Goal: Transaction & Acquisition: Purchase product/service

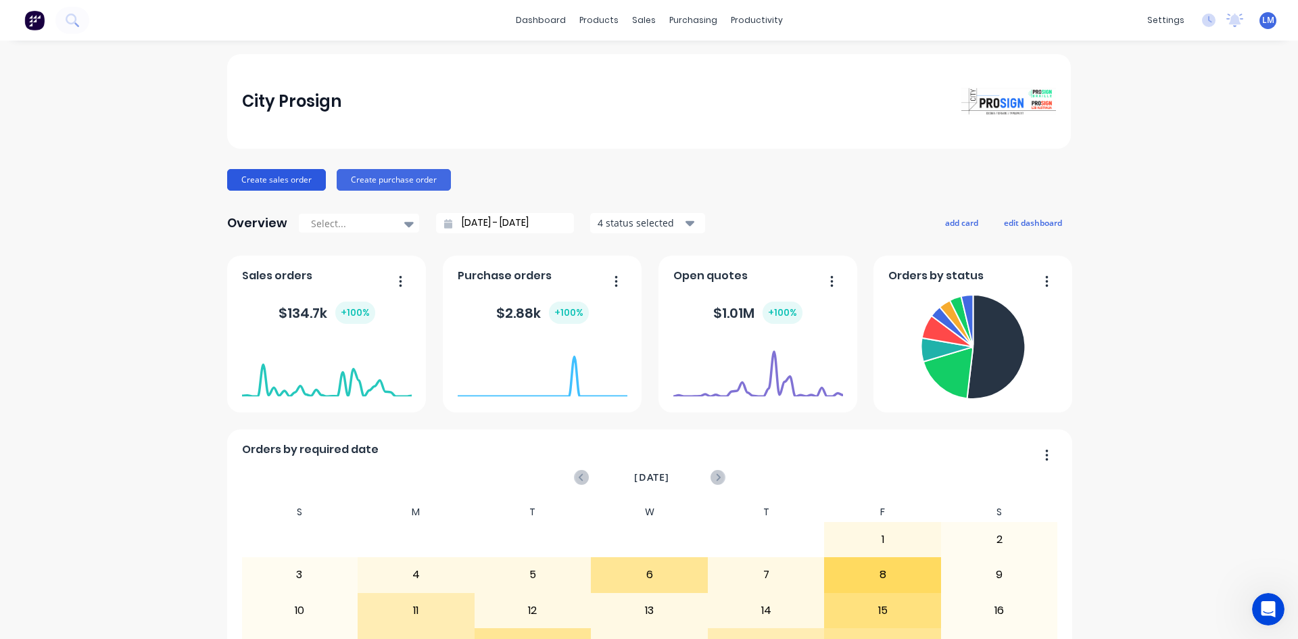
click at [269, 178] on button "Create sales order" at bounding box center [276, 180] width 99 height 22
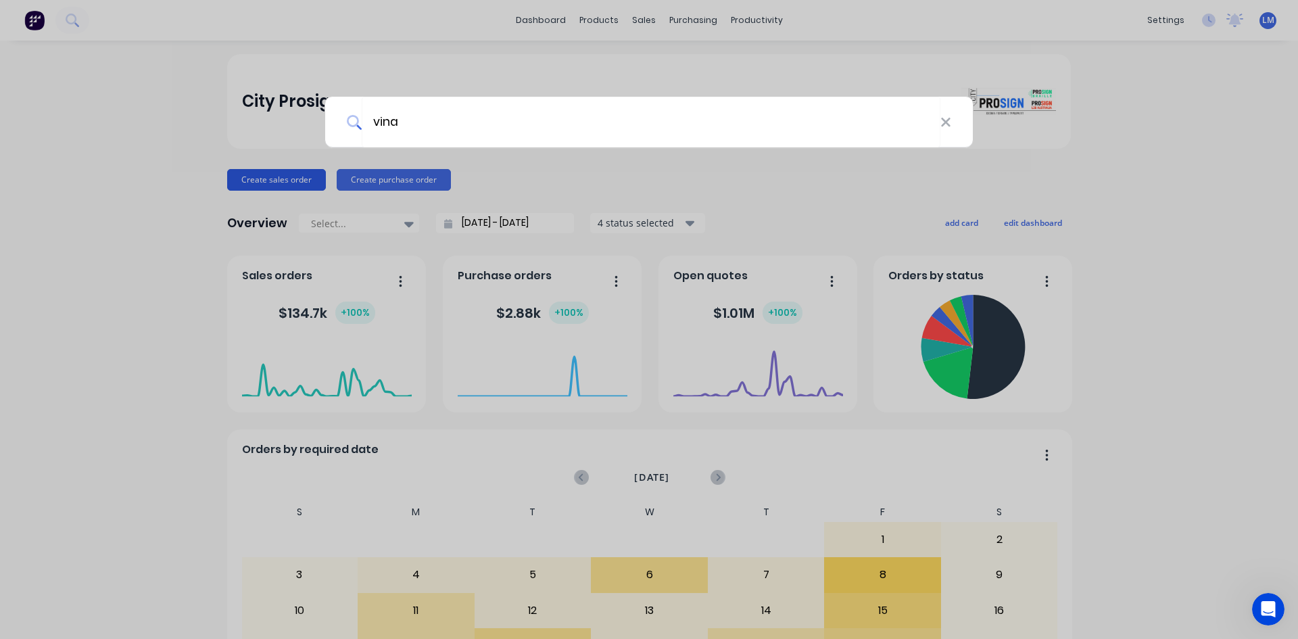
type input "vina"
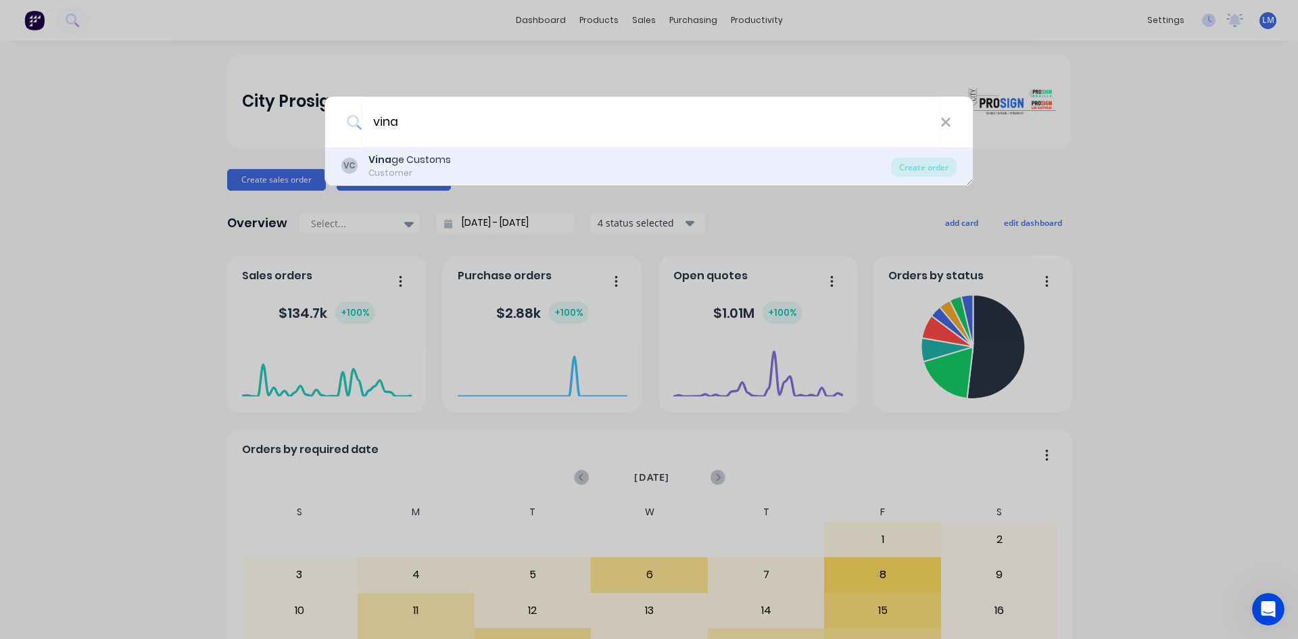
click at [431, 164] on div "Vina ge Customs" at bounding box center [409, 160] width 82 height 14
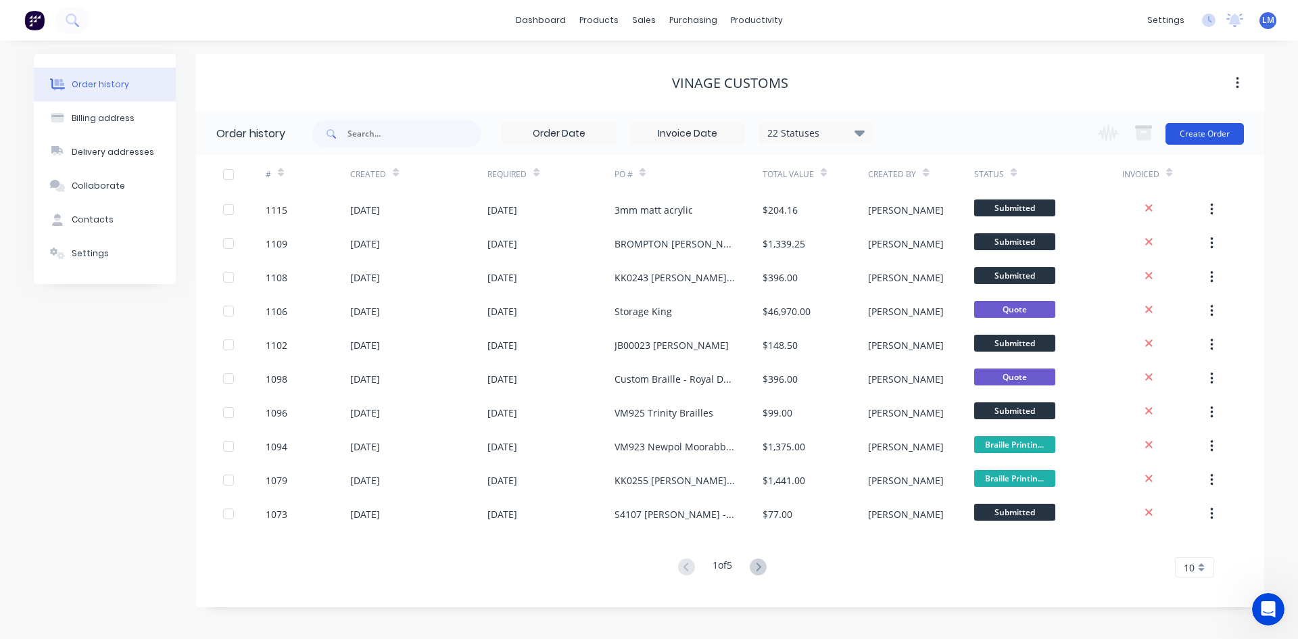
click at [1187, 138] on button "Create Order" at bounding box center [1205, 134] width 78 height 22
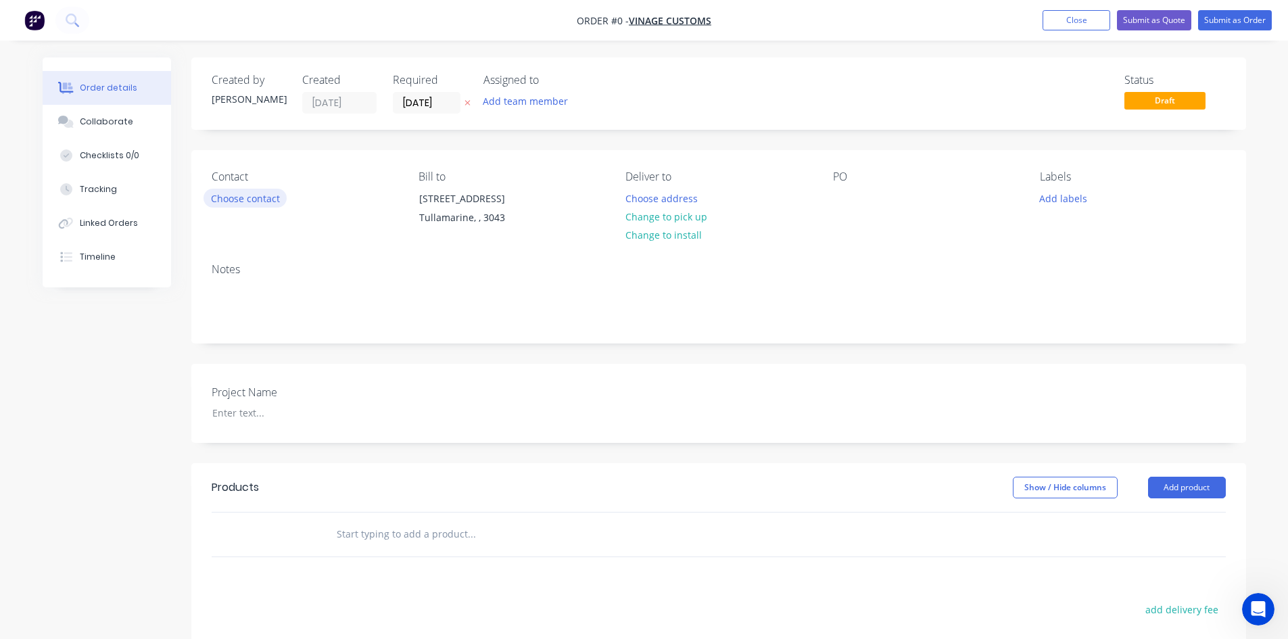
click at [240, 193] on button "Choose contact" at bounding box center [245, 198] width 83 height 18
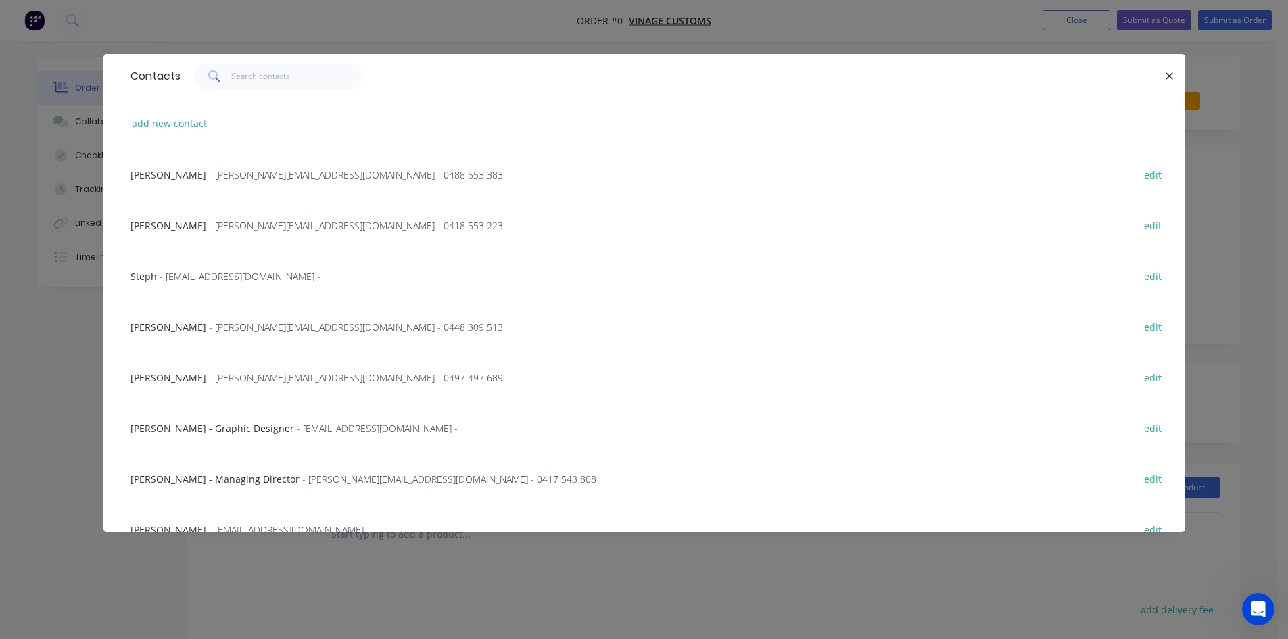
click at [226, 432] on span "[PERSON_NAME] - Graphic Designer" at bounding box center [212, 428] width 164 height 13
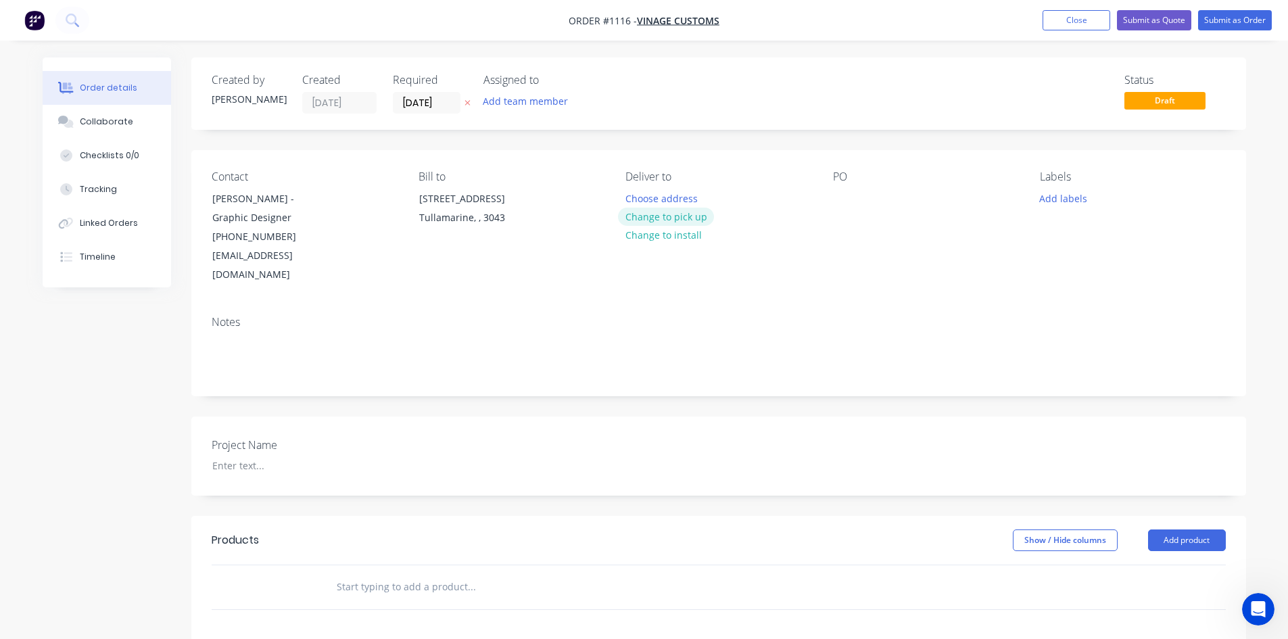
click at [675, 220] on button "Change to pick up" at bounding box center [666, 217] width 96 height 18
click at [848, 201] on div at bounding box center [844, 199] width 22 height 20
paste div
click at [255, 456] on div at bounding box center [285, 466] width 169 height 20
paste div
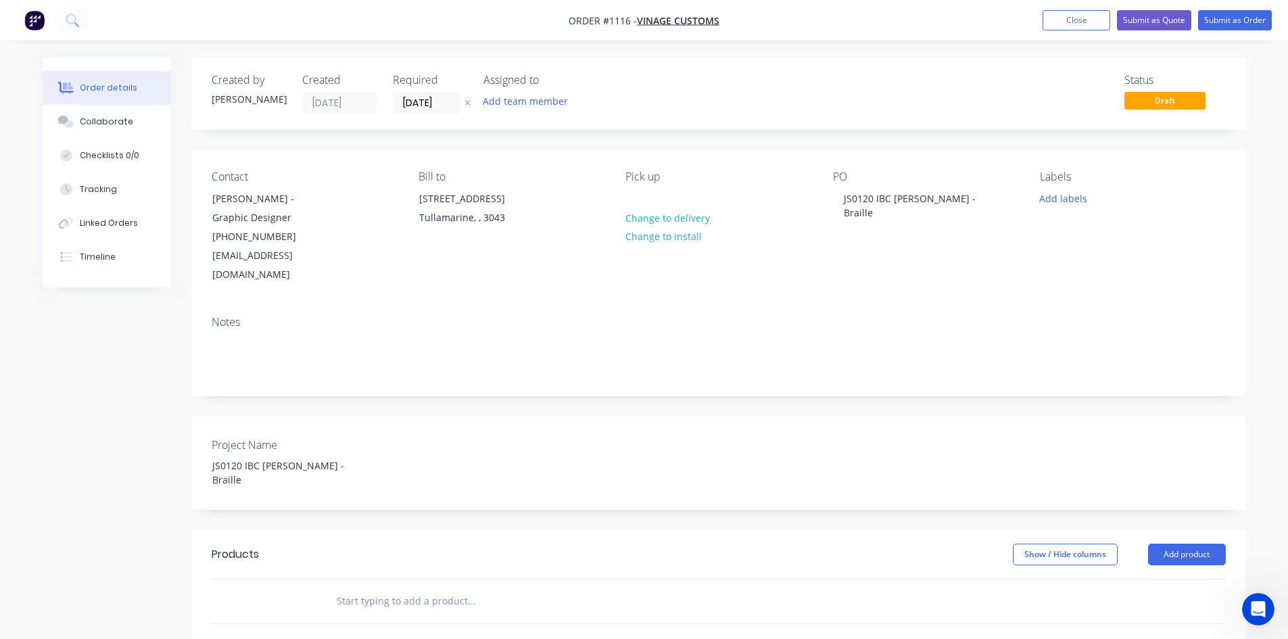
click at [354, 588] on input "text" at bounding box center [471, 601] width 270 height 27
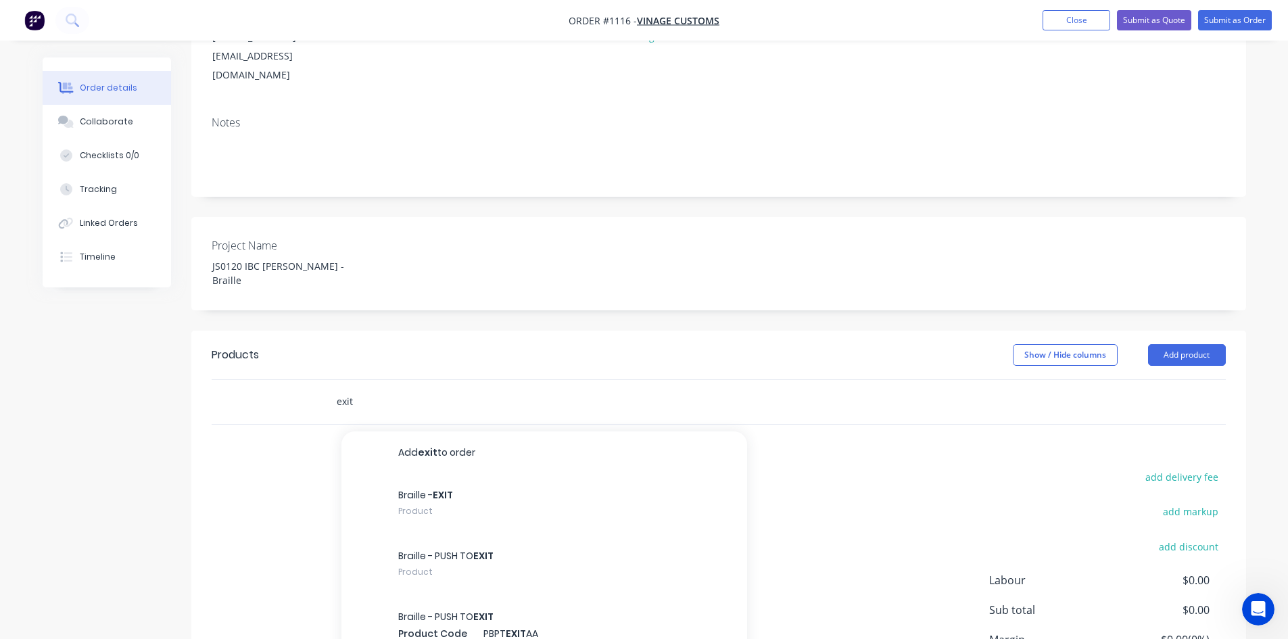
scroll to position [203, 0]
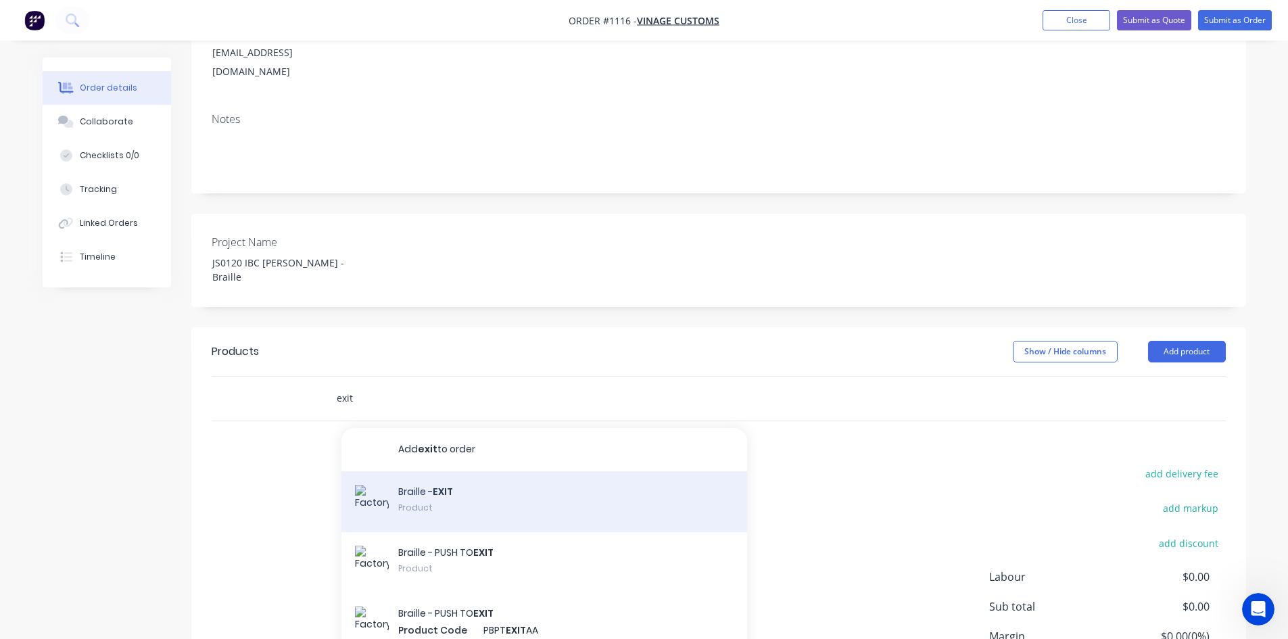
type input "exit"
click at [525, 471] on div "Braille - EXIT Product" at bounding box center [544, 501] width 406 height 61
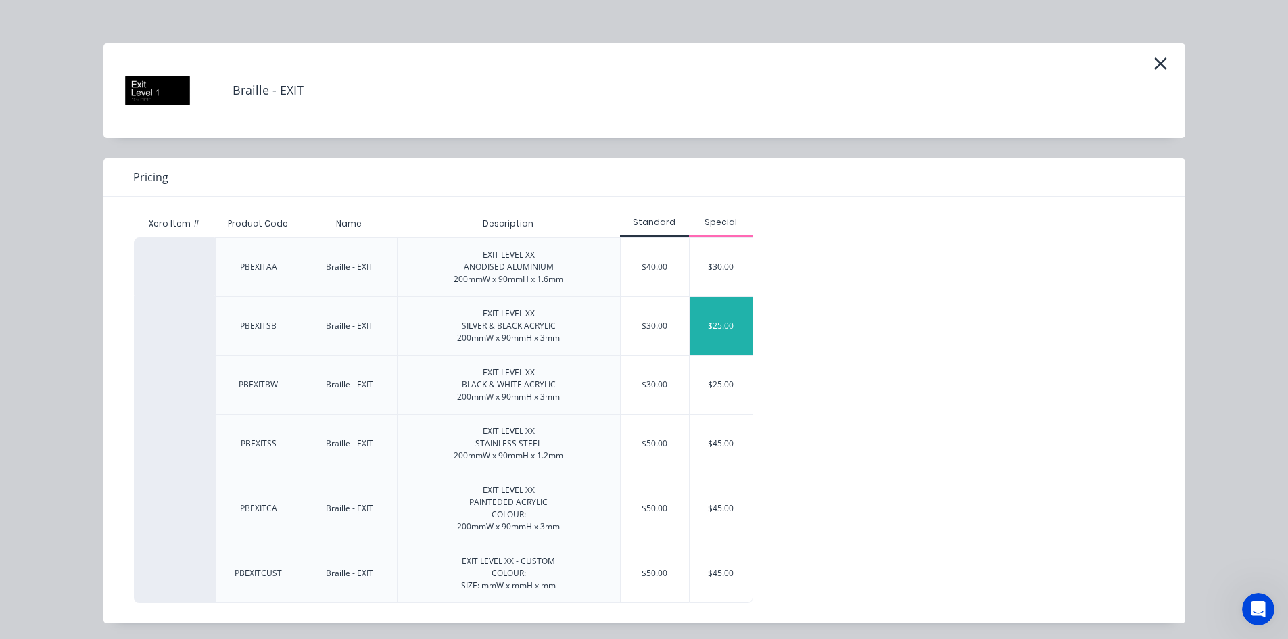
scroll to position [14, 0]
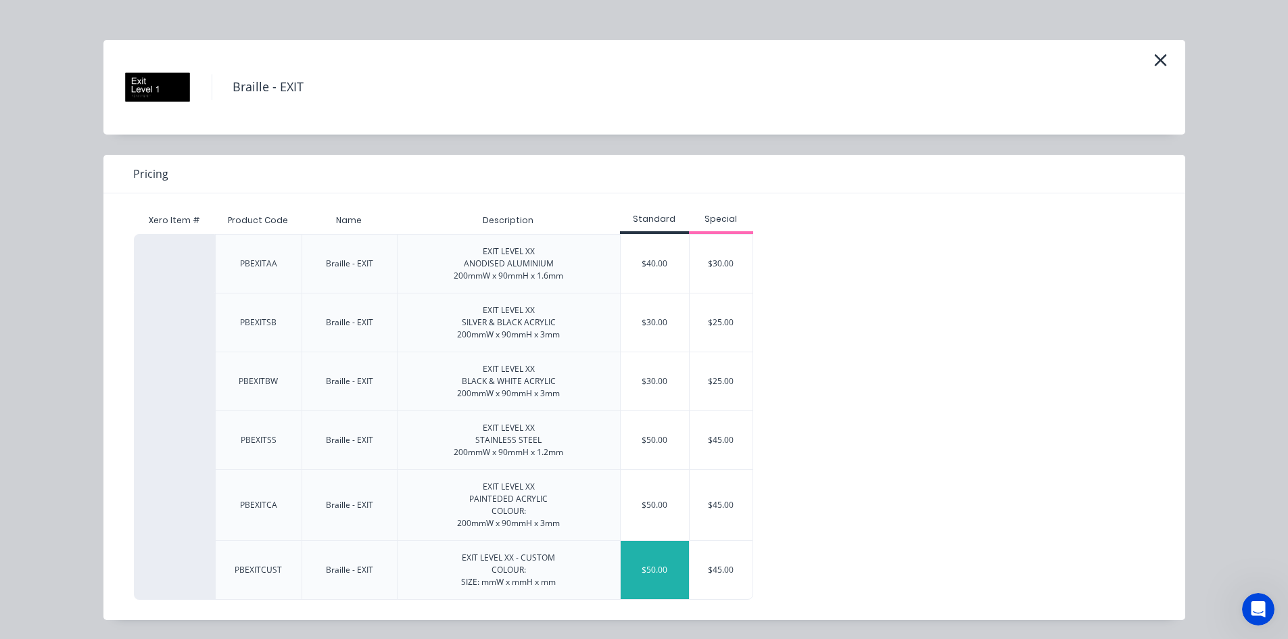
click at [660, 569] on div "$50.00" at bounding box center [655, 570] width 68 height 58
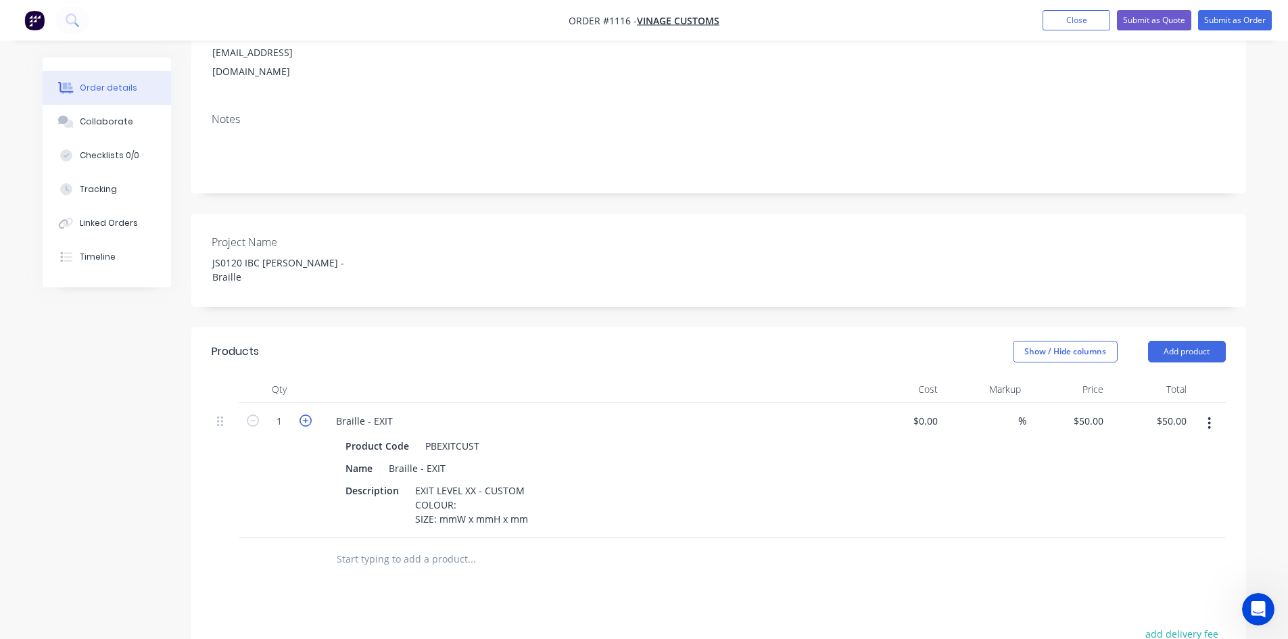
click at [303, 414] on icon "button" at bounding box center [306, 420] width 12 height 12
type input "2"
type input "$100.00"
click at [303, 414] on icon "button" at bounding box center [306, 420] width 12 height 12
type input "3"
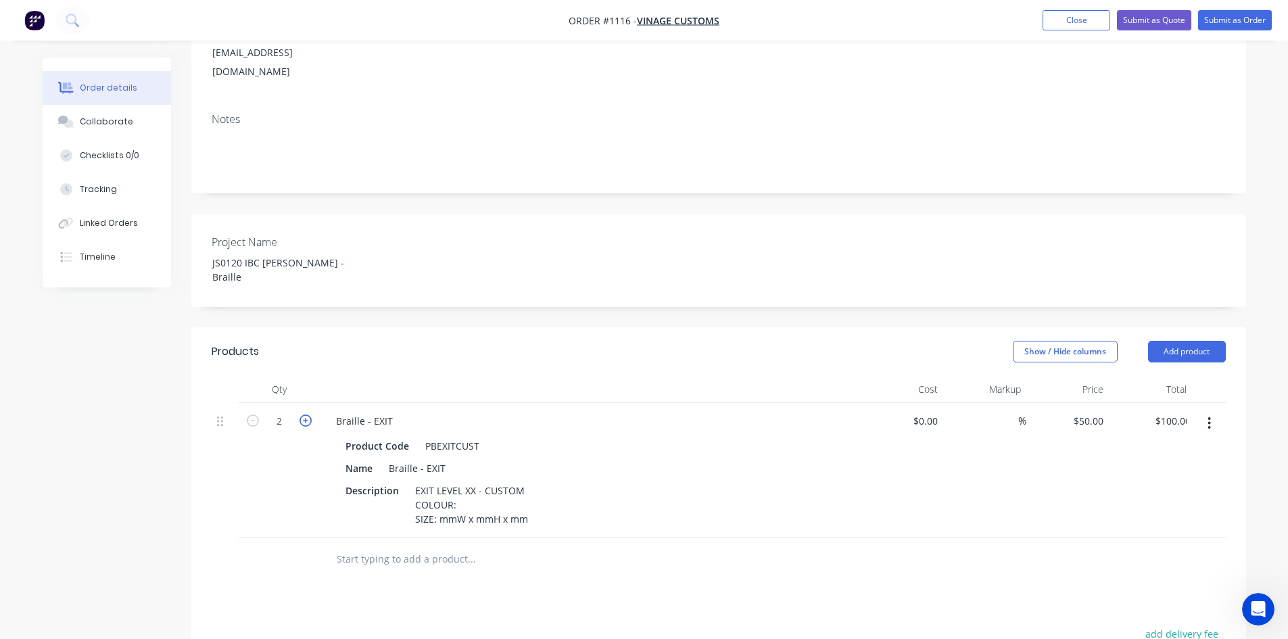
type input "$150.00"
click at [303, 414] on icon "button" at bounding box center [306, 420] width 12 height 12
type input "4"
type input "$200.00"
click at [303, 414] on icon "button" at bounding box center [306, 420] width 12 height 12
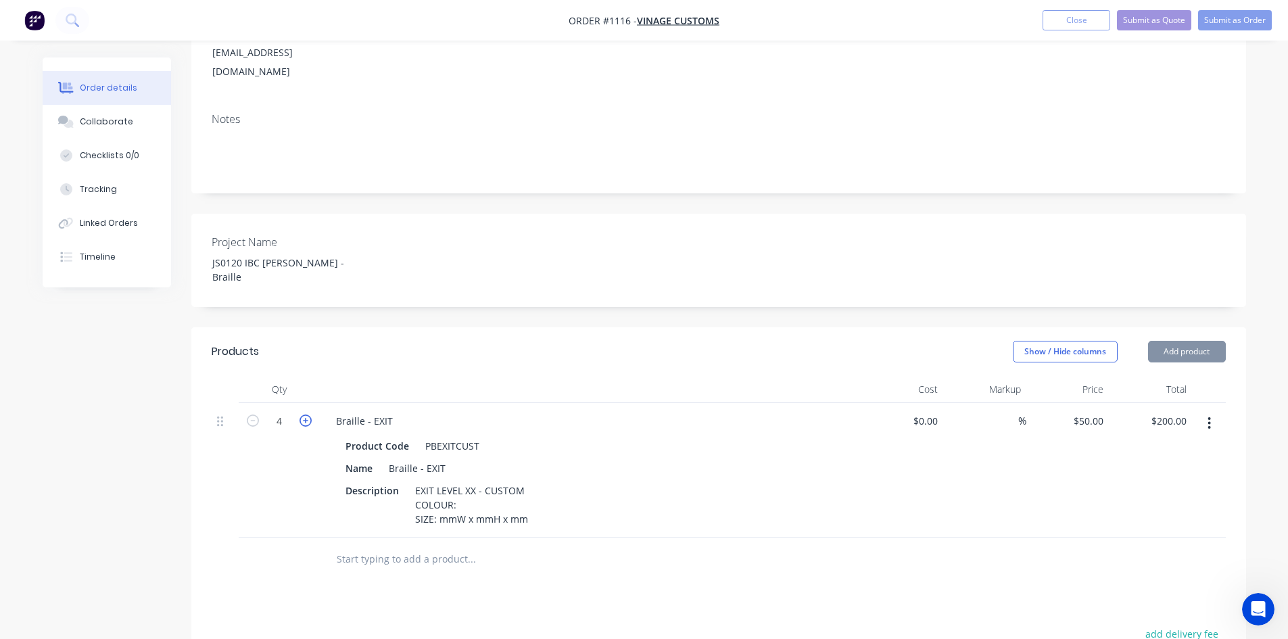
type input "5"
type input "$250.00"
click at [303, 414] on icon "button" at bounding box center [306, 420] width 12 height 12
type input "6"
type input "$300.00"
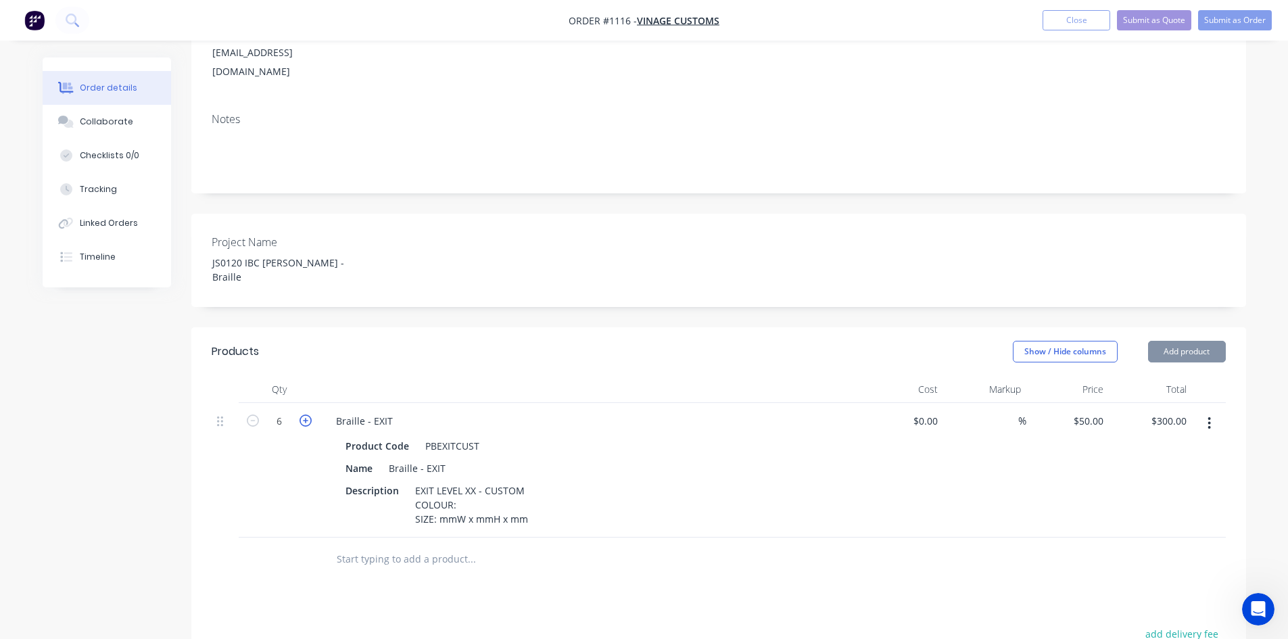
click at [303, 414] on icon "button" at bounding box center [306, 420] width 12 height 12
type input "7"
type input "$350.00"
click at [303, 414] on icon "button" at bounding box center [306, 420] width 12 height 12
type input "8"
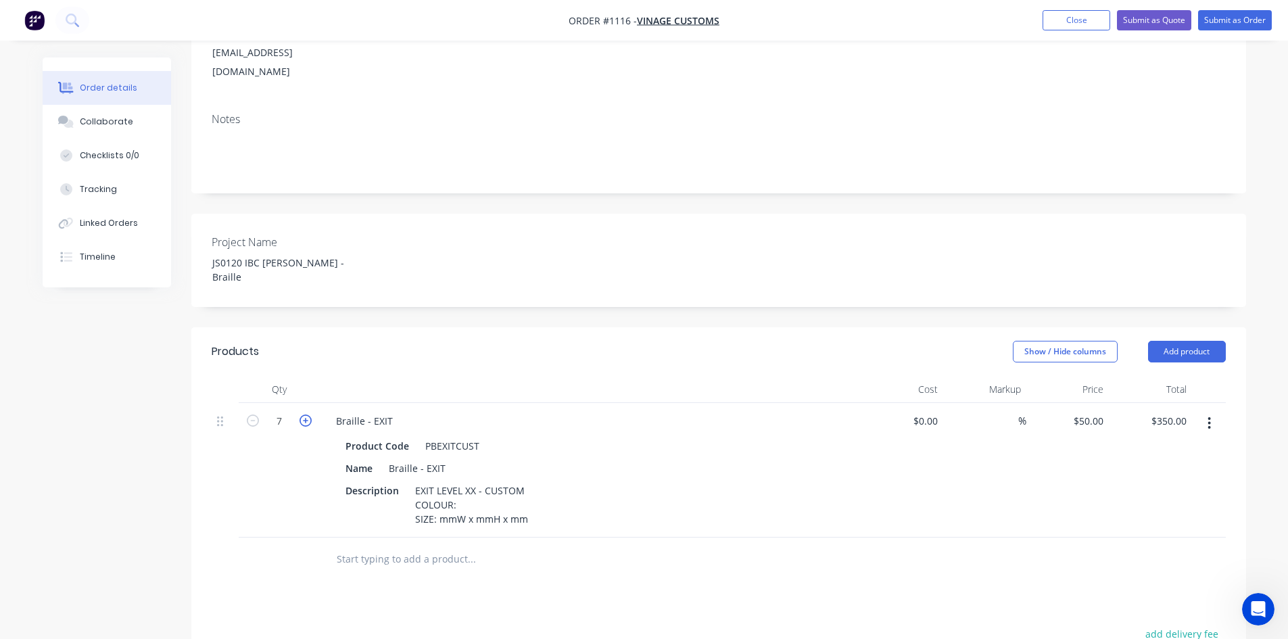
type input "$400.00"
click at [303, 414] on icon "button" at bounding box center [306, 420] width 12 height 12
type input "9"
type input "$450.00"
click at [303, 414] on icon "button" at bounding box center [306, 420] width 12 height 12
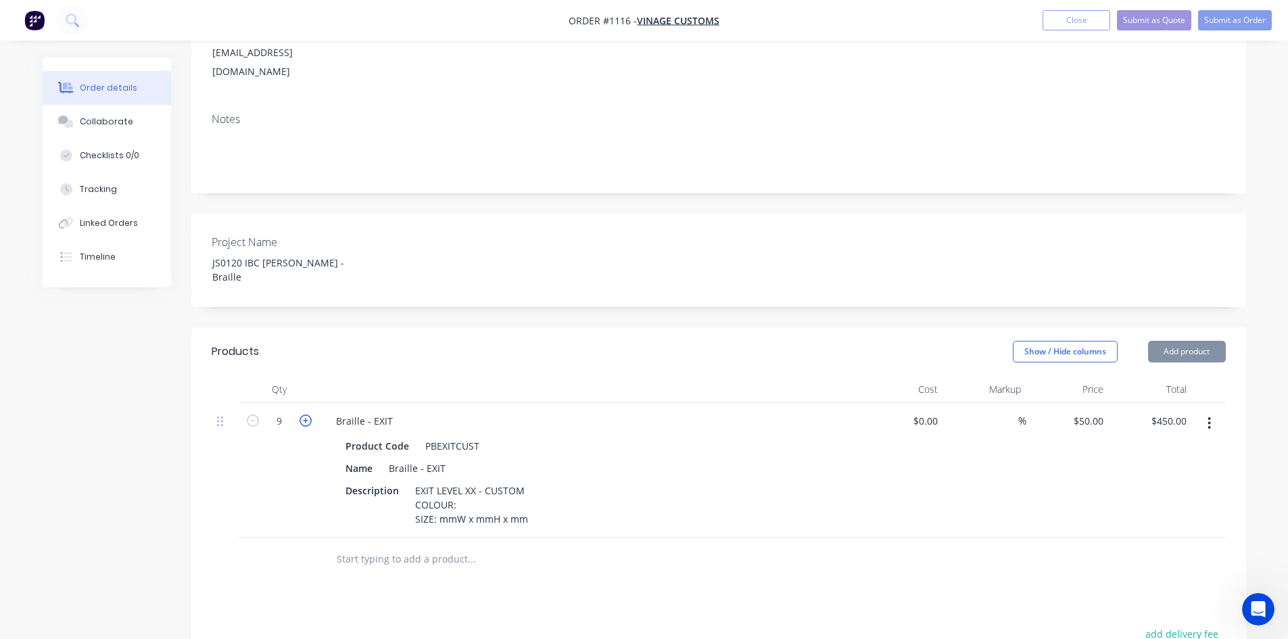
type input "10"
type input "$500.00"
click at [303, 414] on icon "button" at bounding box center [306, 420] width 12 height 12
type input "11"
type input "$550.00"
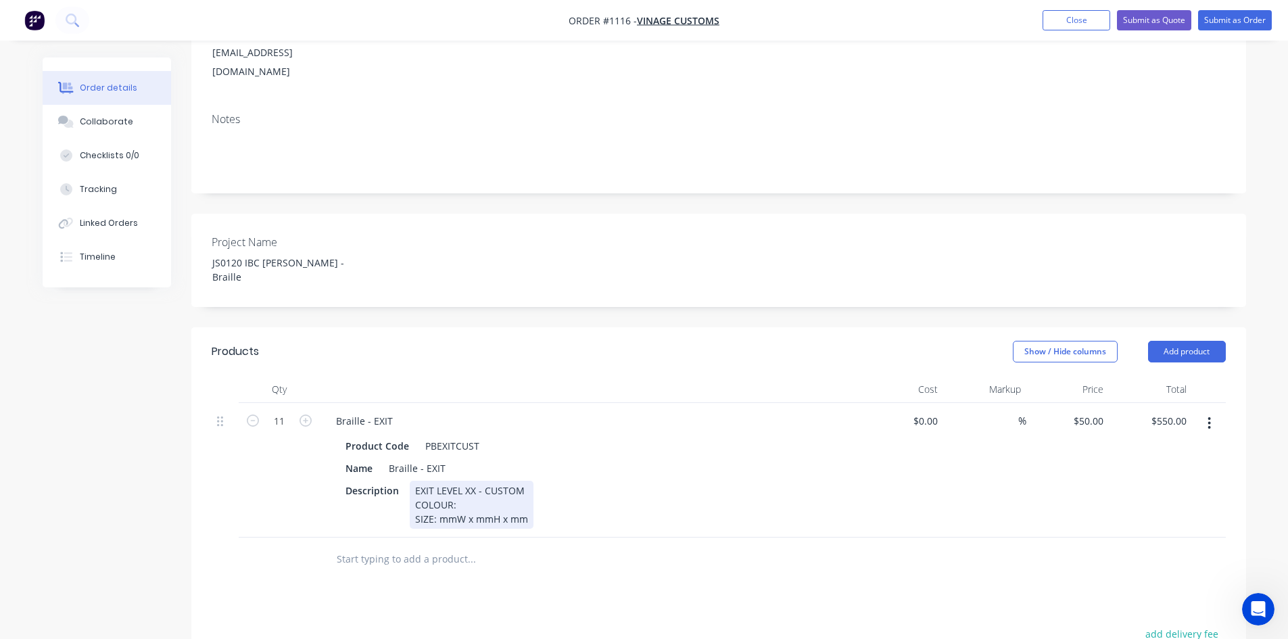
click at [640, 481] on div "Description EXIT LEVEL XX - CUSTOM COLOUR: SIZE: mmW x mmH x mm" at bounding box center [587, 505] width 495 height 48
click at [601, 481] on div "Description EXIT LEVEL XX - CUSTOM COLOUR: SIZE: mmW x mmH x mm" at bounding box center [587, 505] width 495 height 48
click at [461, 481] on div "EXIT LEVEL XX - CUSTOM COLOUR: SIZE: mmW x mmH x mm" at bounding box center [472, 505] width 124 height 48
click at [494, 481] on div "EXIT LEVEL XX - CUSTOM COLOUR: SIZE: mmW x mmH x mm" at bounding box center [472, 505] width 124 height 48
paste div
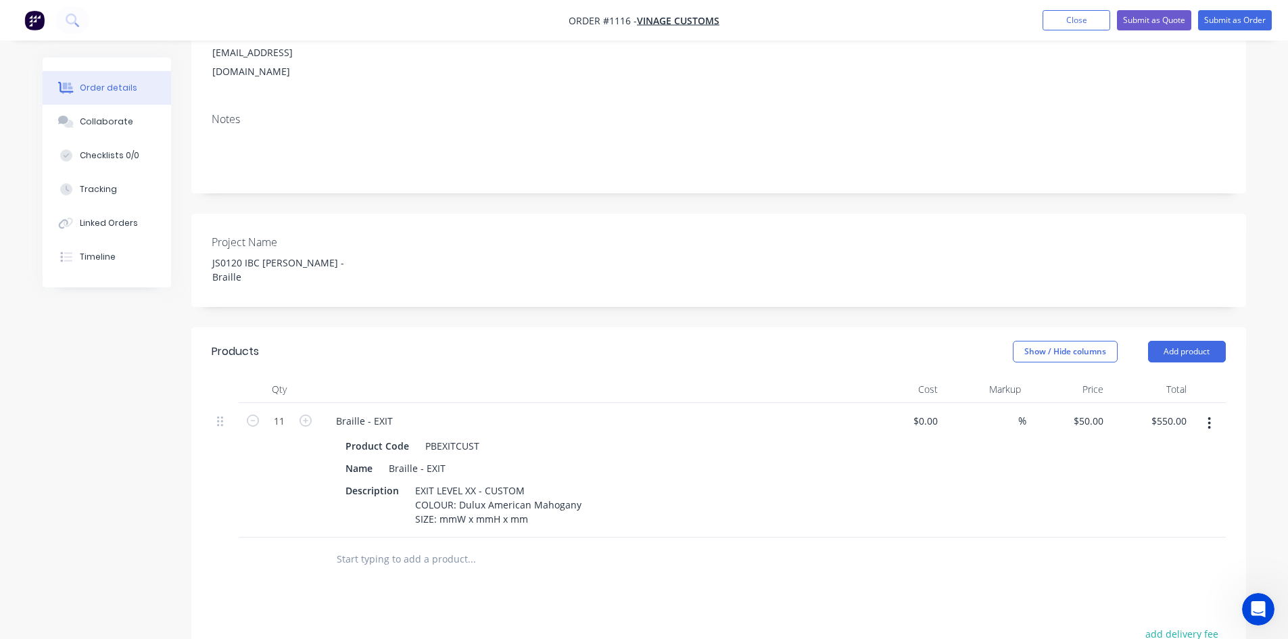
click at [799, 546] on div at bounding box center [563, 559] width 476 height 27
drag, startPoint x: 437, startPoint y: 473, endPoint x: 633, endPoint y: 493, distance: 197.1
click at [633, 493] on div "Description EXIT LEVEL XX - CUSTOM COLOUR: Dulux American Mahogany SIZE: mmW x …" at bounding box center [587, 505] width 495 height 48
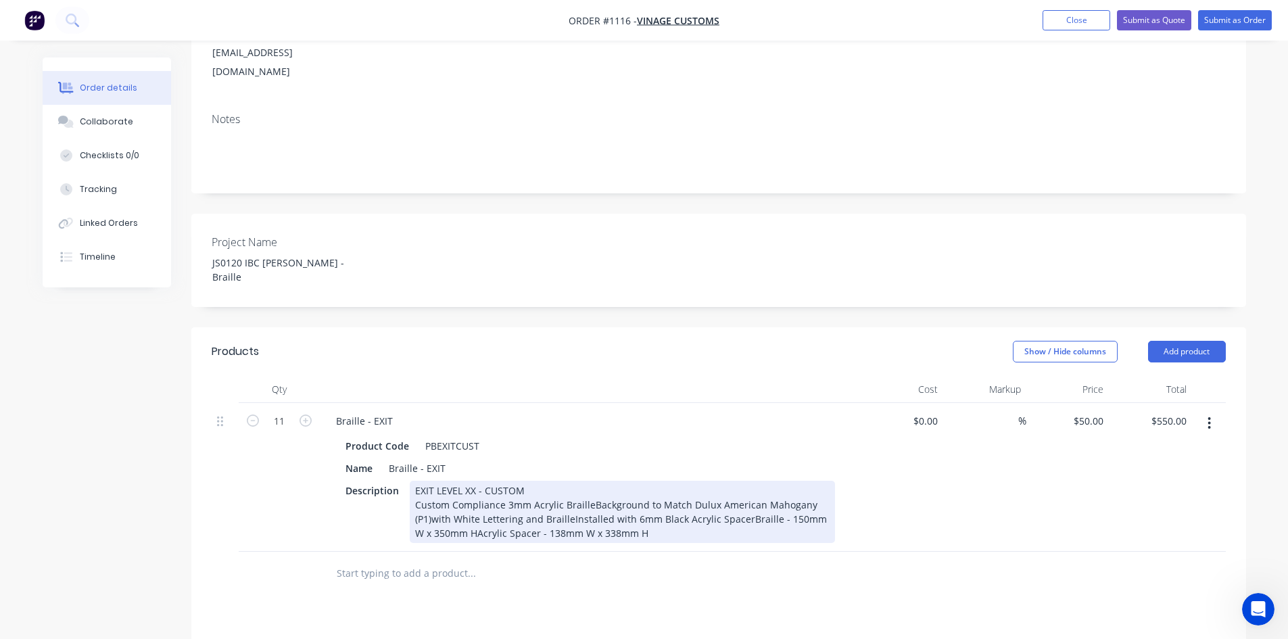
click at [777, 525] on div "Qty Cost Markup Price Total 11 Braille - EXIT Product Code PBEXITCUST Name Brai…" at bounding box center [718, 486] width 1055 height 220
click at [590, 481] on div "EXIT LEVEL XX - CUSTOM Custom Compliance 3mm Acrylic BrailleBackground to Match…" at bounding box center [622, 512] width 425 height 62
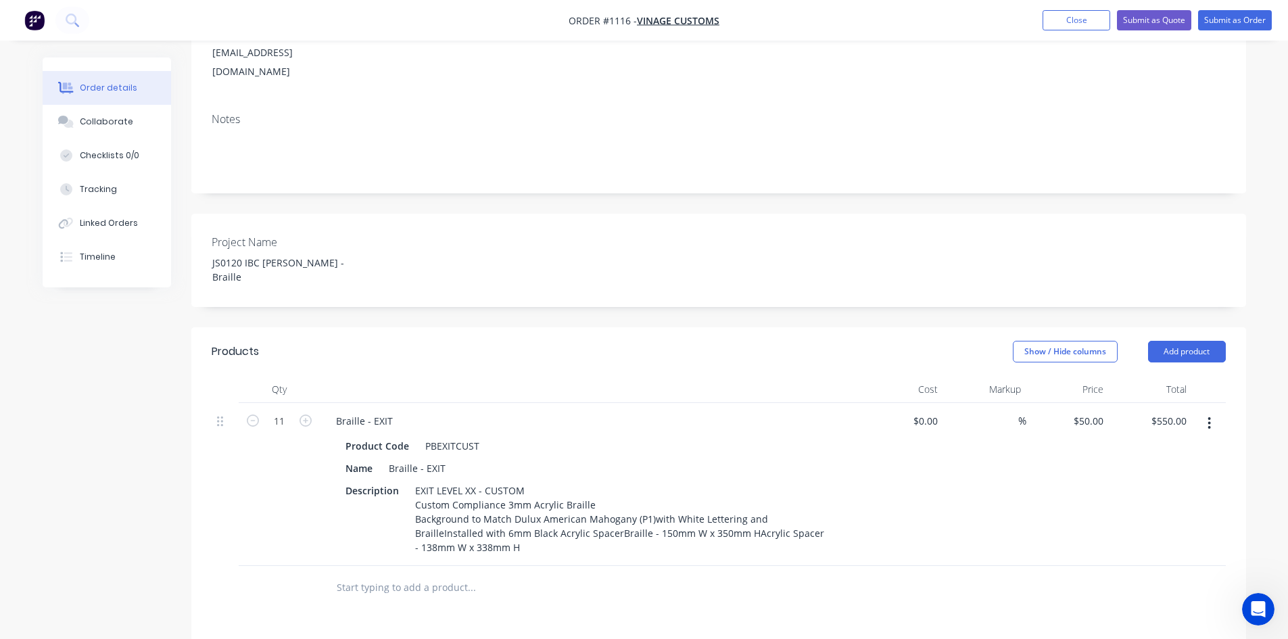
click at [659, 574] on div at bounding box center [528, 587] width 406 height 27
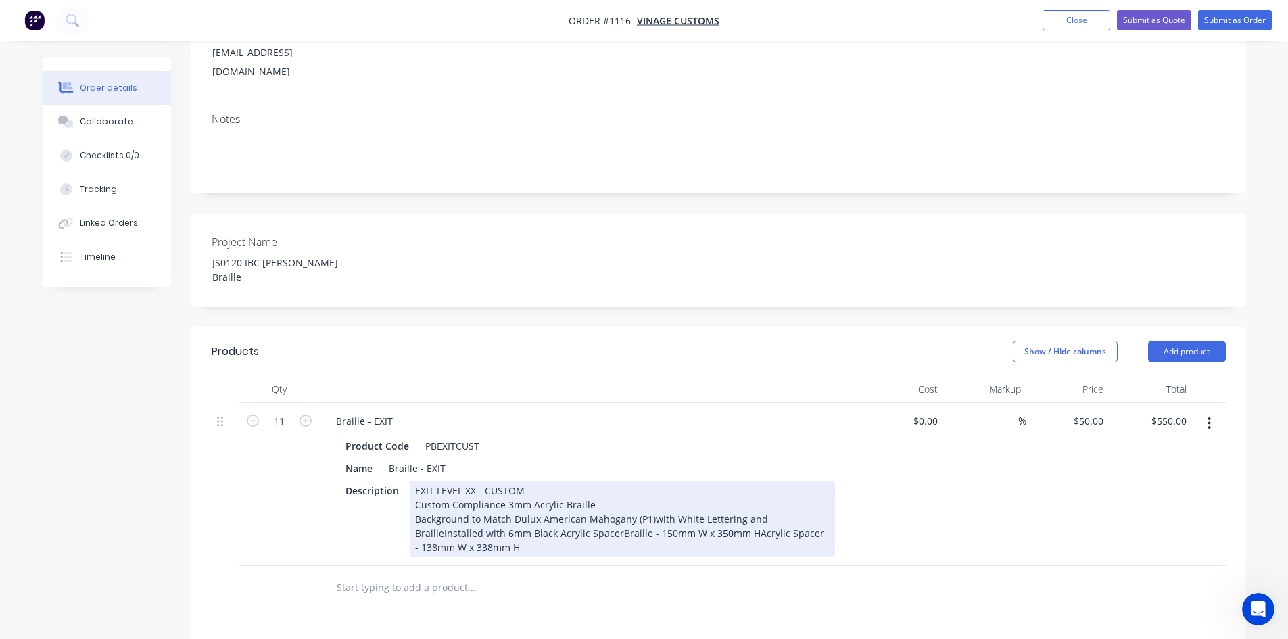
click at [787, 487] on div "EXIT LEVEL XX - CUSTOM Custom Compliance 3mm Acrylic Braille Background to Matc…" at bounding box center [622, 519] width 425 height 76
click at [588, 500] on div "EXIT LEVEL XX - CUSTOM Custom Compliance 3mm Acrylic Braille Background to Matc…" at bounding box center [622, 519] width 425 height 76
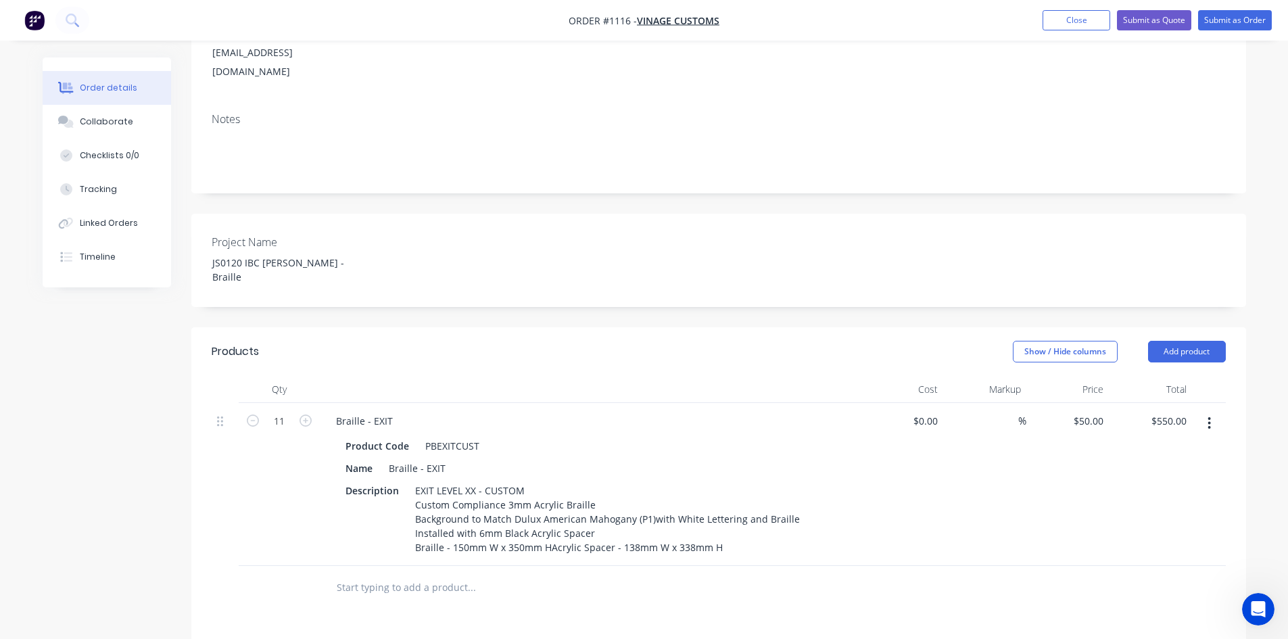
click at [605, 574] on input "text" at bounding box center [471, 587] width 270 height 27
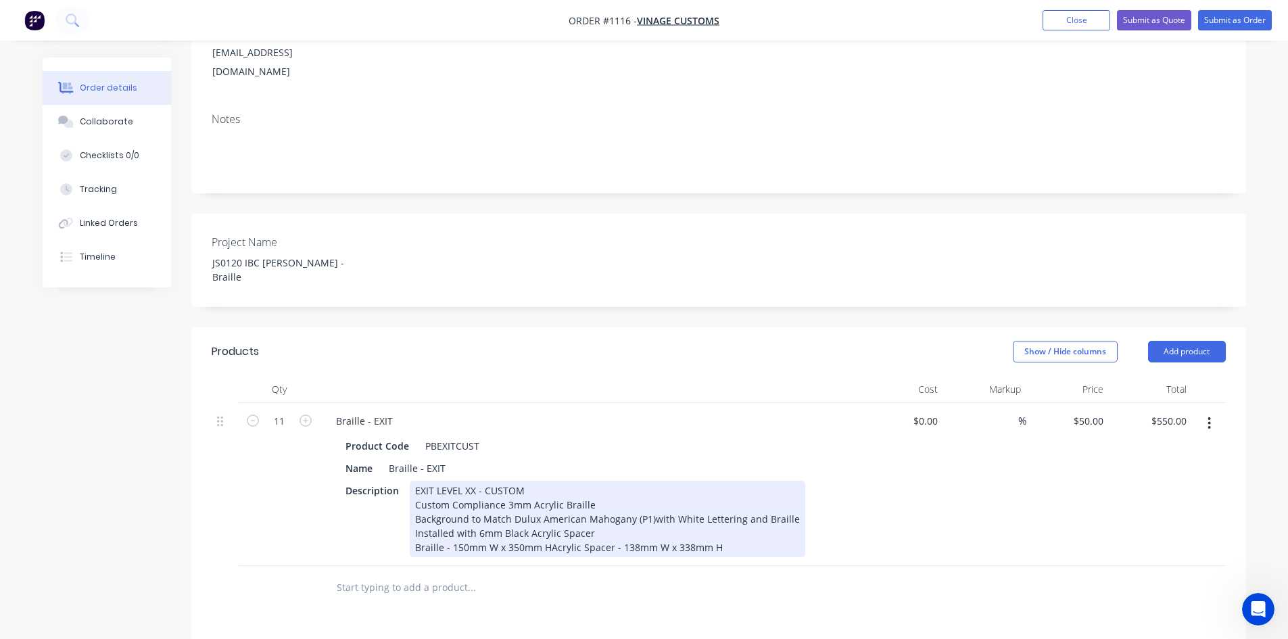
drag, startPoint x: 548, startPoint y: 511, endPoint x: 563, endPoint y: 553, distance: 44.5
click at [548, 512] on div "EXIT LEVEL XX - CUSTOM Custom Compliance 3mm Acrylic Braille Background to Matc…" at bounding box center [608, 519] width 396 height 76
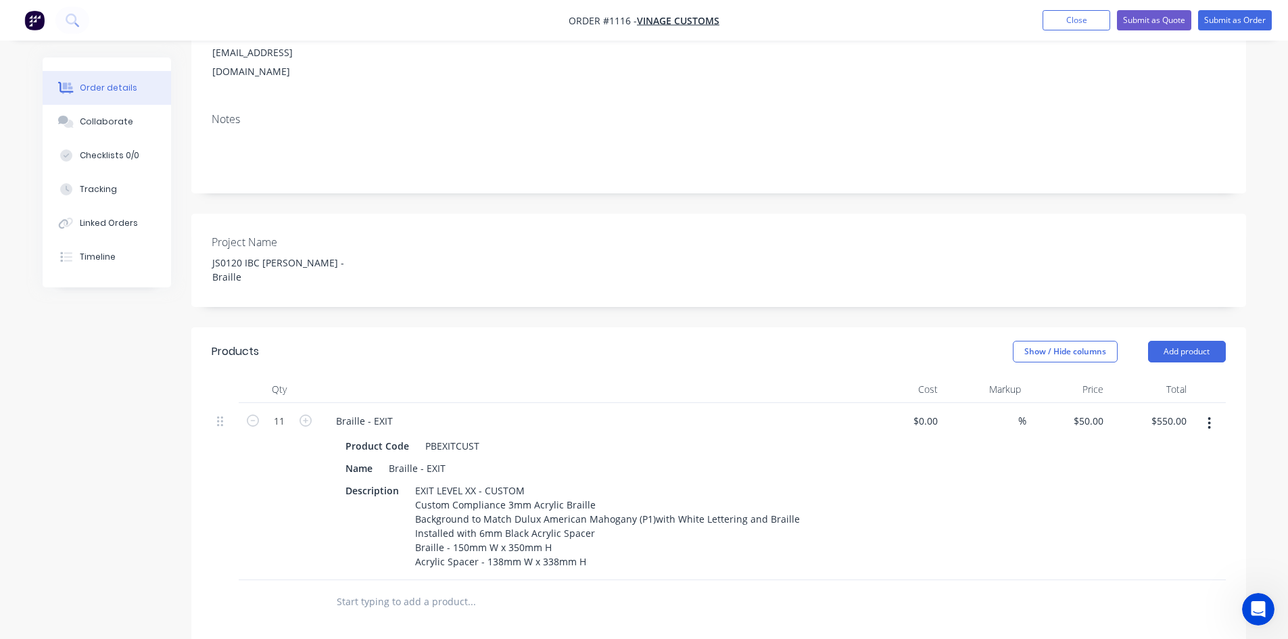
click at [573, 588] on input "text" at bounding box center [471, 601] width 270 height 27
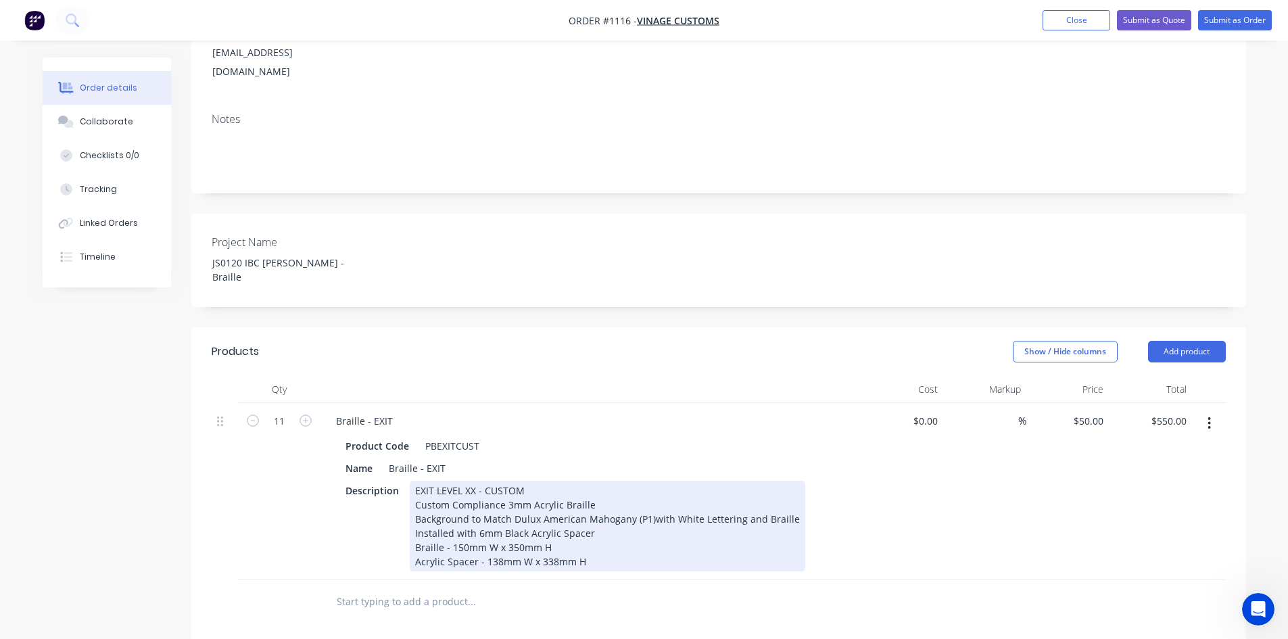
click at [592, 533] on div "EXIT LEVEL XX - CUSTOM Custom Compliance 3mm Acrylic Braille Background to Matc…" at bounding box center [608, 526] width 396 height 91
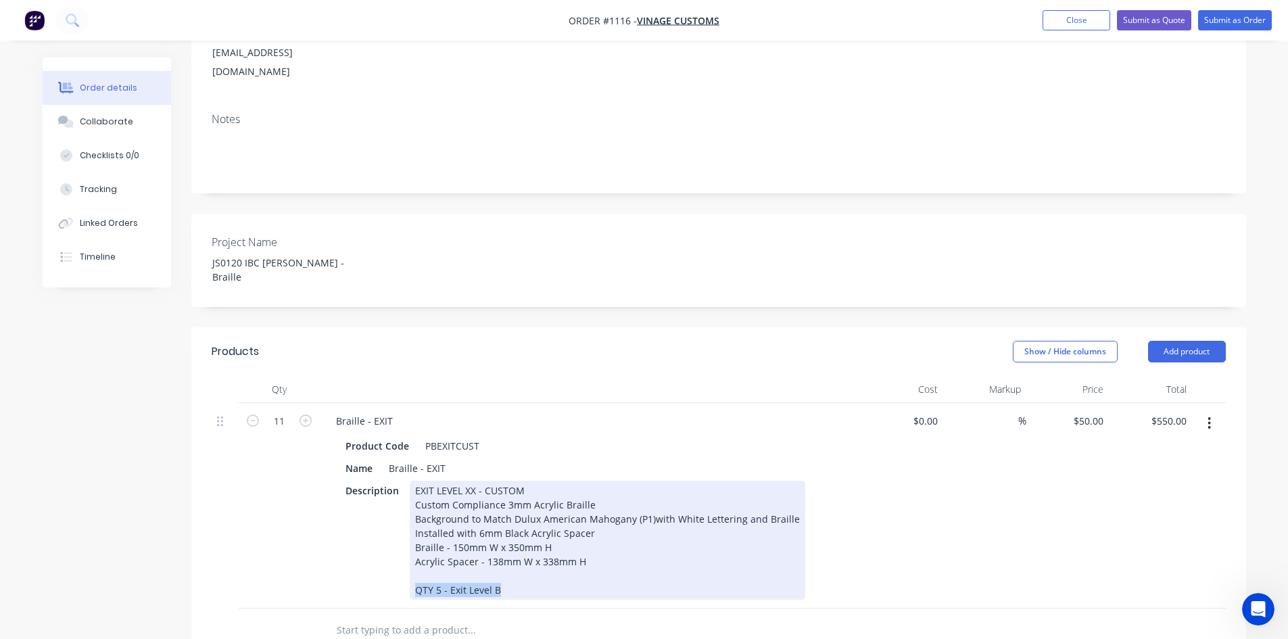
drag, startPoint x: 515, startPoint y: 552, endPoint x: 393, endPoint y: 556, distance: 121.7
click at [393, 556] on div "Description EXIT LEVEL XX - CUSTOM Custom Compliance 3mm Acrylic Braille Backgr…" at bounding box center [587, 540] width 495 height 119
copy div "QTY 5 - Exit Level B"
click at [514, 558] on div "EXIT LEVEL XX - CUSTOM Custom Compliance 3mm Acrylic Braille Background to Matc…" at bounding box center [608, 540] width 396 height 119
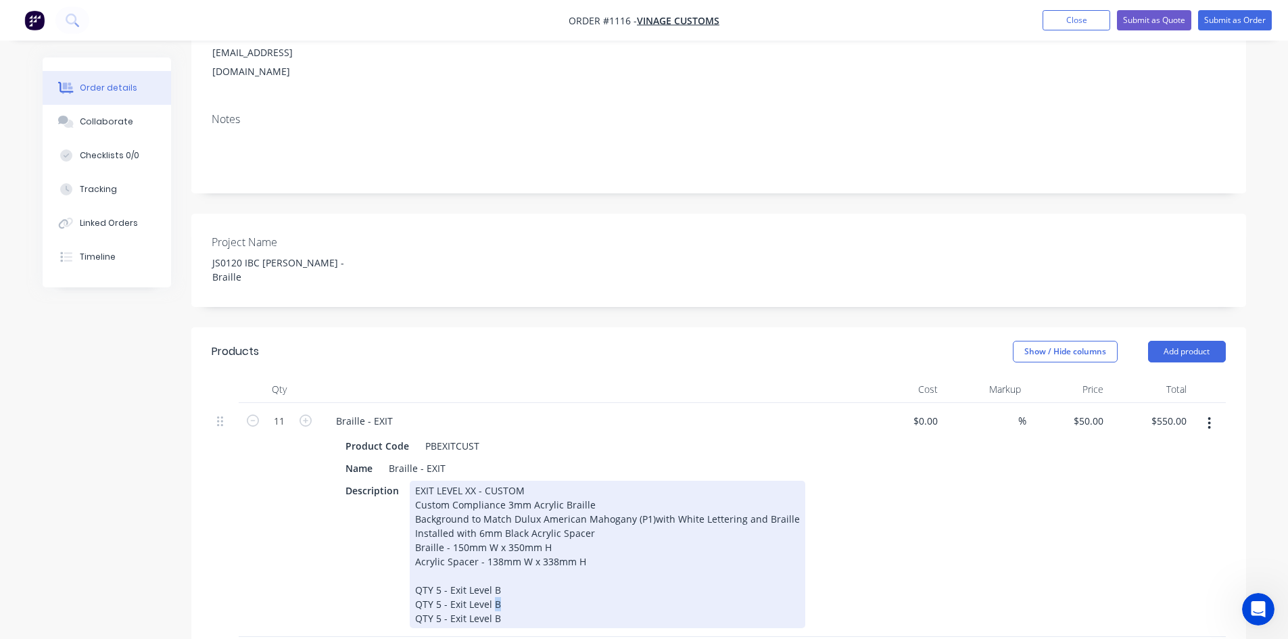
drag, startPoint x: 489, startPoint y: 572, endPoint x: 506, endPoint y: 572, distance: 16.9
click at [506, 572] on div "EXIT LEVEL XX - CUSTOM Custom Compliance 3mm Acrylic Braille Background to Matc…" at bounding box center [608, 554] width 396 height 147
drag, startPoint x: 492, startPoint y: 587, endPoint x: 525, endPoint y: 586, distance: 33.1
click at [525, 586] on div "EXIT LEVEL XX - CUSTOM Custom Compliance 3mm Acrylic Braille Background to Matc…" at bounding box center [608, 554] width 396 height 147
click at [440, 585] on div "EXIT LEVEL XX - CUSTOM Custom Compliance 3mm Acrylic Braille Background to Matc…" at bounding box center [608, 554] width 396 height 147
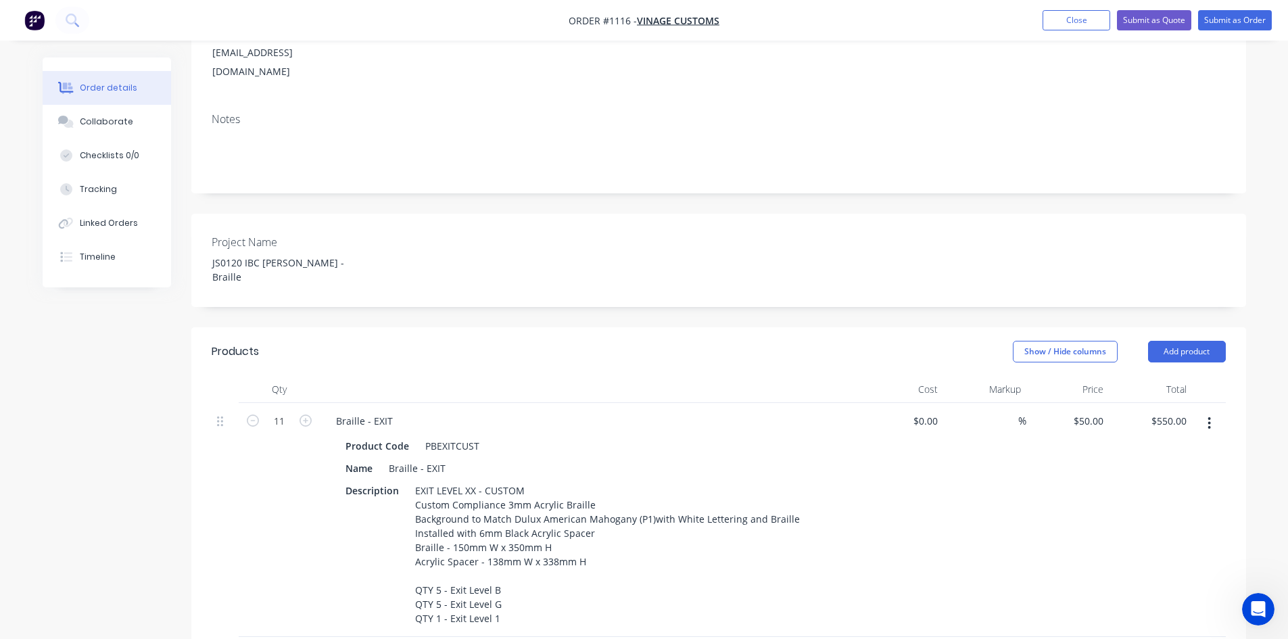
click at [946, 519] on div "%" at bounding box center [984, 520] width 83 height 234
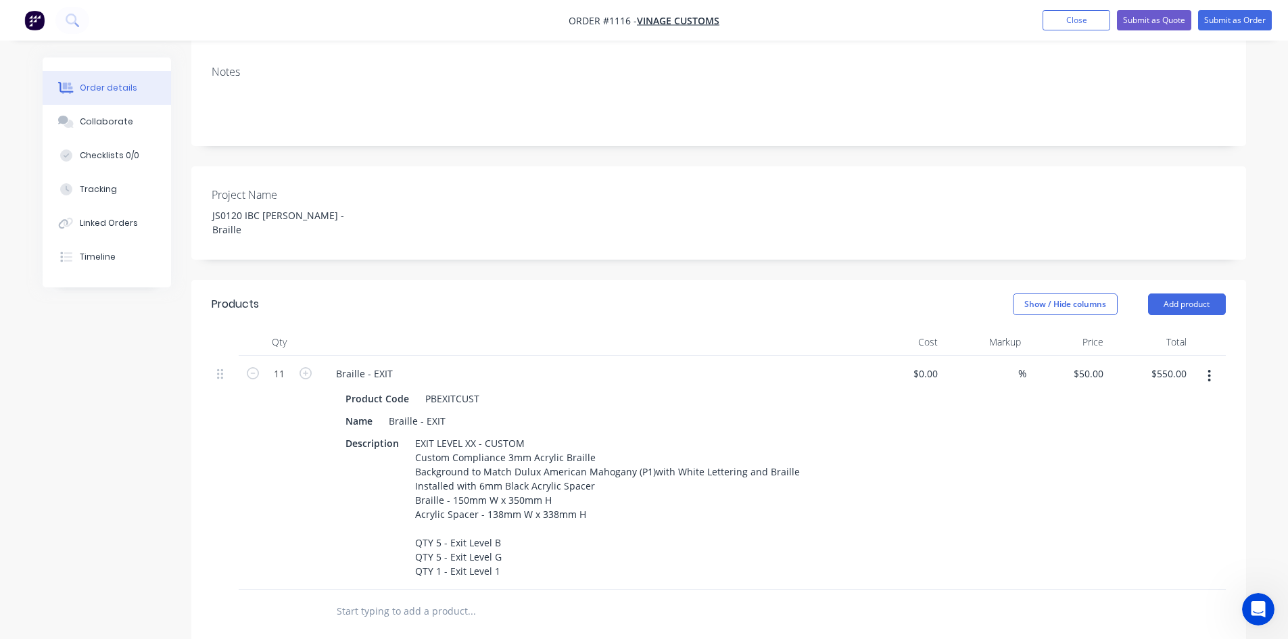
scroll to position [338, 0]
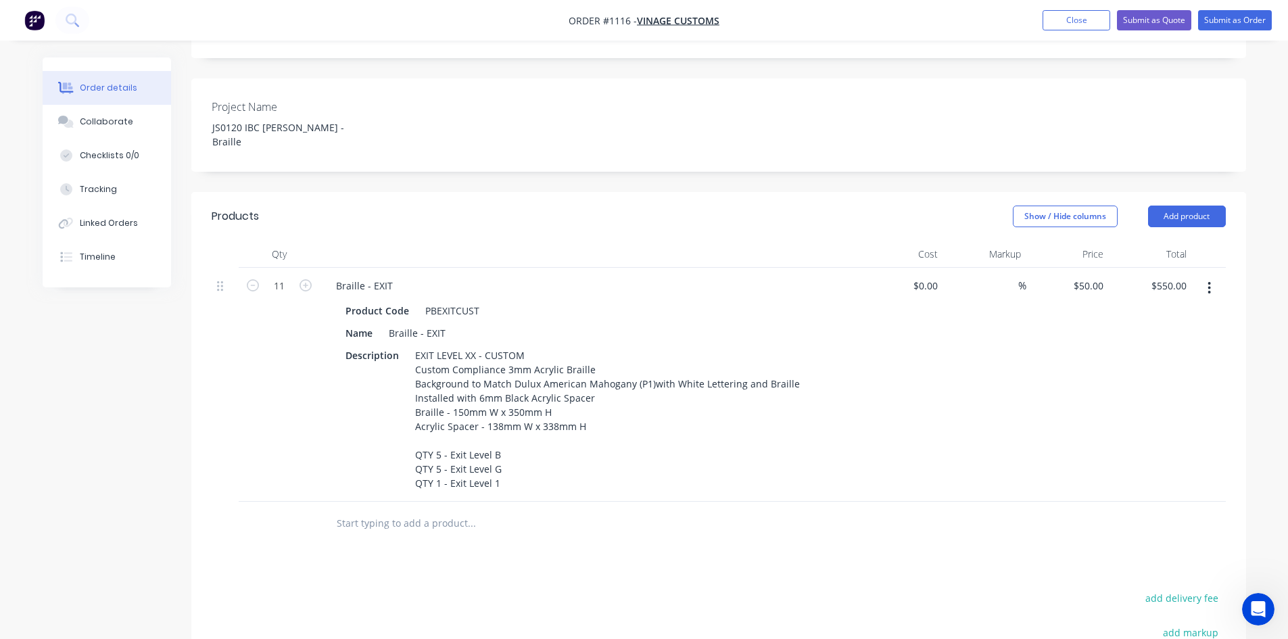
click at [833, 502] on div at bounding box center [719, 524] width 1014 height 44
click at [424, 510] on input "text" at bounding box center [471, 523] width 270 height 27
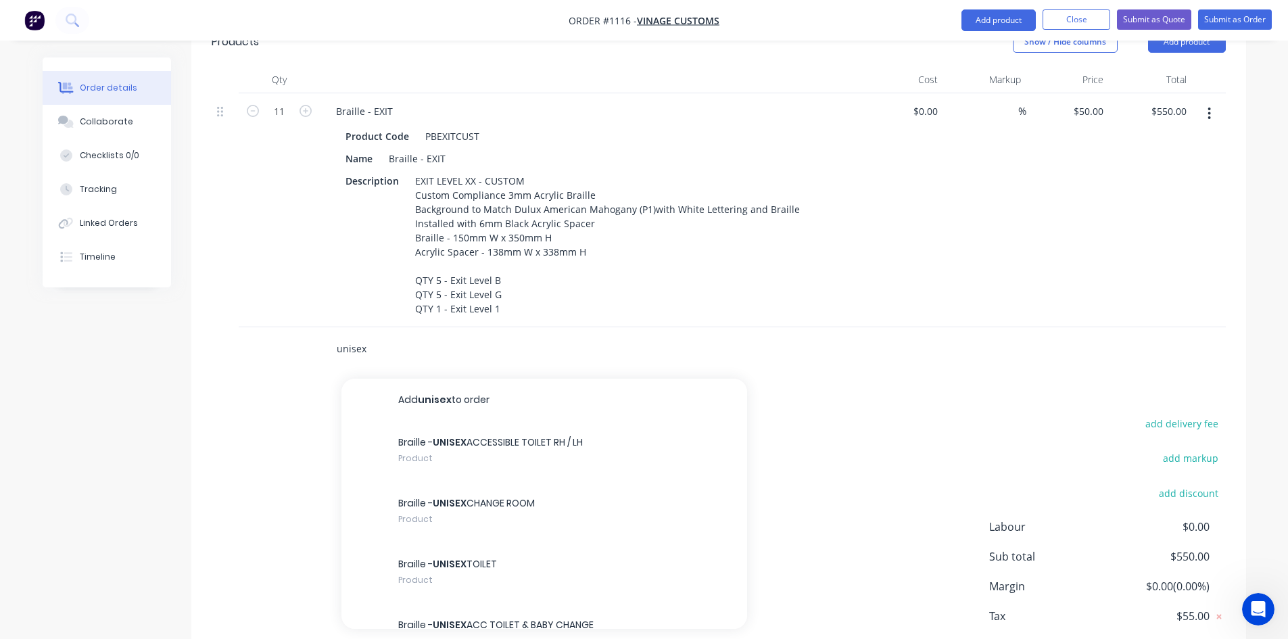
scroll to position [556, 0]
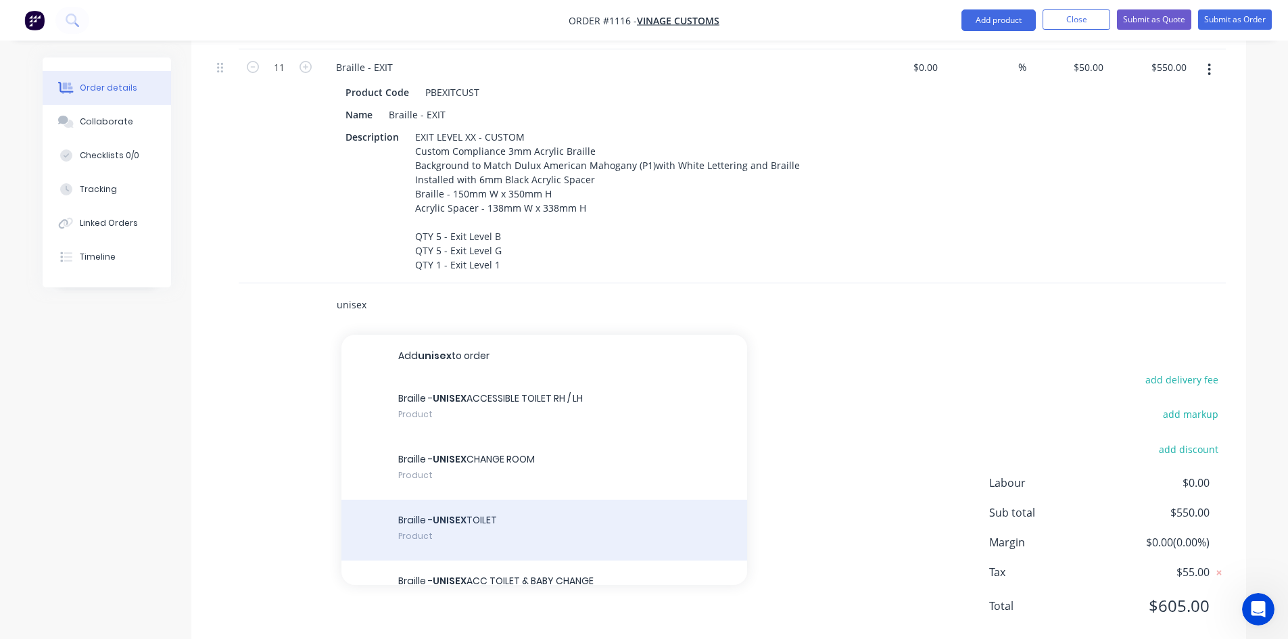
type input "unisex"
click at [565, 500] on div "Braille - UNISEX TOILET Product" at bounding box center [544, 530] width 406 height 61
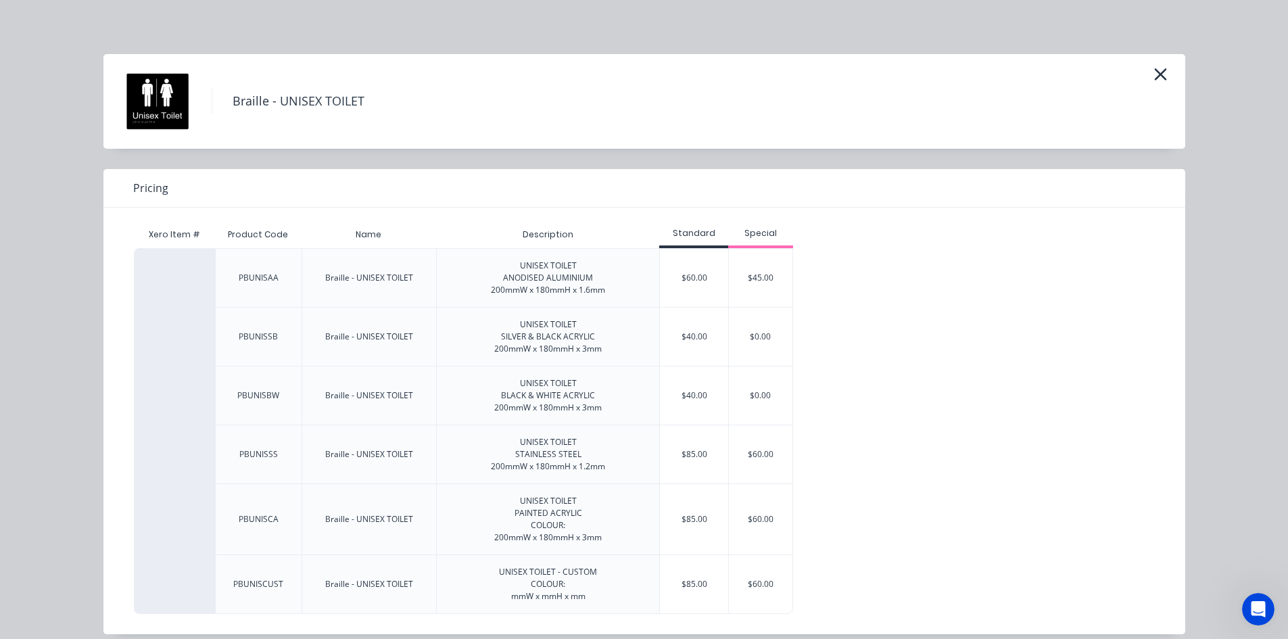
scroll to position [14, 0]
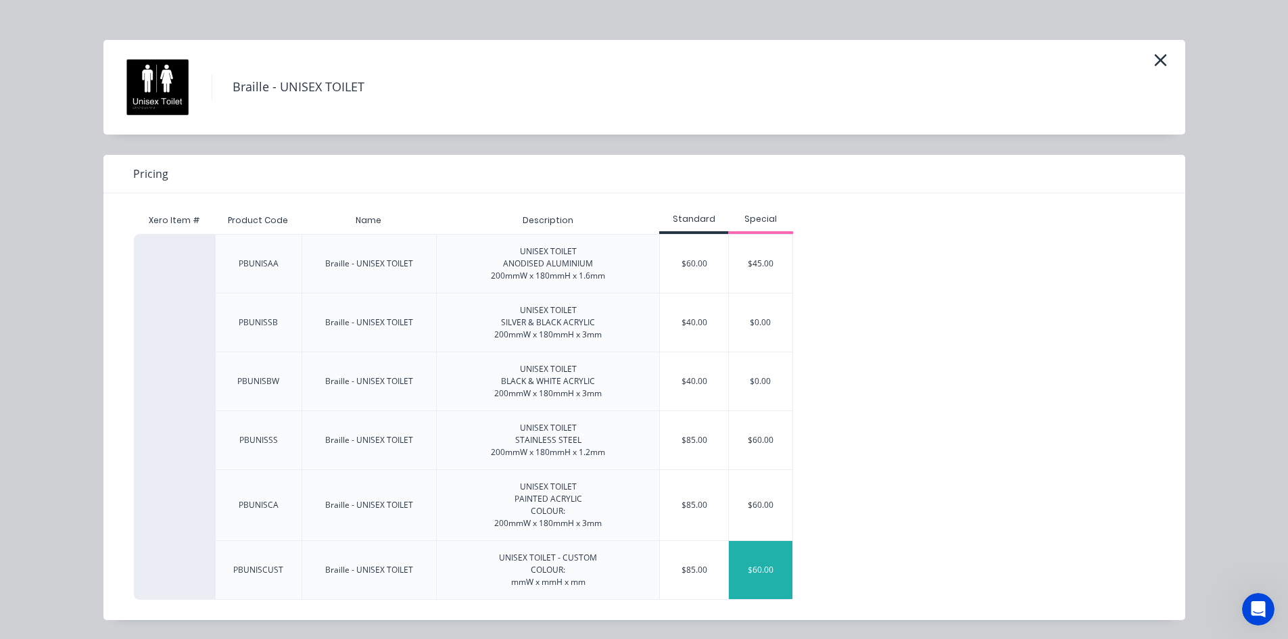
click at [753, 567] on div "$60.00" at bounding box center [761, 570] width 64 height 58
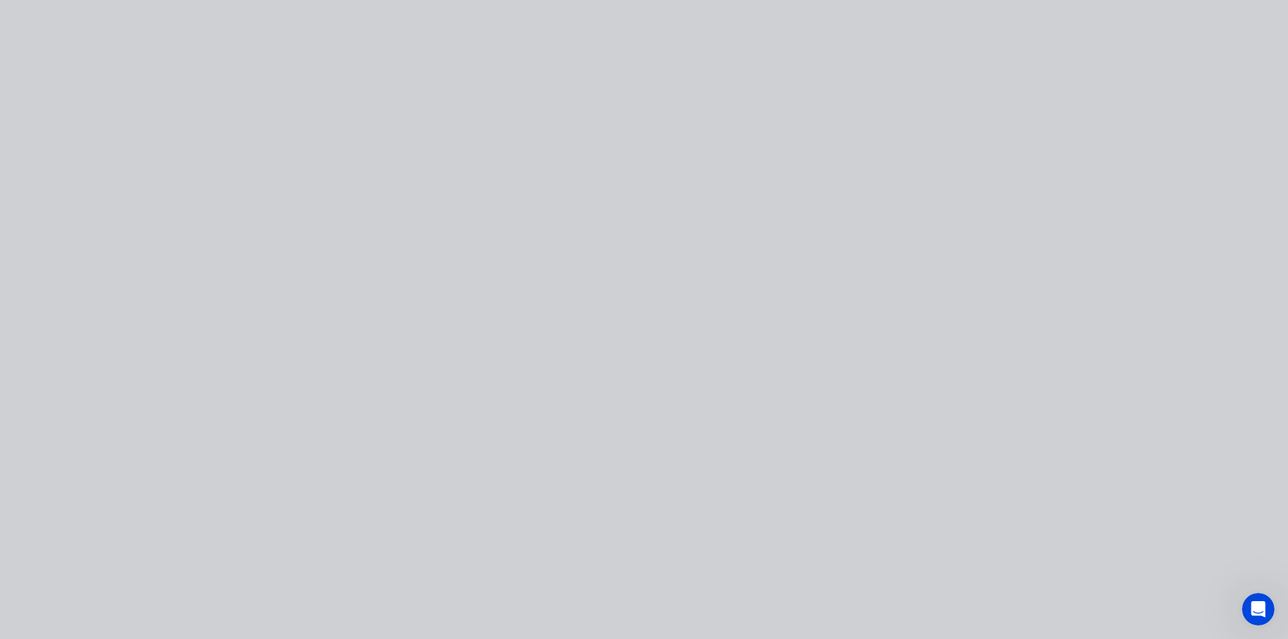
type input "$60.00"
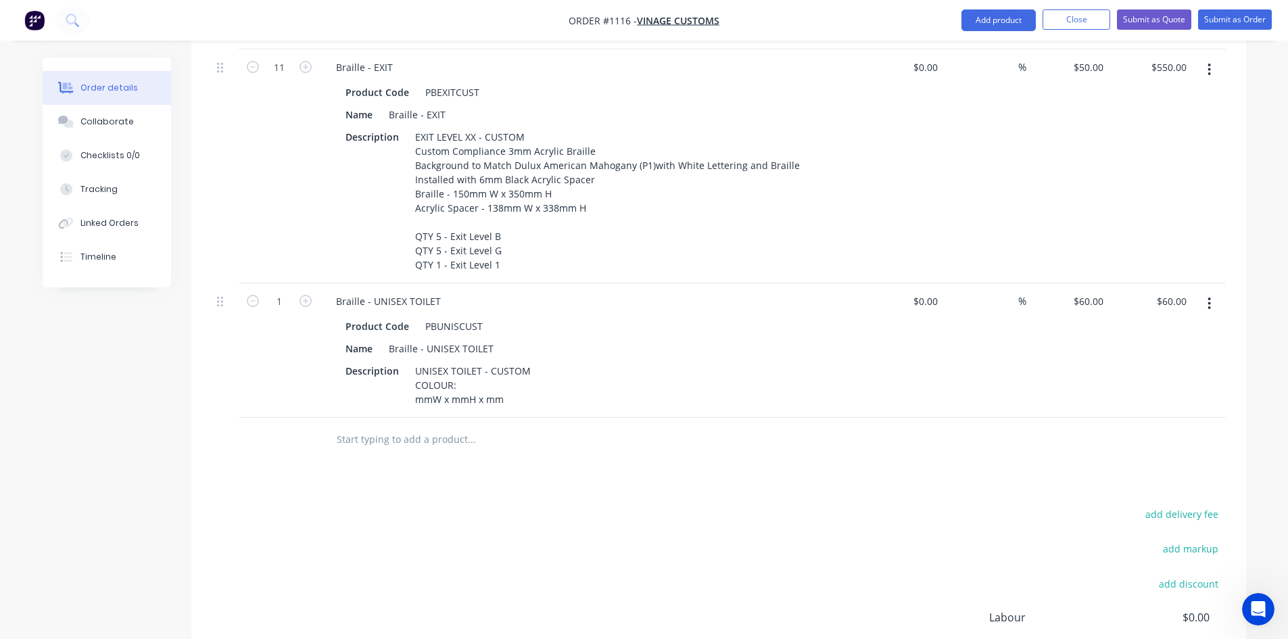
click at [767, 505] on div "add delivery fee add markup add discount Labour $0.00 Sub total $610.00 Margin …" at bounding box center [719, 635] width 1014 height 261
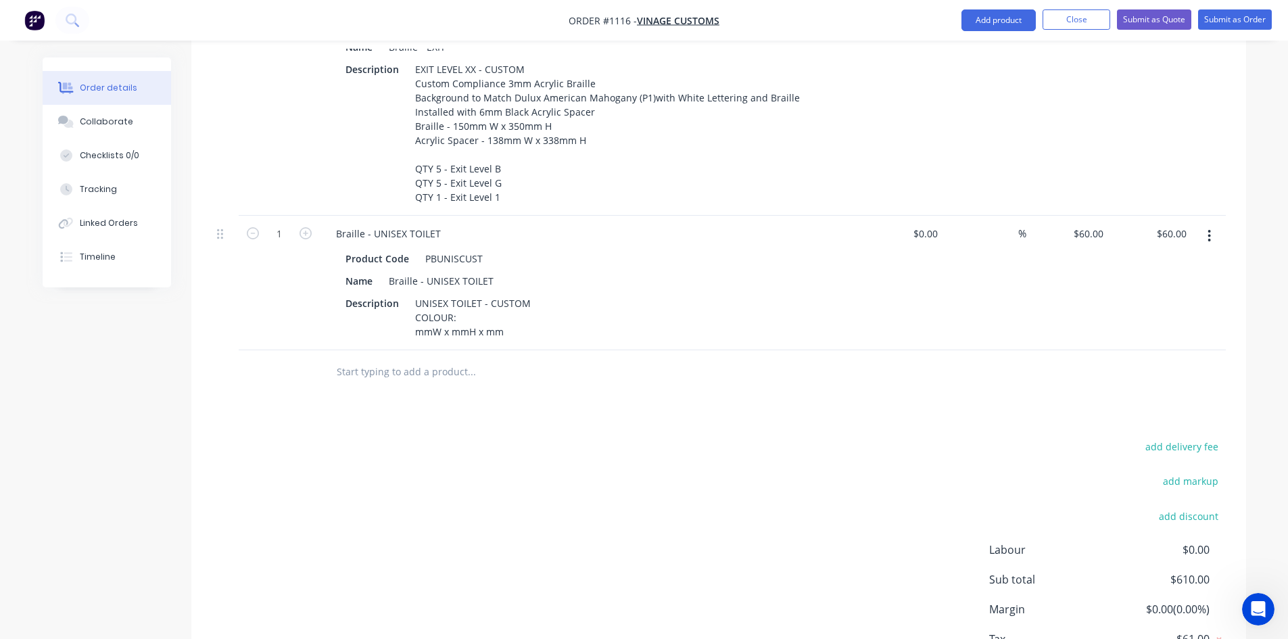
scroll to position [556, 0]
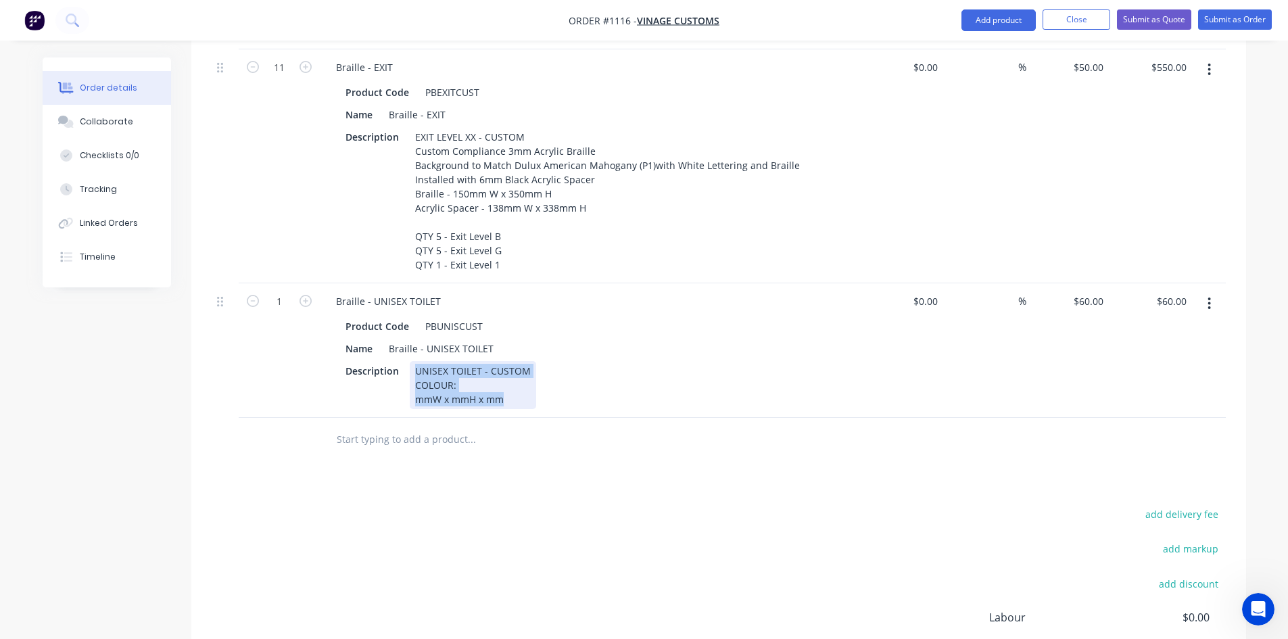
drag, startPoint x: 410, startPoint y: 337, endPoint x: 571, endPoint y: 385, distance: 167.1
click at [571, 385] on div "Qty Cost Markup Price Total 11 Braille - EXIT Product Code PBEXITCUST Name Brai…" at bounding box center [718, 241] width 1055 height 439
paste div
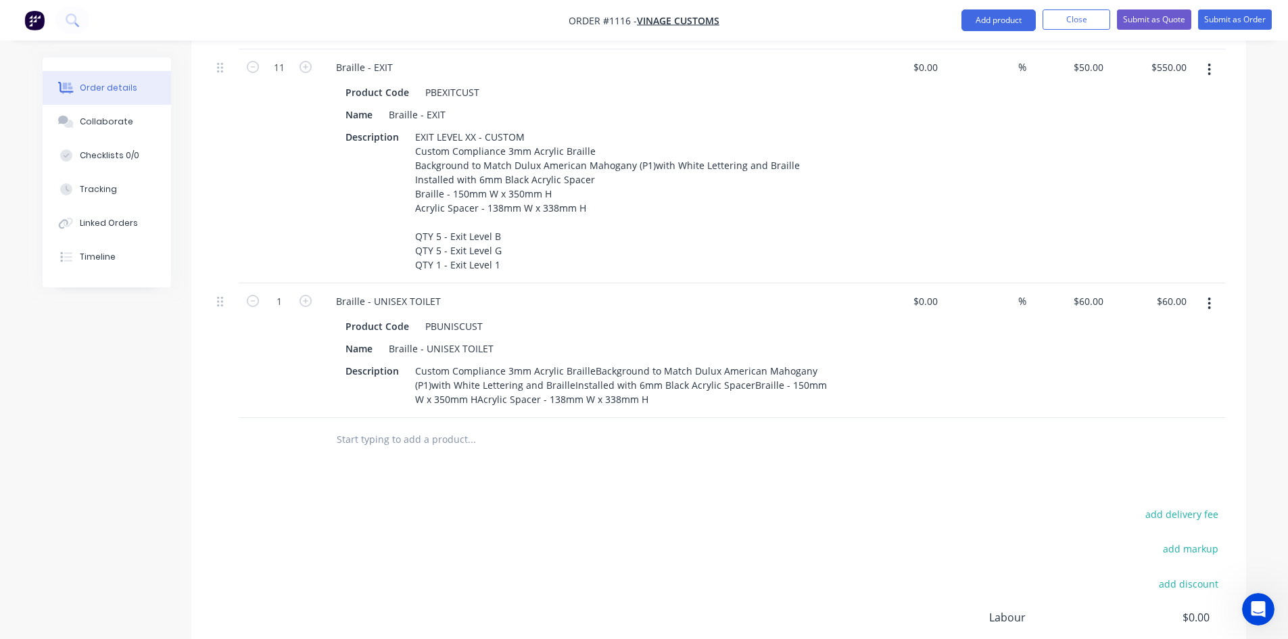
click at [793, 529] on div "add delivery fee add markup add discount Labour $0.00 Sub total $610.00 Margin …" at bounding box center [719, 635] width 1014 height 261
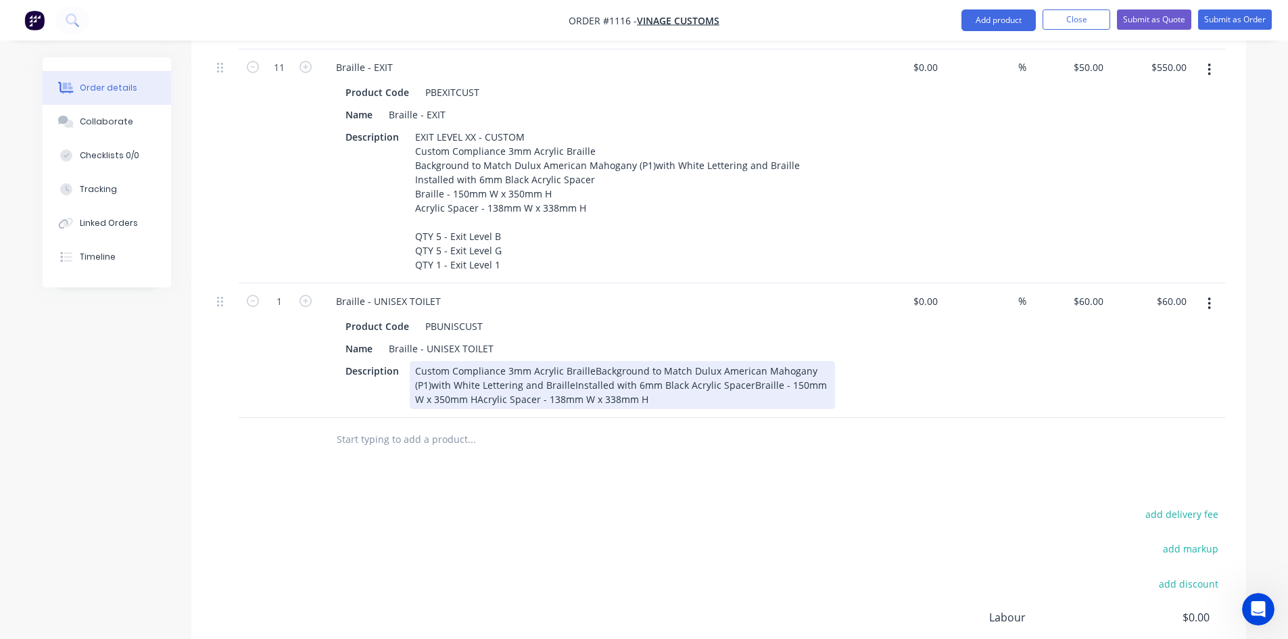
click at [590, 361] on div "Custom Compliance 3mm Acrylic BrailleBackground to Match Dulux American Mahogan…" at bounding box center [622, 385] width 425 height 48
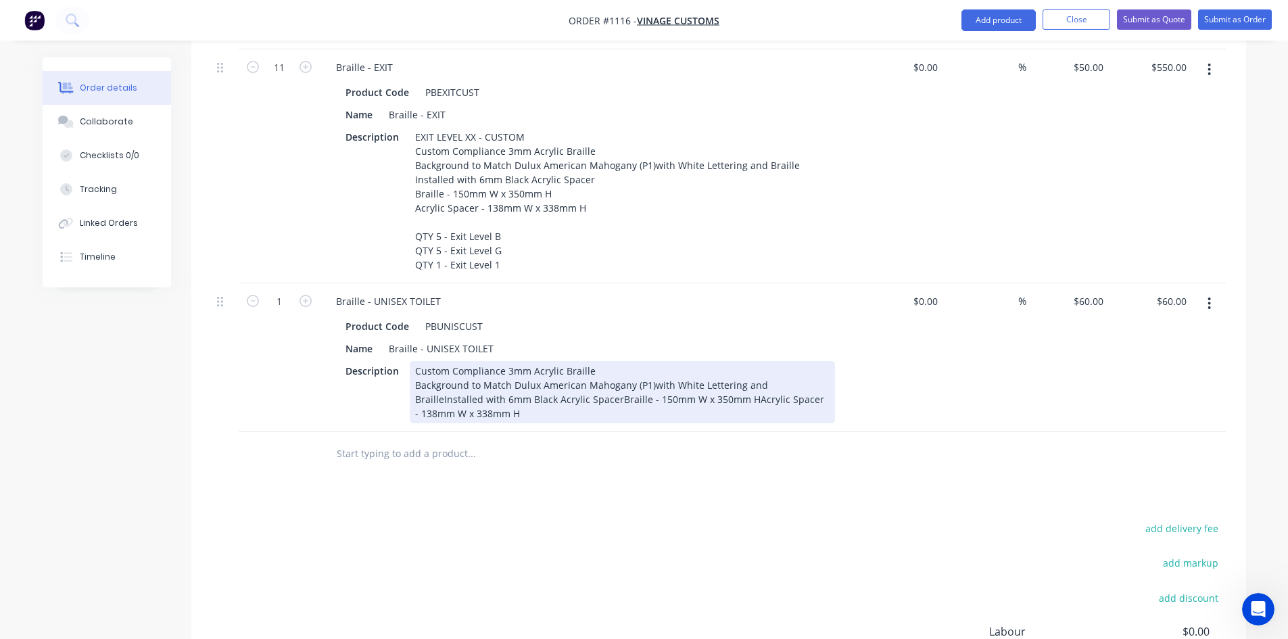
click at [787, 361] on div "Custom Compliance 3mm Acrylic Braille Background to Match Dulux American Mahoga…" at bounding box center [622, 392] width 425 height 62
click at [585, 369] on div "Custom Compliance 3mm Acrylic Braille Background to Match Dulux American Mahoga…" at bounding box center [622, 392] width 425 height 62
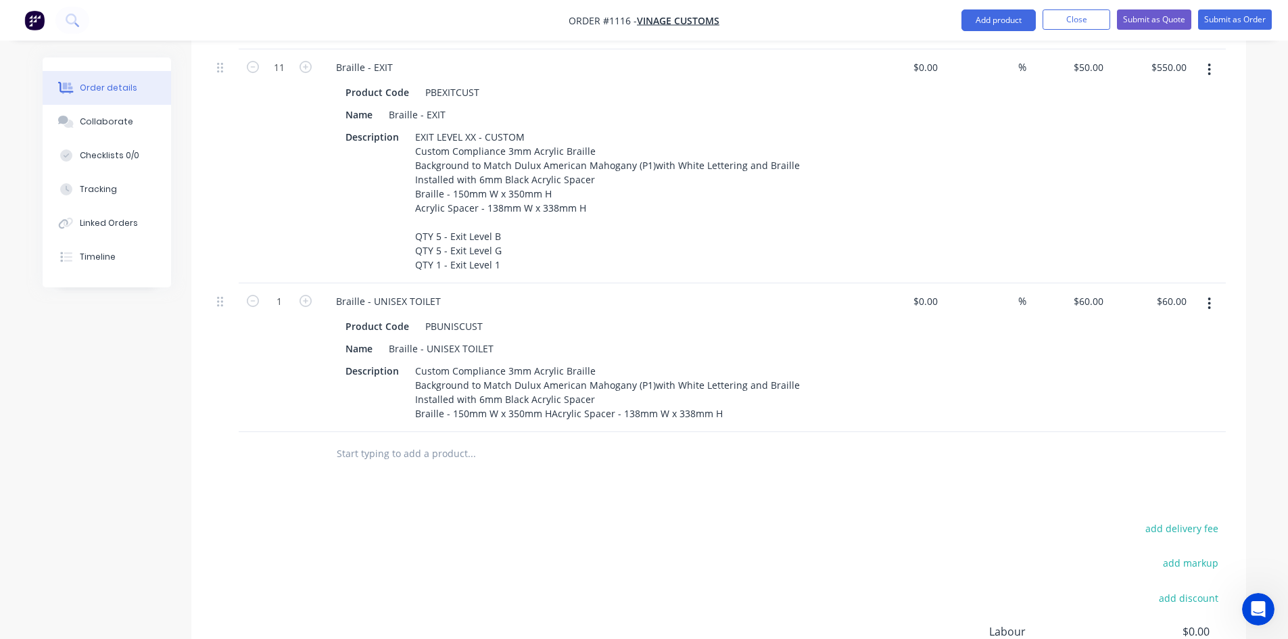
click at [639, 464] on div "Products Show / Hide columns Add product Qty Cost Markup Price Total 11 Braille…" at bounding box center [718, 387] width 1055 height 827
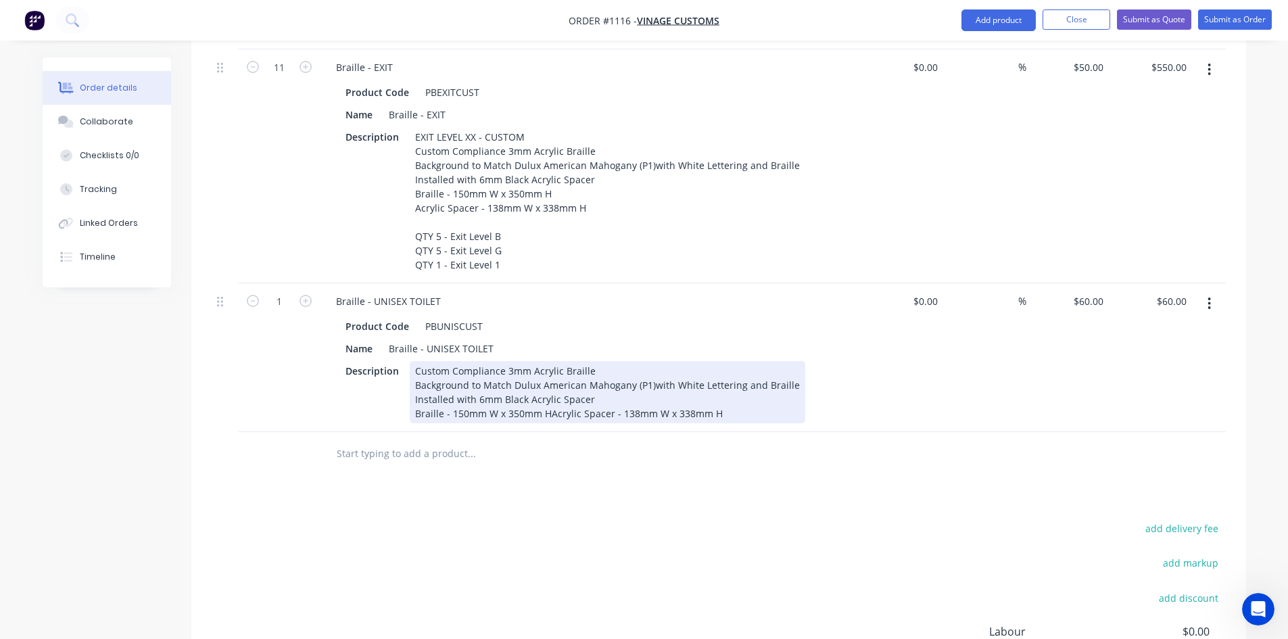
click at [548, 383] on div "Custom Compliance 3mm Acrylic Braille Background to Match Dulux American Mahoga…" at bounding box center [608, 392] width 396 height 62
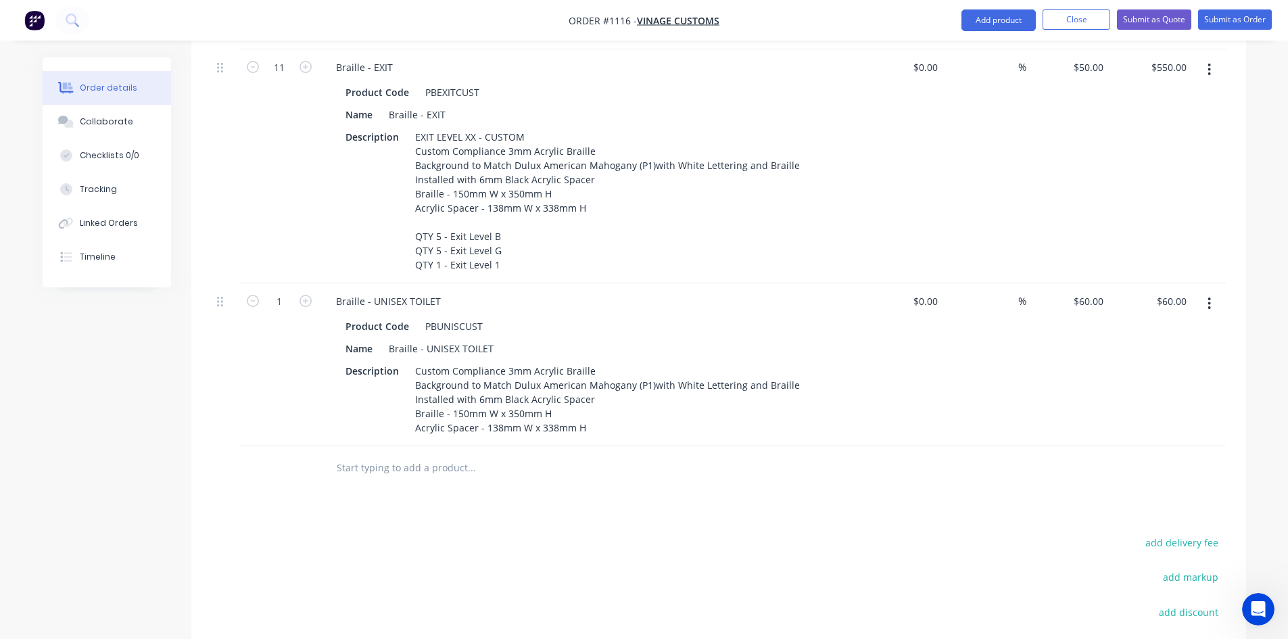
click at [386, 454] on input "text" at bounding box center [471, 467] width 270 height 27
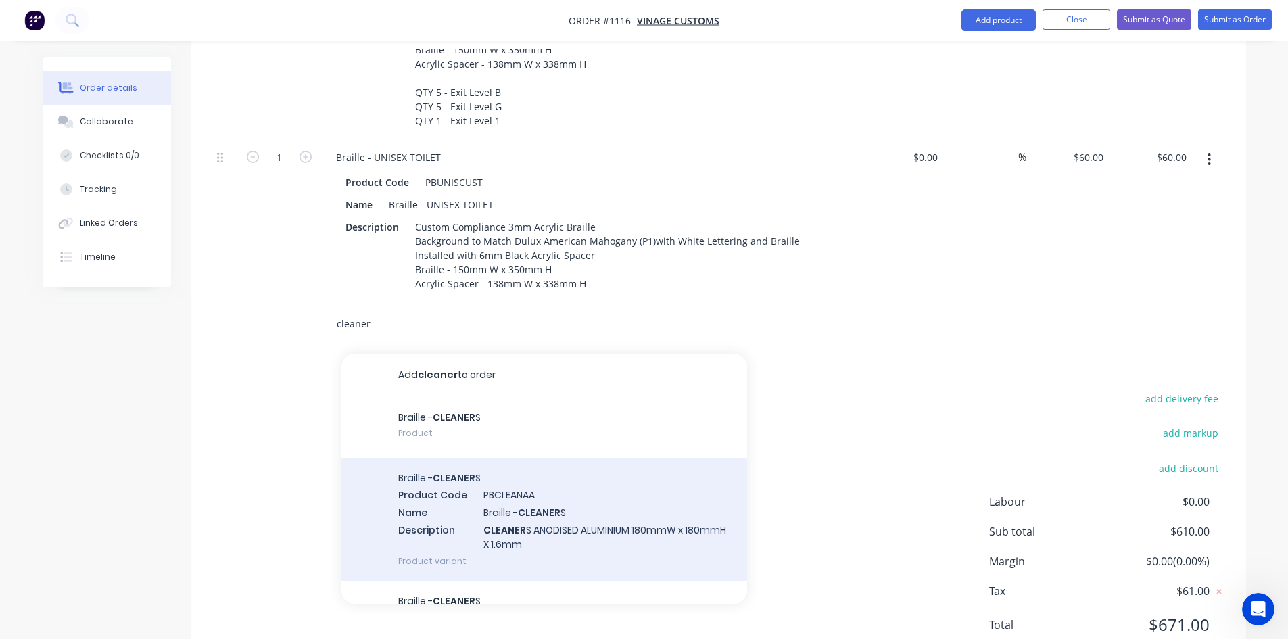
scroll to position [719, 0]
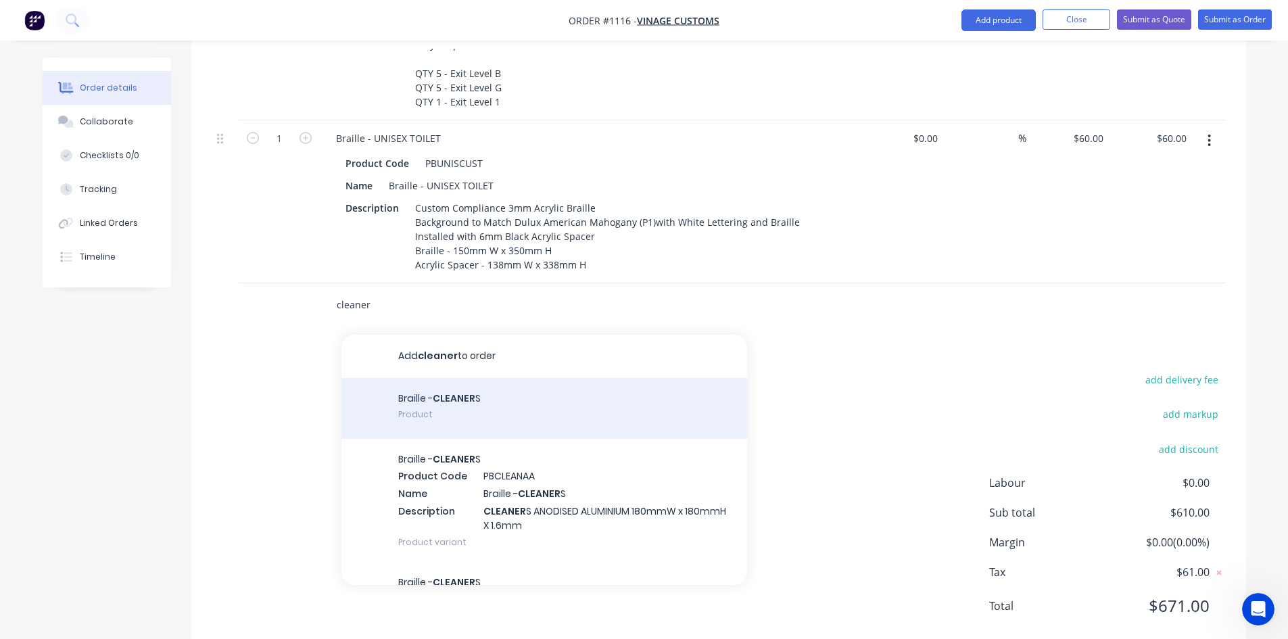
type input "cleaner"
click at [561, 378] on div "Braille - CLEANER S Product" at bounding box center [544, 408] width 406 height 61
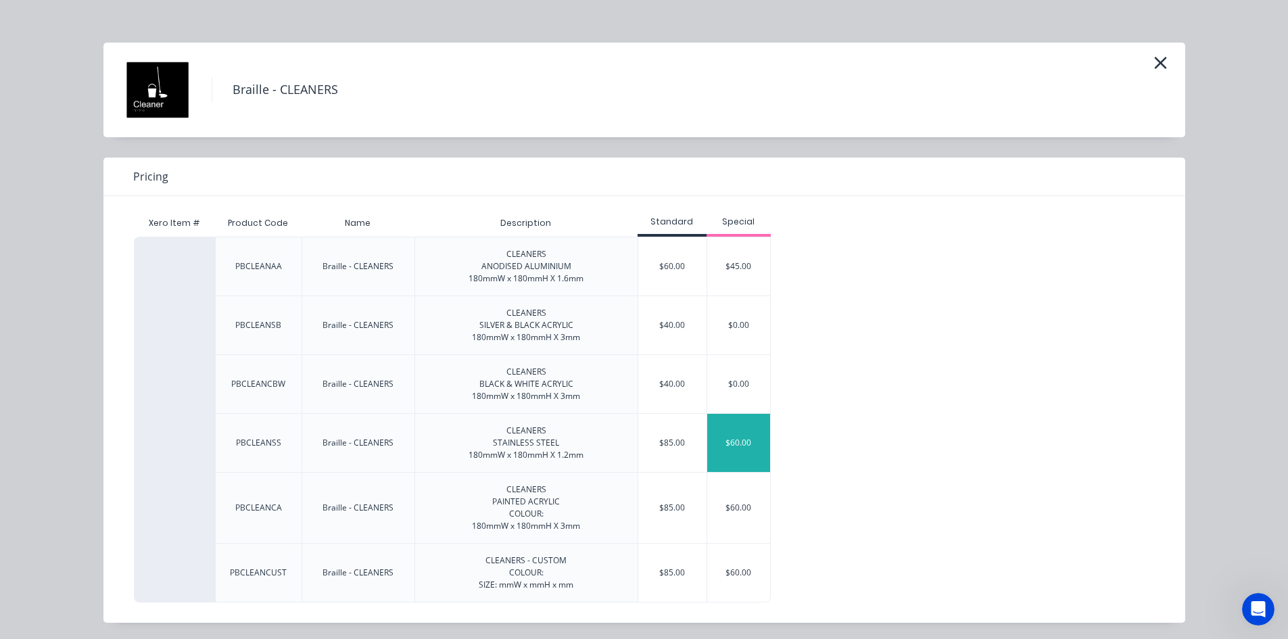
scroll to position [14, 0]
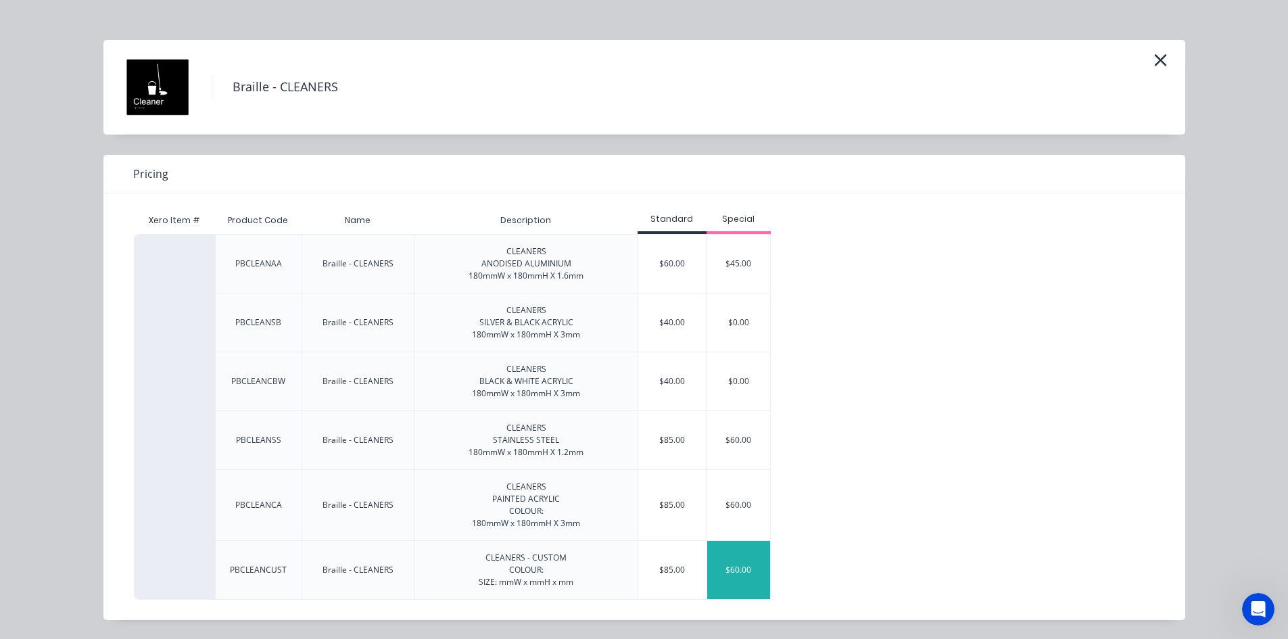
click at [719, 556] on div "$60.00" at bounding box center [739, 570] width 64 height 58
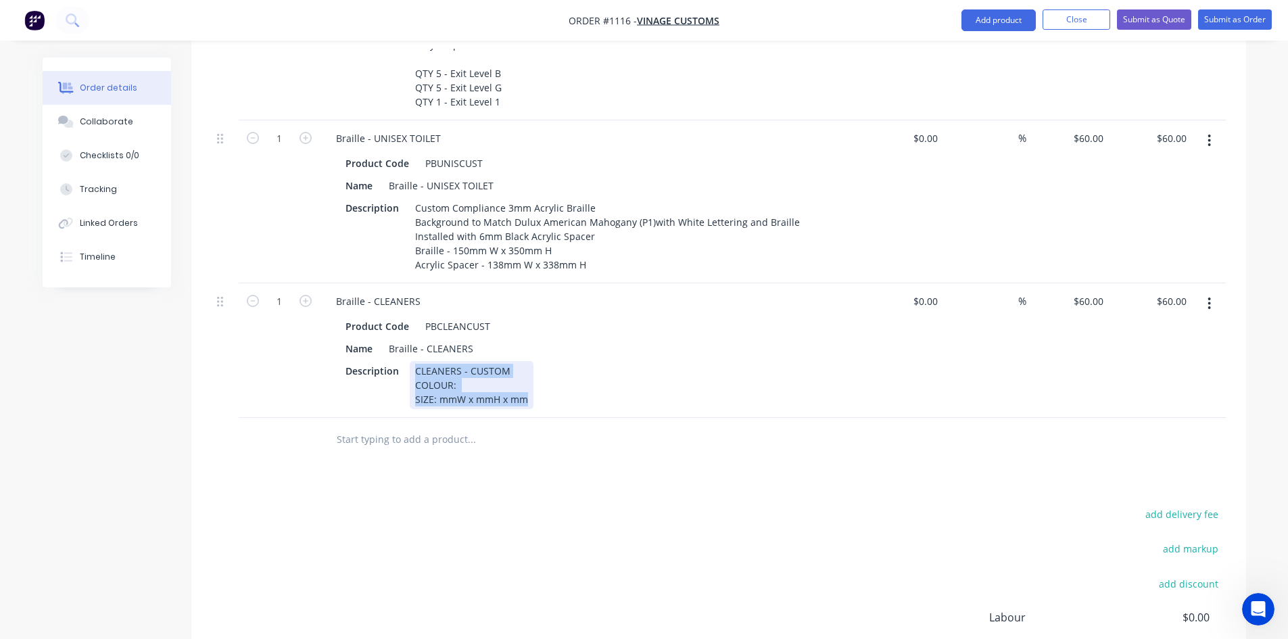
drag, startPoint x: 413, startPoint y: 338, endPoint x: 583, endPoint y: 374, distance: 173.4
click at [583, 374] on div "Description CLEANERS - CUSTOM COLOUR: SIZE: mmW x mmH x mm" at bounding box center [587, 385] width 495 height 48
paste div
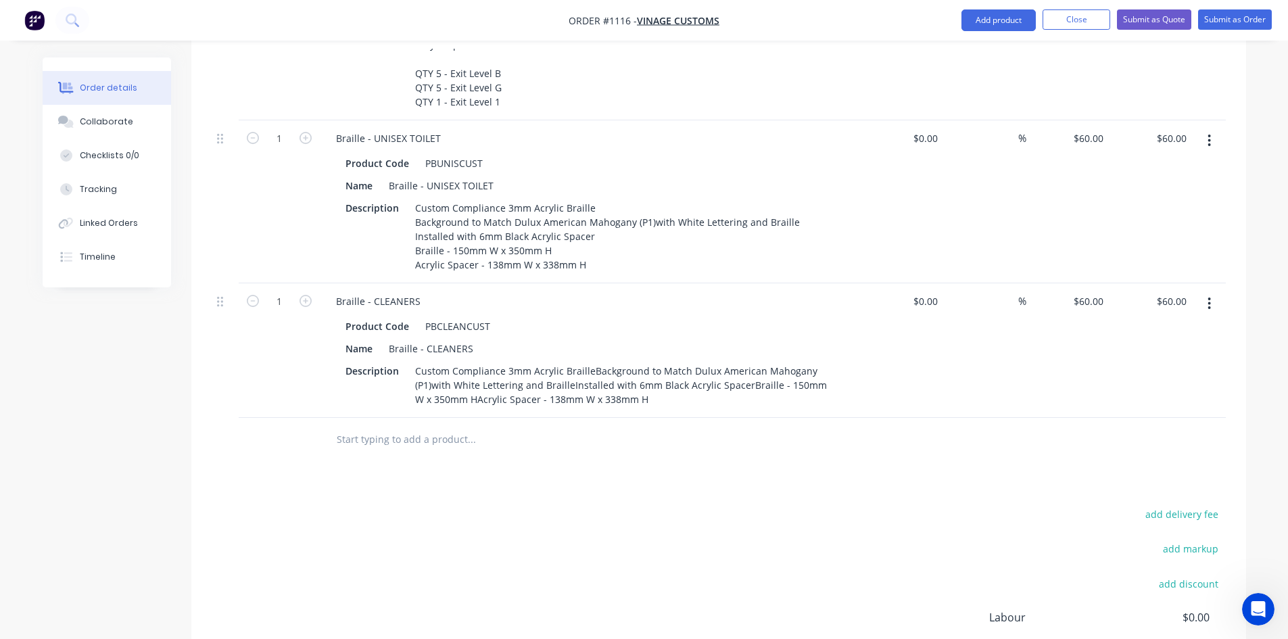
click at [636, 515] on div "add delivery fee add markup add discount Labour $0.00 Sub total $670.00 Margin …" at bounding box center [719, 635] width 1014 height 261
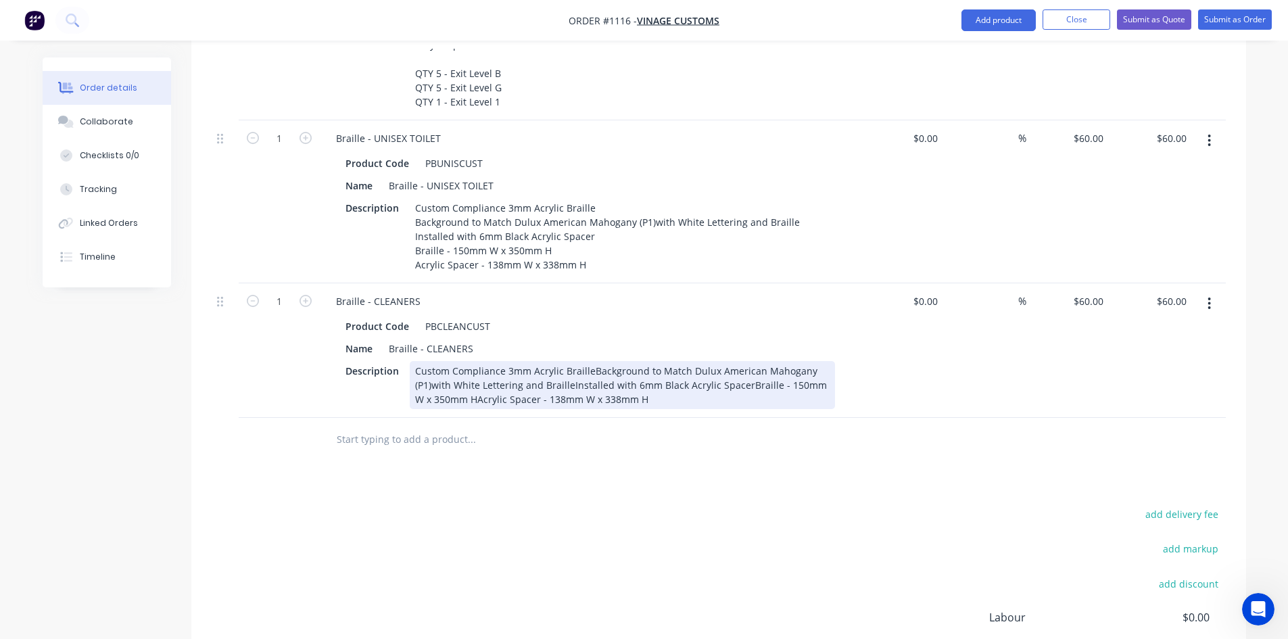
click at [590, 361] on div "Custom Compliance 3mm Acrylic BrailleBackground to Match Dulux American Mahogan…" at bounding box center [622, 385] width 425 height 48
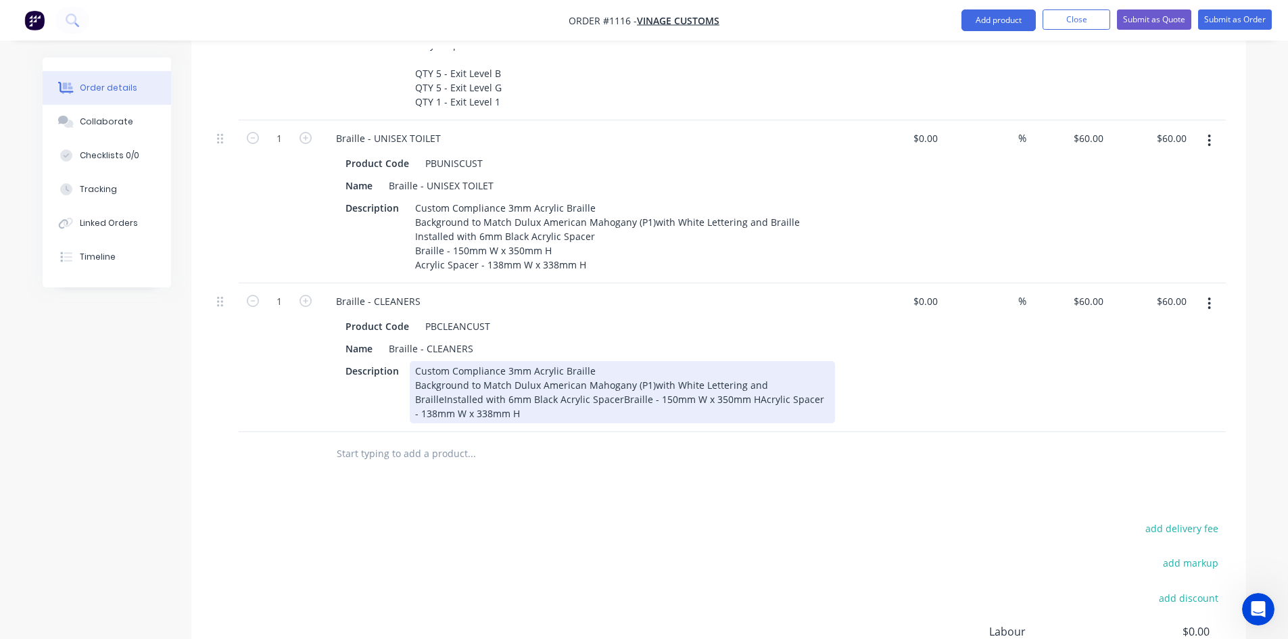
click at [788, 361] on div "Custom Compliance 3mm Acrylic Braille Background to Match Dulux American Mahoga…" at bounding box center [622, 392] width 425 height 62
click at [588, 363] on div "Custom Compliance 3mm Acrylic Braille Background to Match Dulux American Mahoga…" at bounding box center [622, 392] width 425 height 62
click at [549, 383] on div "Custom Compliance 3mm Acrylic Braille Background to Match Dulux American Mahoga…" at bounding box center [608, 392] width 396 height 62
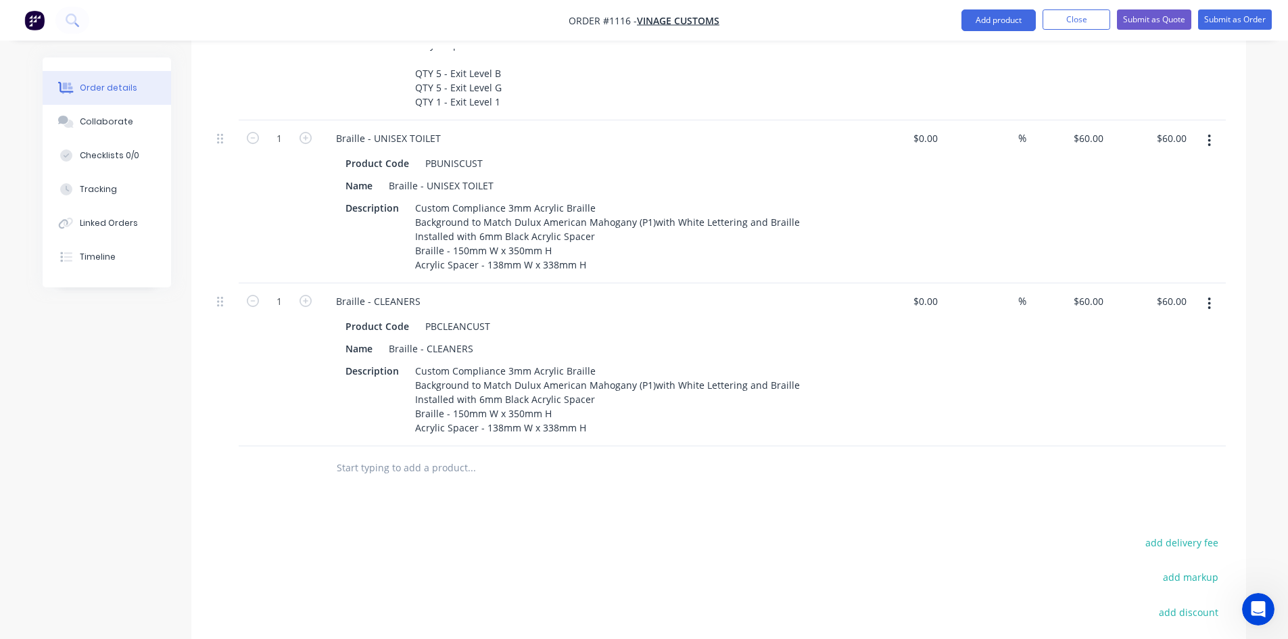
drag, startPoint x: 597, startPoint y: 491, endPoint x: 279, endPoint y: 335, distance: 354.7
click at [595, 490] on div "Products Show / Hide columns Add product Qty Cost Markup Price Total 11 Braille…" at bounding box center [718, 313] width 1055 height 1004
click at [309, 295] on icon "button" at bounding box center [306, 301] width 12 height 12
type input "2"
type input "$120.00"
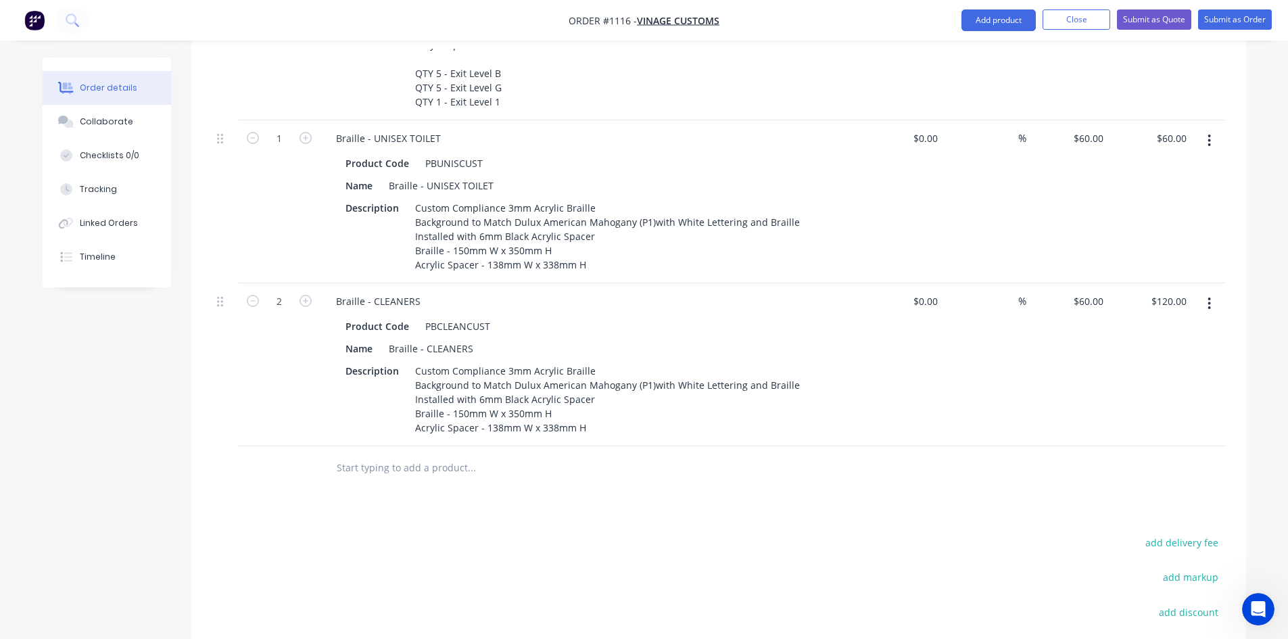
click at [735, 494] on div "Products Show / Hide columns Add product Qty Cost Markup Price Total 11 Braille…" at bounding box center [718, 313] width 1055 height 1004
click at [487, 454] on input "text" at bounding box center [471, 467] width 270 height 27
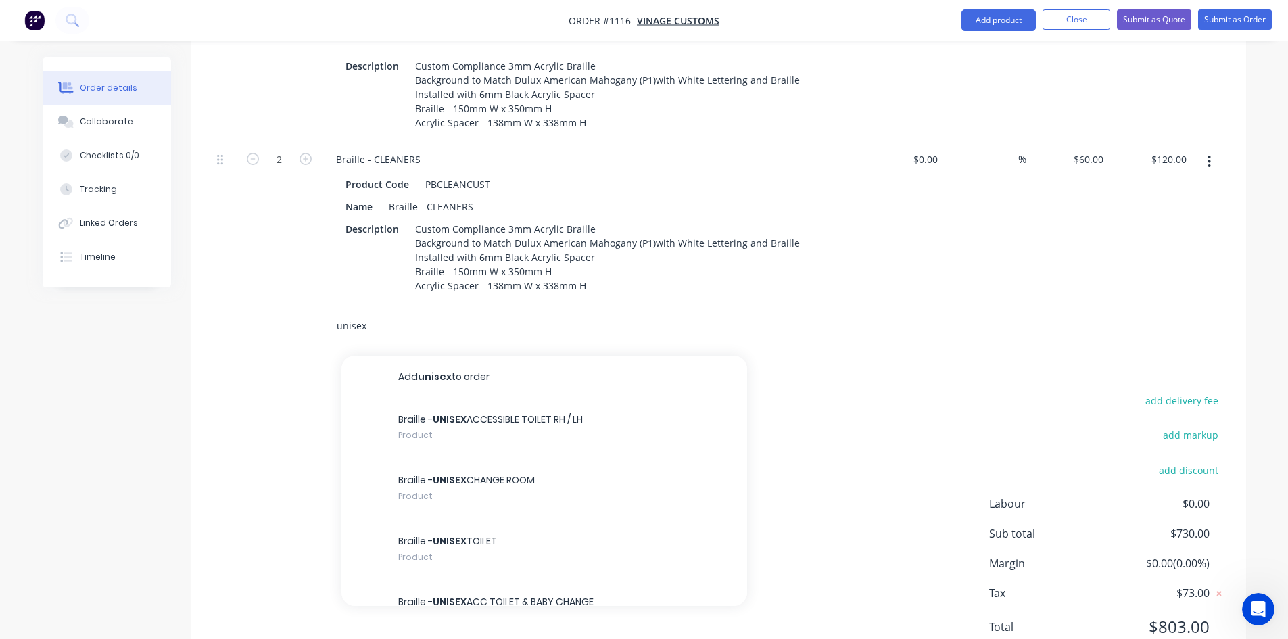
scroll to position [882, 0]
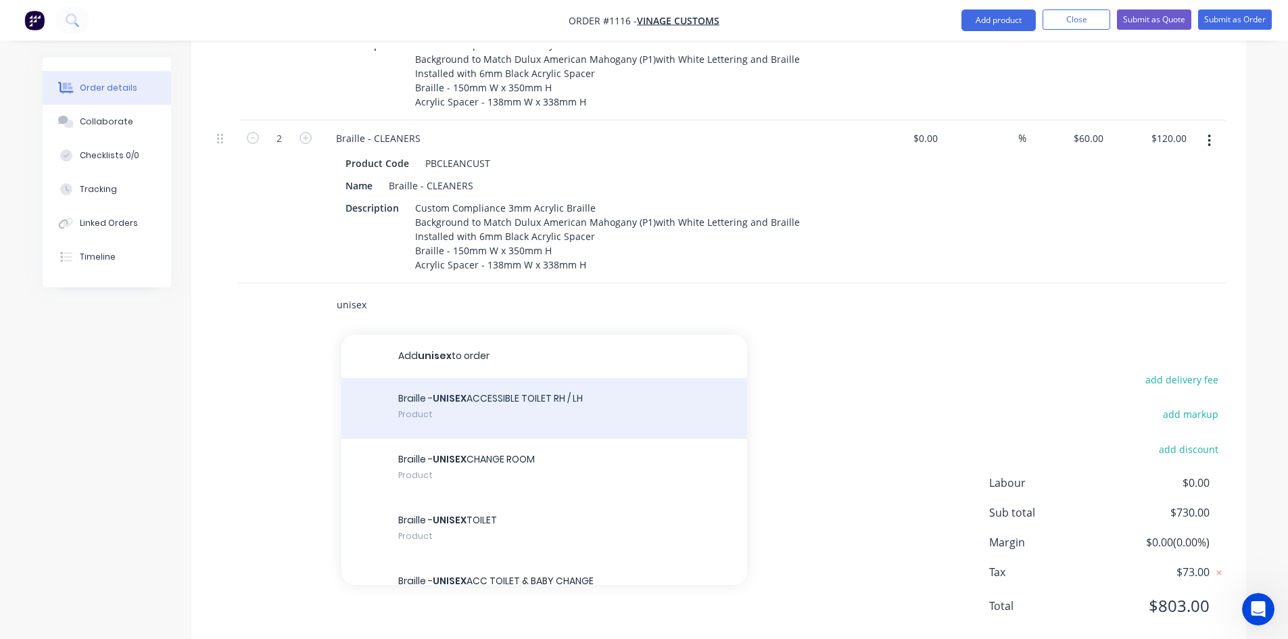
type input "unisex"
click at [600, 378] on div "Braille - UNISEX ACCESSIBLE TOILET RH / LH Product" at bounding box center [544, 408] width 406 height 61
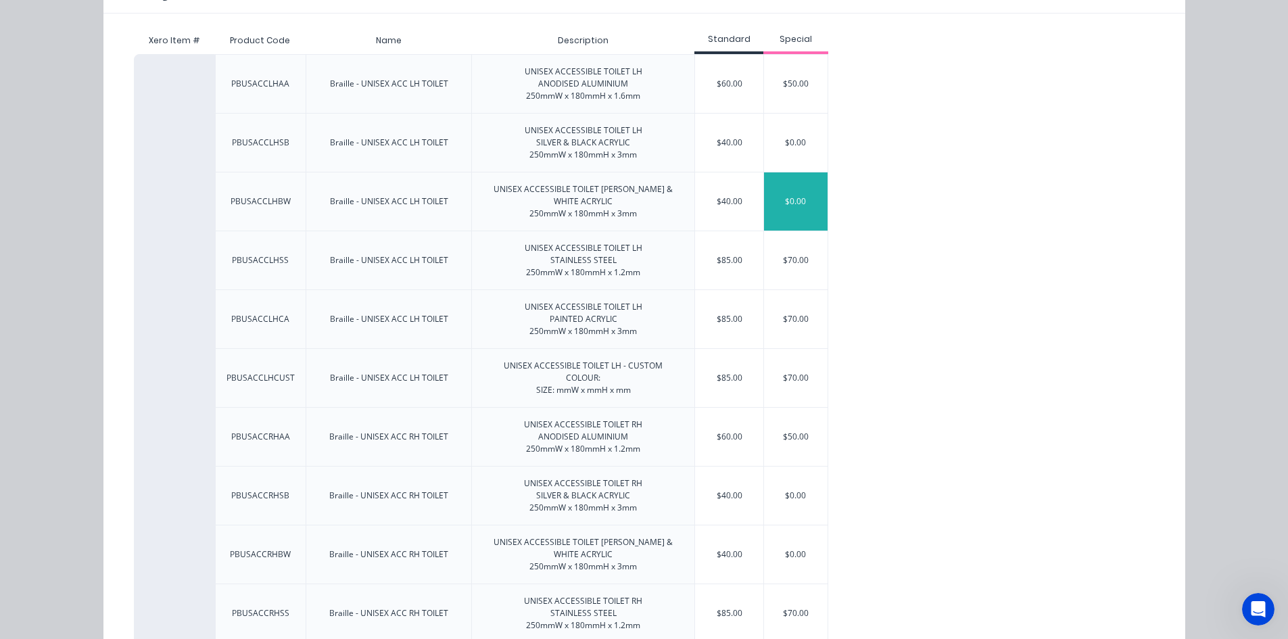
scroll to position [203, 0]
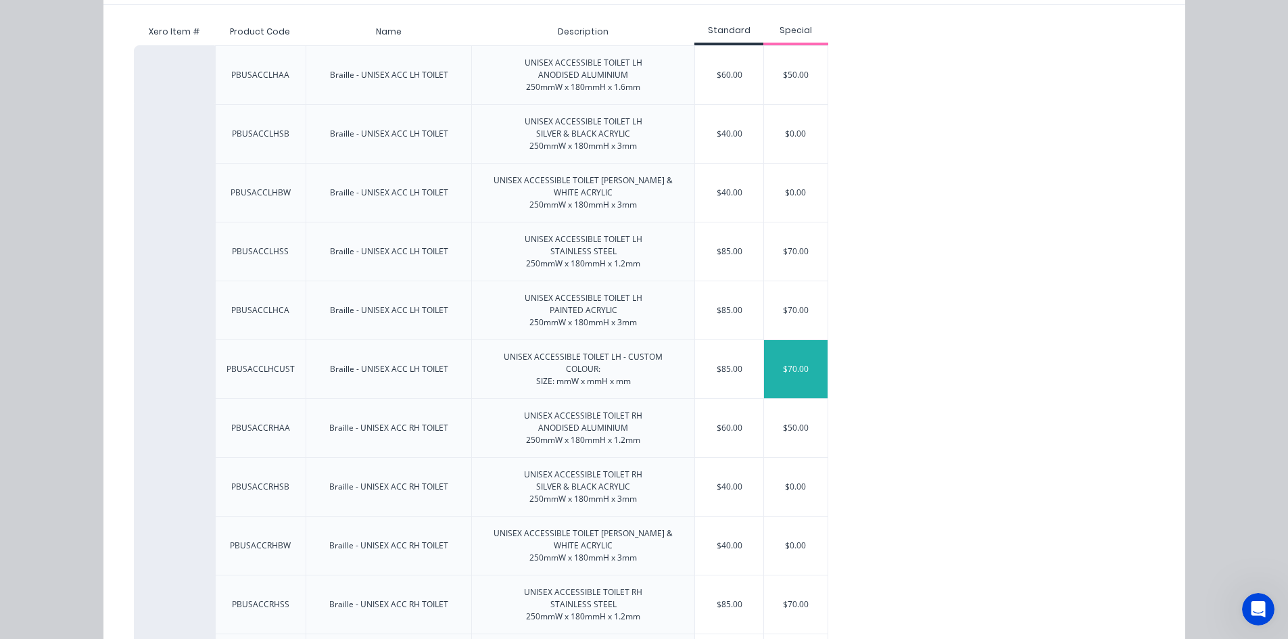
click at [796, 365] on div "$70.00" at bounding box center [796, 369] width 64 height 58
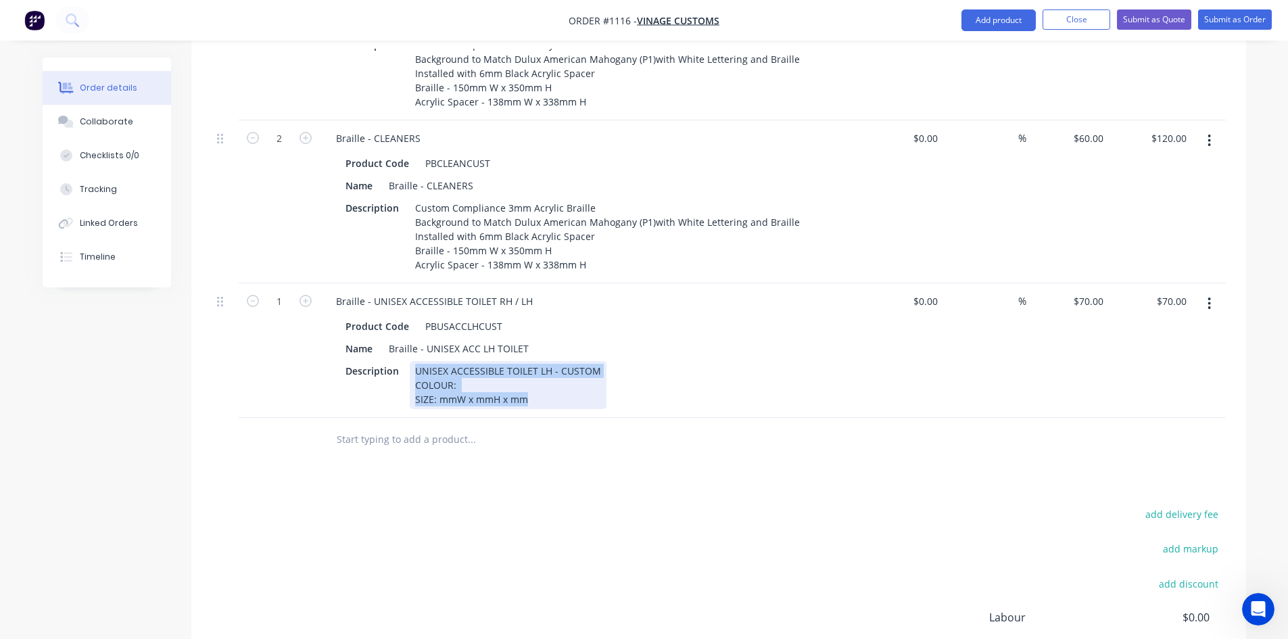
drag, startPoint x: 415, startPoint y: 337, endPoint x: 584, endPoint y: 412, distance: 184.9
click at [584, 383] on div "Braille - UNISEX ACCESSIBLE TOILET RH / LH Product Code PBUSACCLHCUST Name Brai…" at bounding box center [590, 350] width 541 height 135
paste div
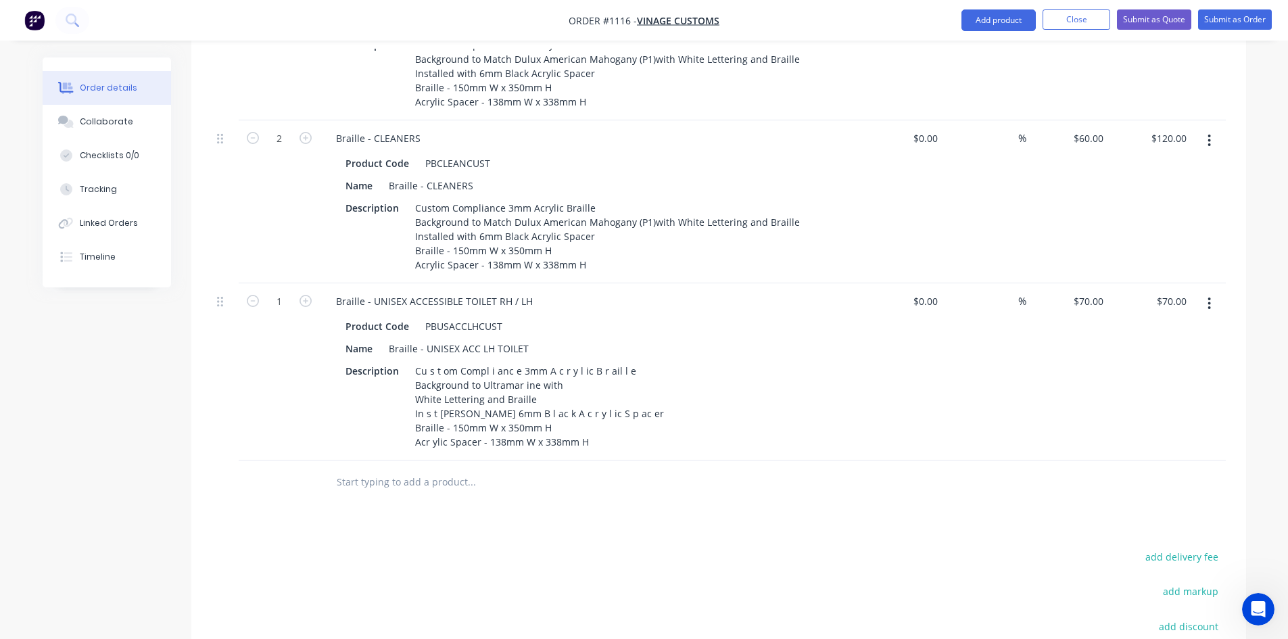
click at [607, 505] on div "Products Show / Hide columns Add product Qty Cost Markup Price Total 11 Braille…" at bounding box center [718, 238] width 1055 height 1181
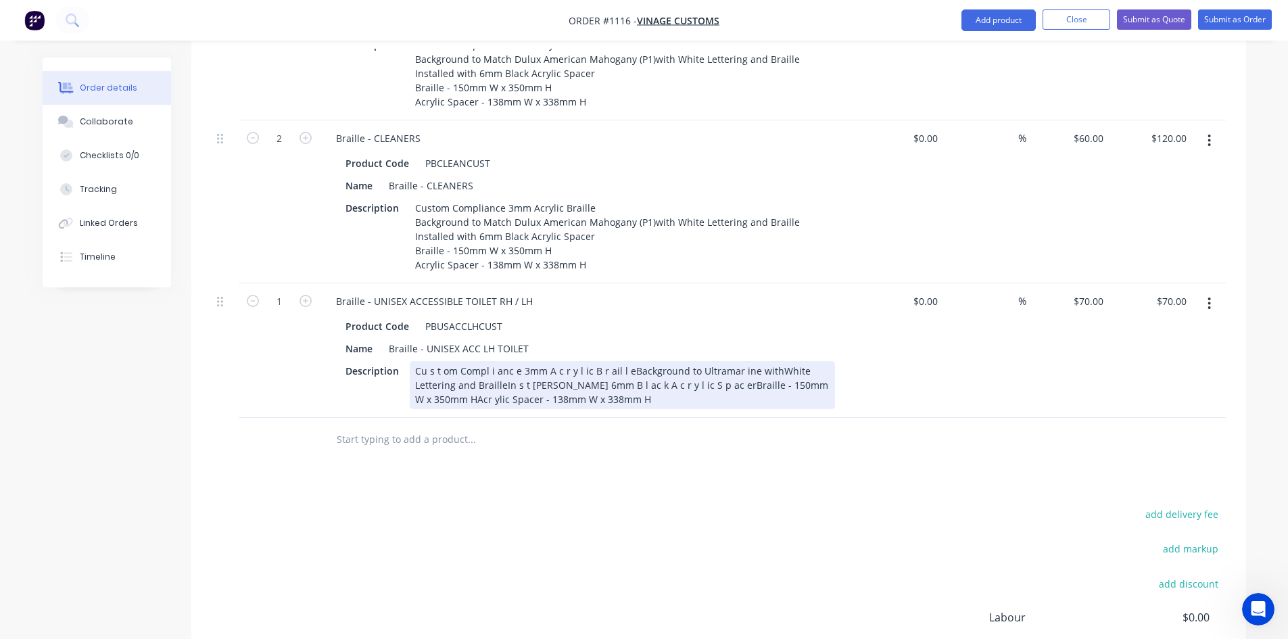
click at [626, 361] on div "Cu s t om Compl i anc e 3mm A c r y l ic B r ail l eBackground to Ultramar ine …" at bounding box center [622, 385] width 425 height 48
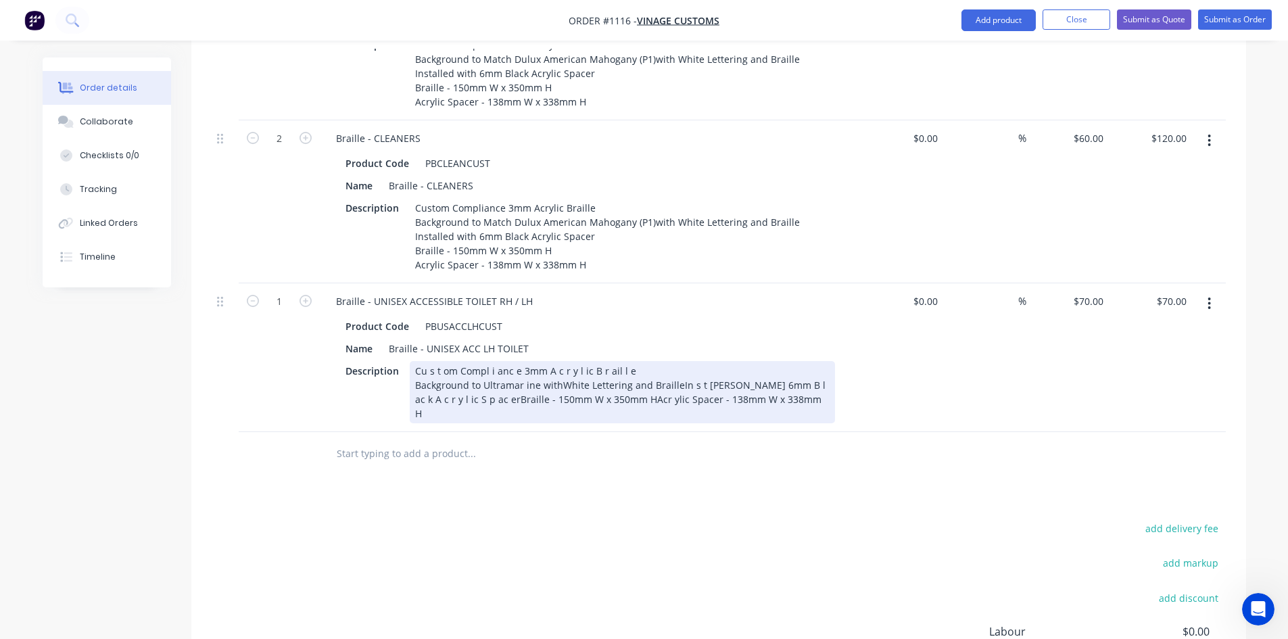
click at [558, 361] on div "Cu s t om Compl i anc e 3mm A c r y l ic B r ail l e Background to Ultramar ine…" at bounding box center [622, 392] width 425 height 62
click at [678, 361] on div "Cu s t om Compl i anc e 3mm A c r y l ic B r ail l e Background to Ultramar ine…" at bounding box center [622, 392] width 425 height 62
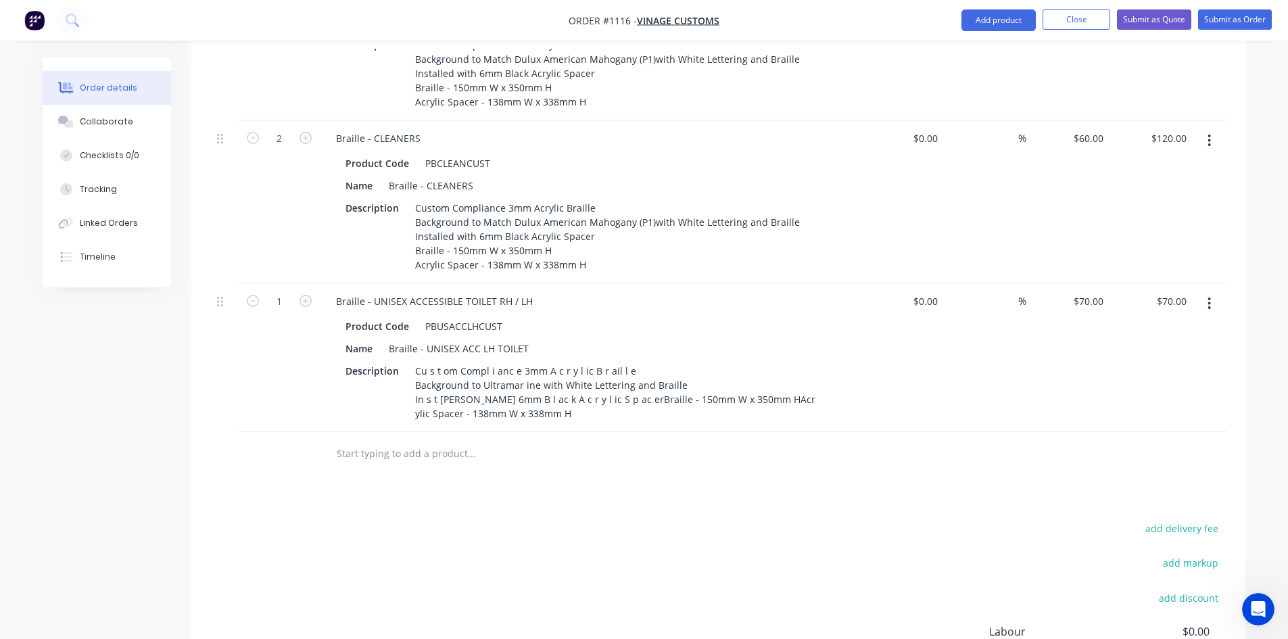
click at [669, 472] on div "Products Show / Hide columns Add product Qty Cost Markup Price Total 11 Braille…" at bounding box center [718, 224] width 1055 height 1153
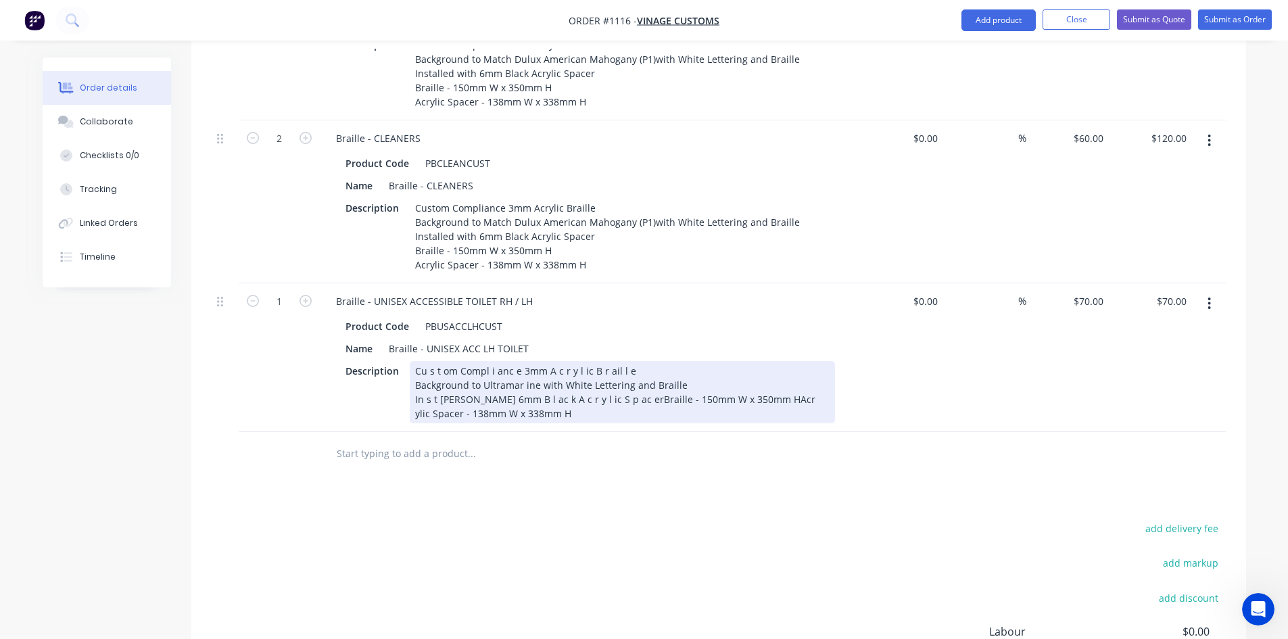
click at [637, 365] on div "Cu s t om Compl i anc e 3mm A c r y l ic B r ail l e Background to Ultramar ine…" at bounding box center [622, 392] width 425 height 62
click at [548, 380] on div "Cu s t om Compl i anc e 3mm A c r y l ic B r ail l e Background to Ultramar ine…" at bounding box center [570, 392] width 321 height 62
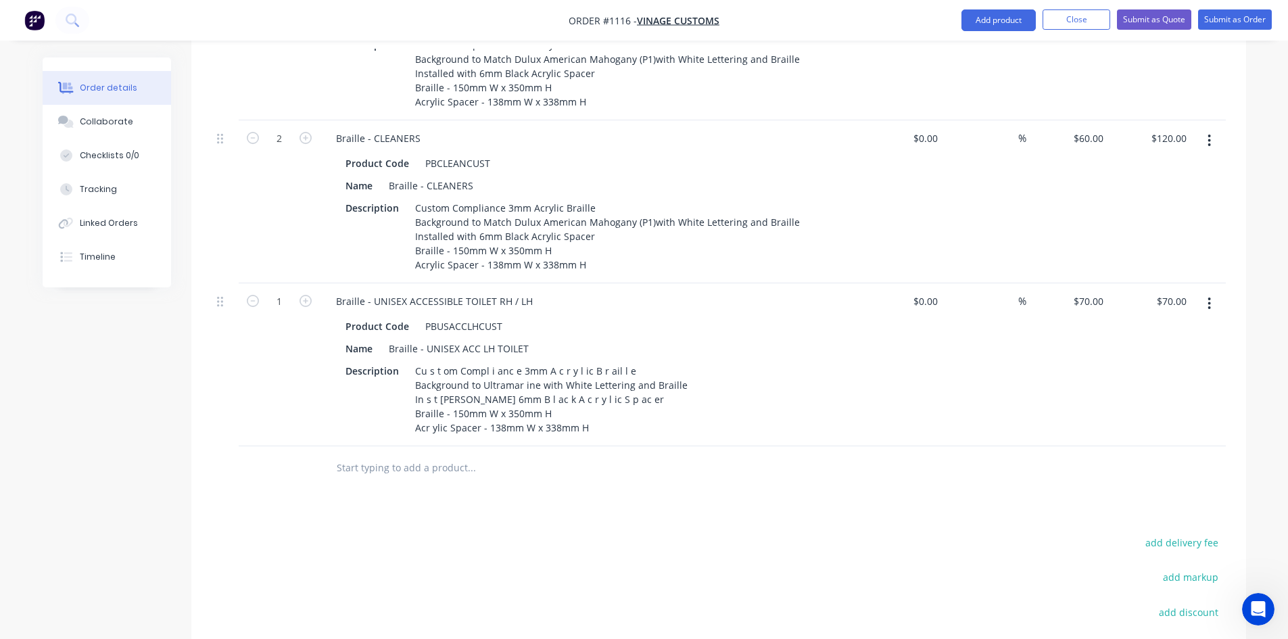
click at [574, 479] on div "Products Show / Hide columns Add product Qty Cost Markup Price Total 11 Braille…" at bounding box center [718, 231] width 1055 height 1167
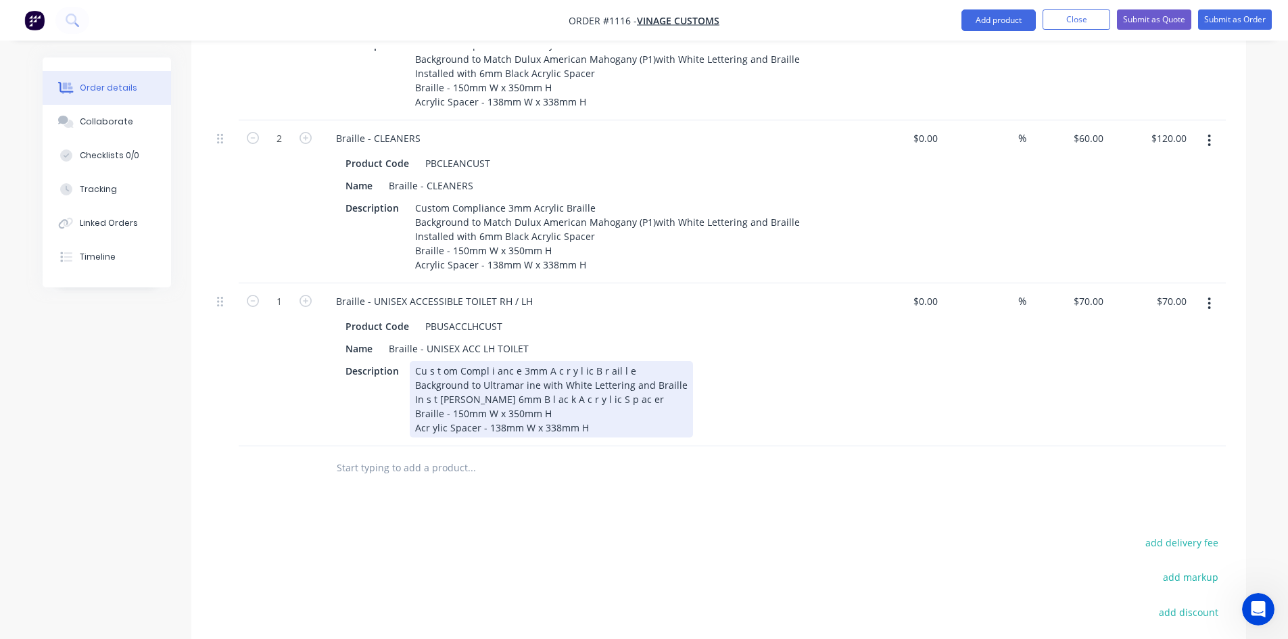
click at [429, 395] on div "Cu s t om Compl i anc e 3mm A c r y l ic B r ail l e Background to Ultramar ine…" at bounding box center [551, 399] width 283 height 76
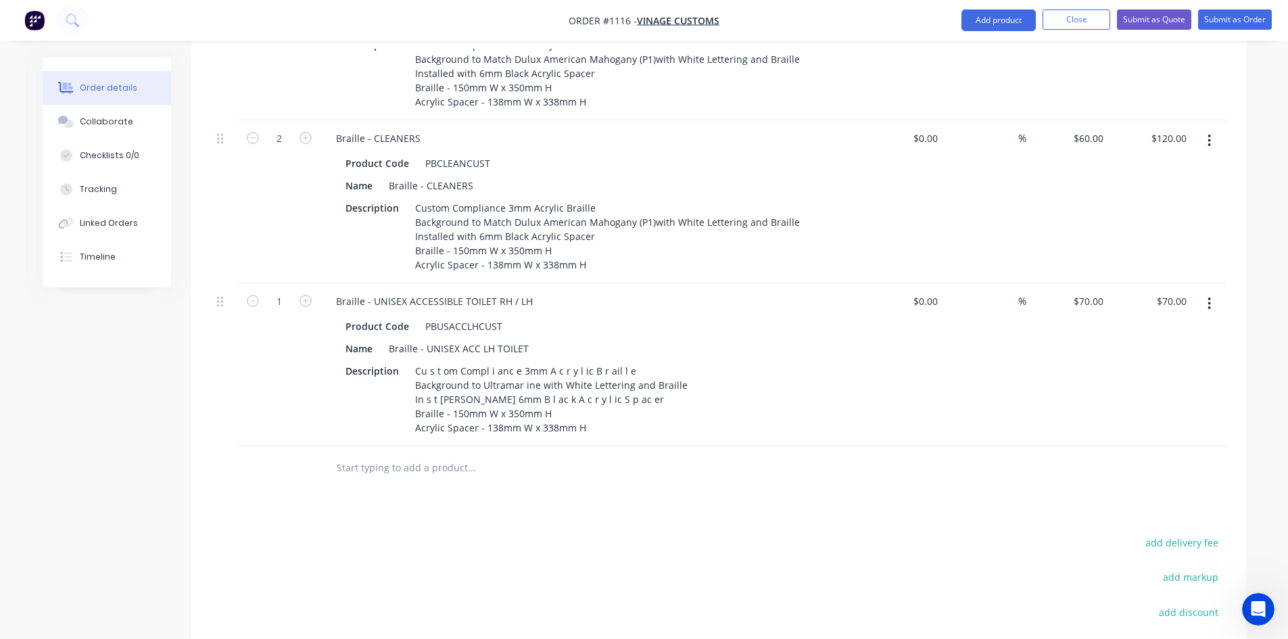
click at [459, 490] on div "Products Show / Hide columns Add product Qty Cost Markup Price Total 11 Braille…" at bounding box center [718, 231] width 1055 height 1167
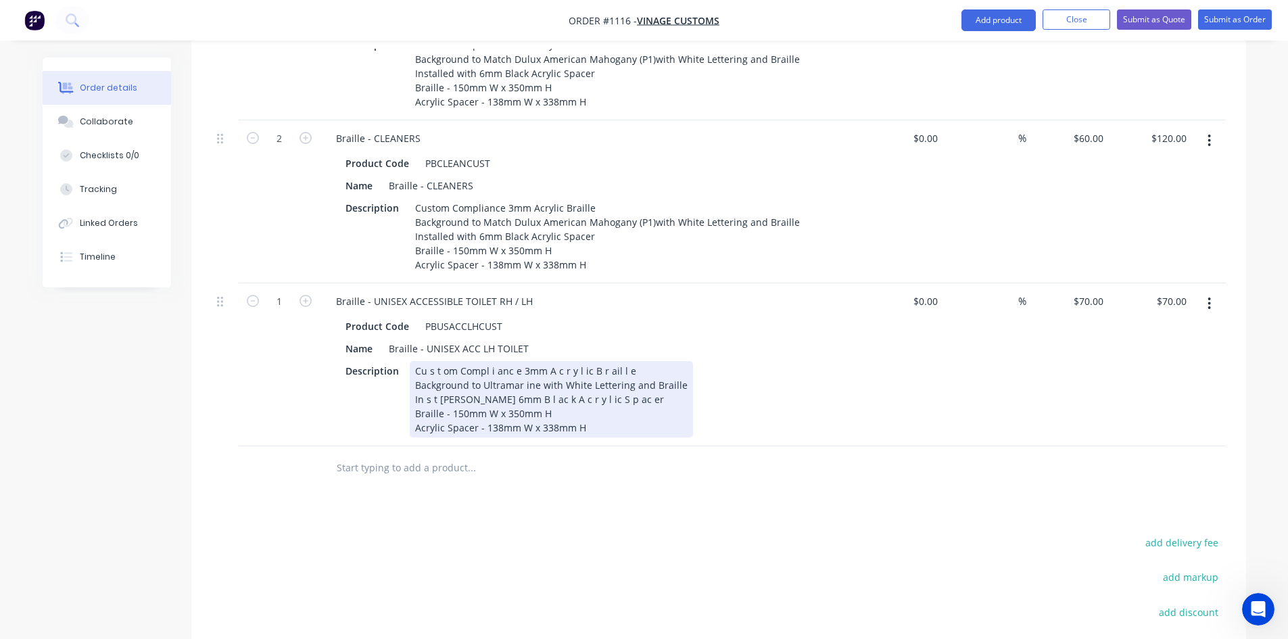
click at [485, 361] on div "Cu s t om Compl i anc e 3mm A c r y l ic B r ail l e Background to Ultramar ine…" at bounding box center [551, 399] width 283 height 76
click at [488, 361] on div "Cu s t om Compli anc e 3mm A c r y l ic B r ail l e Background to Ultramar ine …" at bounding box center [551, 399] width 283 height 76
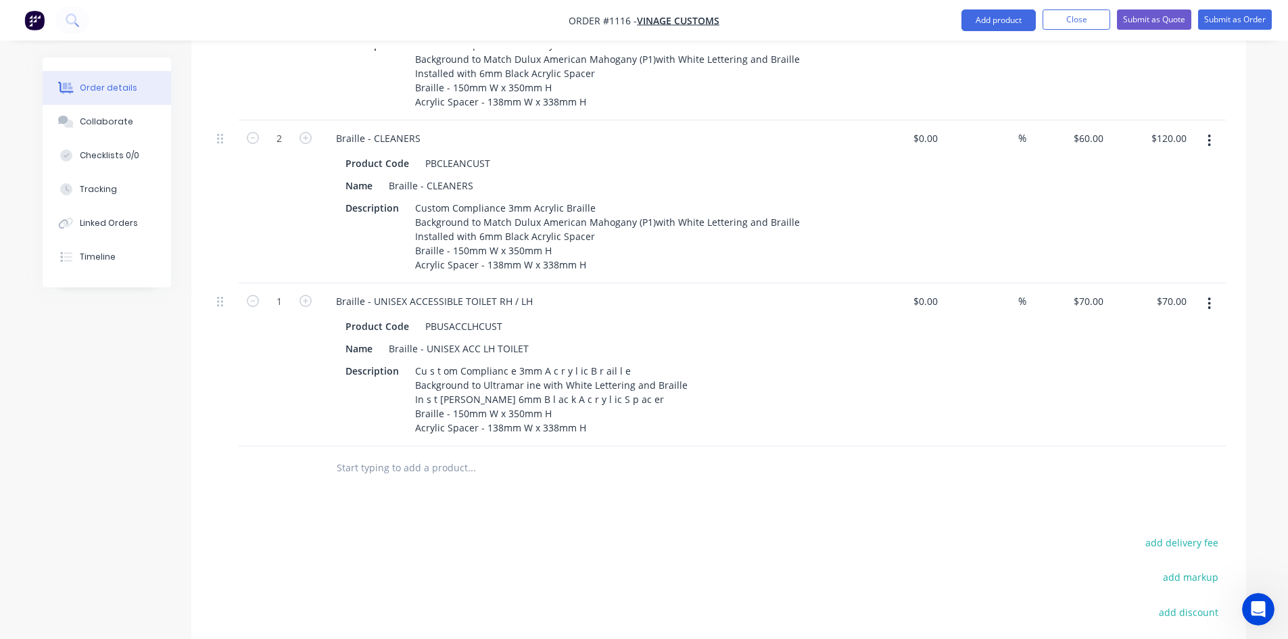
drag, startPoint x: 544, startPoint y: 481, endPoint x: 544, endPoint y: 456, distance: 25.0
click at [544, 480] on div "Products Show / Hide columns Add product Qty Cost Markup Price Total 11 Braille…" at bounding box center [718, 231] width 1055 height 1167
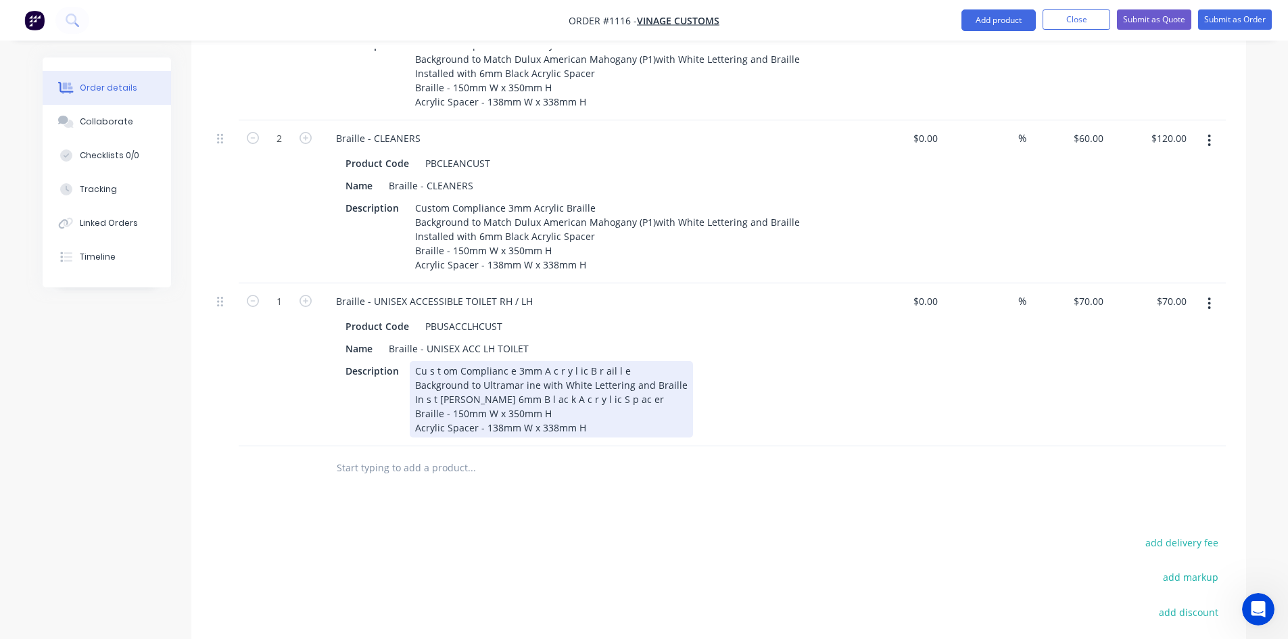
click at [517, 361] on div "Cu s t om Complianc e 3mm A c r y l ic B r ail l e Background to Ultramar ine w…" at bounding box center [551, 399] width 283 height 76
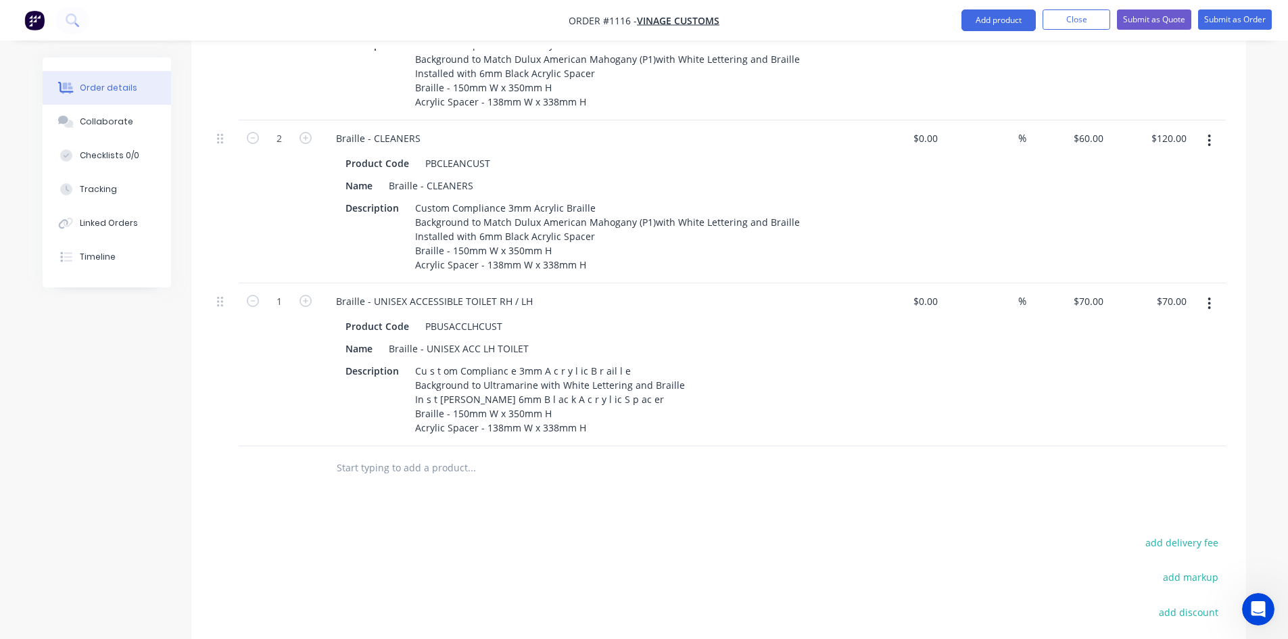
click at [600, 496] on div "Products Show / Hide columns Add product Qty Cost Markup Price Total 11 Braille…" at bounding box center [718, 231] width 1055 height 1167
click at [1207, 291] on button "button" at bounding box center [1209, 303] width 32 height 24
click at [1164, 356] on div "Duplicate" at bounding box center [1161, 366] width 104 height 20
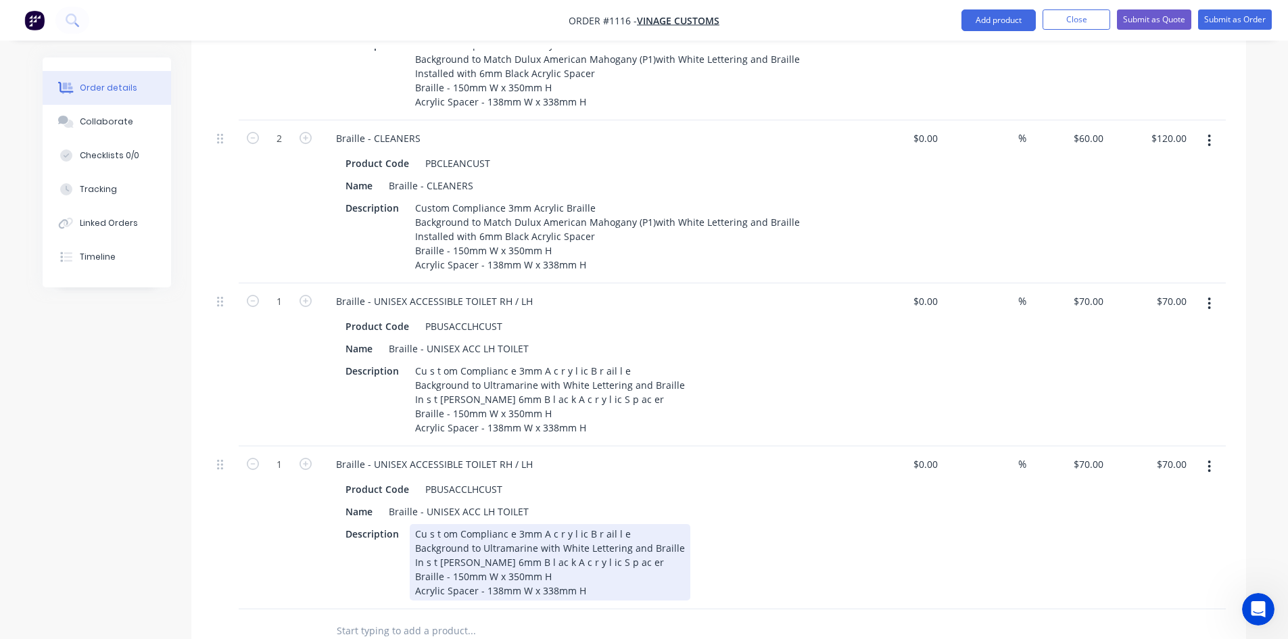
click at [768, 536] on div "Description Cu s t om Complianc e 3mm A c r y l ic B r ail l e Background to Ul…" at bounding box center [587, 562] width 495 height 76
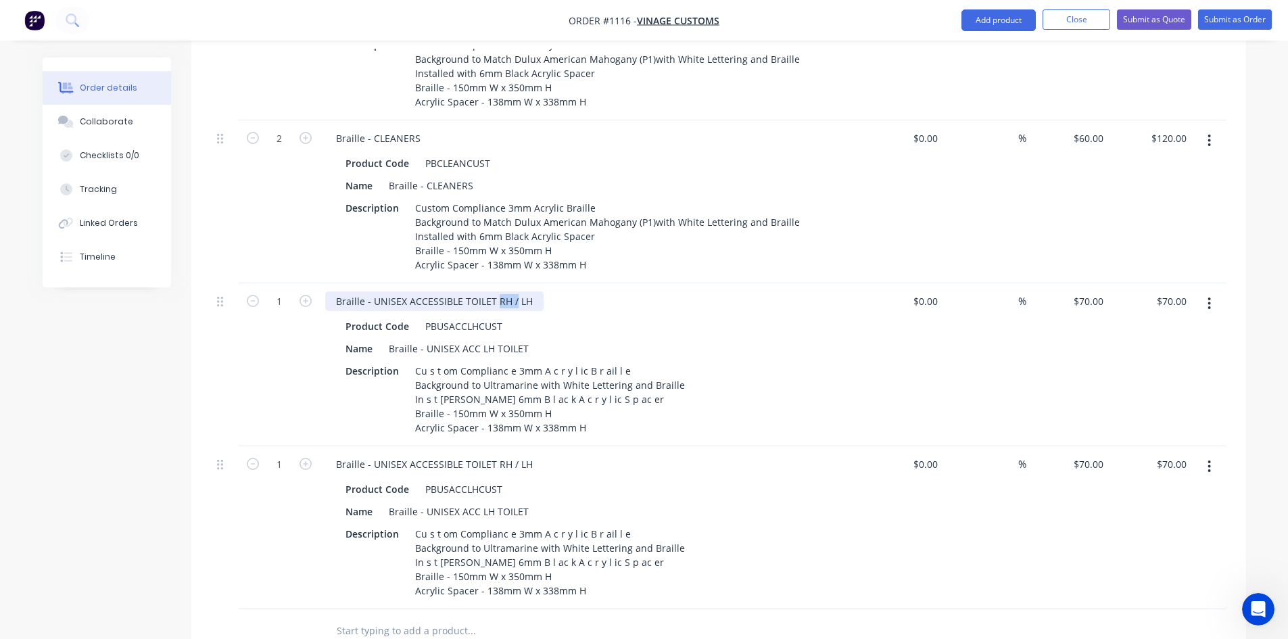
drag, startPoint x: 495, startPoint y: 268, endPoint x: 525, endPoint y: 295, distance: 39.8
click at [512, 291] on div "Braille - UNISEX ACCESSIBLE TOILET RH / LH" at bounding box center [434, 301] width 218 height 20
click at [630, 339] on div "Name Braille - UNISEX ACC LH TOILET" at bounding box center [587, 349] width 495 height 20
drag, startPoint x: 502, startPoint y: 433, endPoint x: 512, endPoint y: 434, distance: 10.8
click at [512, 454] on div "Braille - UNISEX ACCESSIBLE TOILET RH / LH" at bounding box center [434, 464] width 218 height 20
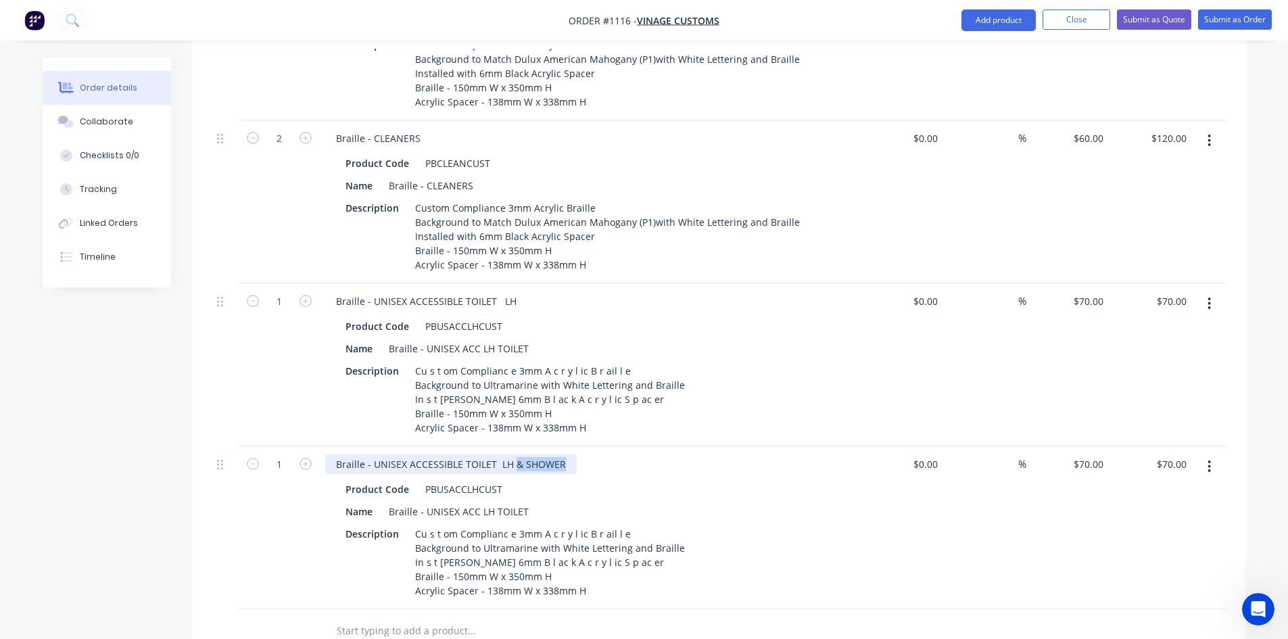
drag, startPoint x: 564, startPoint y: 427, endPoint x: 511, endPoint y: 430, distance: 52.8
click at [511, 454] on div "Braille - UNISEX ACCESSIBLE TOILET LH & SHOWER" at bounding box center [451, 464] width 252 height 20
copy div "& SHOWER"
click at [530, 502] on div "Name Braille - UNISEX ACC LH TOILET" at bounding box center [587, 512] width 495 height 20
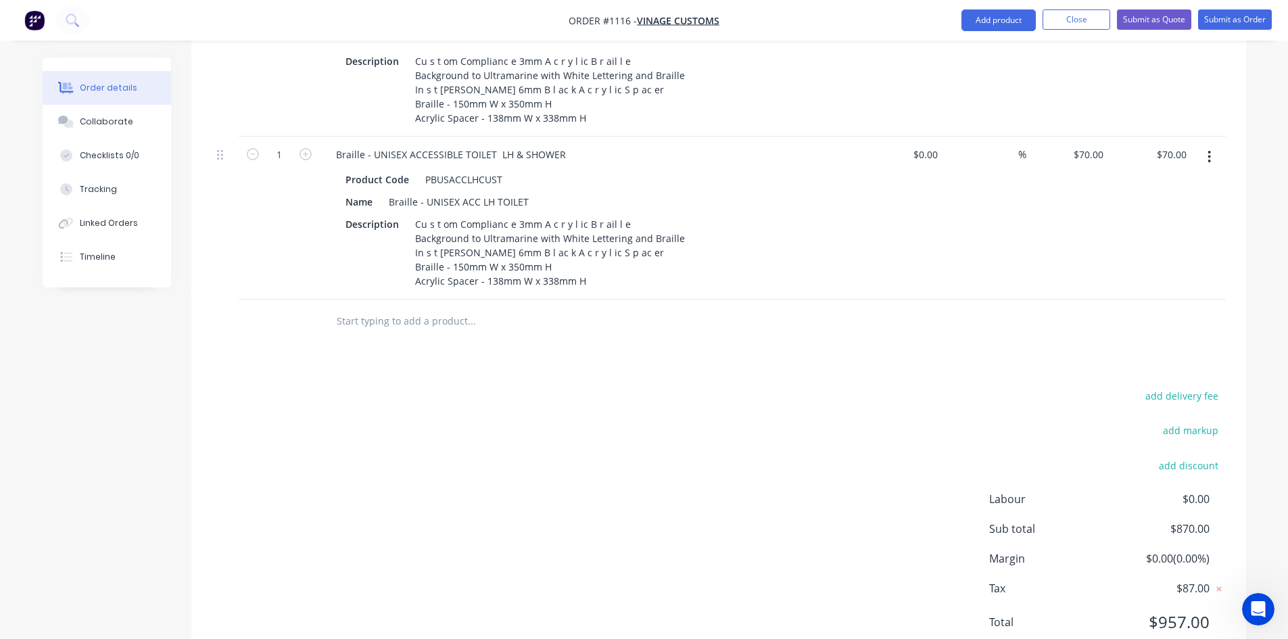
scroll to position [1208, 0]
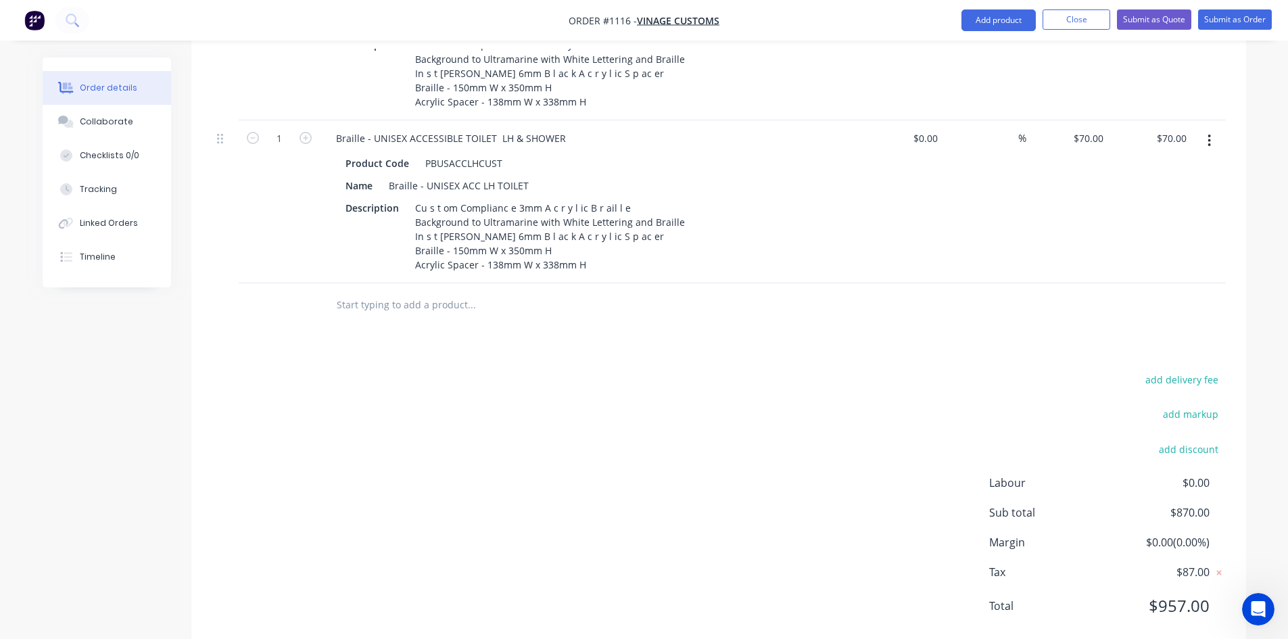
click at [532, 176] on div "Name Braille - UNISEX ACC LH TOILET" at bounding box center [587, 186] width 495 height 20
click at [525, 176] on div "Braille - UNISEX ACC LH TOILET" at bounding box center [458, 186] width 151 height 20
click at [646, 390] on div "add delivery fee add markup add discount Labour $0.00 Sub total $870.00 Margin …" at bounding box center [719, 500] width 1014 height 261
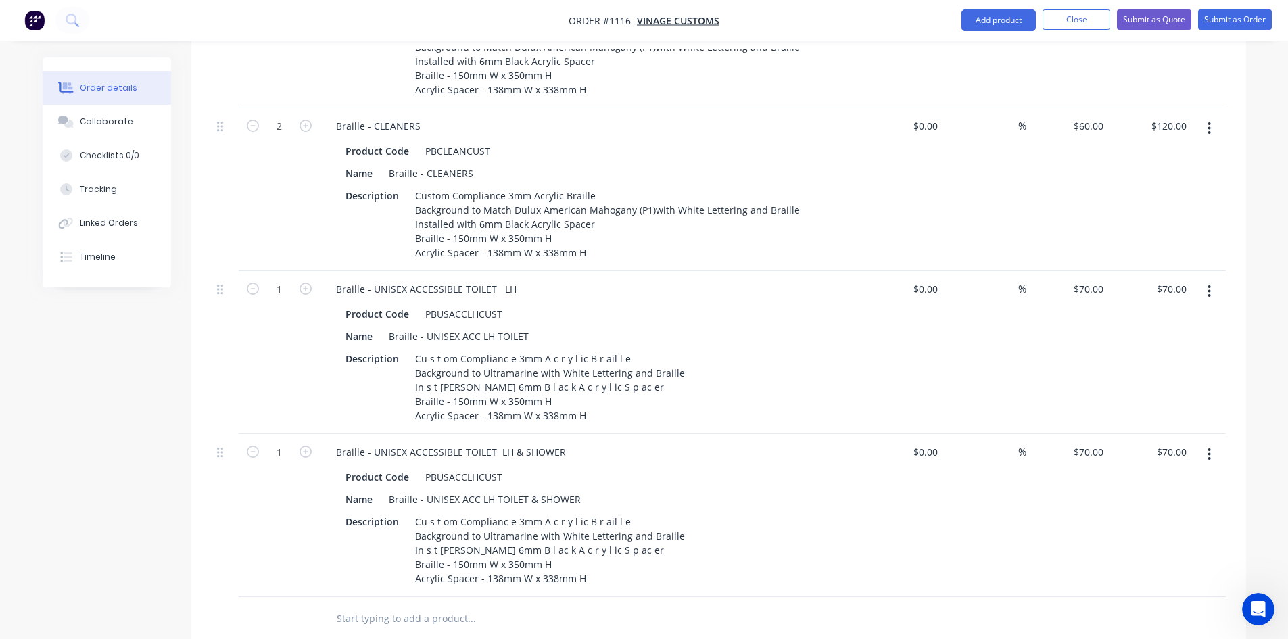
scroll to position [870, 0]
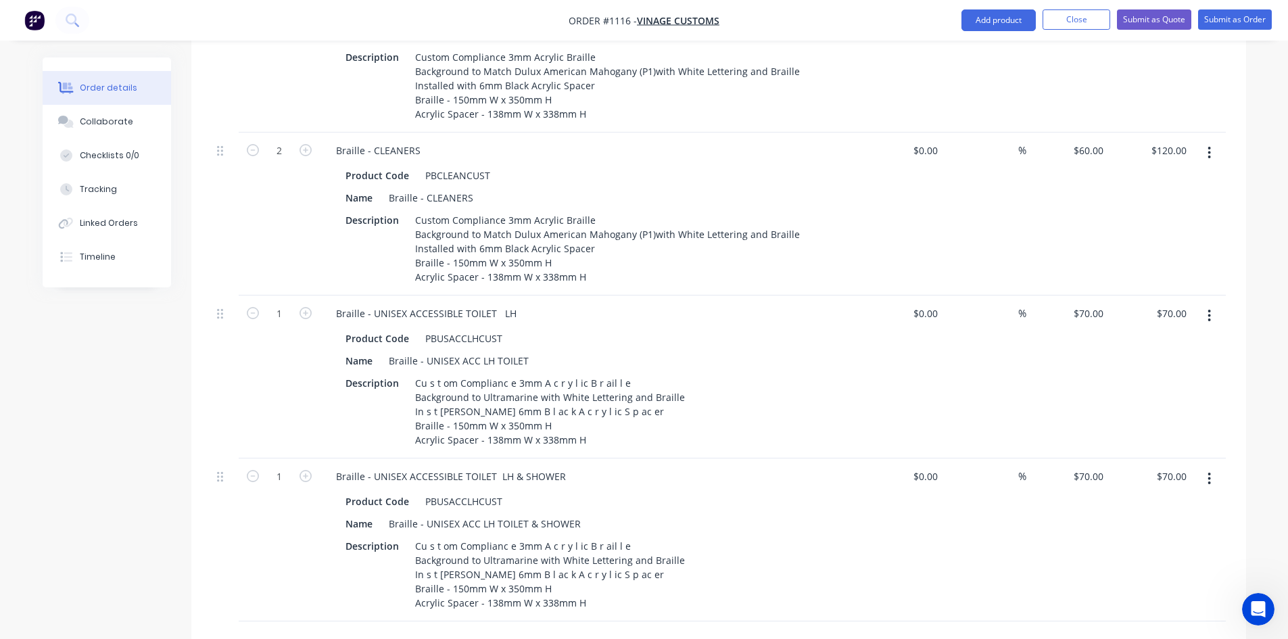
click at [798, 629] on div at bounding box center [563, 642] width 476 height 27
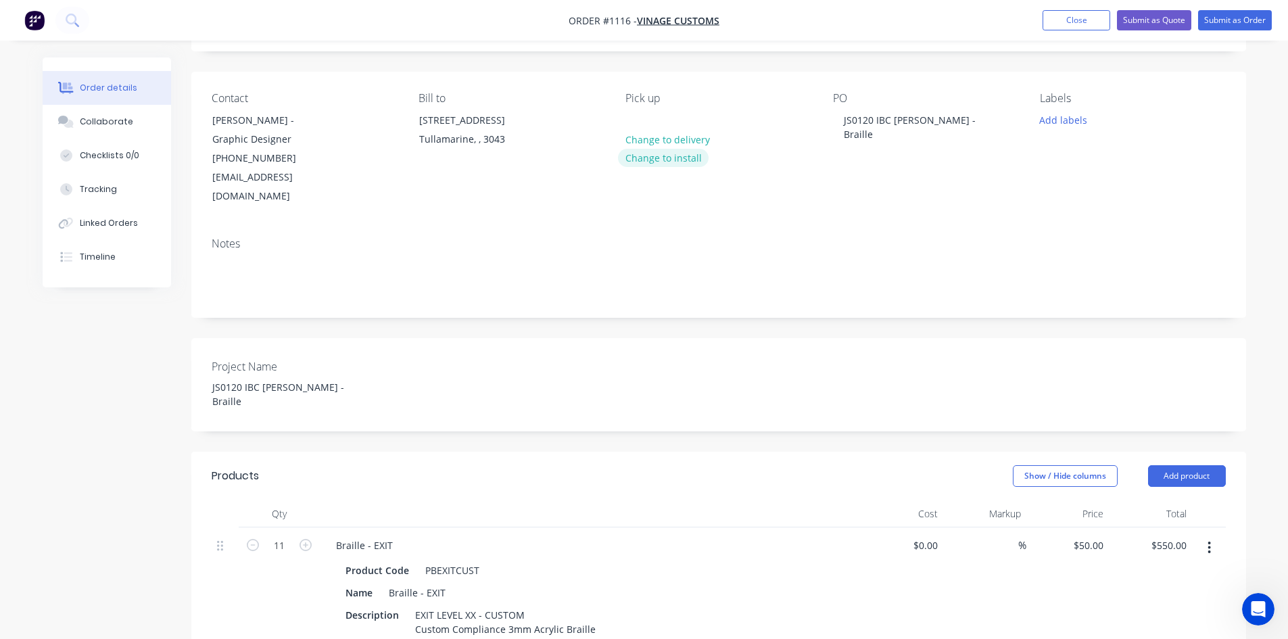
scroll to position [0, 0]
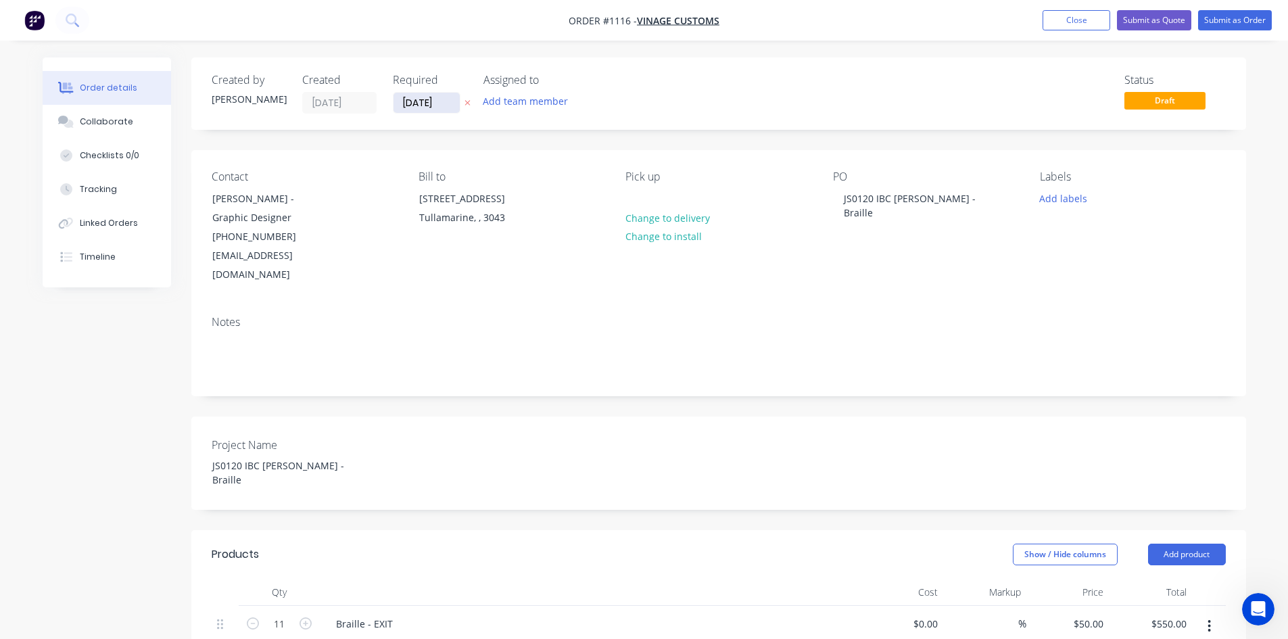
click at [430, 97] on input "[DATE]" at bounding box center [426, 103] width 66 height 20
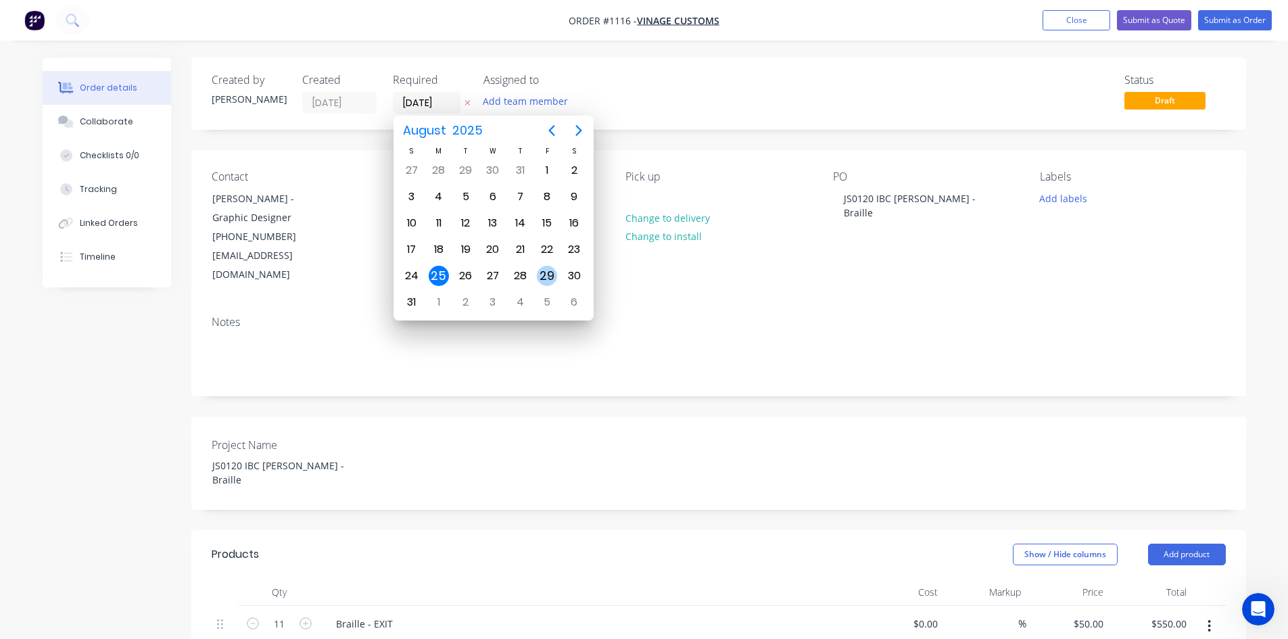
click at [542, 278] on div "29" at bounding box center [547, 276] width 20 height 20
type input "[DATE]"
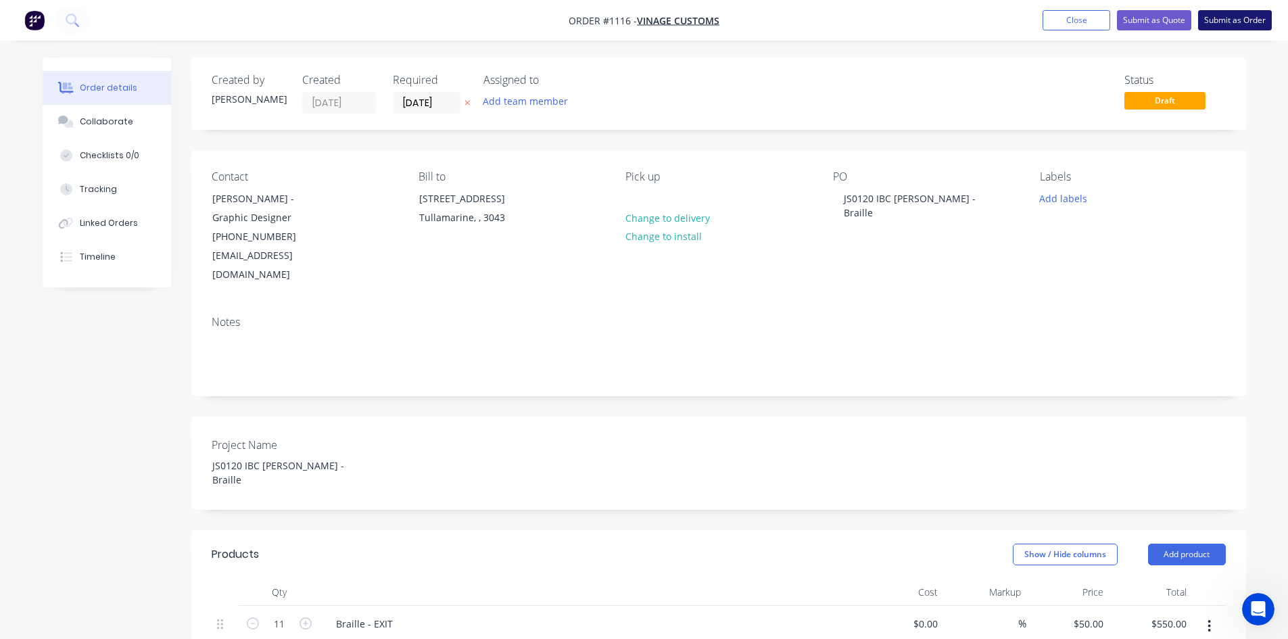
click at [1235, 20] on button "Submit as Order" at bounding box center [1235, 20] width 74 height 20
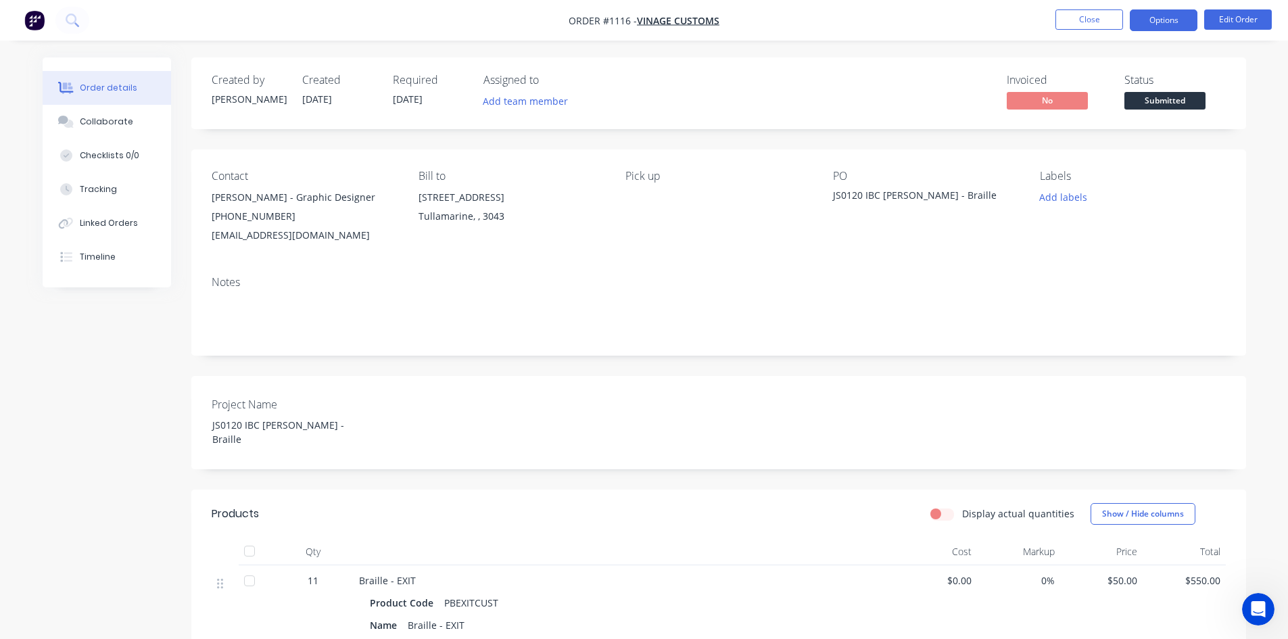
click at [1141, 23] on button "Options" at bounding box center [1164, 20] width 68 height 22
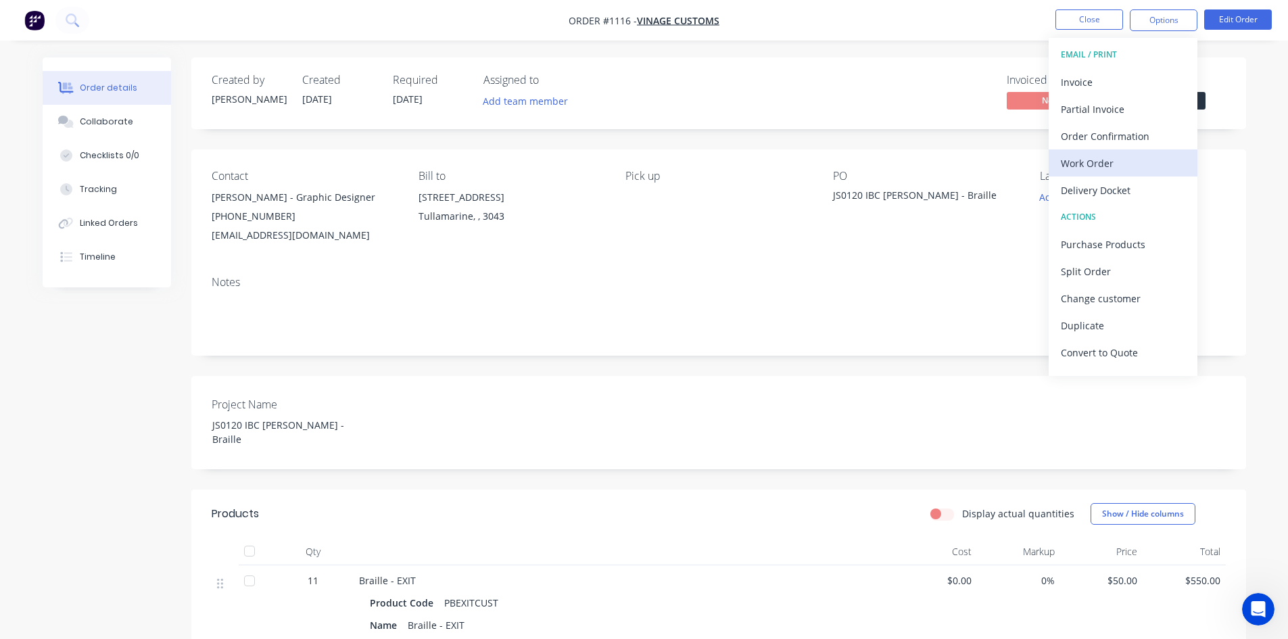
click at [1103, 162] on div "Work Order" at bounding box center [1123, 163] width 124 height 20
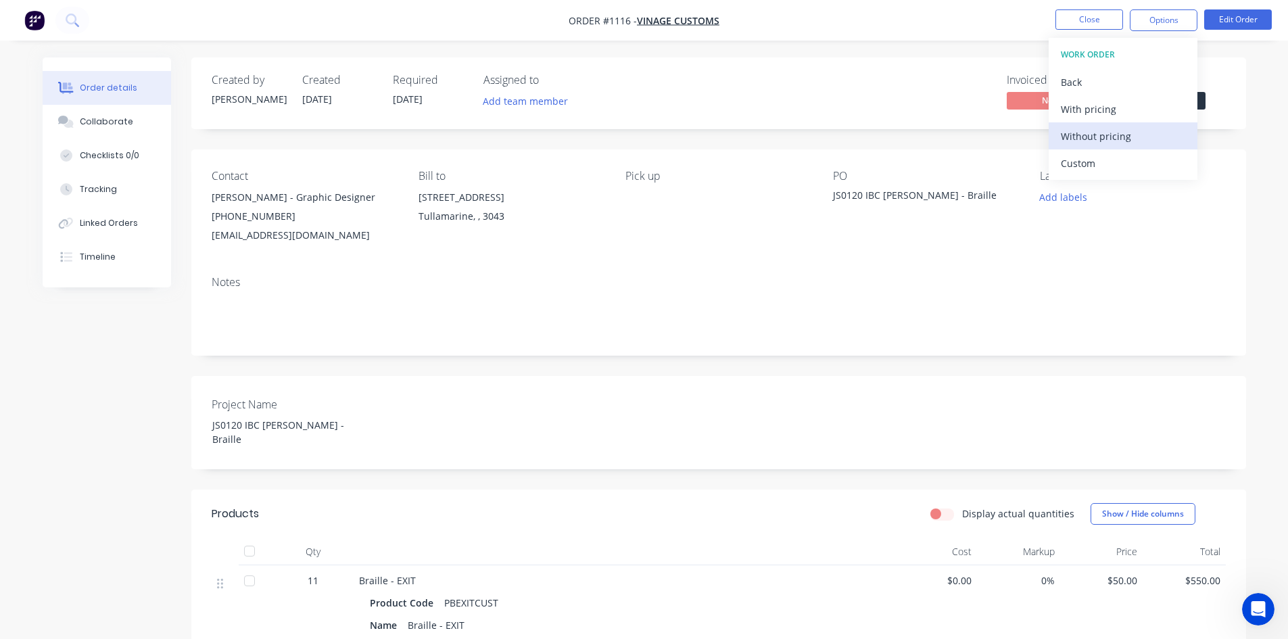
click at [1091, 130] on div "Without pricing" at bounding box center [1123, 136] width 124 height 20
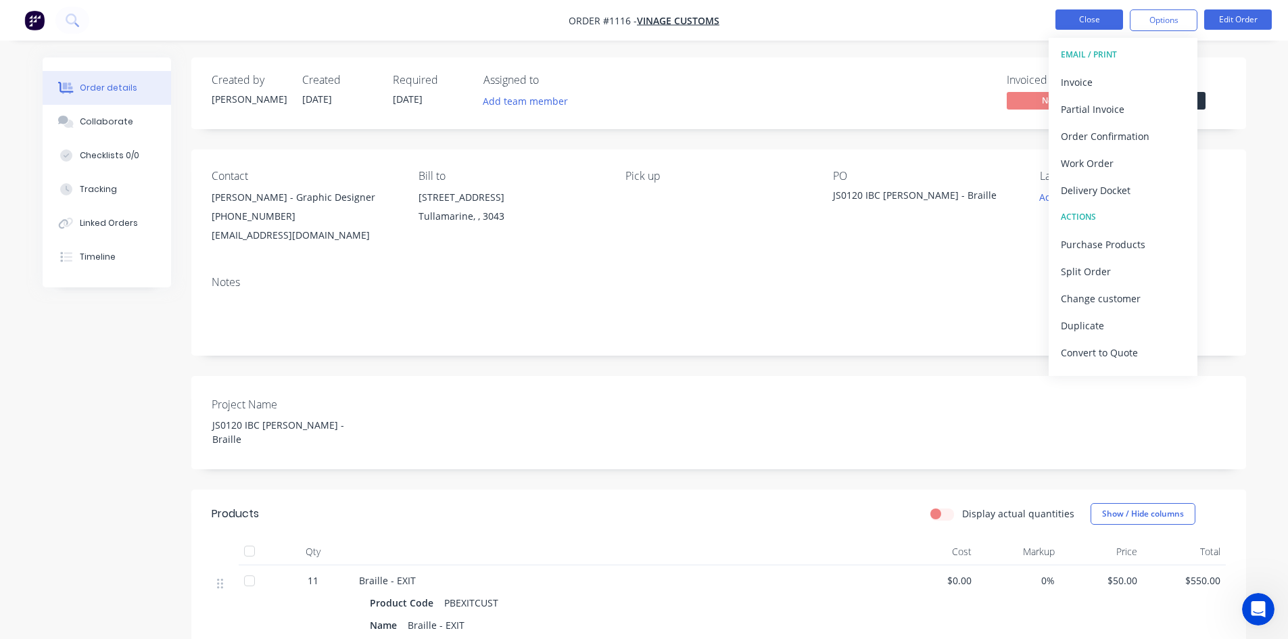
click at [1098, 20] on button "Close" at bounding box center [1089, 19] width 68 height 20
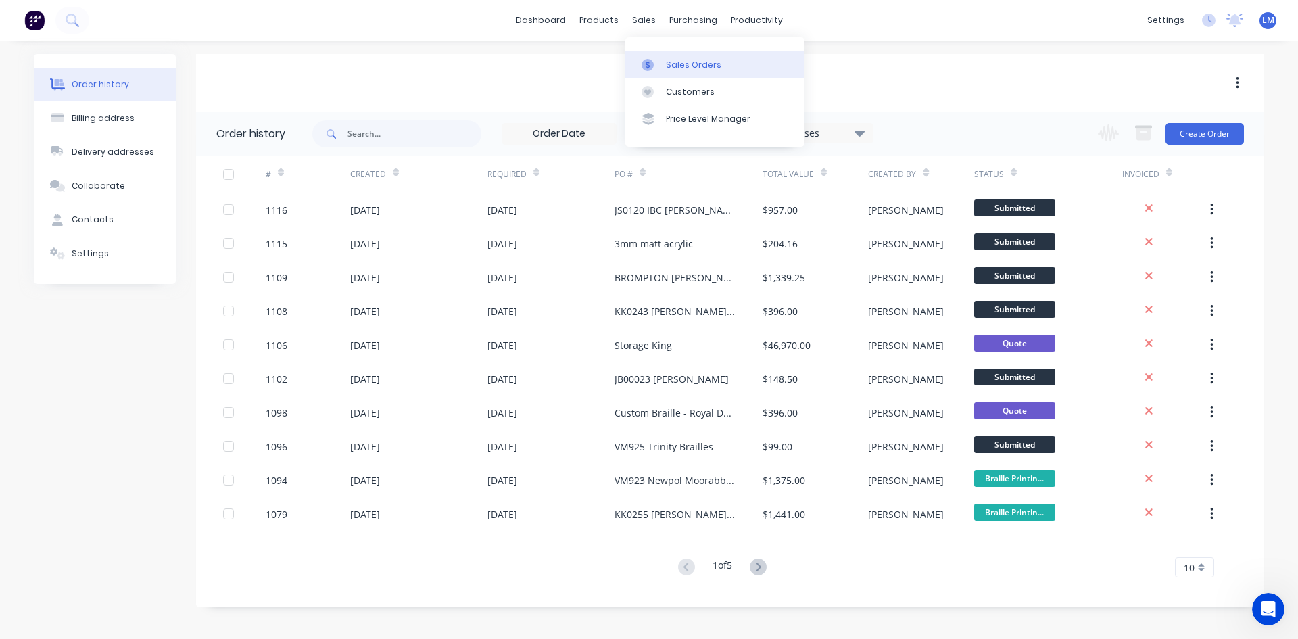
click at [677, 64] on div "Sales Orders" at bounding box center [693, 65] width 55 height 12
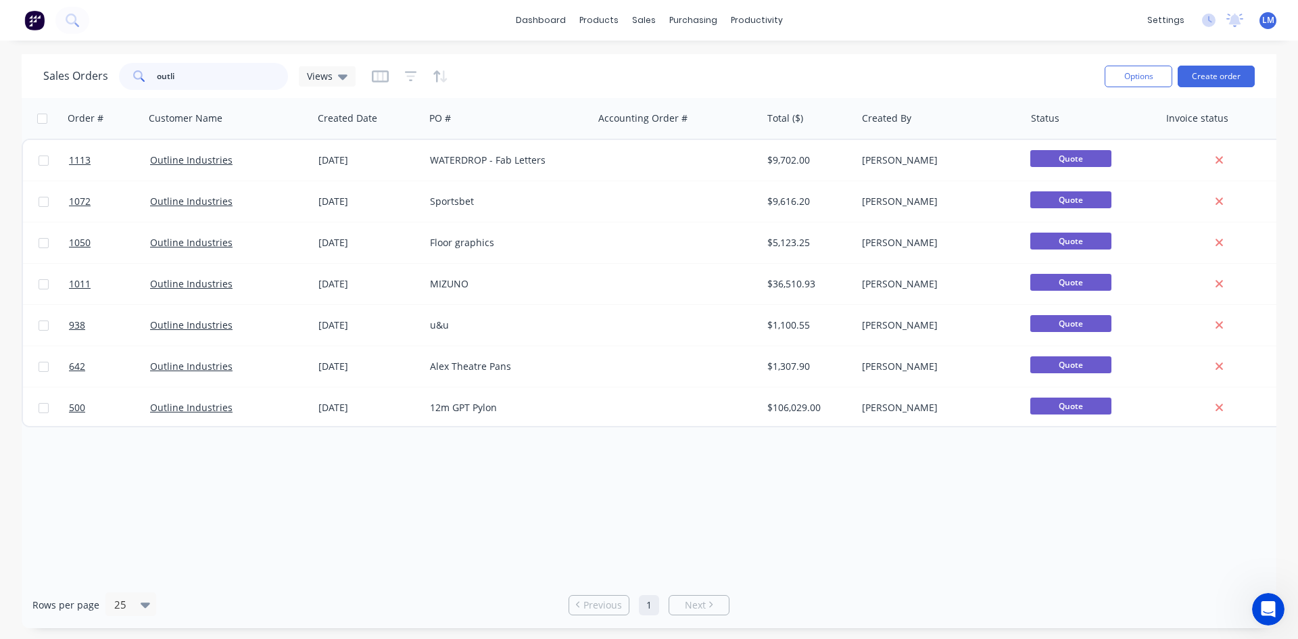
drag, startPoint x: 192, startPoint y: 77, endPoint x: 135, endPoint y: 80, distance: 56.9
click at [139, 79] on div "outli" at bounding box center [203, 76] width 169 height 27
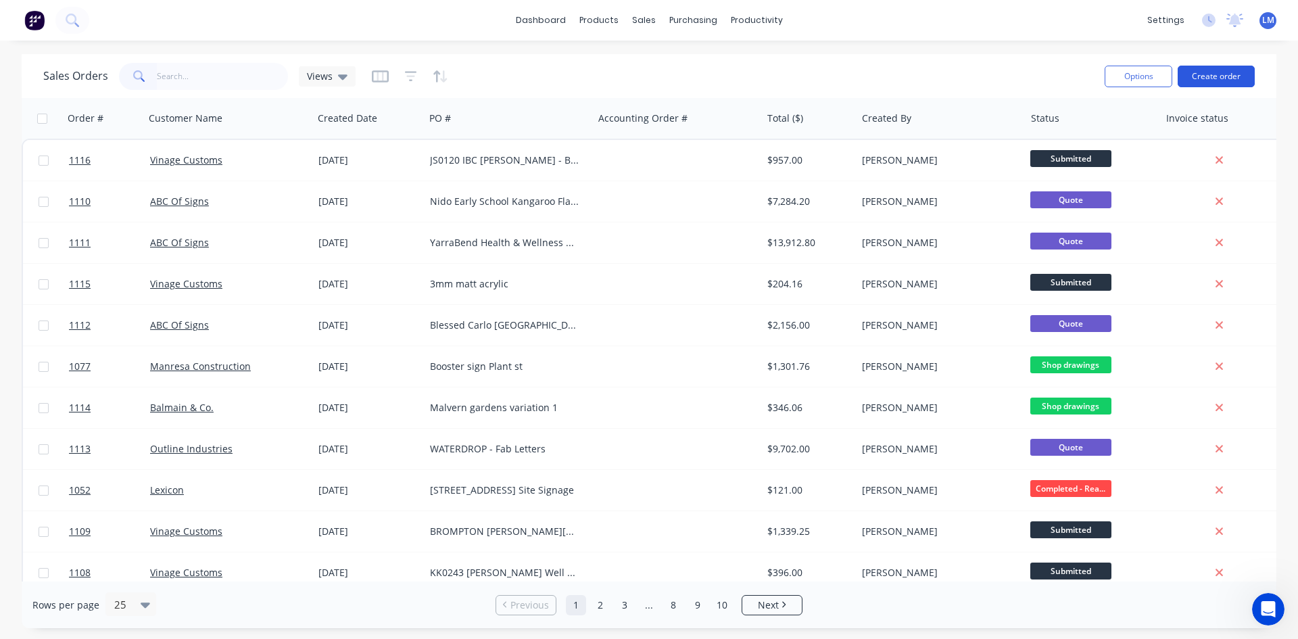
click at [1224, 79] on button "Create order" at bounding box center [1216, 77] width 77 height 22
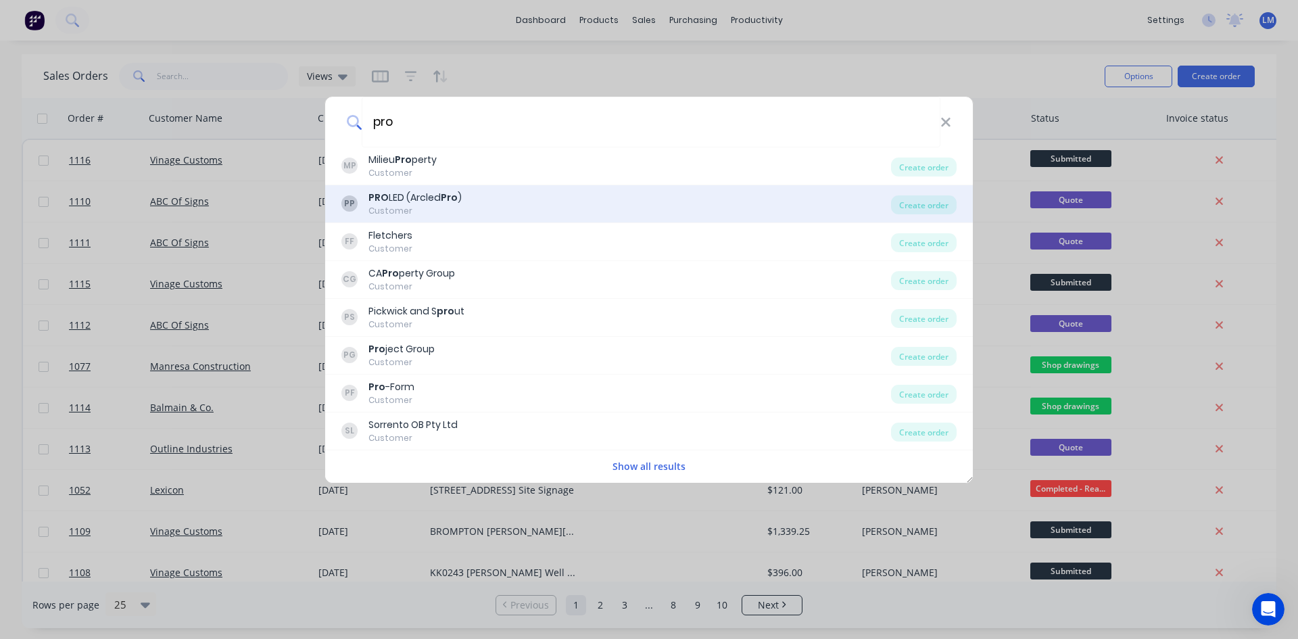
type input "pro"
click at [480, 196] on div "PP PRO LED (Arcled Pro ) Customer" at bounding box center [616, 204] width 550 height 26
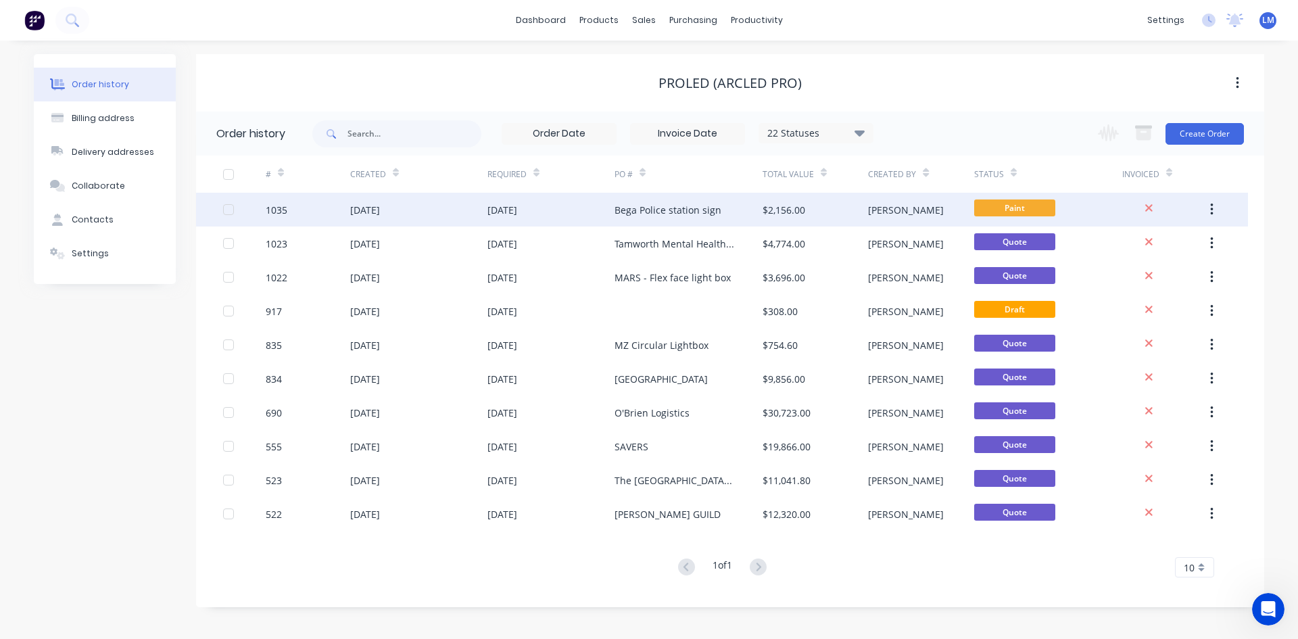
click at [1004, 210] on span "Paint" at bounding box center [1014, 207] width 81 height 17
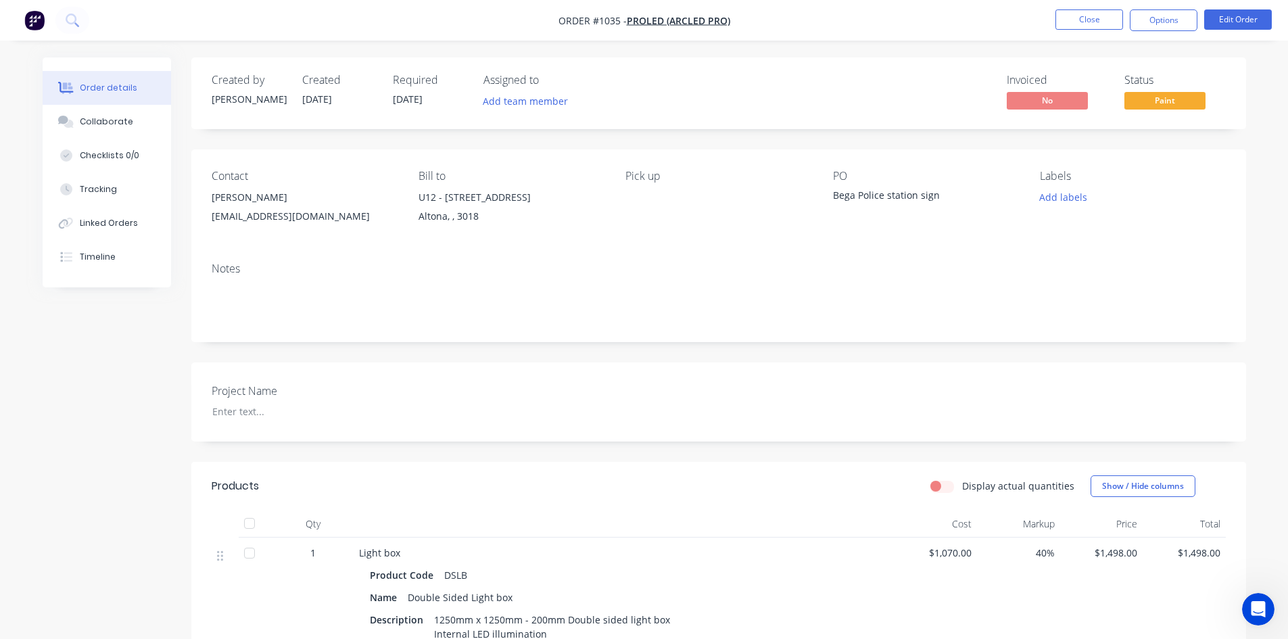
click at [1172, 100] on span "Paint" at bounding box center [1164, 100] width 81 height 17
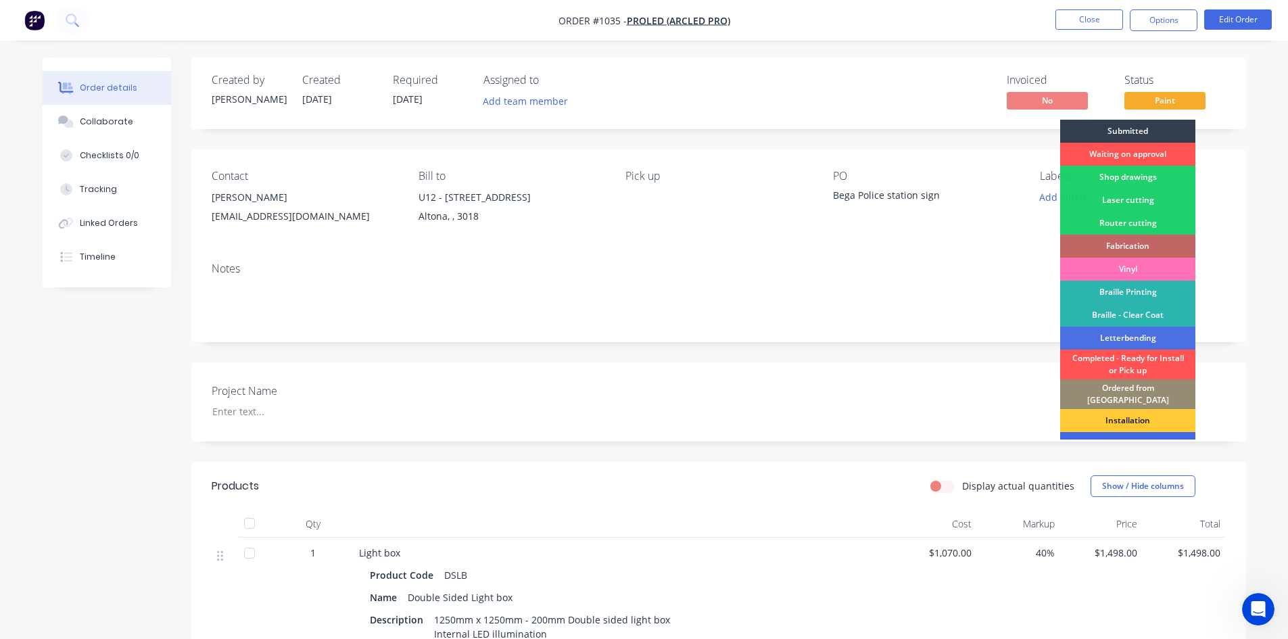
click at [1137, 432] on div "To be invoiced" at bounding box center [1127, 443] width 135 height 23
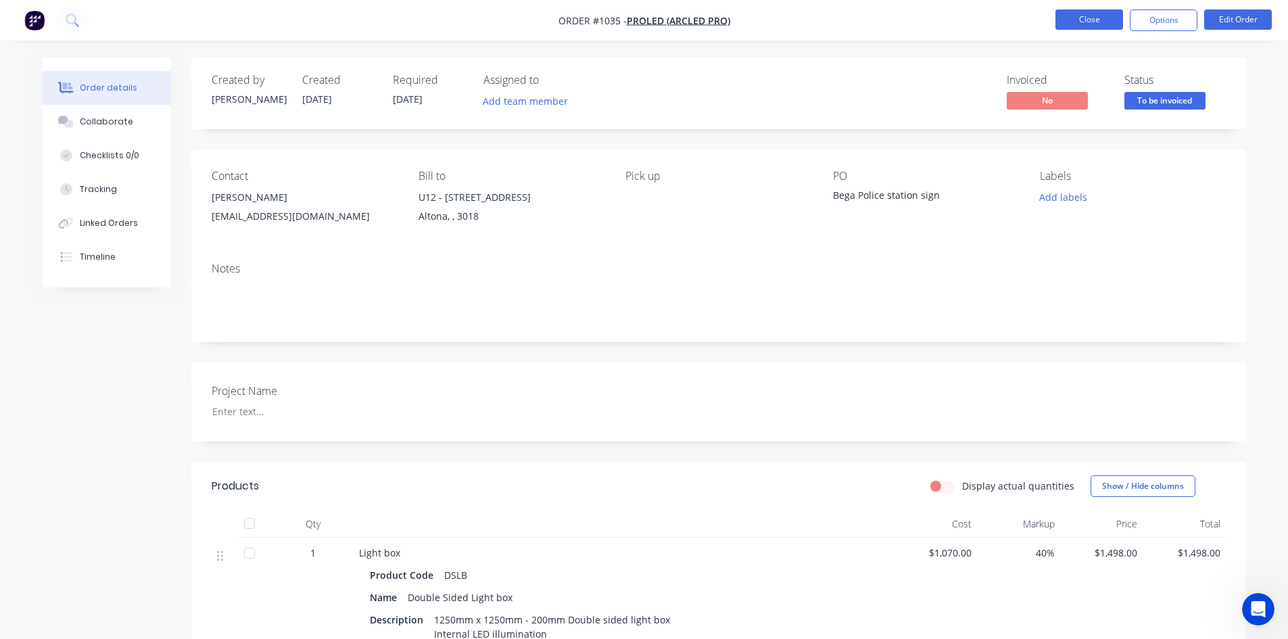
click at [1093, 16] on button "Close" at bounding box center [1089, 19] width 68 height 20
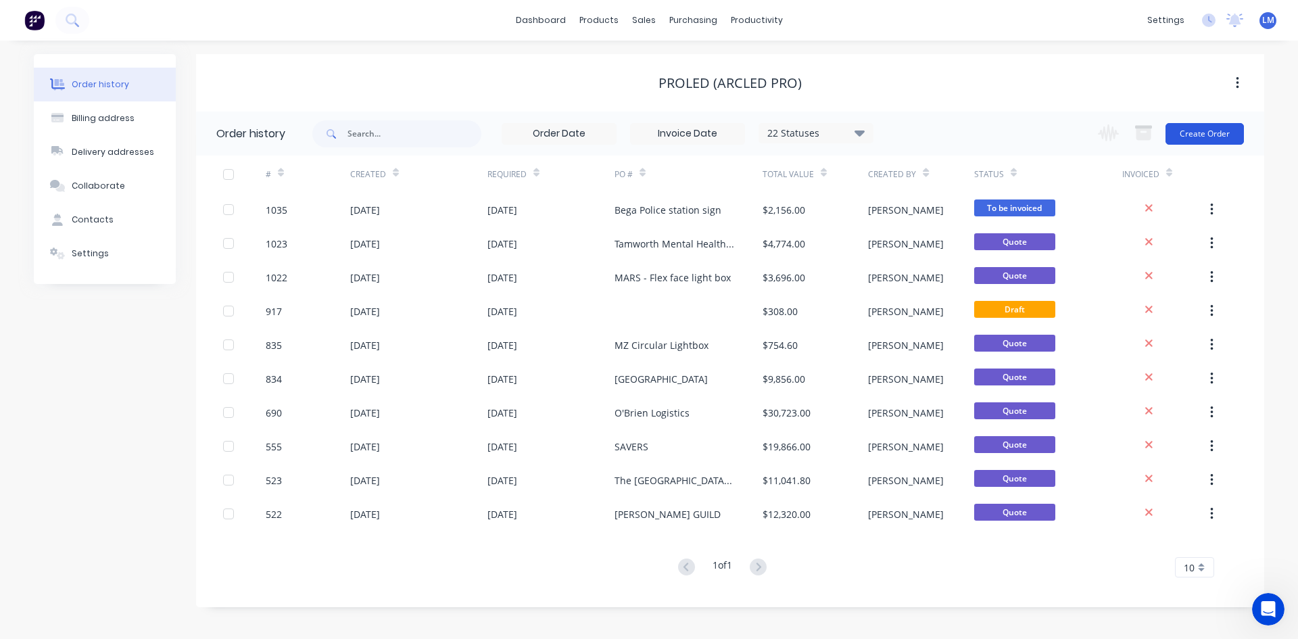
click at [1200, 127] on button "Create Order" at bounding box center [1205, 134] width 78 height 22
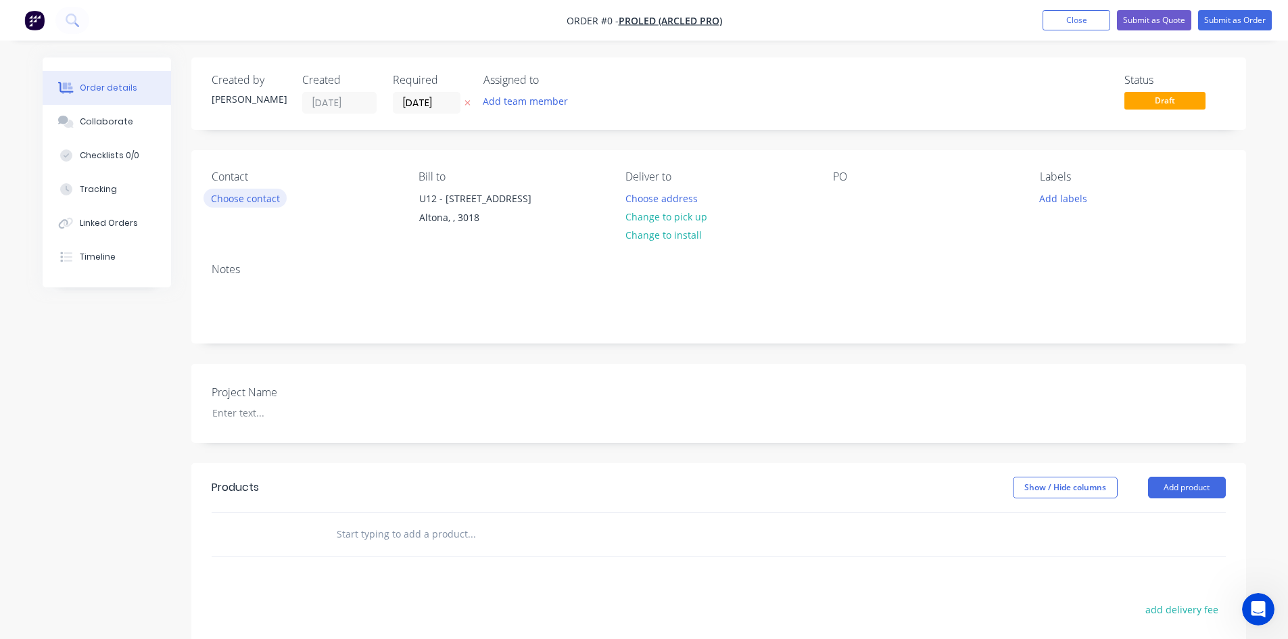
click at [249, 197] on button "Choose contact" at bounding box center [245, 198] width 83 height 18
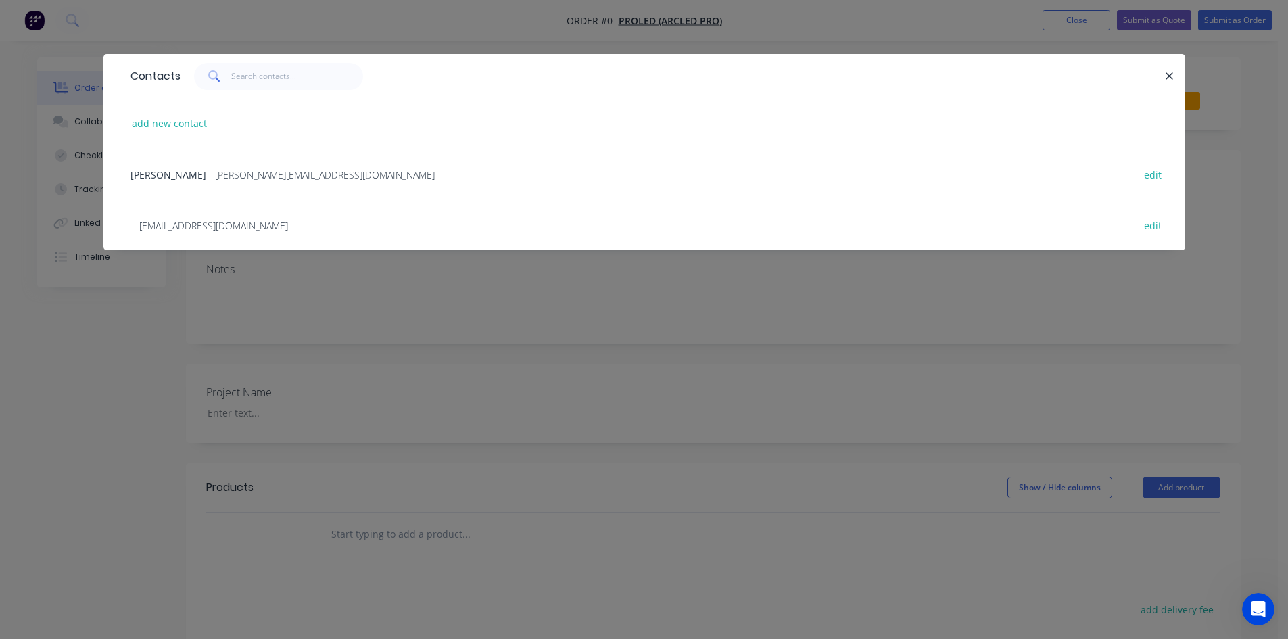
click at [216, 175] on span "- [PERSON_NAME][EMAIL_ADDRESS][DOMAIN_NAME] -" at bounding box center [325, 174] width 232 height 13
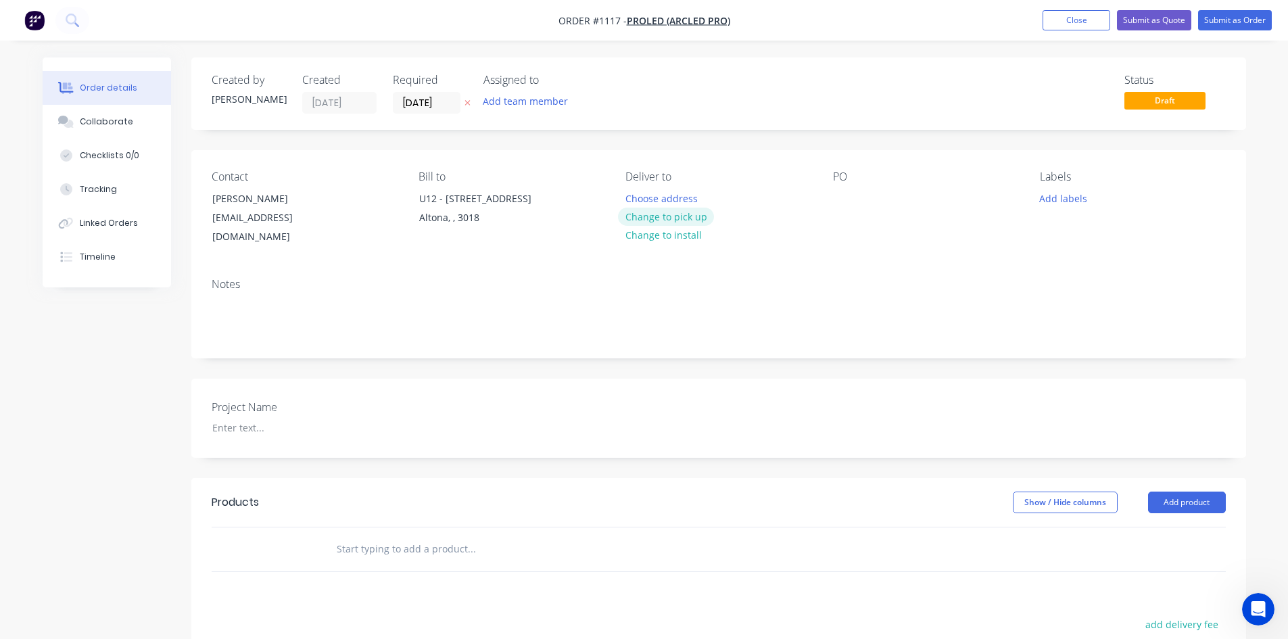
click at [675, 219] on button "Change to pick up" at bounding box center [666, 217] width 96 height 18
click at [839, 198] on div at bounding box center [844, 199] width 22 height 20
paste div
click at [241, 418] on div at bounding box center [285, 428] width 169 height 20
paste div
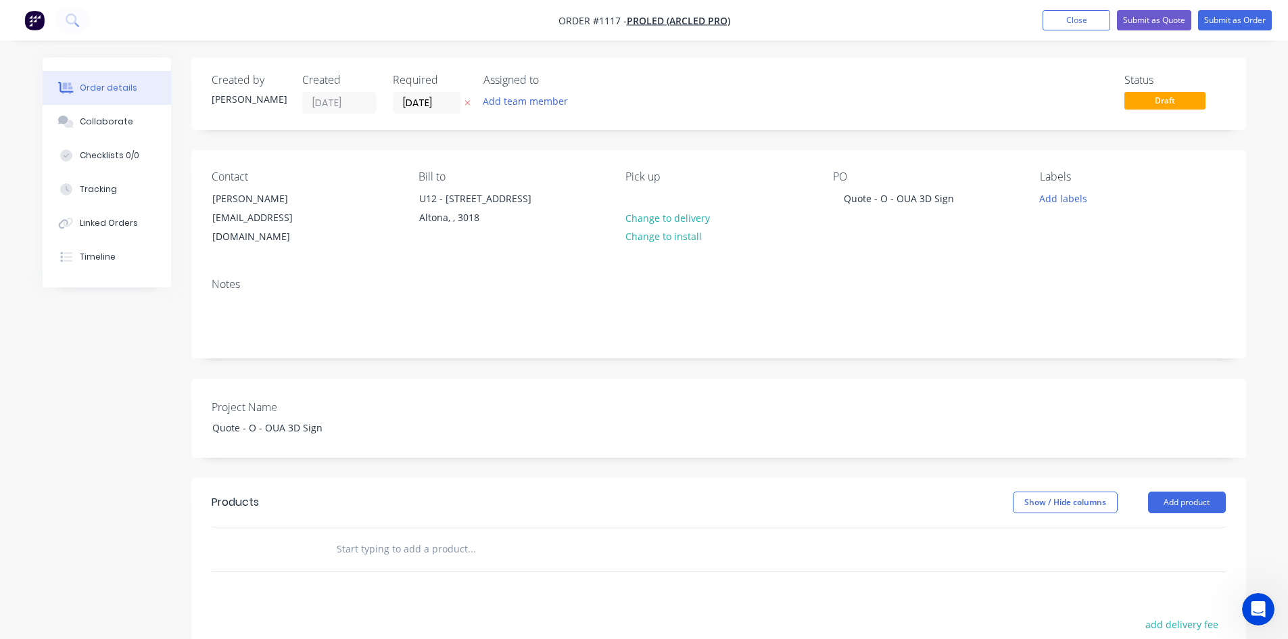
click at [445, 537] on input "text" at bounding box center [471, 548] width 270 height 27
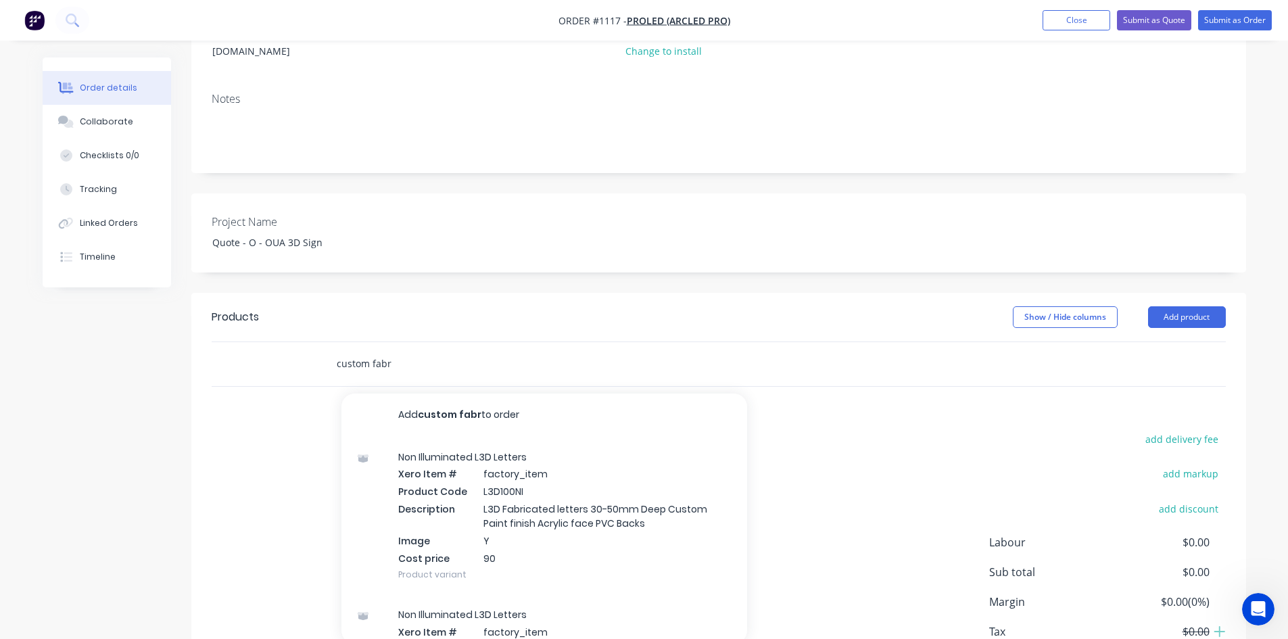
scroll to position [203, 0]
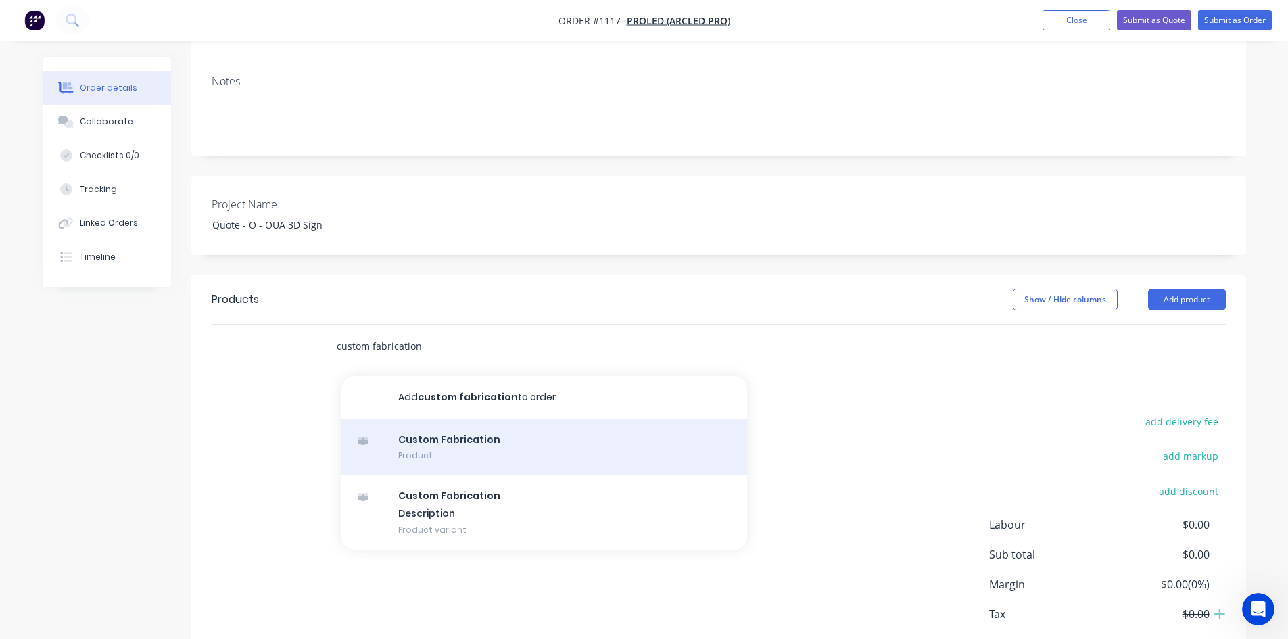
type input "custom fabrication"
click at [510, 429] on div "Custom Fabrication Product" at bounding box center [544, 447] width 406 height 57
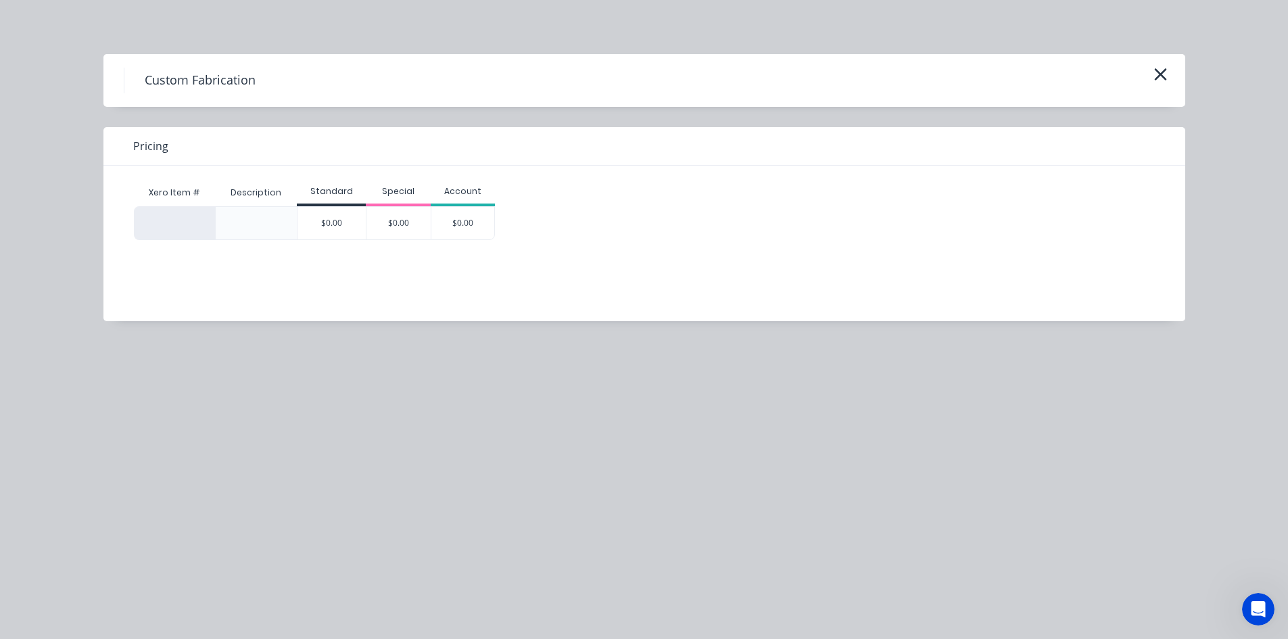
click at [464, 223] on div "$0.00" at bounding box center [463, 223] width 64 height 32
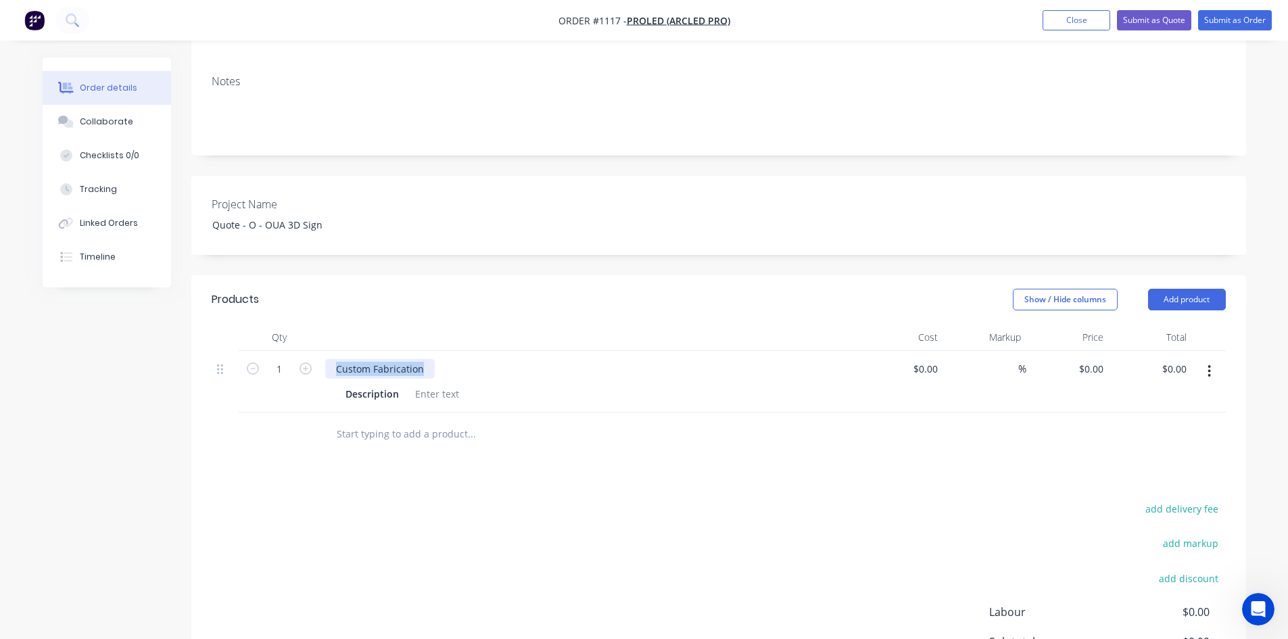
drag, startPoint x: 429, startPoint y: 350, endPoint x: 310, endPoint y: 339, distance: 119.5
click at [310, 351] on div "1 Custom Fabrication Description $0.00 $0.00 % $0.00 $0.00 $0.00 $0.00" at bounding box center [719, 382] width 1014 height 62
paste div
click at [488, 529] on div "add delivery fee add markup add discount Labour $0.00 Sub total $0.00 Margin $0…" at bounding box center [719, 630] width 1014 height 261
click at [420, 384] on div at bounding box center [437, 394] width 55 height 20
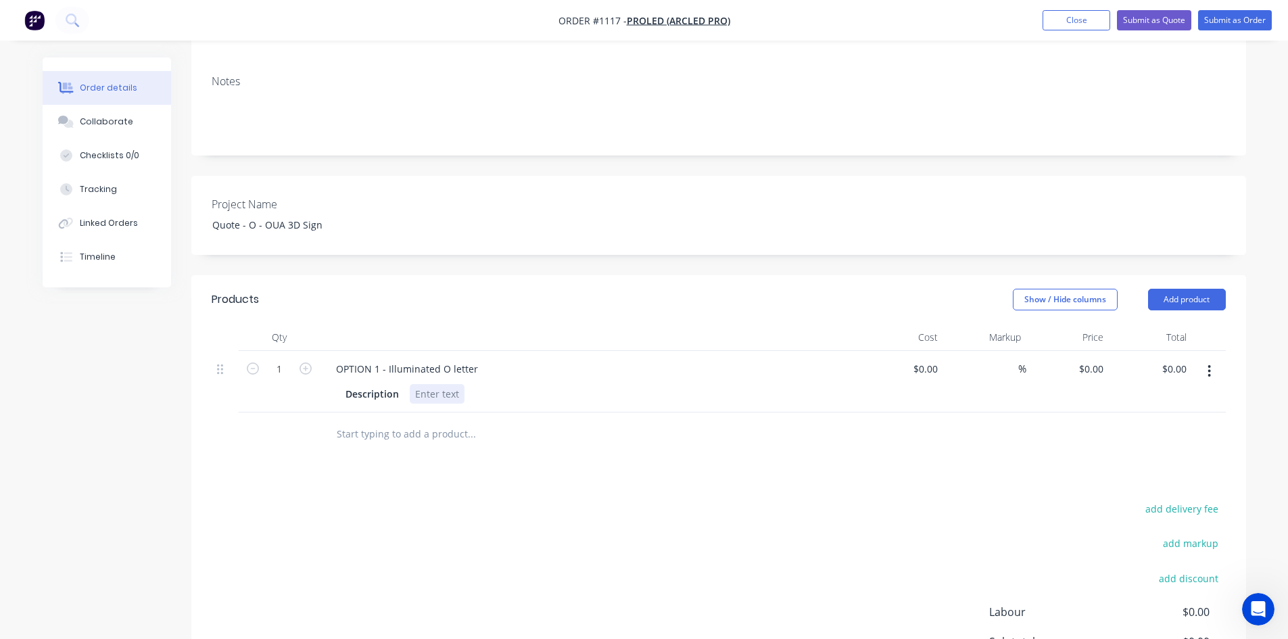
paste div
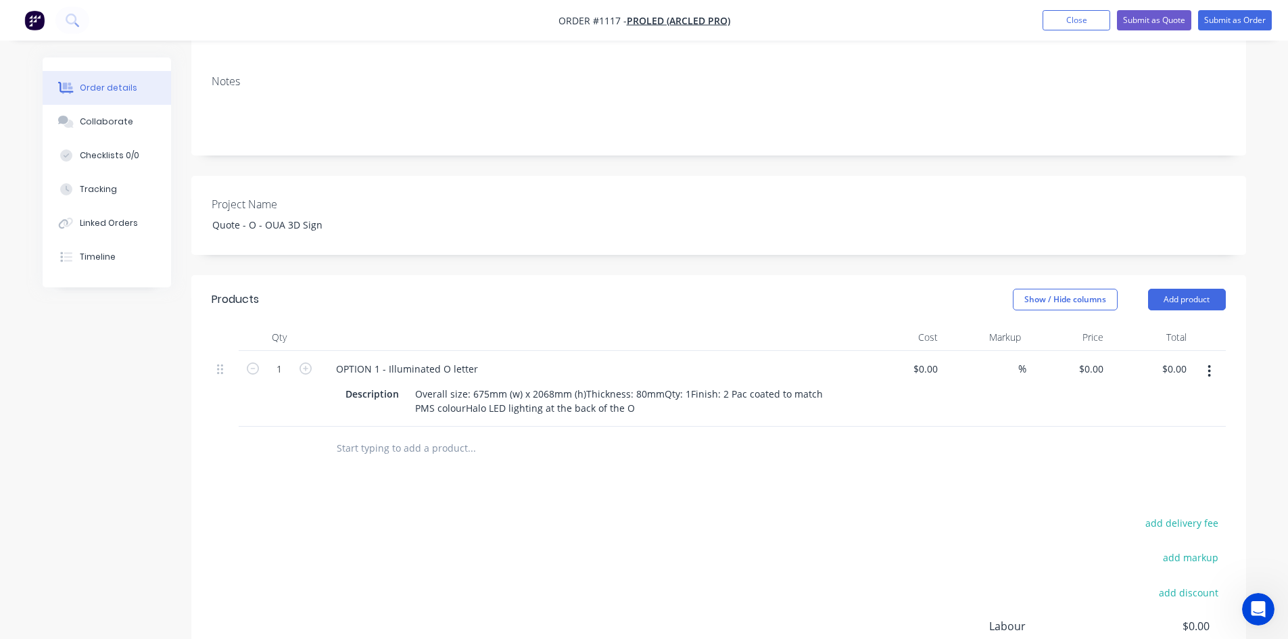
click at [611, 529] on div "Products Show / Hide columns Add product Qty Cost Markup Price Total 1 OPTION 1…" at bounding box center [718, 535] width 1055 height 520
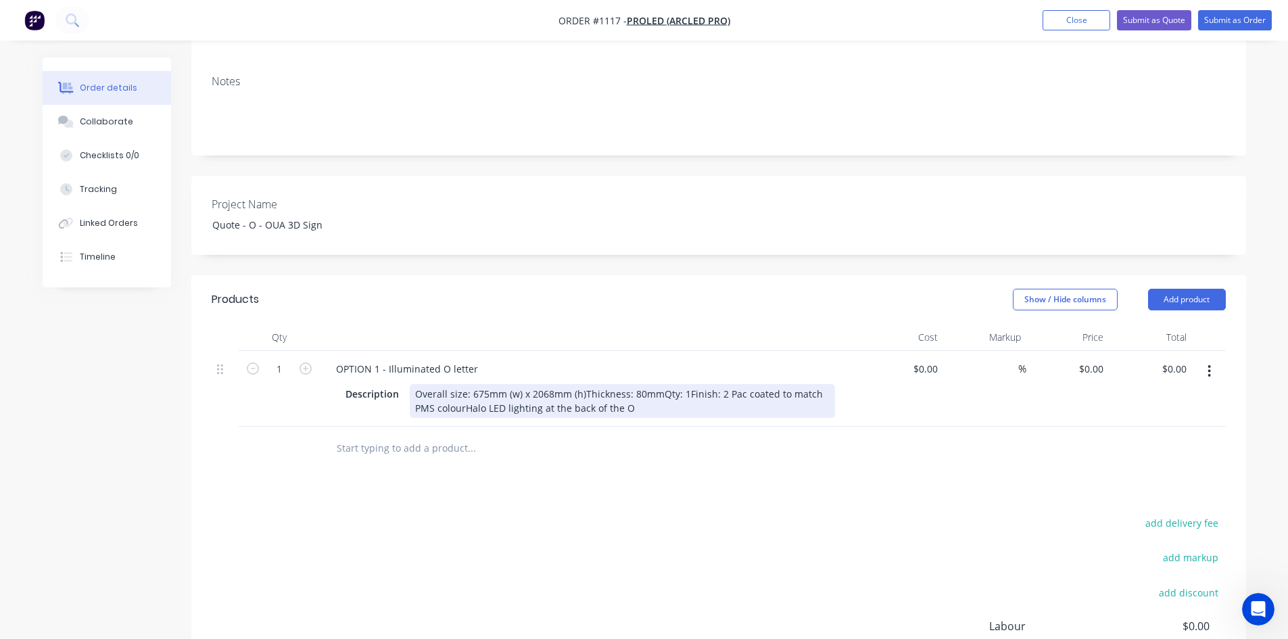
click at [582, 384] on div "Overall size: 675mm (w) x 2068mm (h)Thickness: 80mmQty: 1Finish: 2 Pac coated t…" at bounding box center [622, 401] width 425 height 34
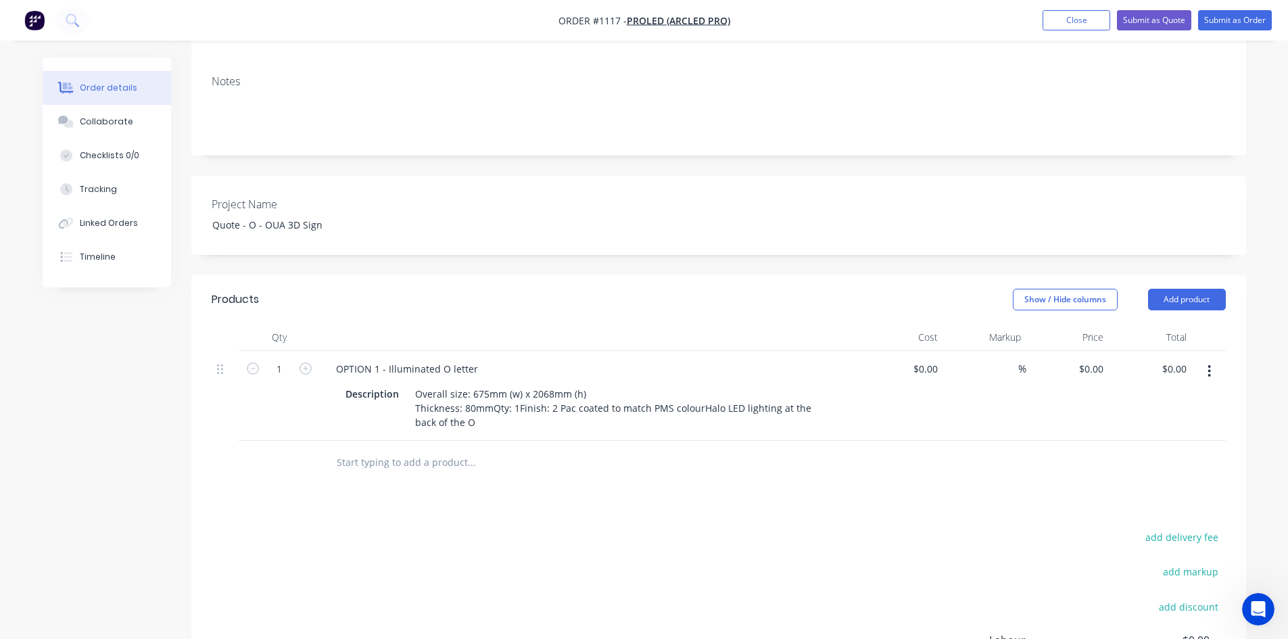
click at [644, 482] on div "Products Show / Hide columns Add product Qty Cost Markup Price Total 1 OPTION 1…" at bounding box center [718, 542] width 1055 height 534
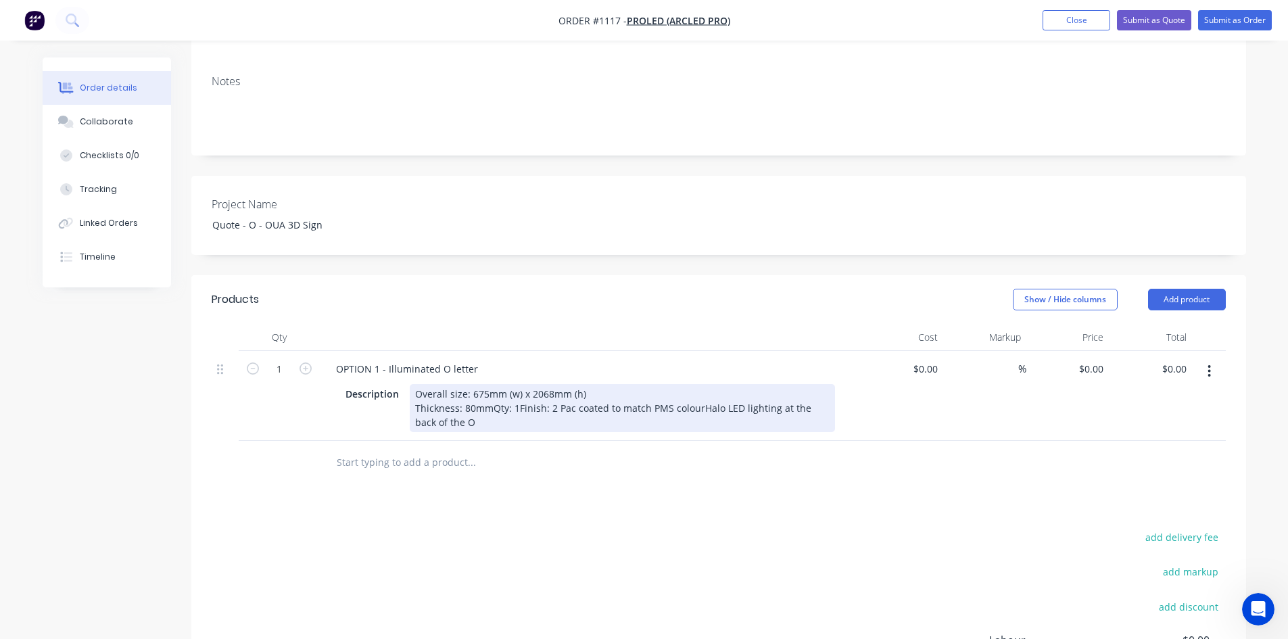
click at [492, 393] on div "Overall size: 675mm (w) x 2068mm (h) Thickness: 80mmQty: 1Finish: 2 Pac coated …" at bounding box center [622, 408] width 425 height 48
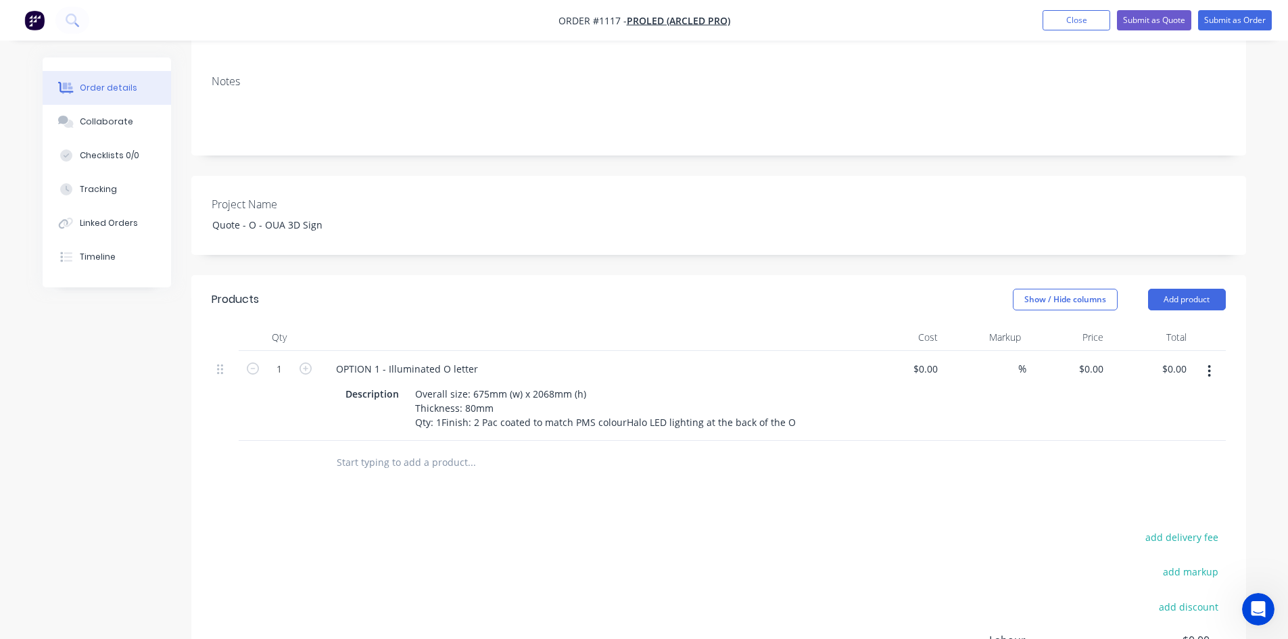
click at [550, 471] on div "Products Show / Hide columns Add product Qty Cost Markup Price Total 1 OPTION 1…" at bounding box center [718, 542] width 1055 height 534
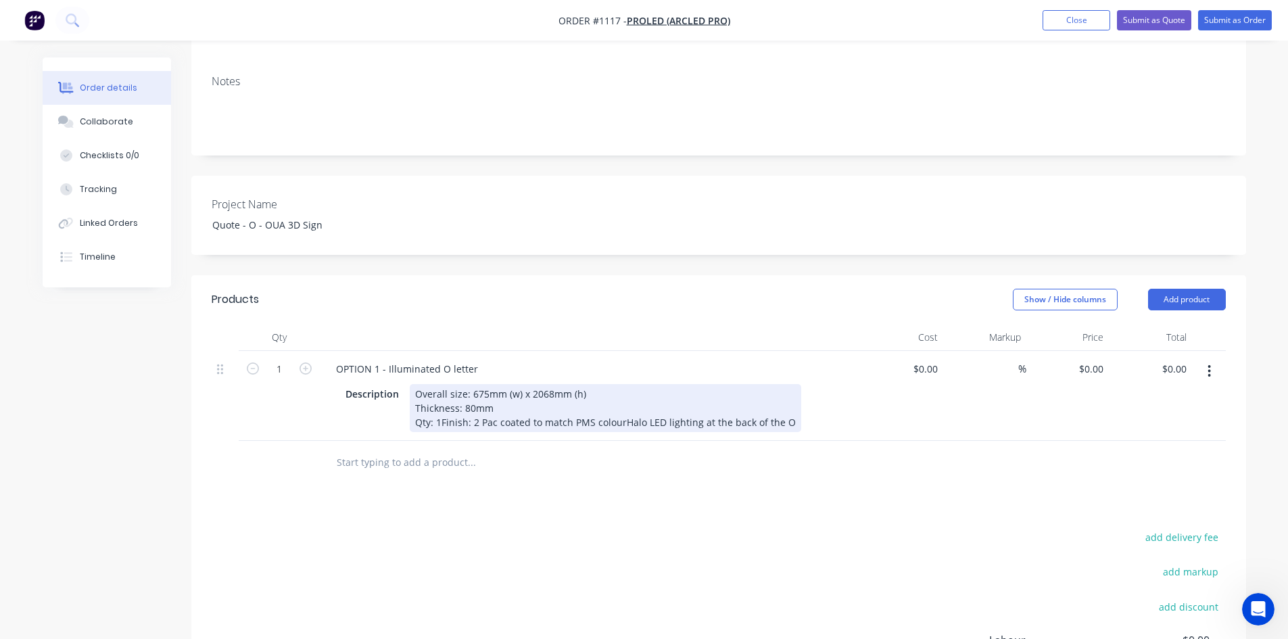
click at [441, 410] on div "Overall size: 675mm (w) x 2068mm (h) Thickness: 80mm Qty: 1Finish: 2 Pac coated…" at bounding box center [605, 408] width 391 height 48
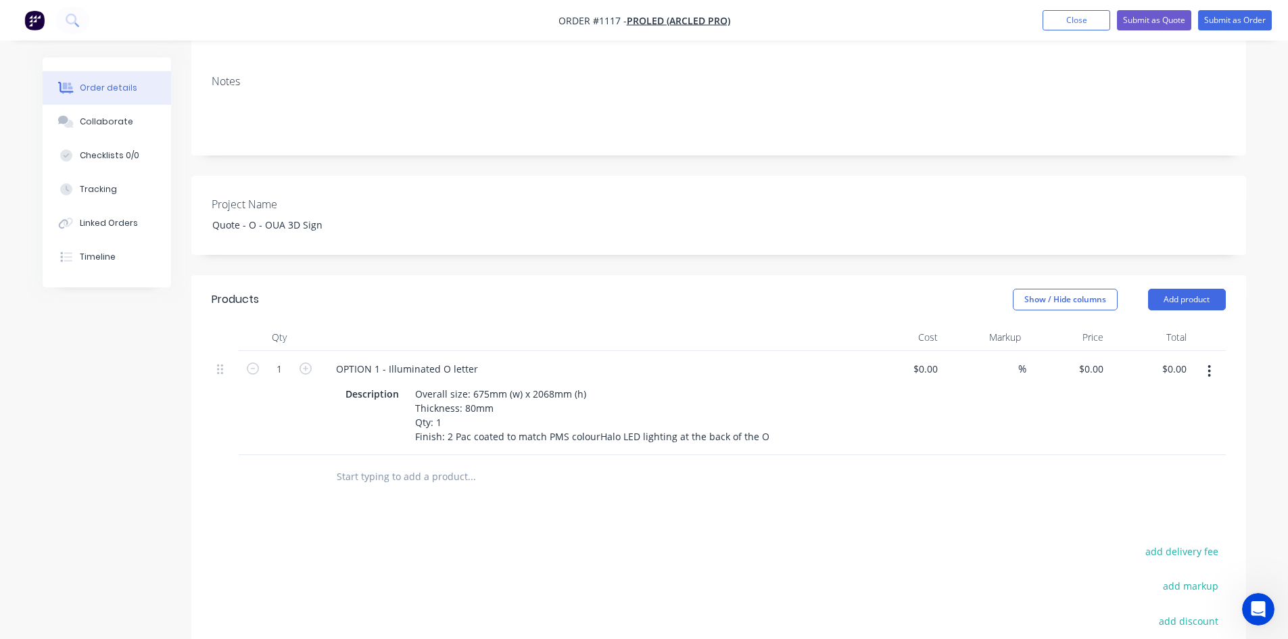
click at [558, 506] on div "Products Show / Hide columns Add product Qty Cost Markup Price Total 1 OPTION 1…" at bounding box center [718, 549] width 1055 height 548
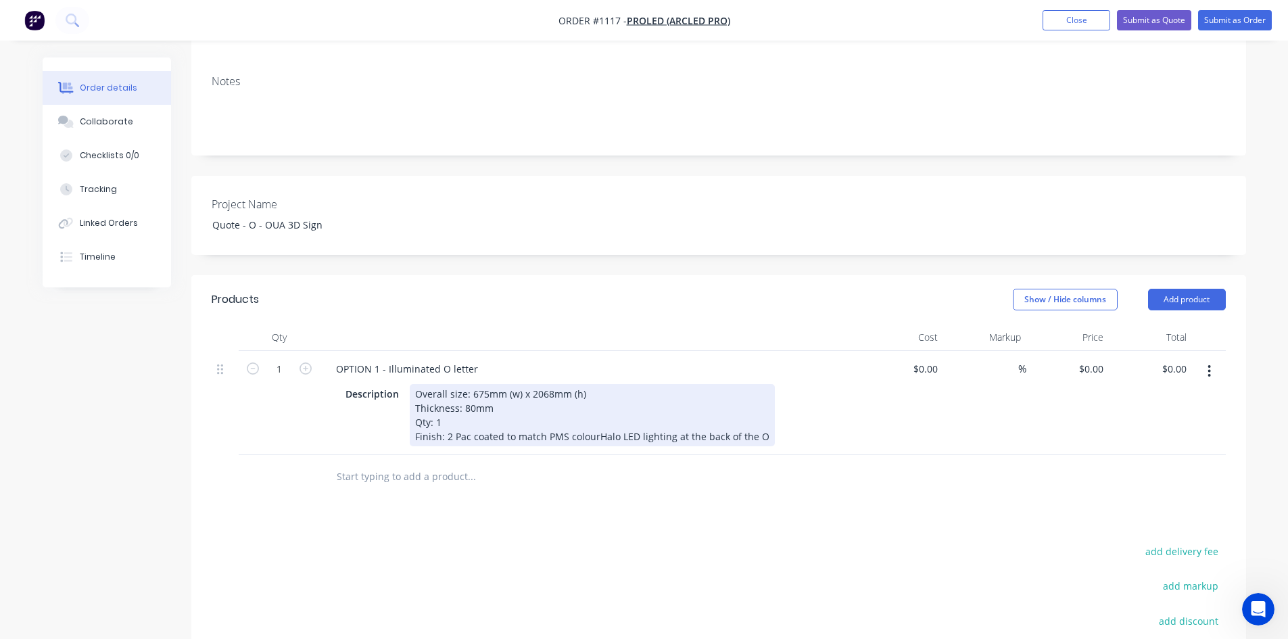
click at [596, 423] on div "Overall size: 675mm (w) x 2068mm (h) Thickness: 80mm Qty: 1 Finish: 2 Pac coate…" at bounding box center [592, 415] width 365 height 62
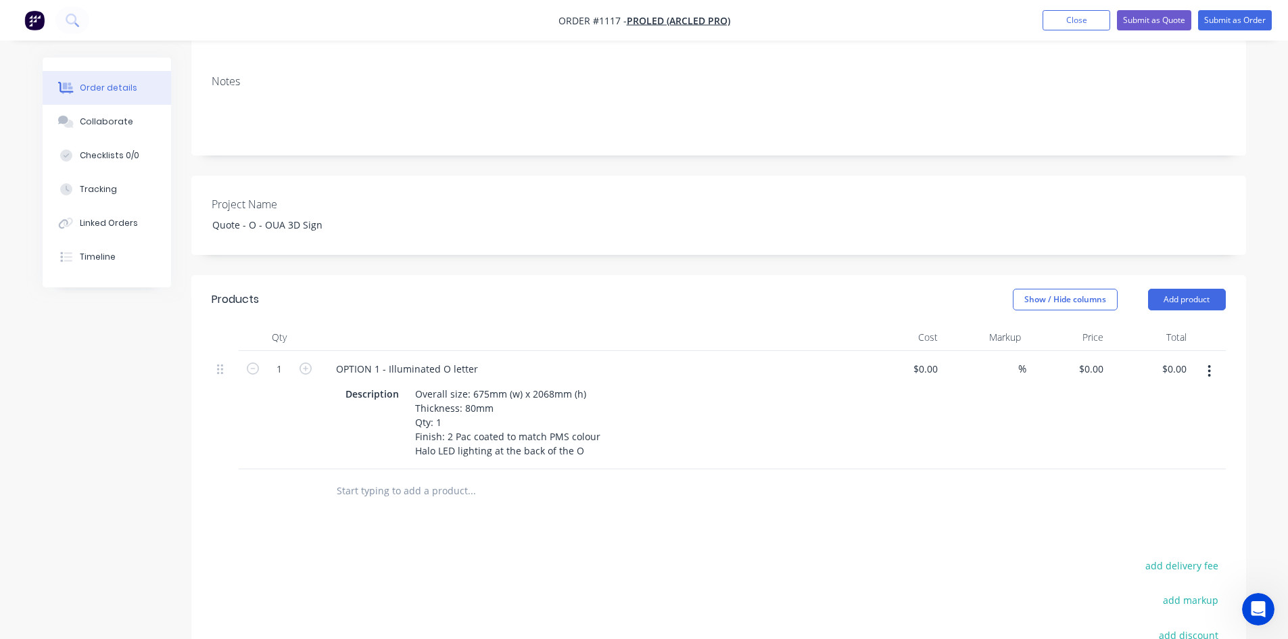
click at [1207, 359] on button "button" at bounding box center [1209, 371] width 32 height 24
click at [1167, 424] on div "Duplicate" at bounding box center [1161, 434] width 104 height 20
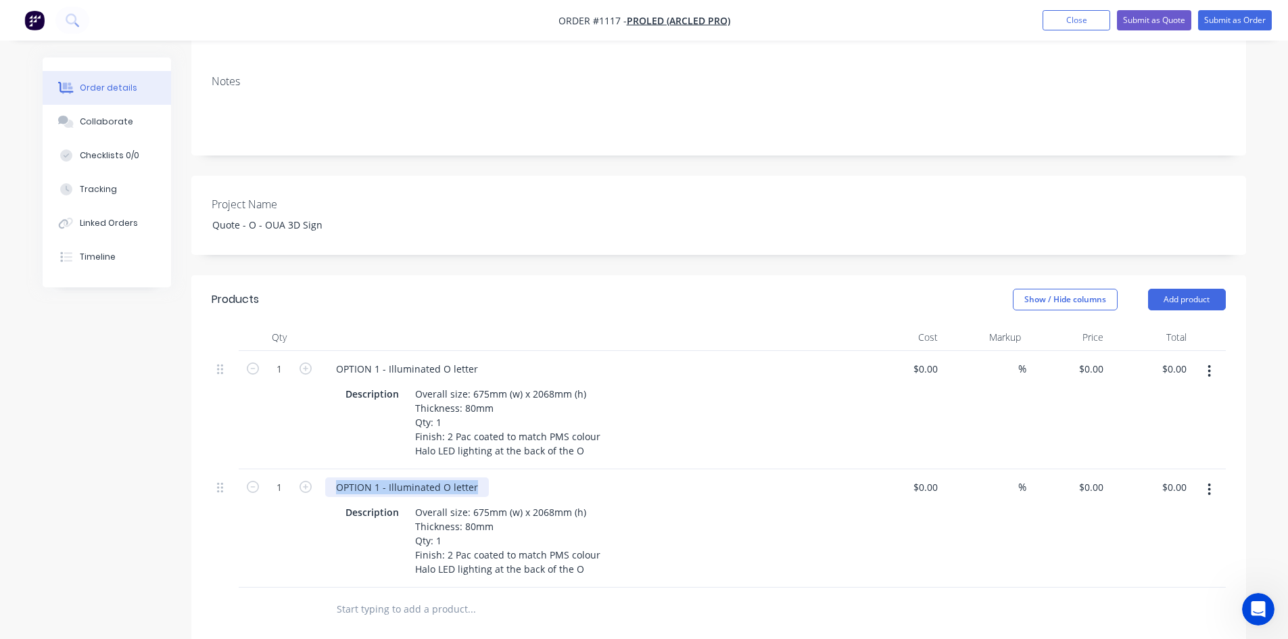
drag, startPoint x: 483, startPoint y: 473, endPoint x: 314, endPoint y: 476, distance: 169.1
click at [314, 476] on div "1 OPTION 1 - Illuminated O letter Description Overall size: 675mm (w) x 2068mm …" at bounding box center [719, 528] width 1014 height 118
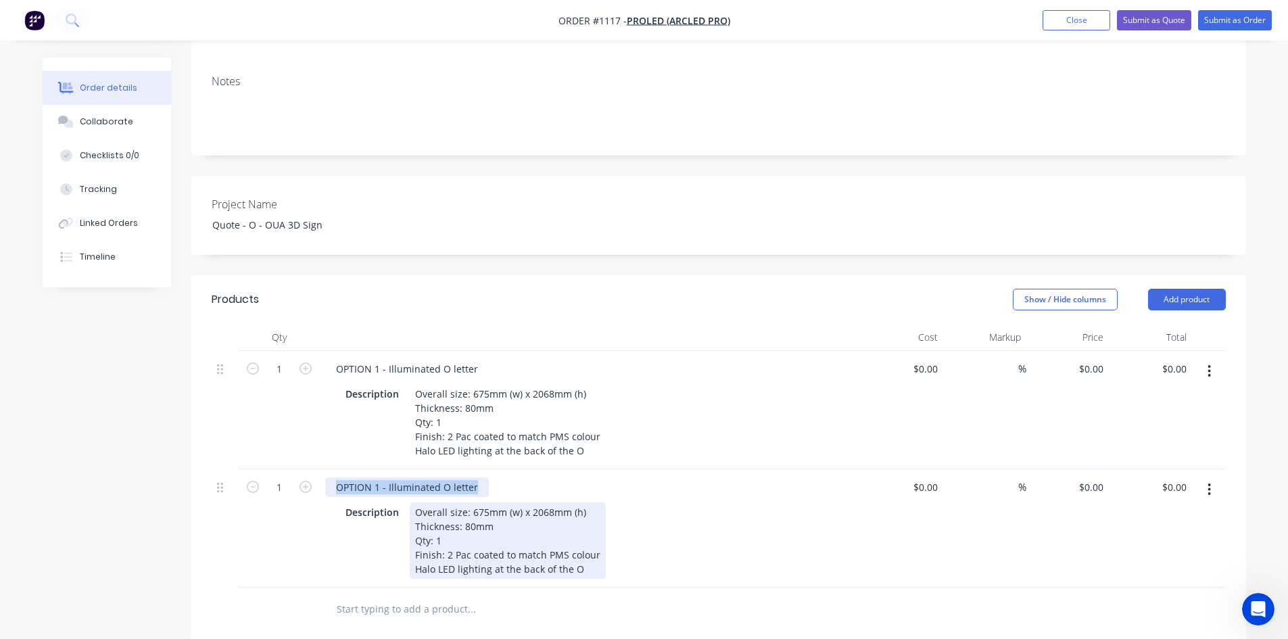
paste div
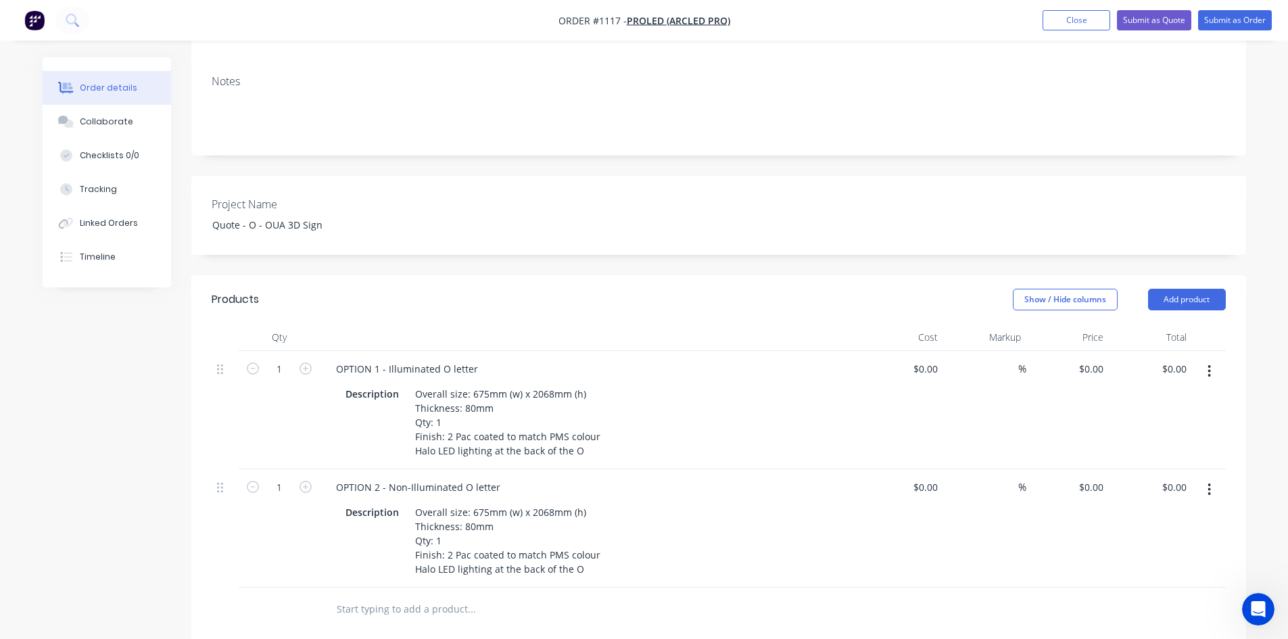
click at [742, 596] on div at bounding box center [563, 609] width 476 height 27
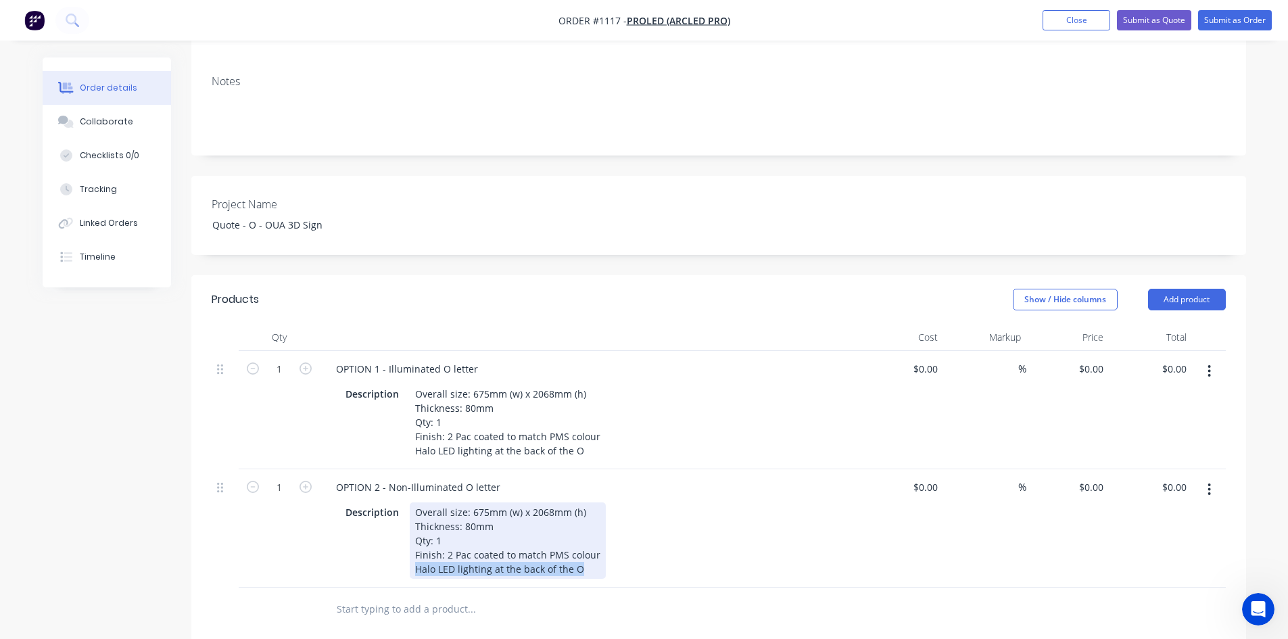
drag, startPoint x: 597, startPoint y: 558, endPoint x: 371, endPoint y: 556, distance: 225.8
click at [371, 556] on div "Description Overall size: 675mm (w) x 2068mm (h) Thickness: 80mm Qty: 1 Finish:…" at bounding box center [587, 540] width 495 height 76
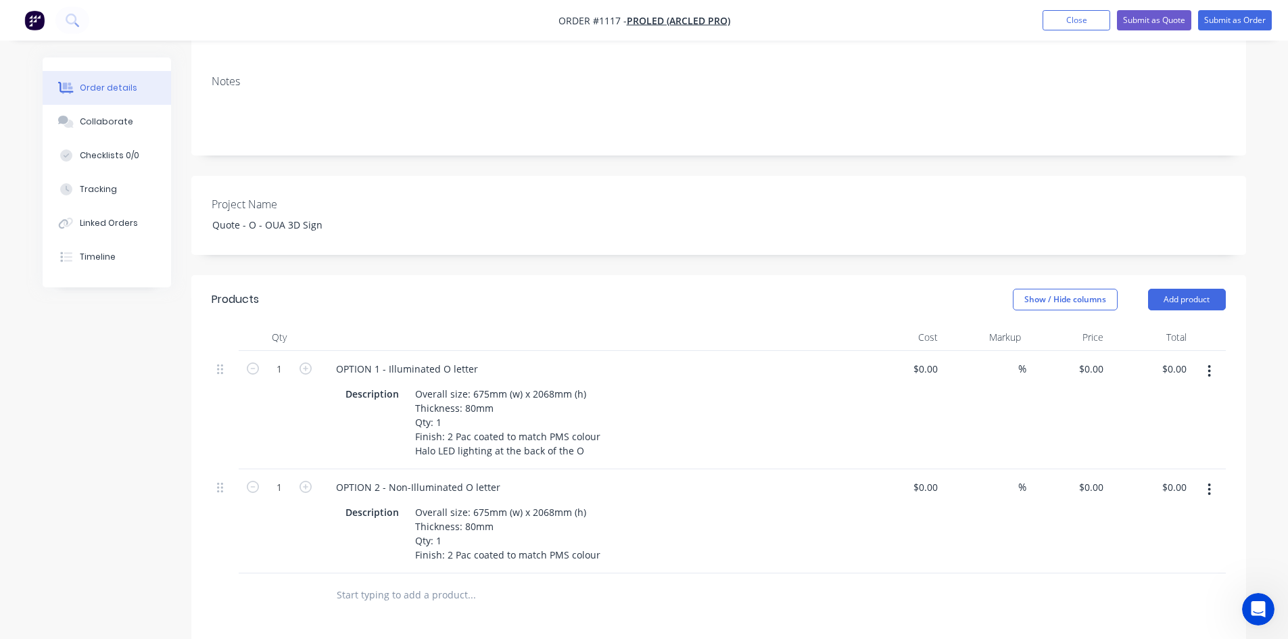
click at [694, 604] on div at bounding box center [528, 594] width 406 height 27
click at [1013, 359] on input at bounding box center [1011, 369] width 16 height 20
type input "40"
click at [1007, 477] on input at bounding box center [1011, 487] width 16 height 20
type input "40"
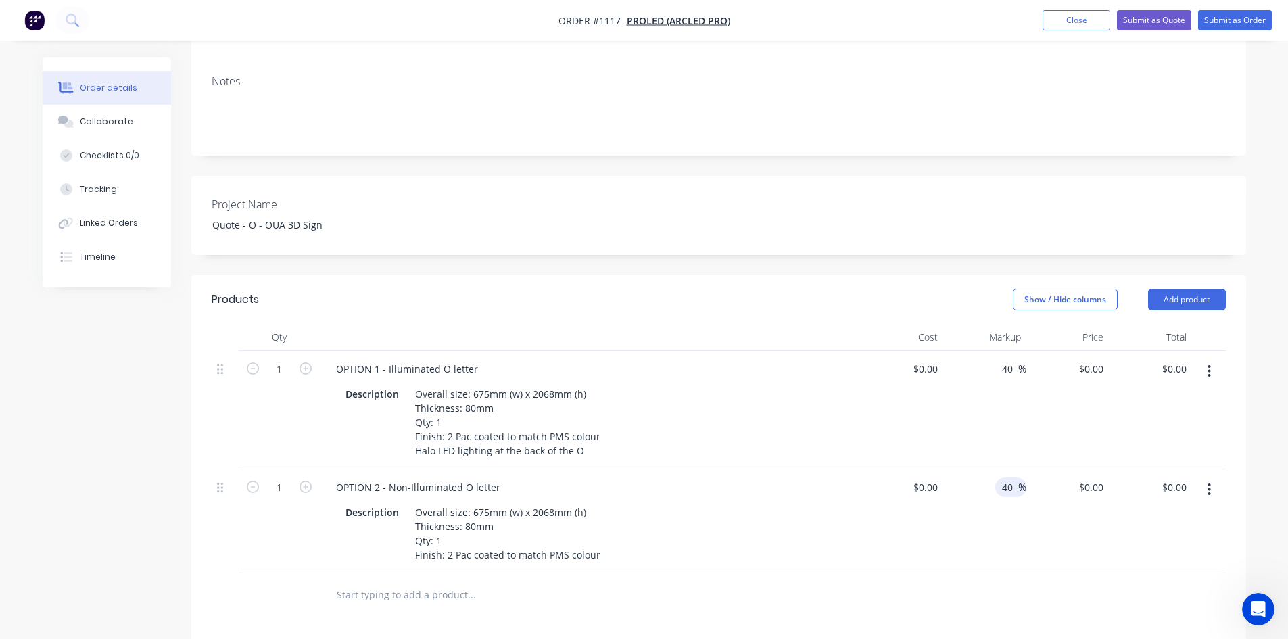
click at [969, 547] on div "40 40 %" at bounding box center [984, 521] width 83 height 104
click at [501, 514] on div "Overall size: 675mm (w) x 2068mm (h) Thickness: 80mm Qty: 1 Finish: 2 Pac coate…" at bounding box center [508, 533] width 196 height 62
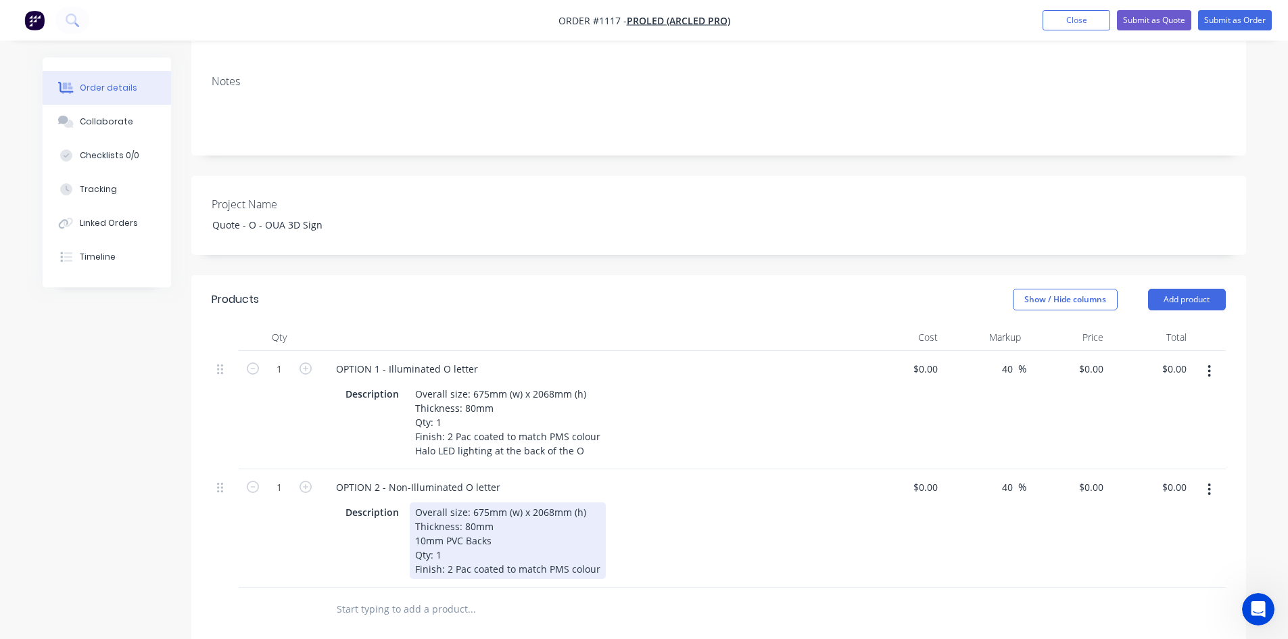
click at [777, 551] on div "Description Overall size: 675mm (w) x 2068mm (h) Thickness: 80mm 10mm PVC Backs…" at bounding box center [587, 540] width 495 height 76
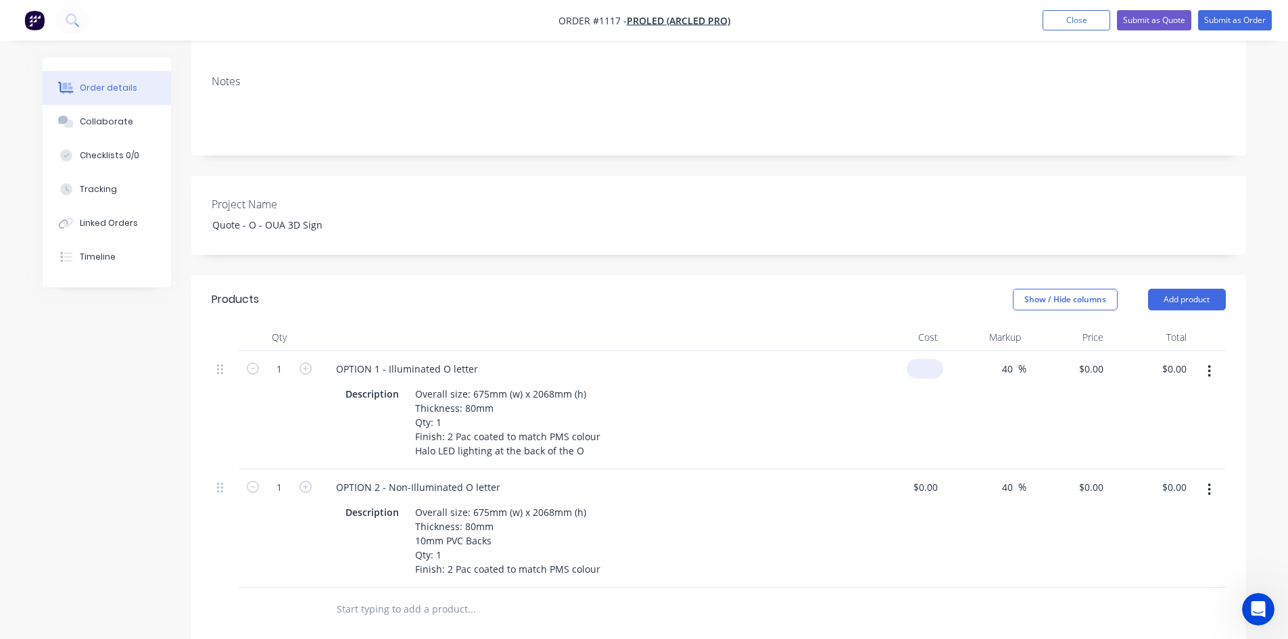
click at [926, 359] on div "$0.00" at bounding box center [925, 369] width 37 height 20
type input "$2,040.00"
type input "$2,856.00"
click at [924, 477] on div at bounding box center [932, 487] width 21 height 20
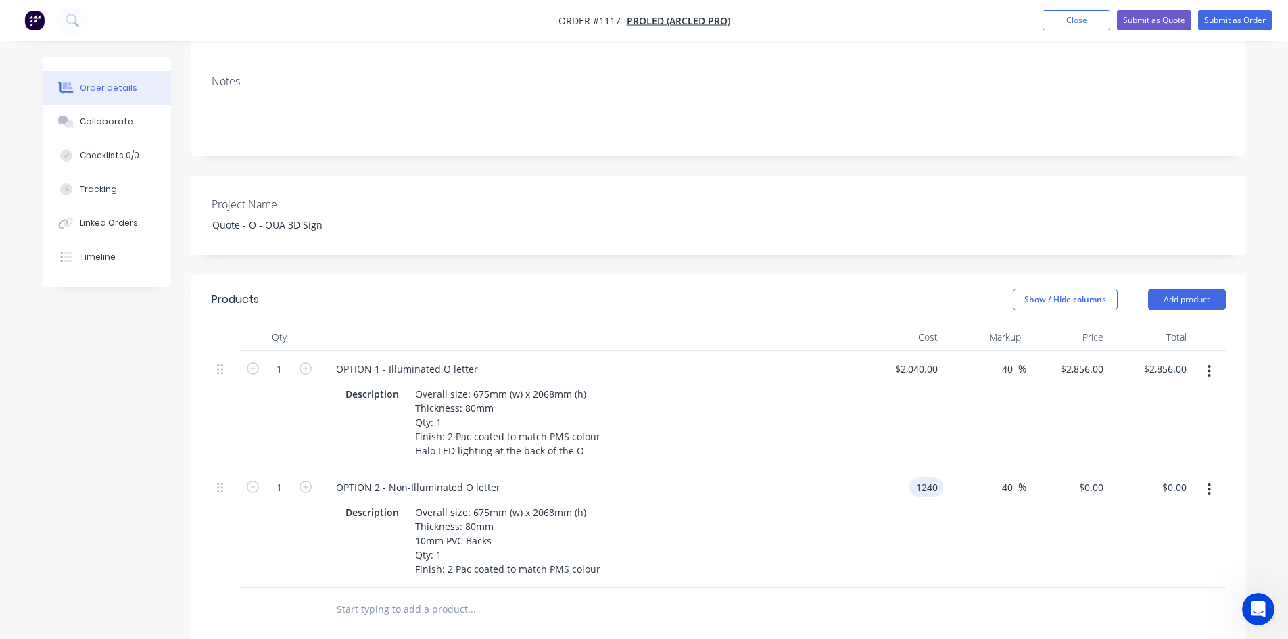
type input "$1,240.00"
type input "$1,736.00"
click at [926, 540] on div "$1,240.00 1240" at bounding box center [902, 528] width 83 height 118
click at [1159, 21] on button "Submit as Quote" at bounding box center [1154, 20] width 74 height 20
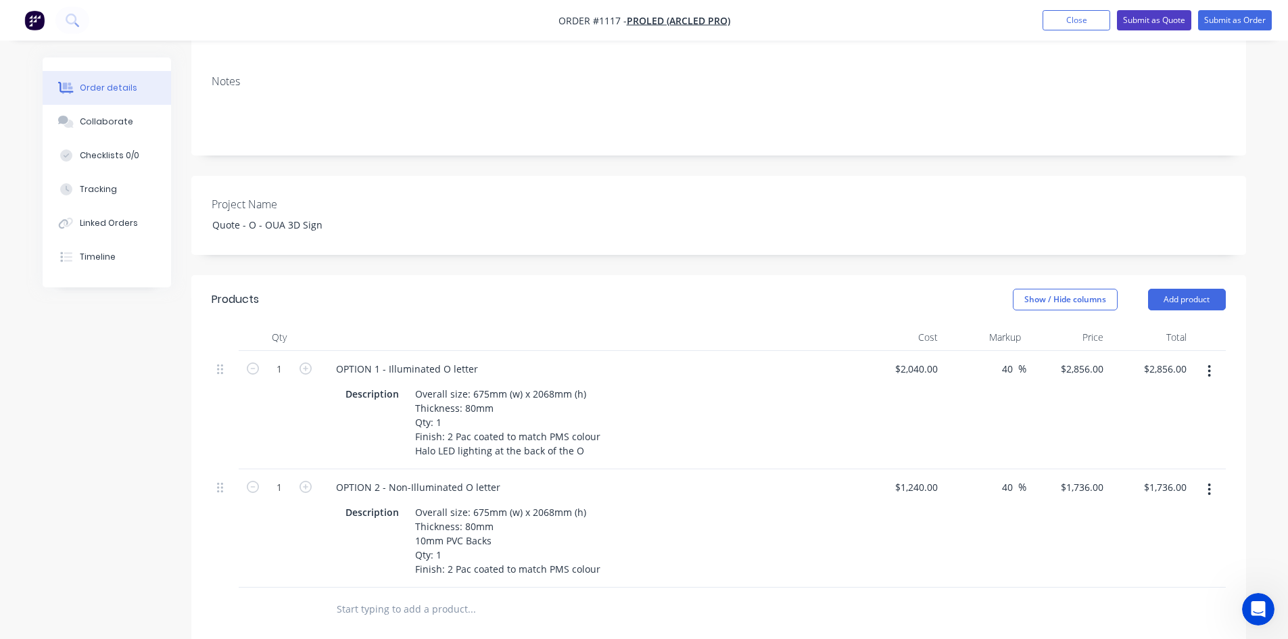
scroll to position [0, 0]
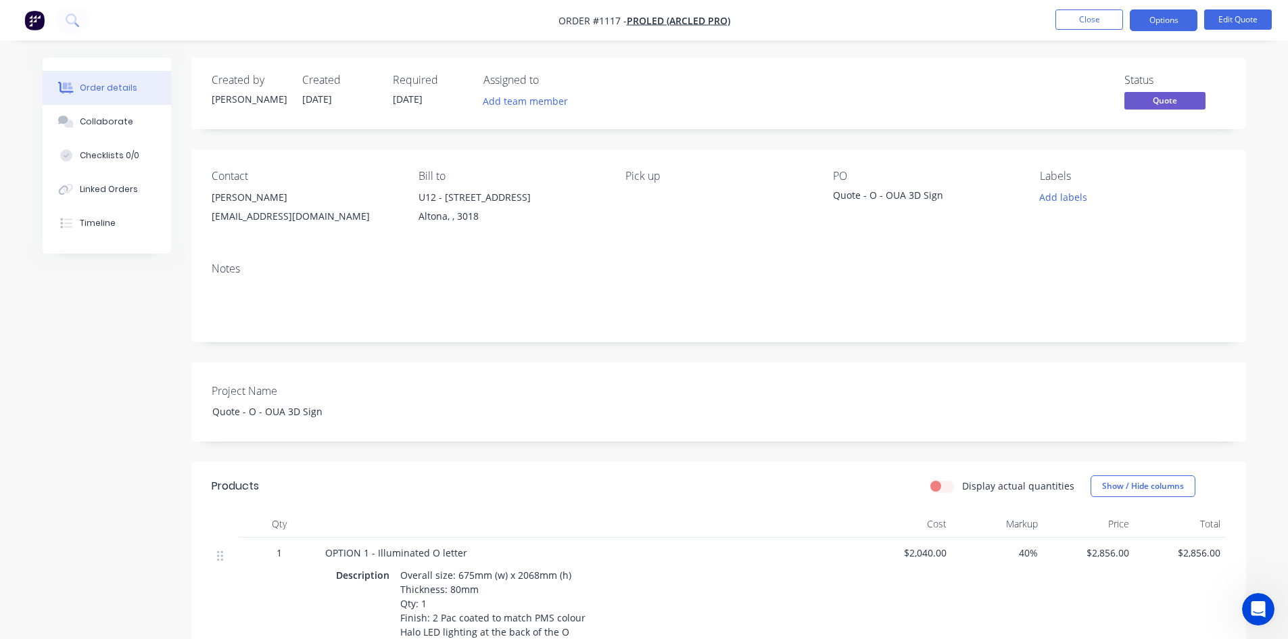
click at [1159, 21] on button "Options" at bounding box center [1164, 20] width 68 height 22
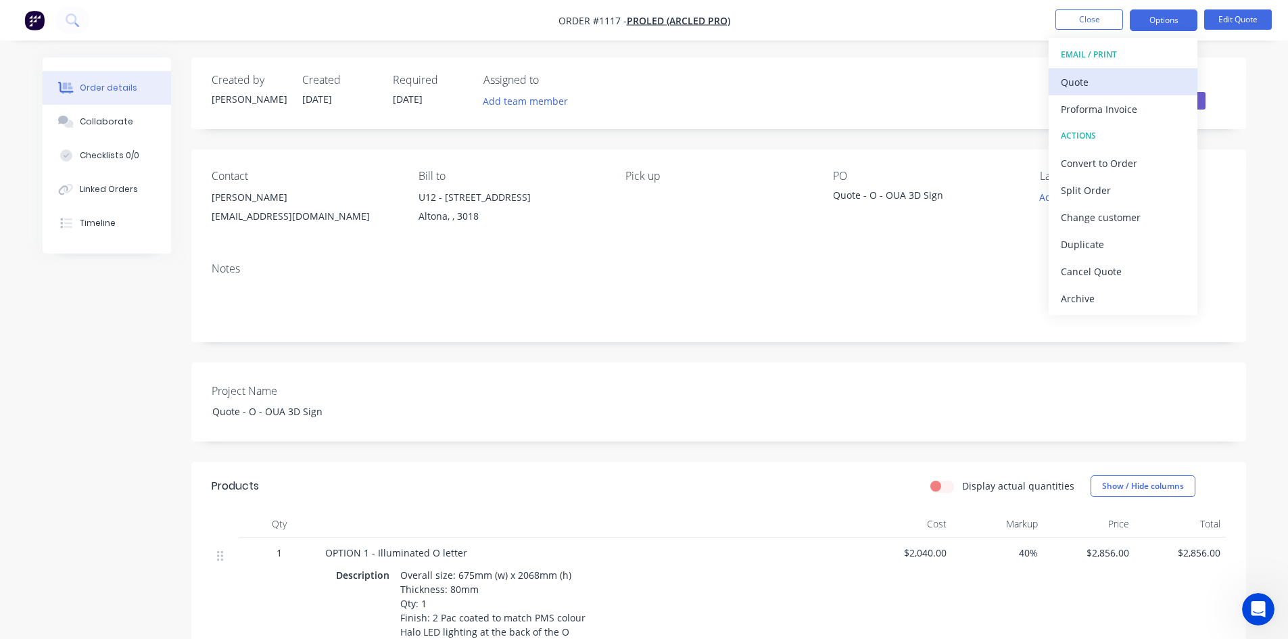
click at [1102, 84] on div "Quote" at bounding box center [1123, 82] width 124 height 20
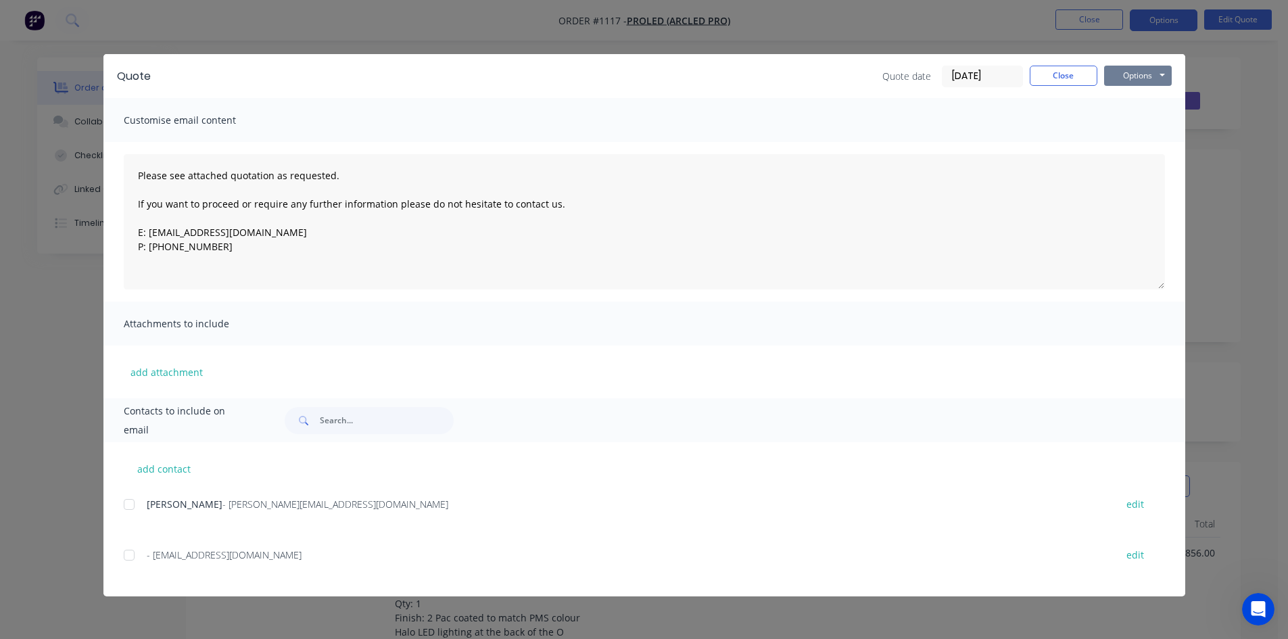
click at [1128, 78] on button "Options" at bounding box center [1138, 76] width 68 height 20
click at [1133, 122] on button "Print" at bounding box center [1147, 122] width 87 height 22
click at [1065, 74] on button "Close" at bounding box center [1064, 76] width 68 height 20
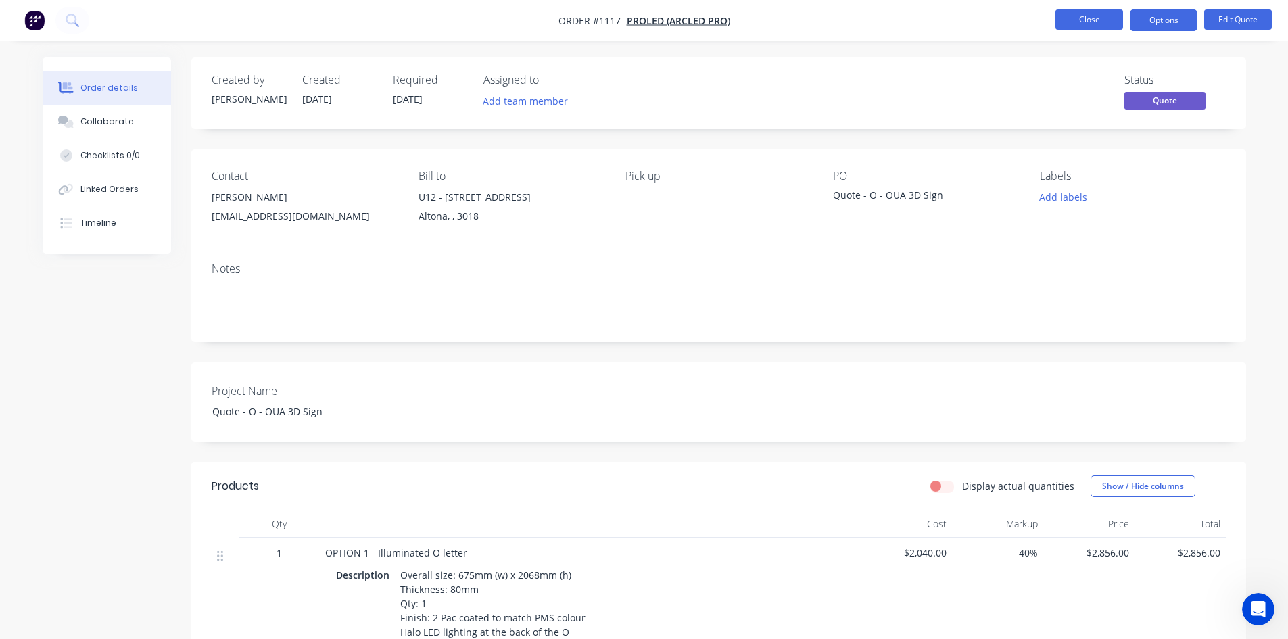
click at [1080, 26] on button "Close" at bounding box center [1089, 19] width 68 height 20
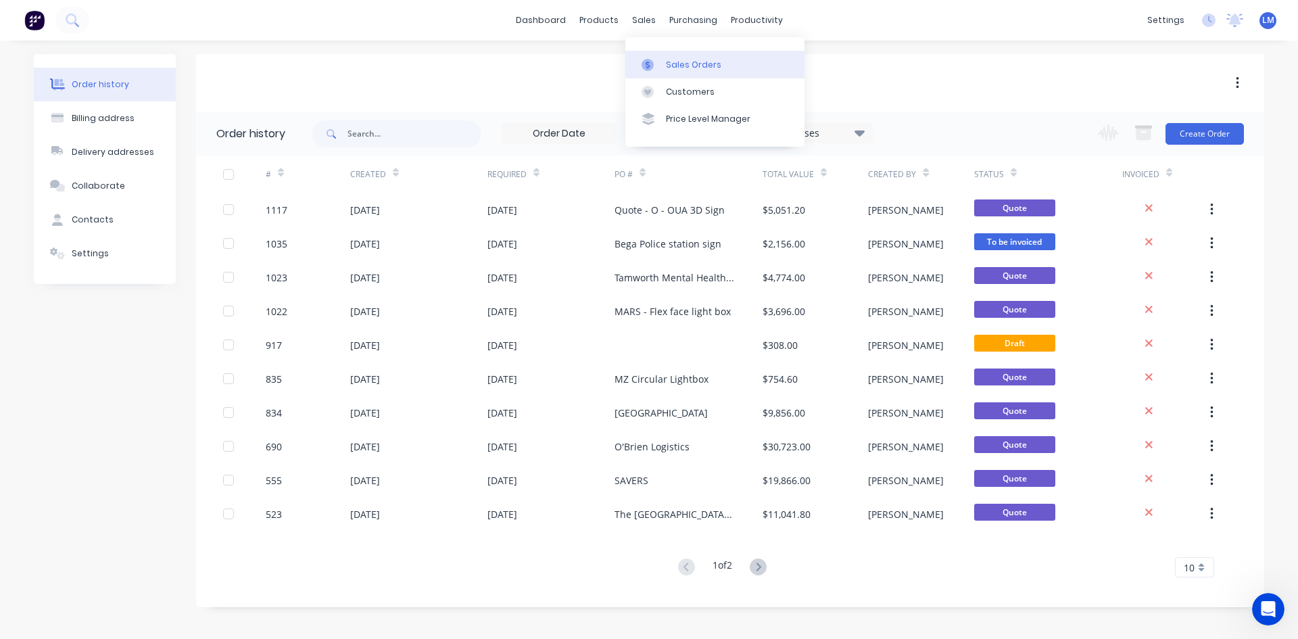
click at [683, 59] on div "Sales Orders" at bounding box center [693, 65] width 55 height 12
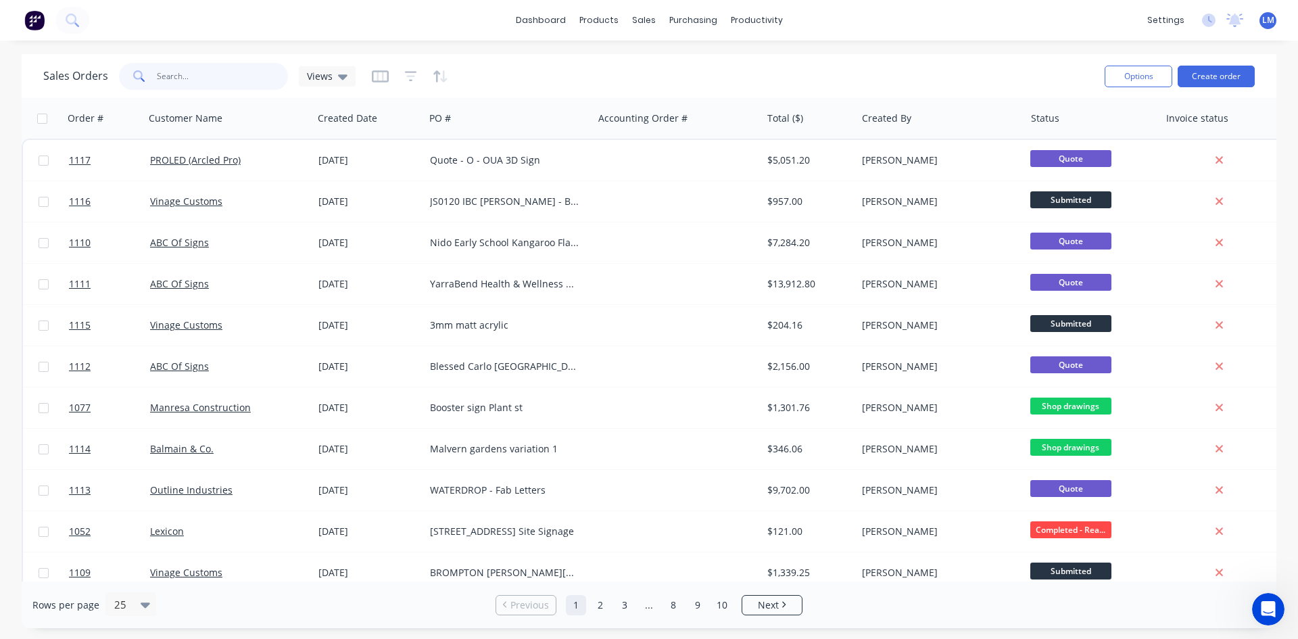
click at [225, 77] on input "text" at bounding box center [223, 76] width 132 height 27
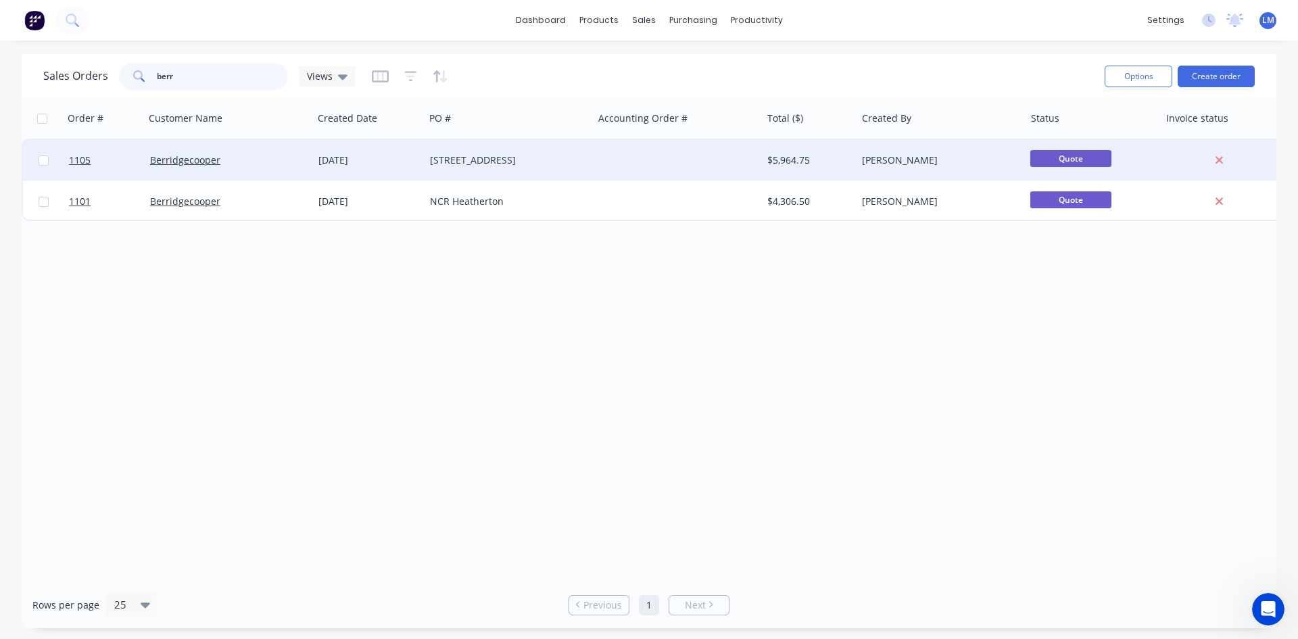
type input "berr"
click at [239, 166] on div "Berridgecooper" at bounding box center [225, 160] width 150 height 14
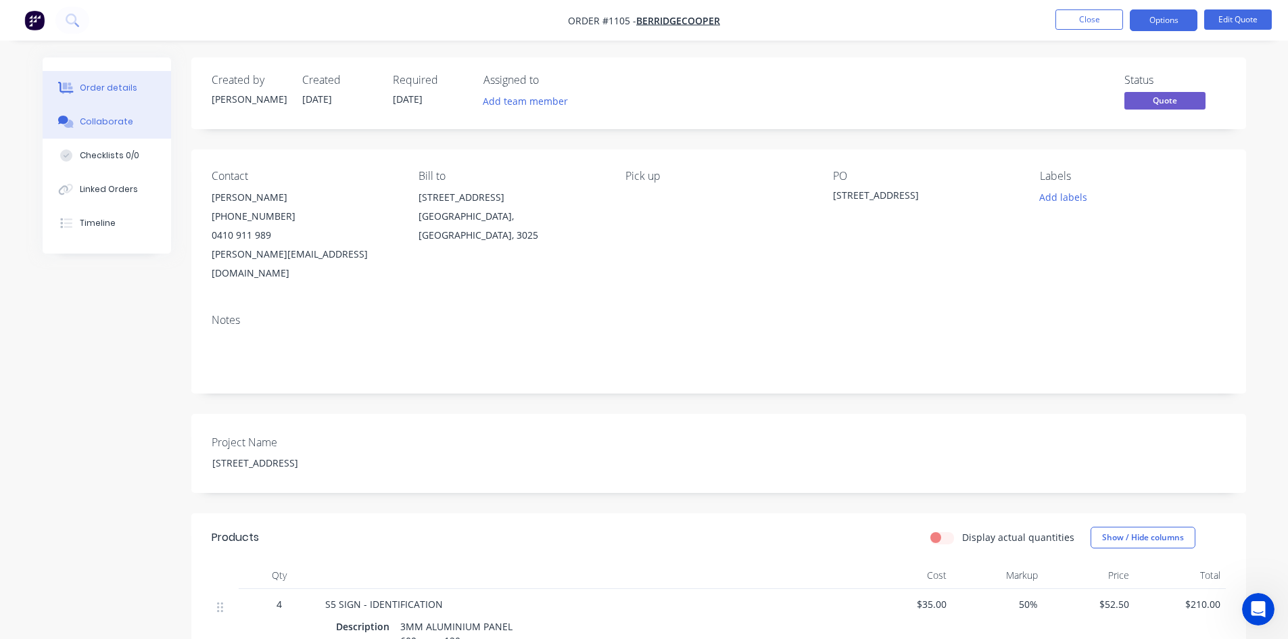
click at [108, 124] on div "Collaborate" at bounding box center [106, 122] width 53 height 12
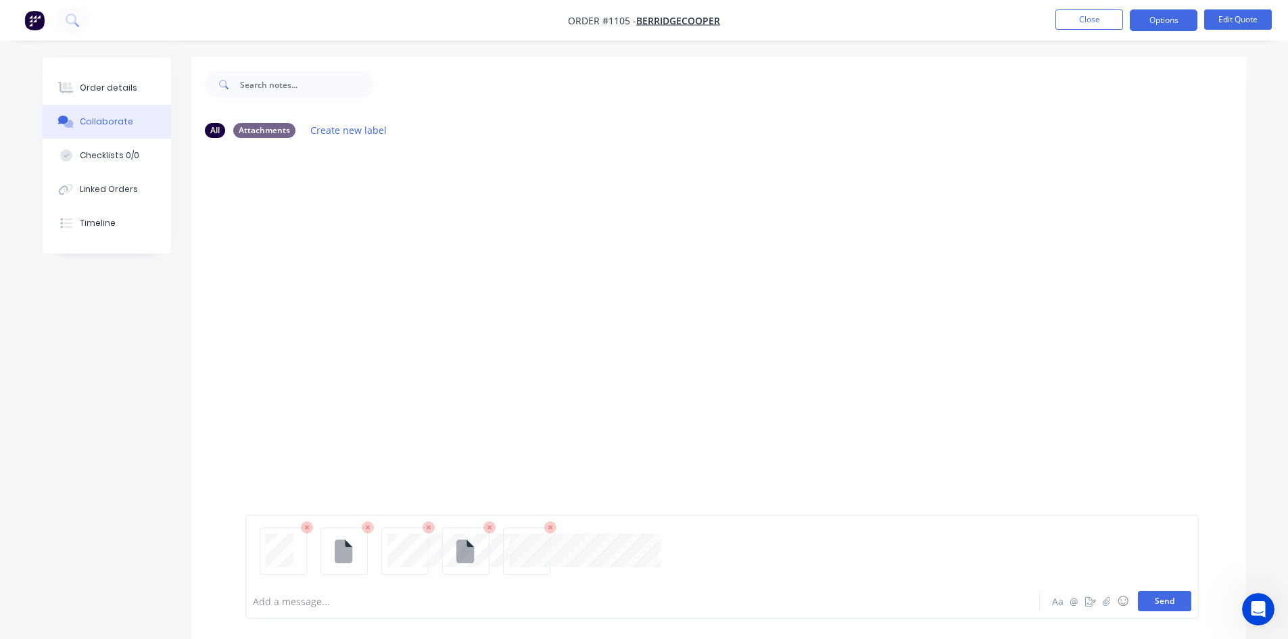
click at [1166, 605] on button "Send" at bounding box center [1164, 601] width 53 height 20
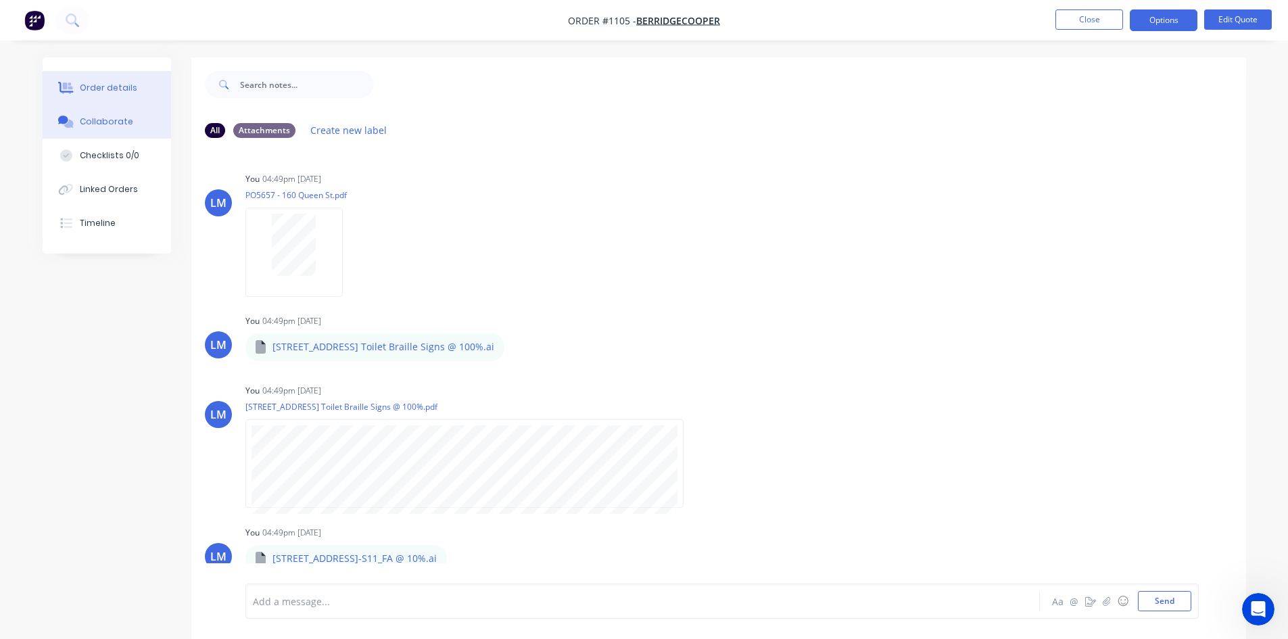
click at [116, 88] on div "Order details" at bounding box center [108, 88] width 57 height 12
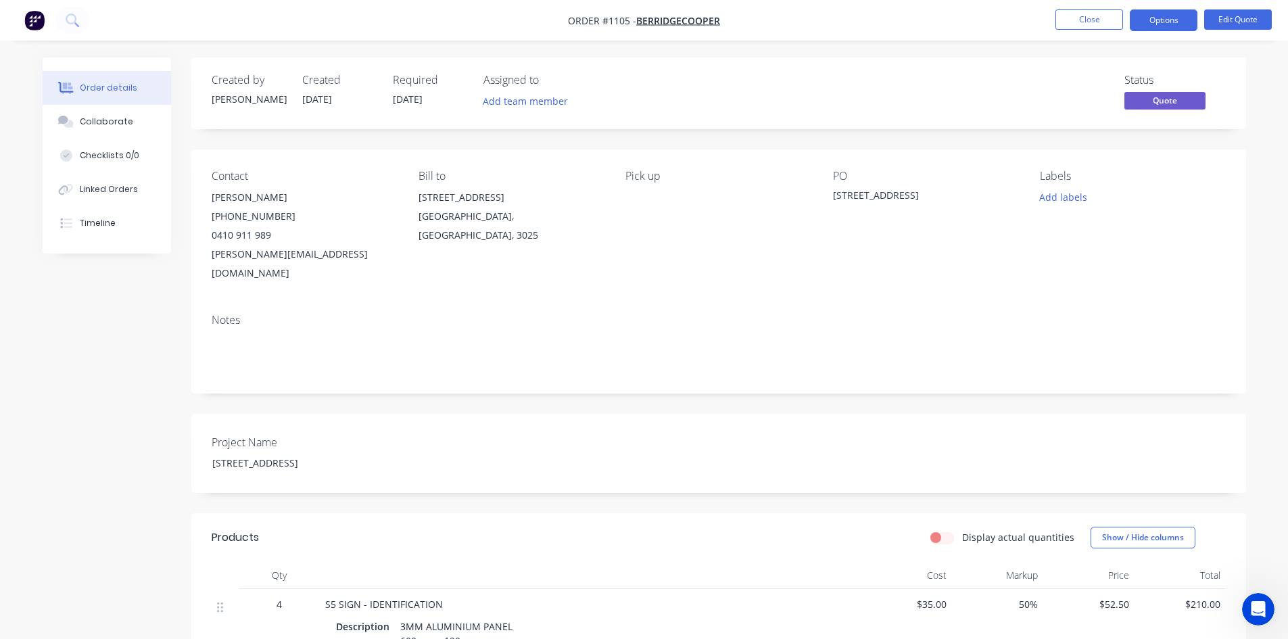
click at [423, 99] on span "[DATE]" at bounding box center [408, 99] width 30 height 13
click at [1227, 22] on button "Edit Quote" at bounding box center [1238, 19] width 68 height 20
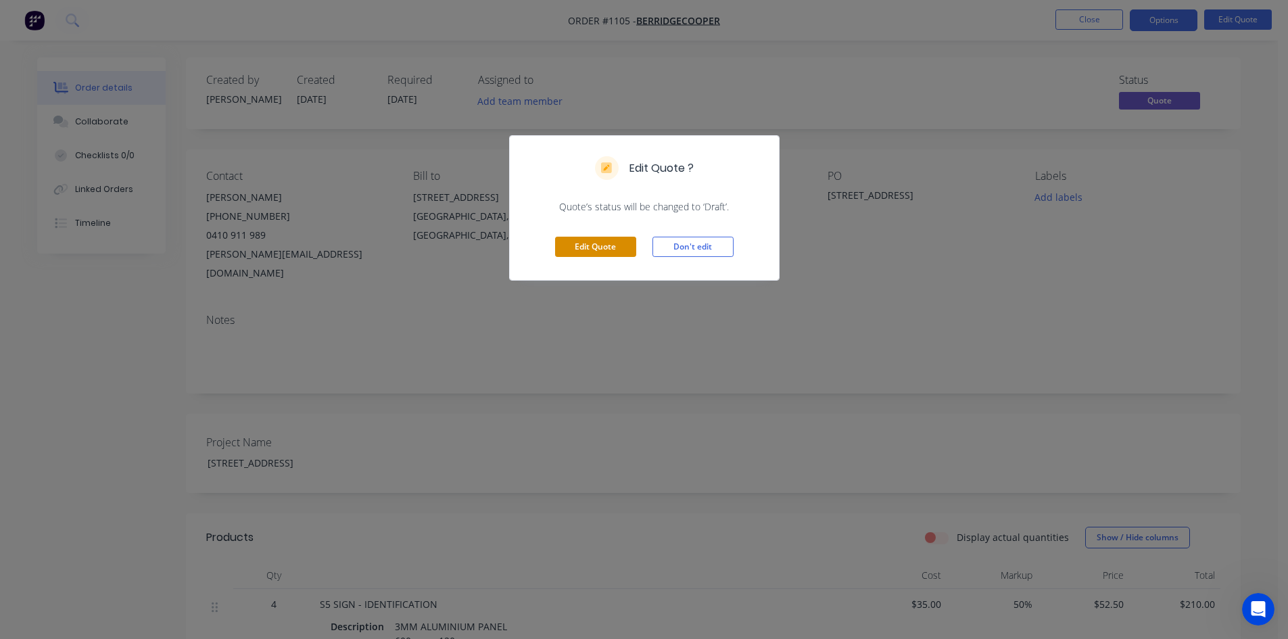
click at [618, 242] on button "Edit Quote" at bounding box center [595, 247] width 81 height 20
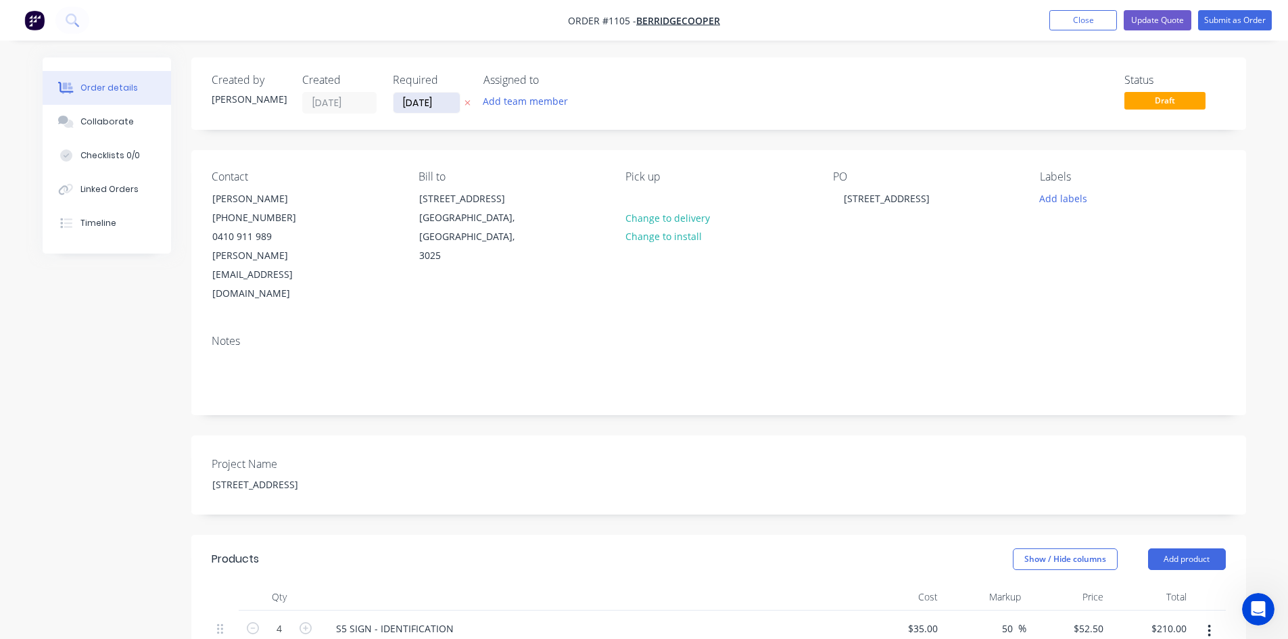
click at [427, 104] on input "[DATE]" at bounding box center [426, 103] width 66 height 20
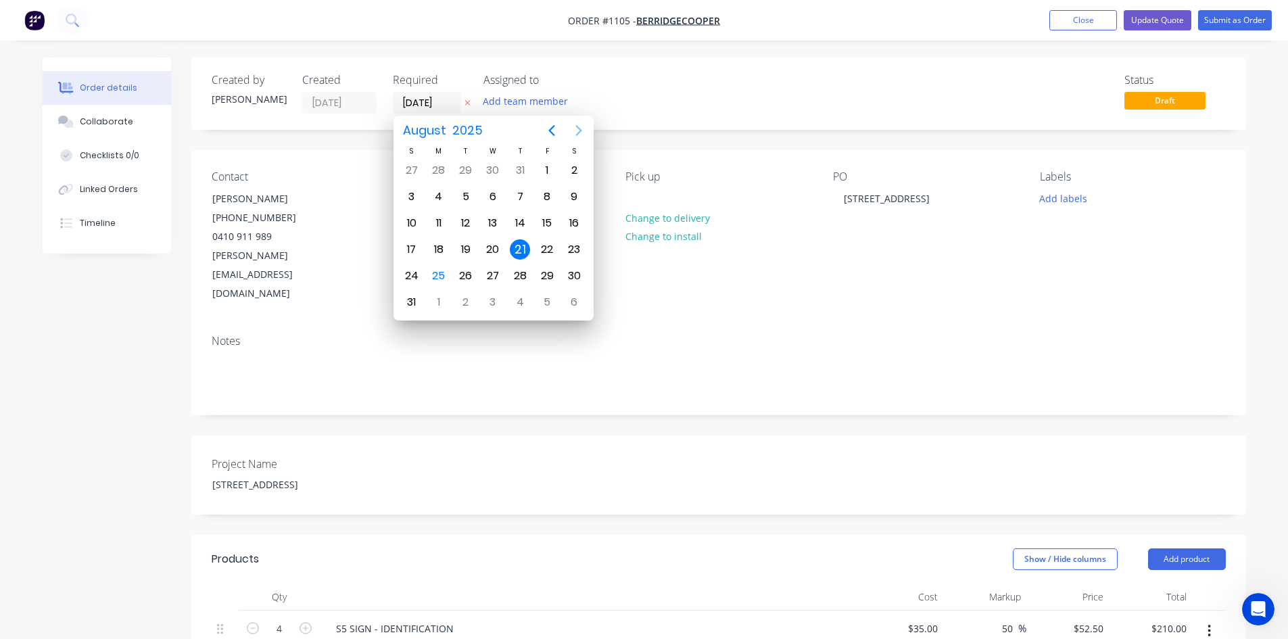
click at [577, 127] on icon "Next page" at bounding box center [578, 130] width 6 height 11
click at [438, 196] on div "8" at bounding box center [439, 197] width 20 height 20
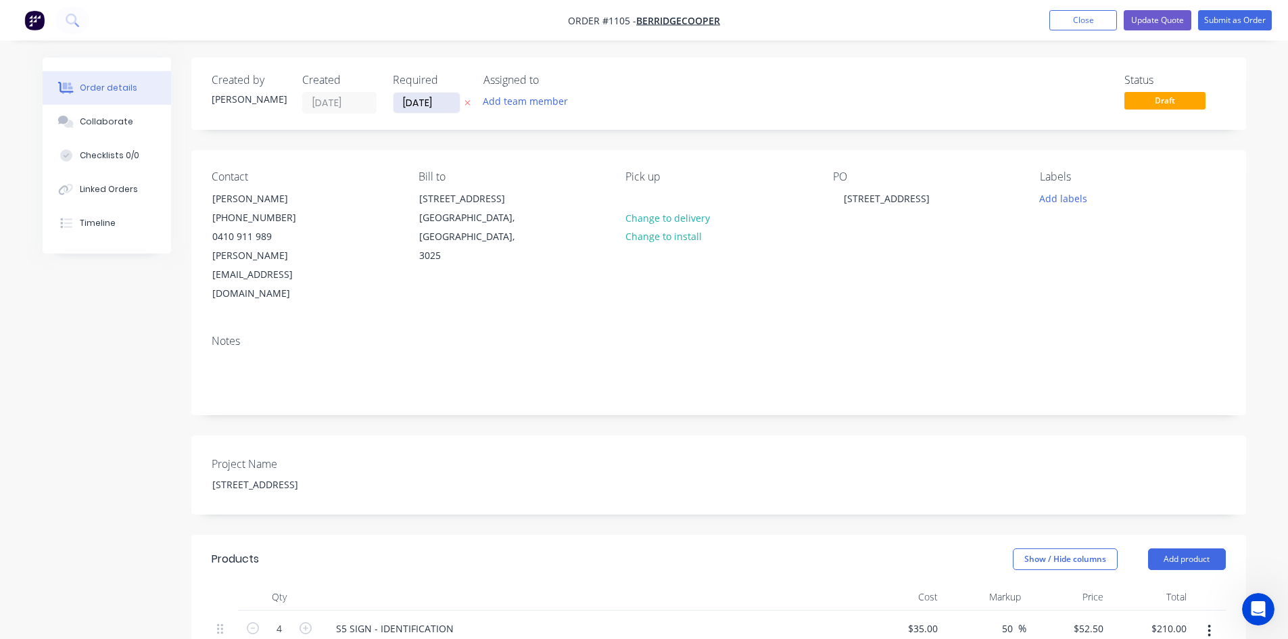
click at [447, 101] on input "[DATE]" at bounding box center [426, 103] width 66 height 20
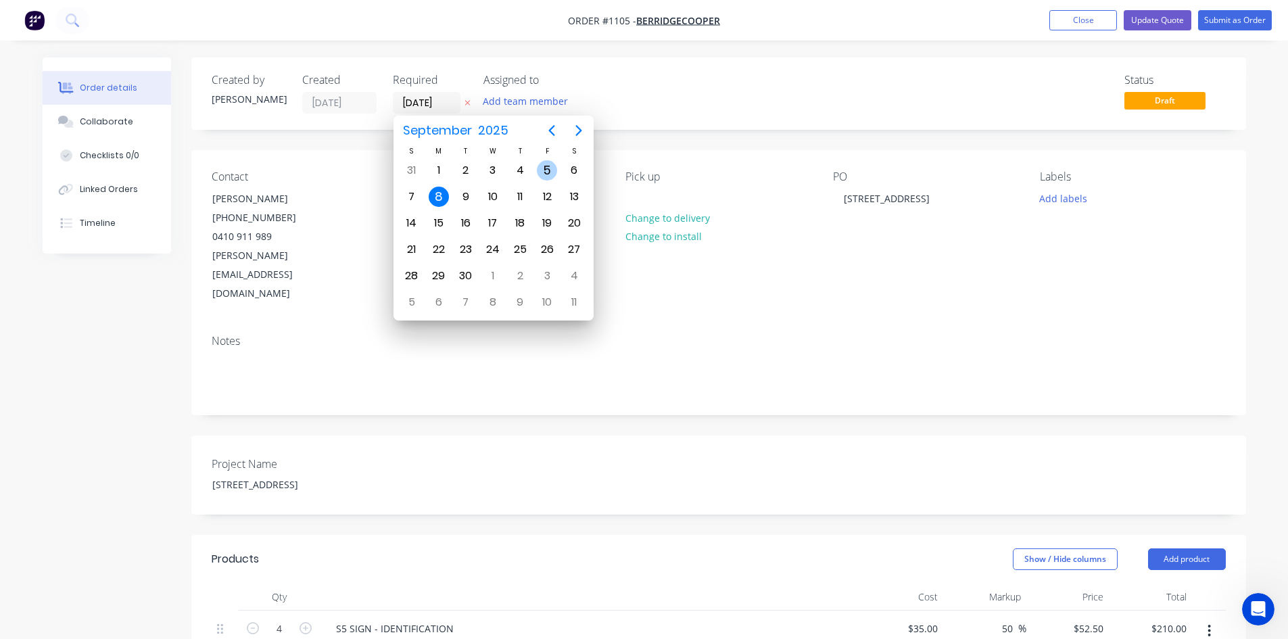
click at [544, 164] on div "5" at bounding box center [547, 170] width 20 height 20
type input "[DATE]"
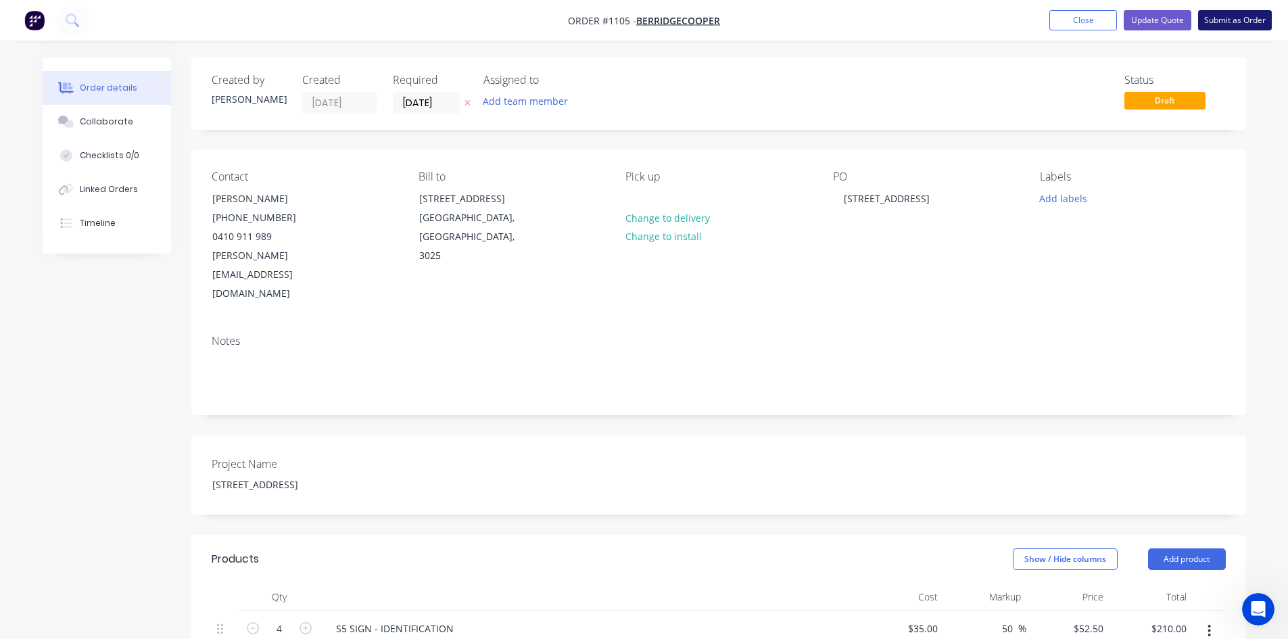
click at [1226, 25] on button "Submit as Order" at bounding box center [1235, 20] width 74 height 20
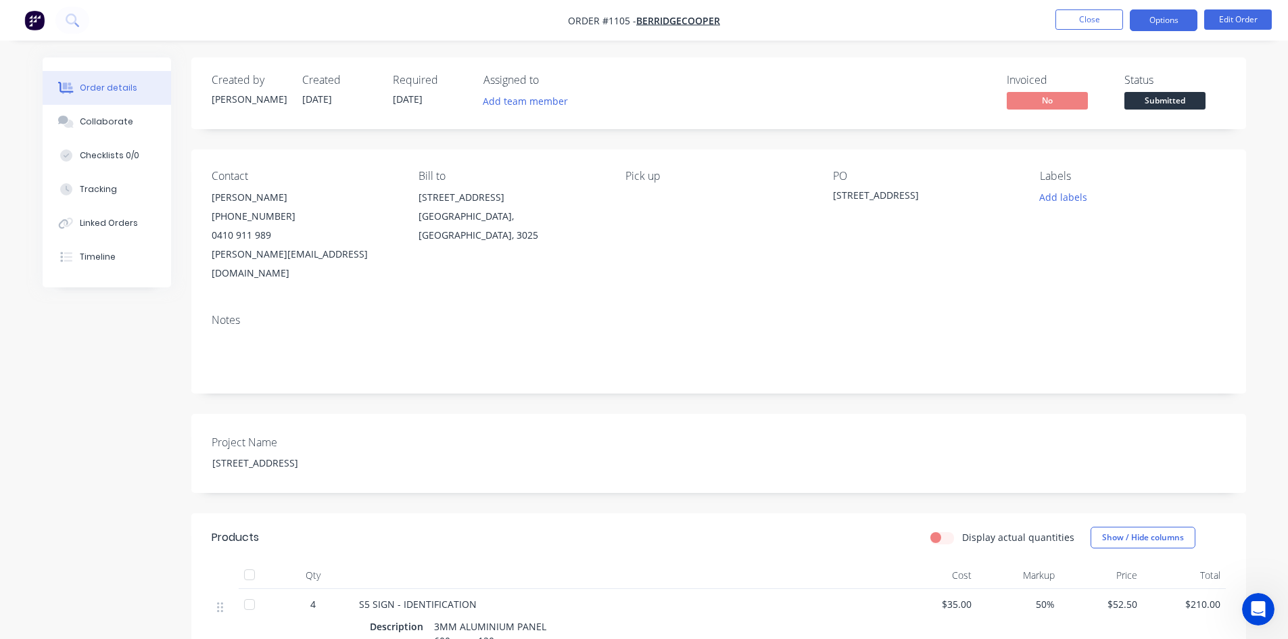
click at [1157, 18] on button "Options" at bounding box center [1164, 20] width 68 height 22
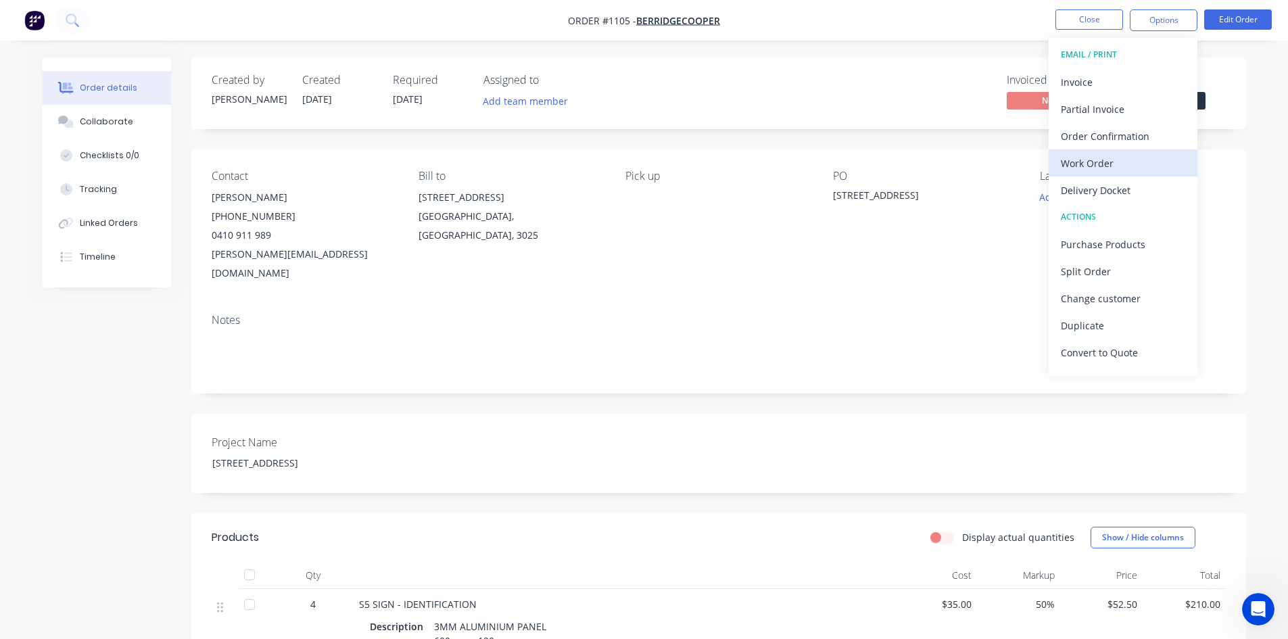
click at [1096, 162] on div "Work Order" at bounding box center [1123, 163] width 124 height 20
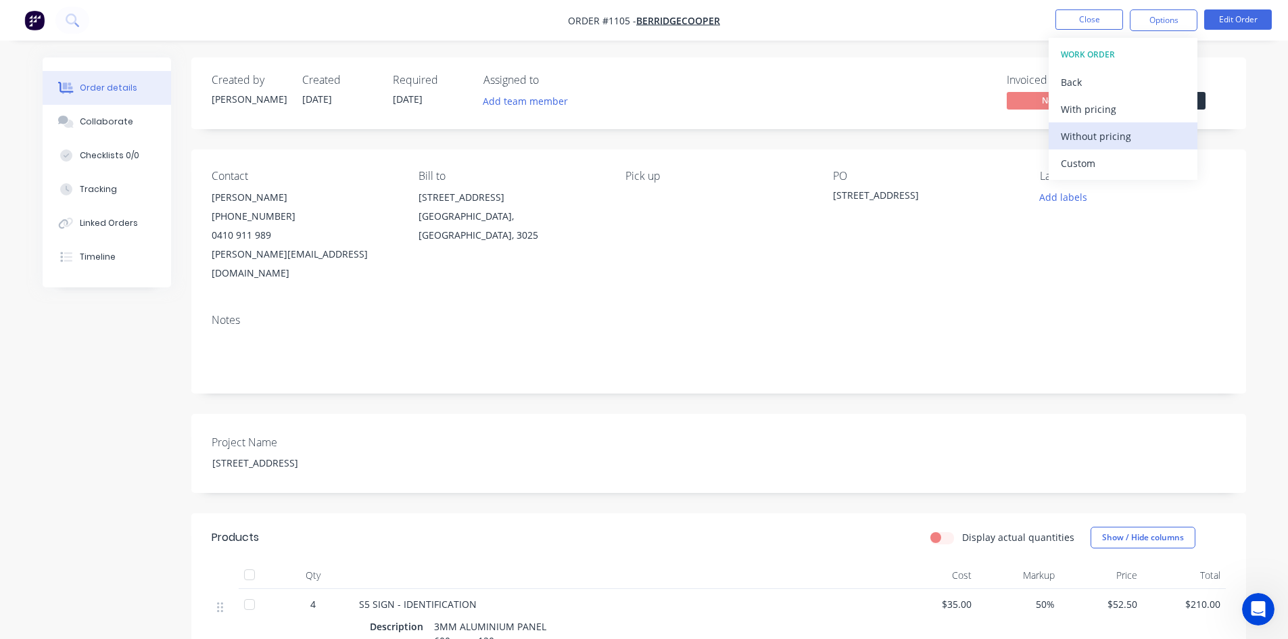
click at [1099, 129] on div "Without pricing" at bounding box center [1123, 136] width 124 height 20
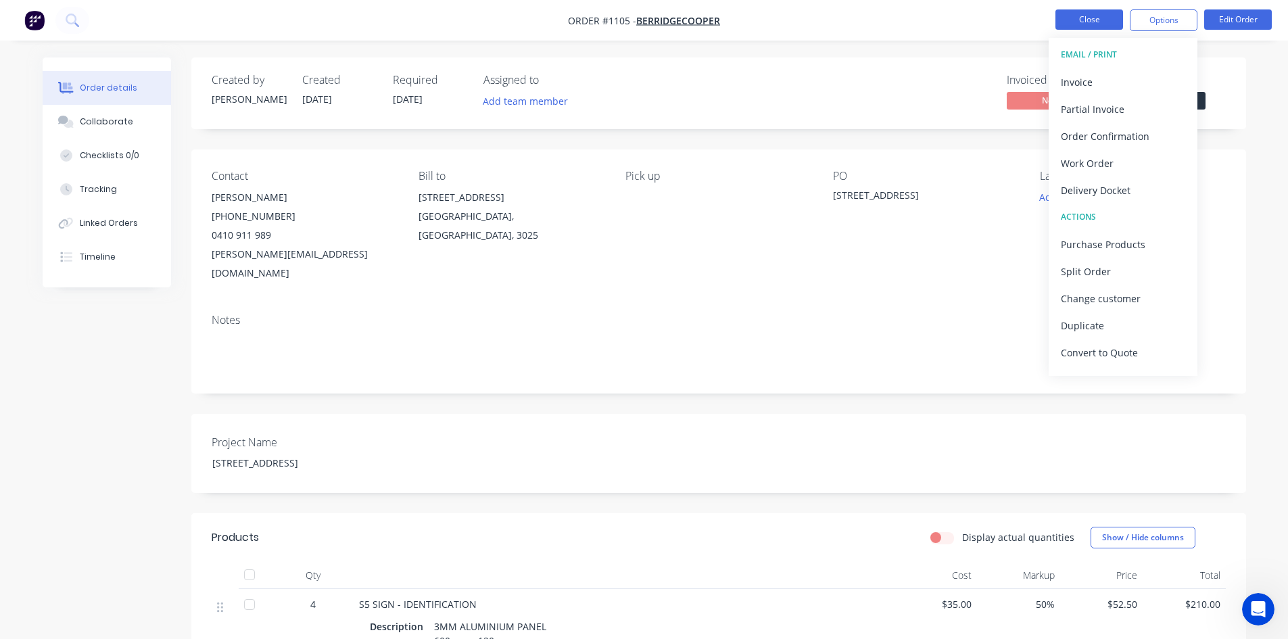
click at [1088, 15] on button "Close" at bounding box center [1089, 19] width 68 height 20
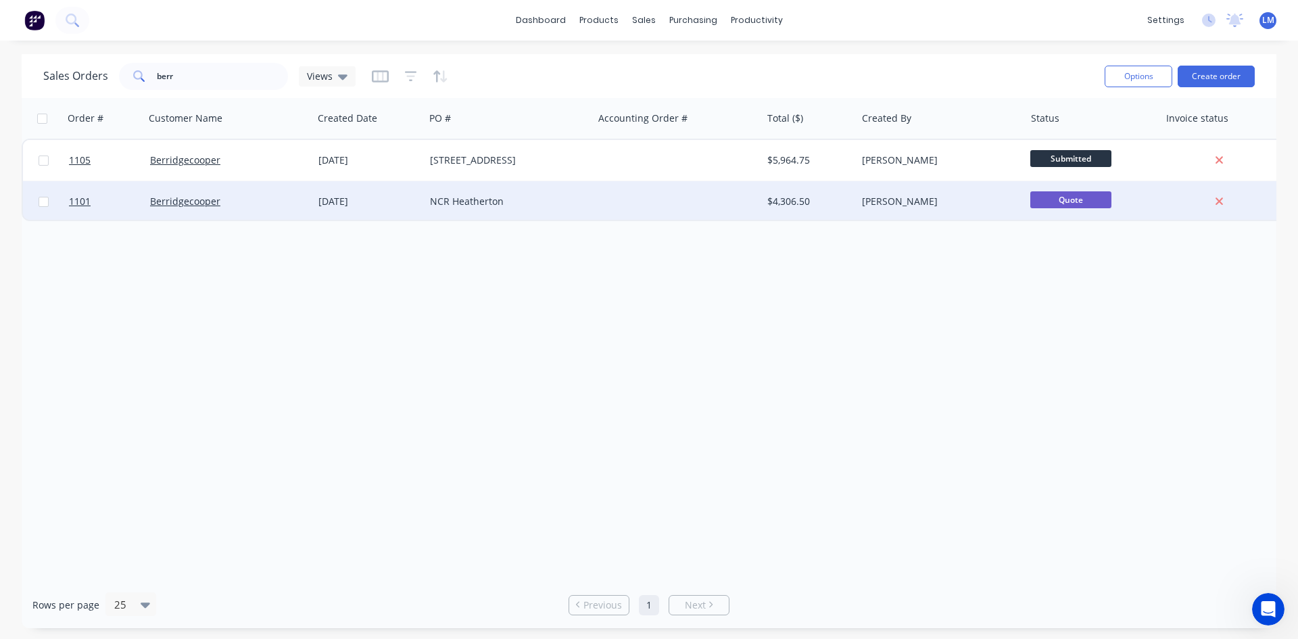
click at [617, 202] on div at bounding box center [677, 201] width 168 height 41
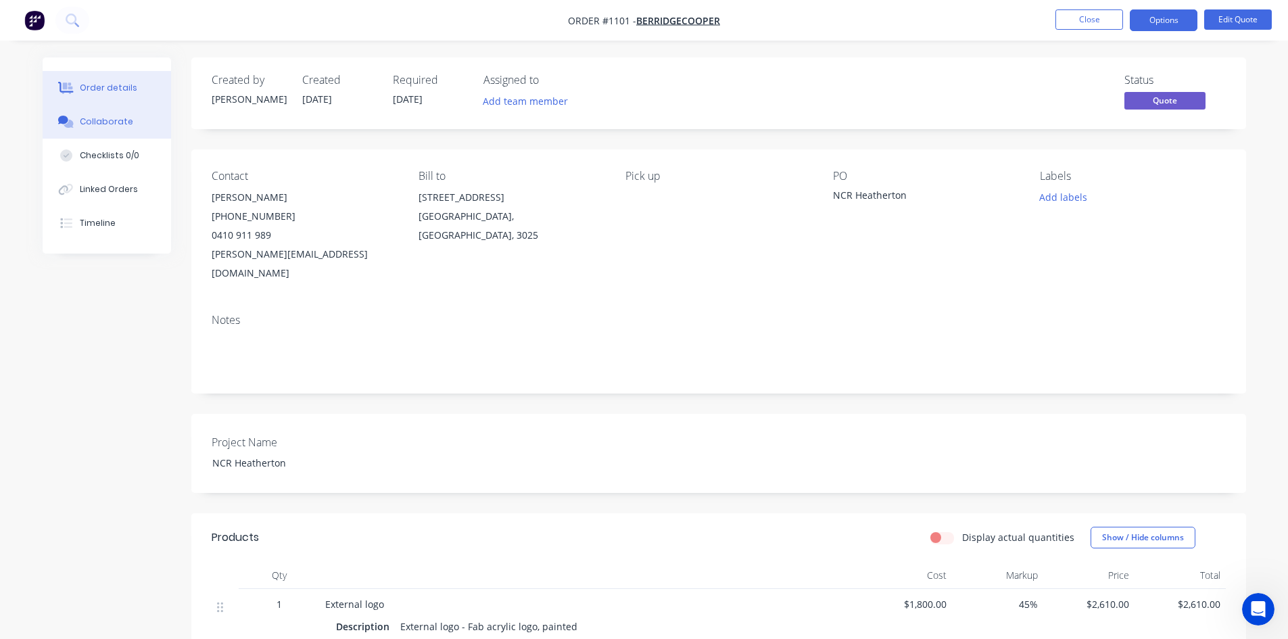
click at [117, 116] on button "Collaborate" at bounding box center [107, 122] width 128 height 34
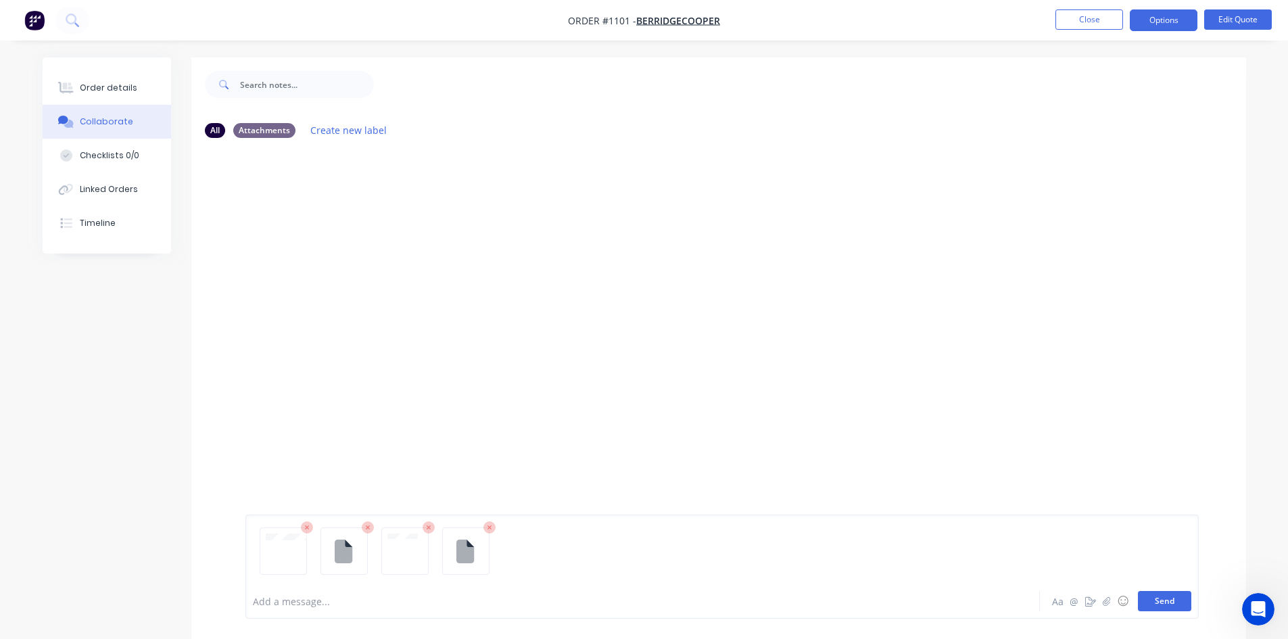
click at [1165, 608] on button "Send" at bounding box center [1164, 601] width 53 height 20
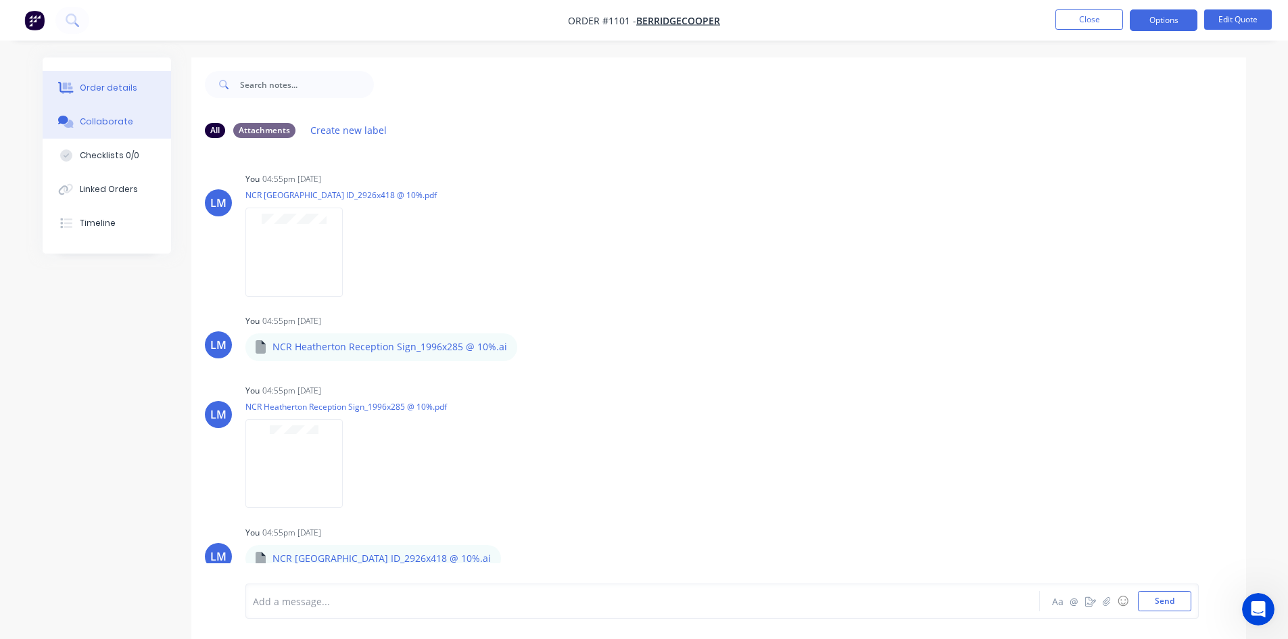
click at [95, 80] on button "Order details" at bounding box center [107, 88] width 128 height 34
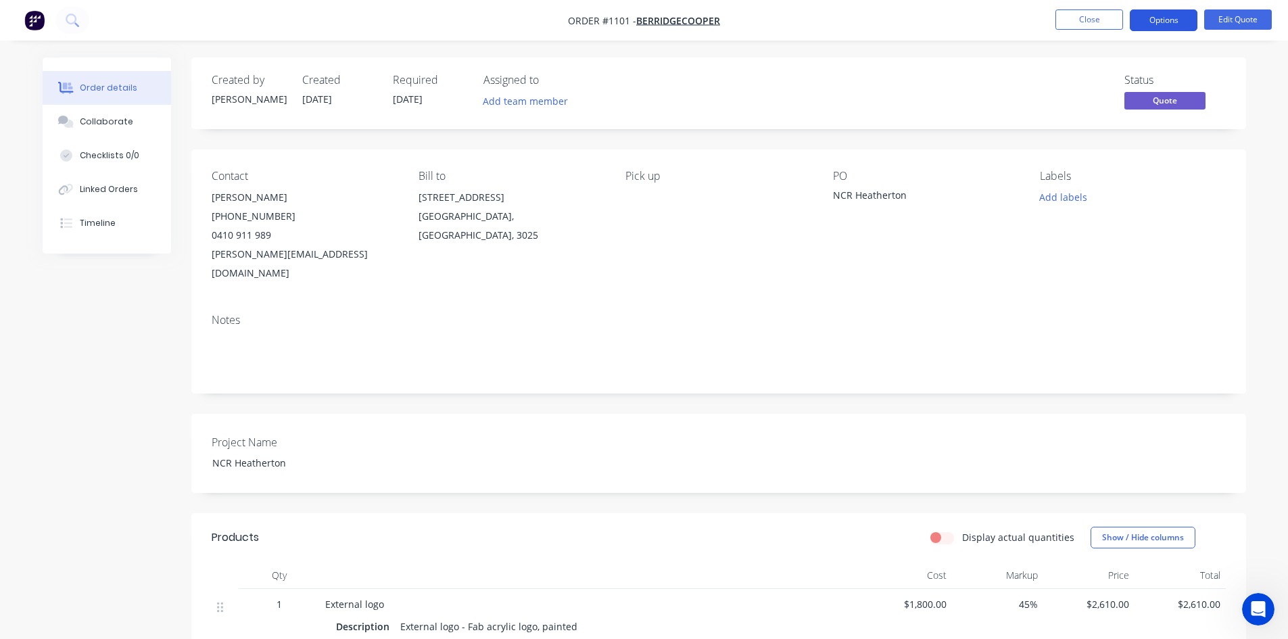
click at [1158, 19] on button "Options" at bounding box center [1164, 20] width 68 height 22
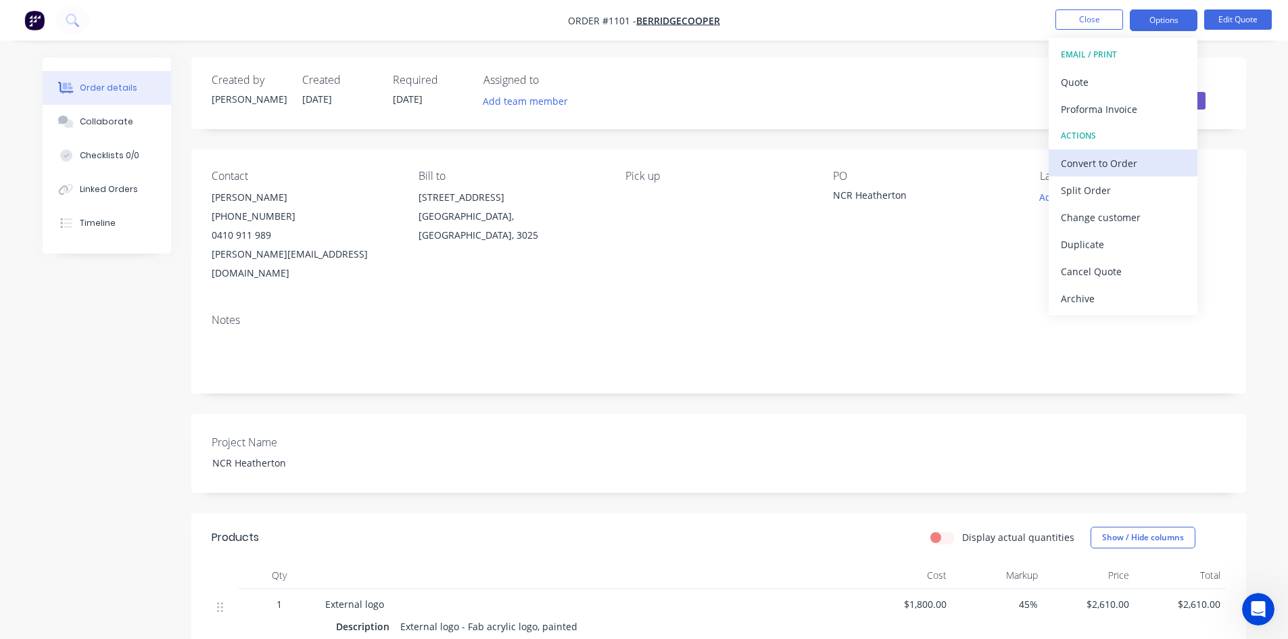
click at [1104, 167] on div "Convert to Order" at bounding box center [1123, 163] width 124 height 20
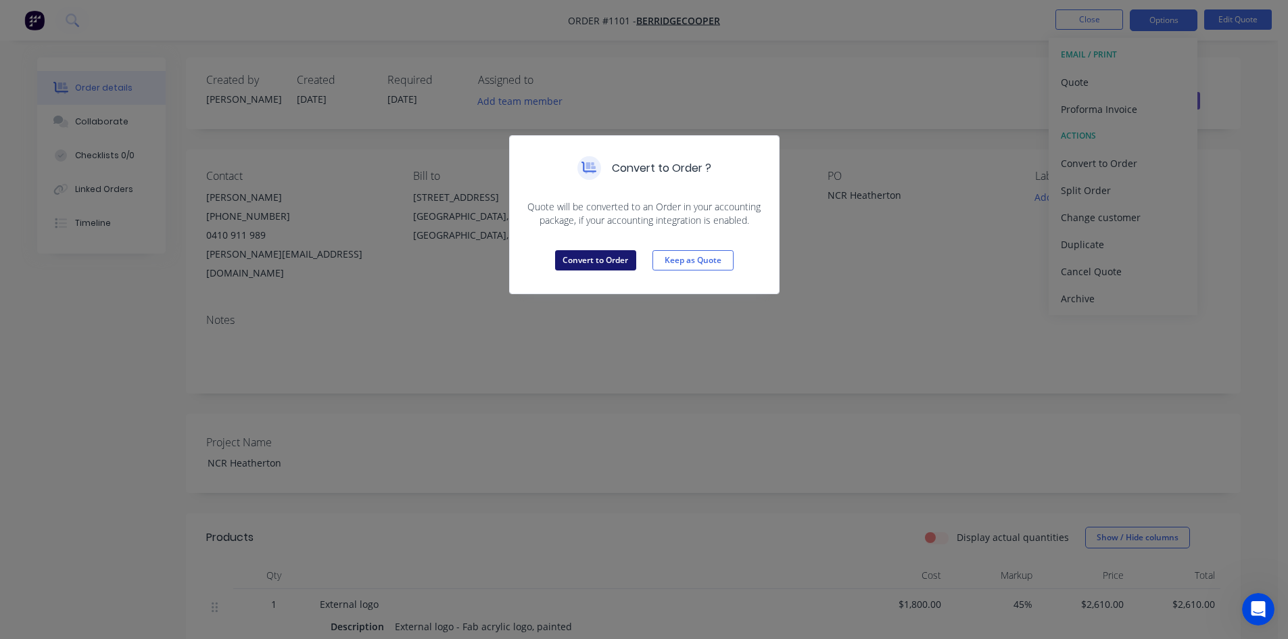
click at [591, 259] on button "Convert to Order" at bounding box center [595, 260] width 81 height 20
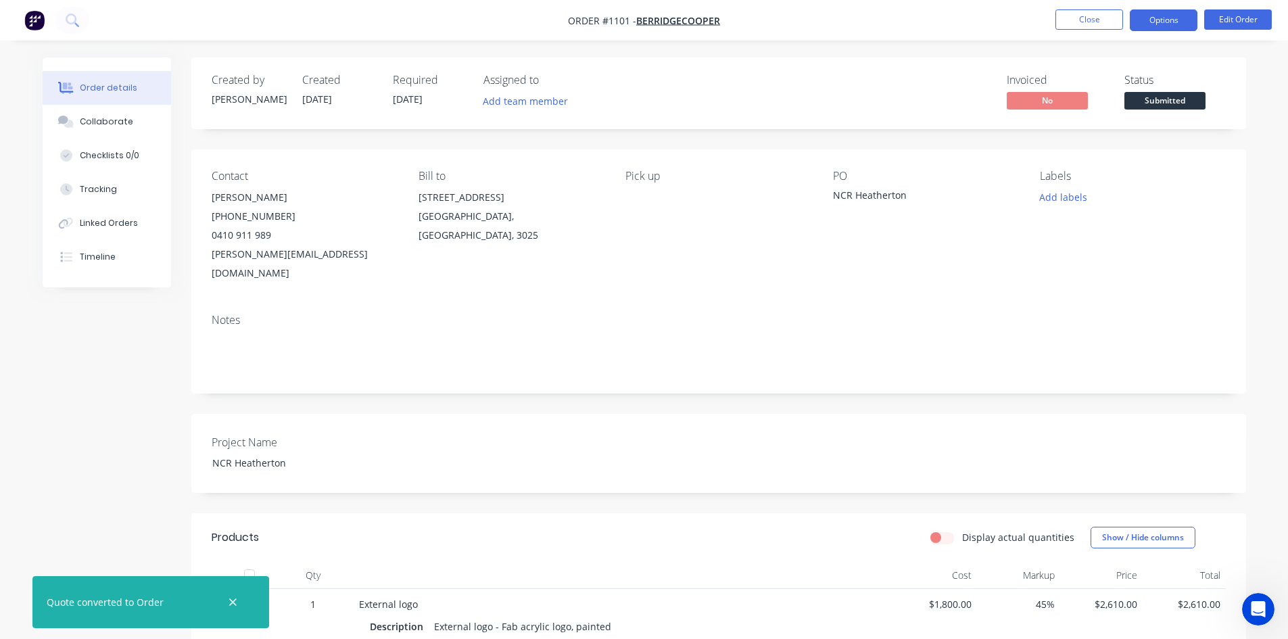
click at [1157, 25] on button "Options" at bounding box center [1164, 20] width 68 height 22
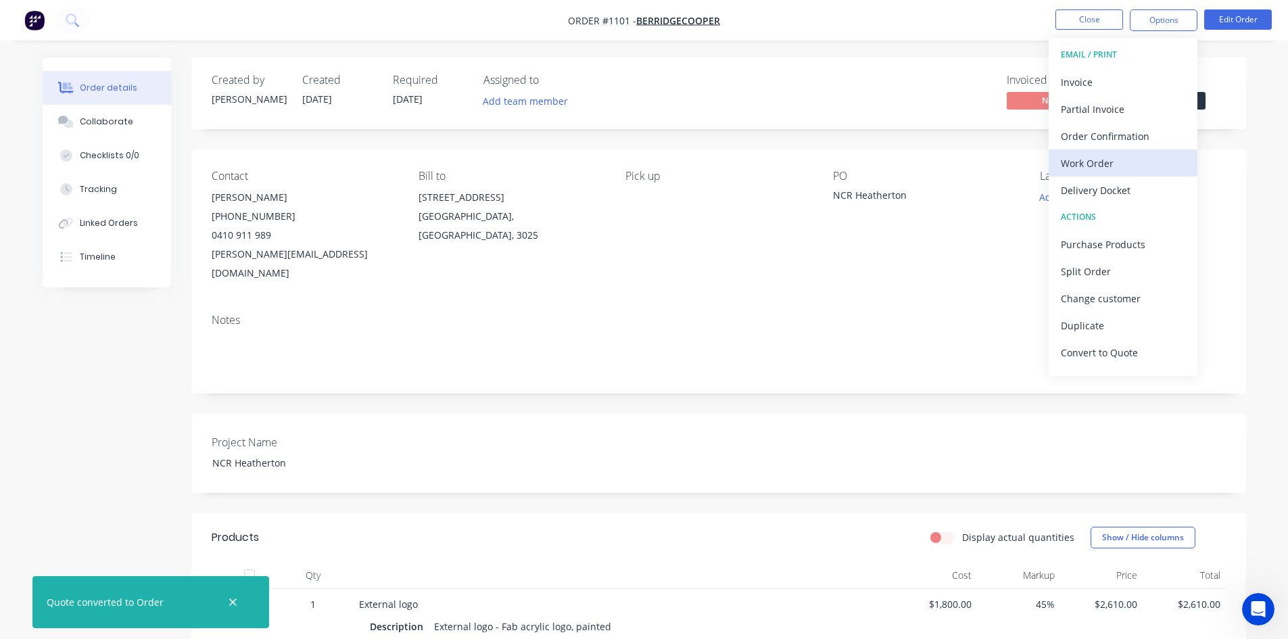
click at [1090, 163] on div "Work Order" at bounding box center [1123, 163] width 124 height 20
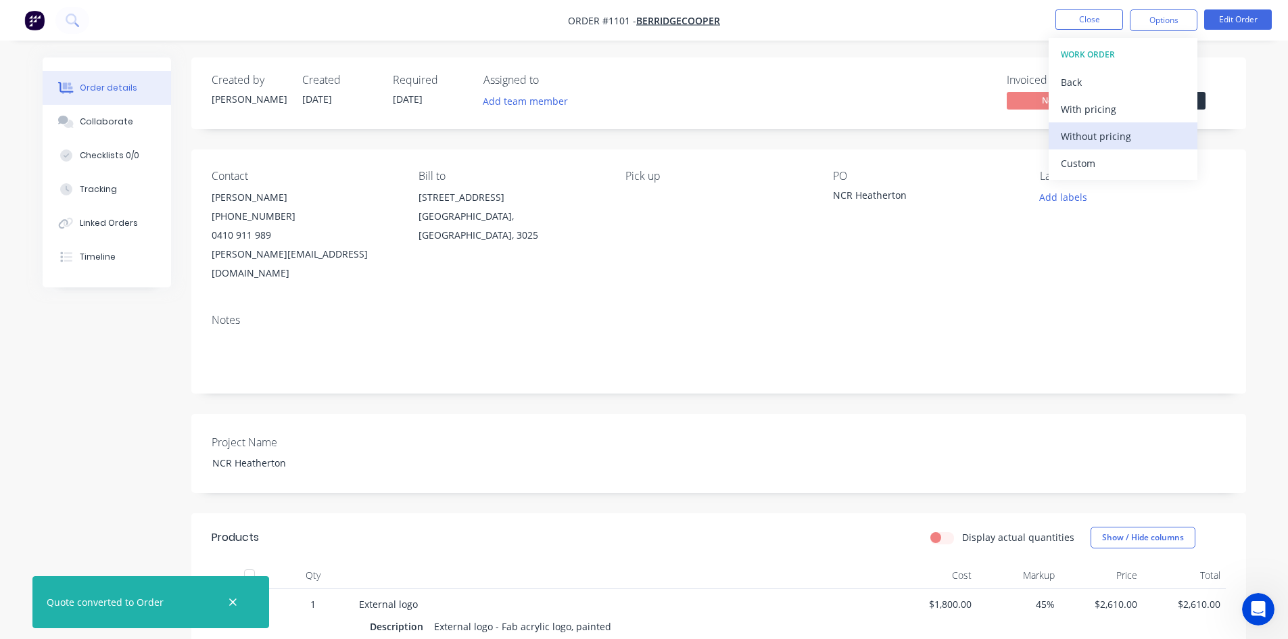
click at [1093, 141] on div "Without pricing" at bounding box center [1123, 136] width 124 height 20
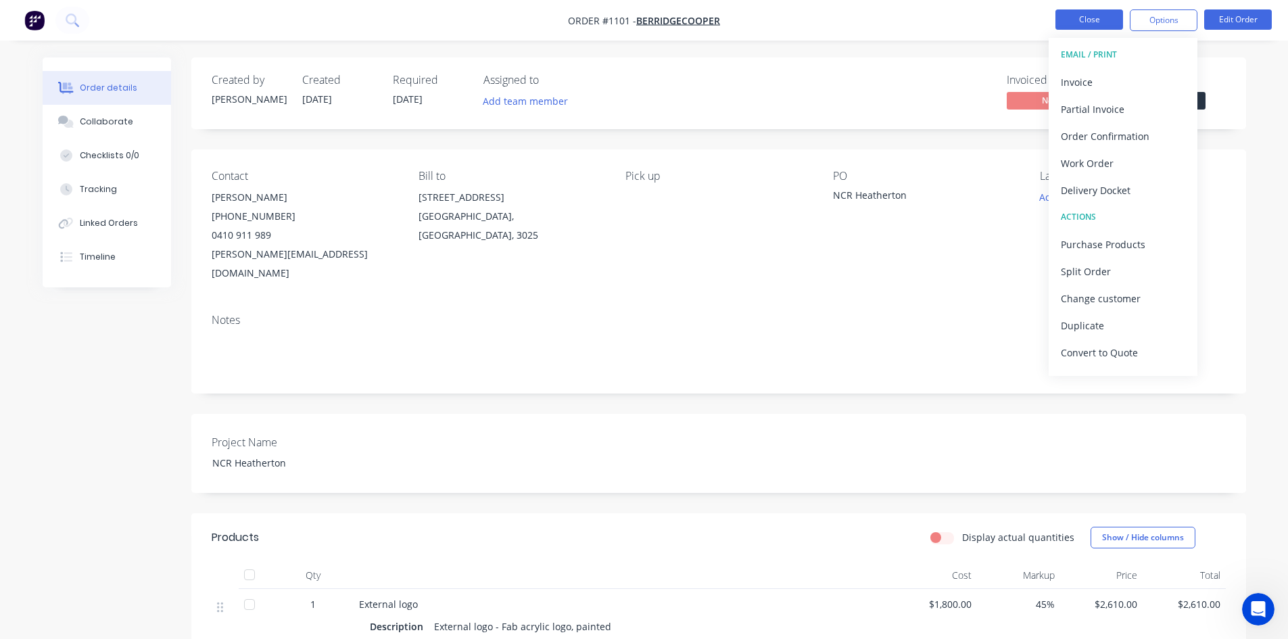
click at [1082, 21] on button "Close" at bounding box center [1089, 19] width 68 height 20
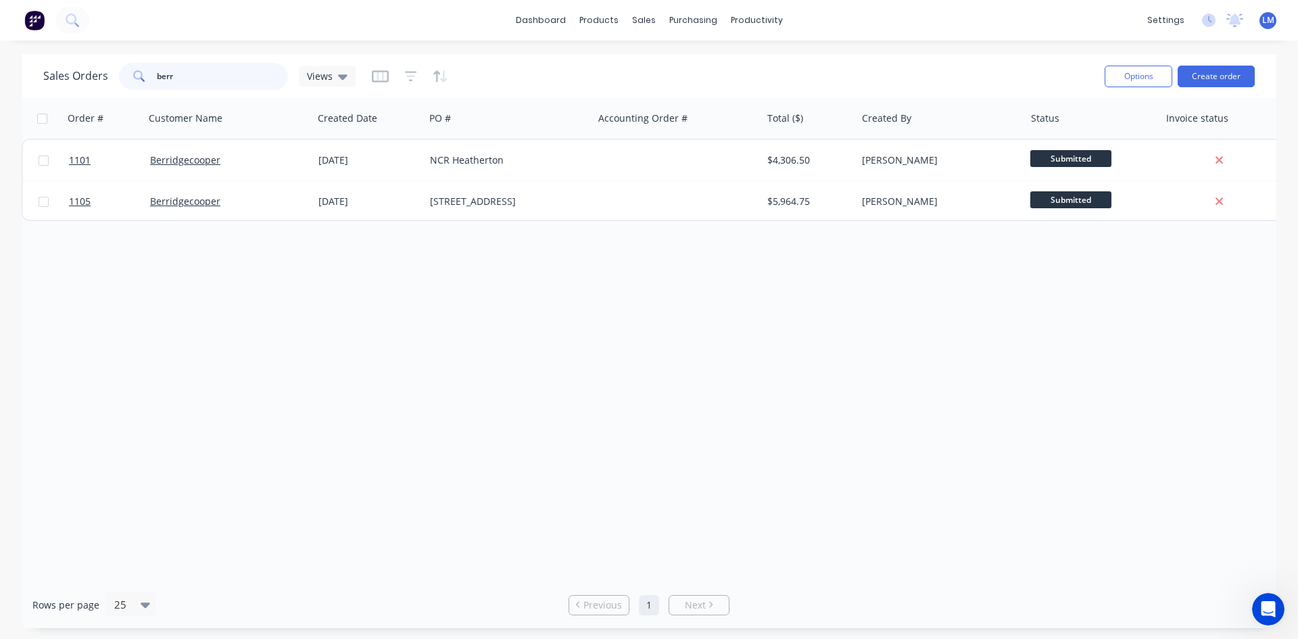
drag, startPoint x: 192, startPoint y: 78, endPoint x: 133, endPoint y: 76, distance: 59.5
click at [133, 75] on div "berr" at bounding box center [203, 76] width 169 height 27
click at [546, 404] on div "Order # Customer Name Created Date PO # Accounting Order # Total ($) Created By…" at bounding box center [649, 339] width 1255 height 483
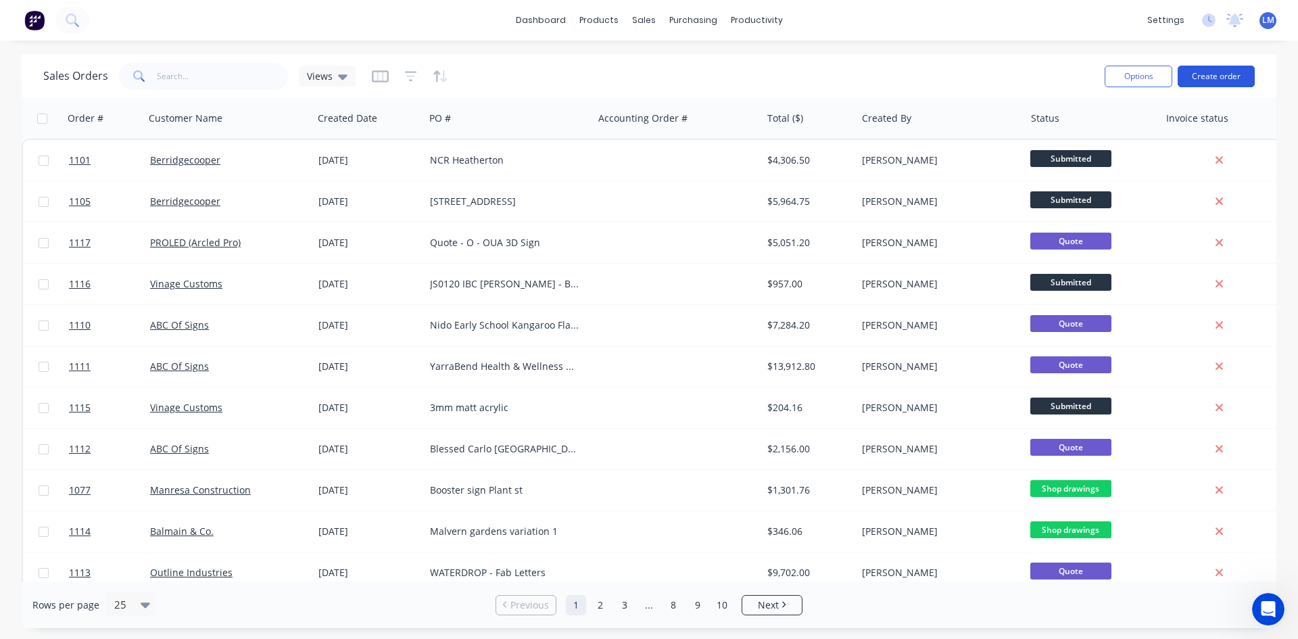
click at [1218, 78] on button "Create order" at bounding box center [1216, 77] width 77 height 22
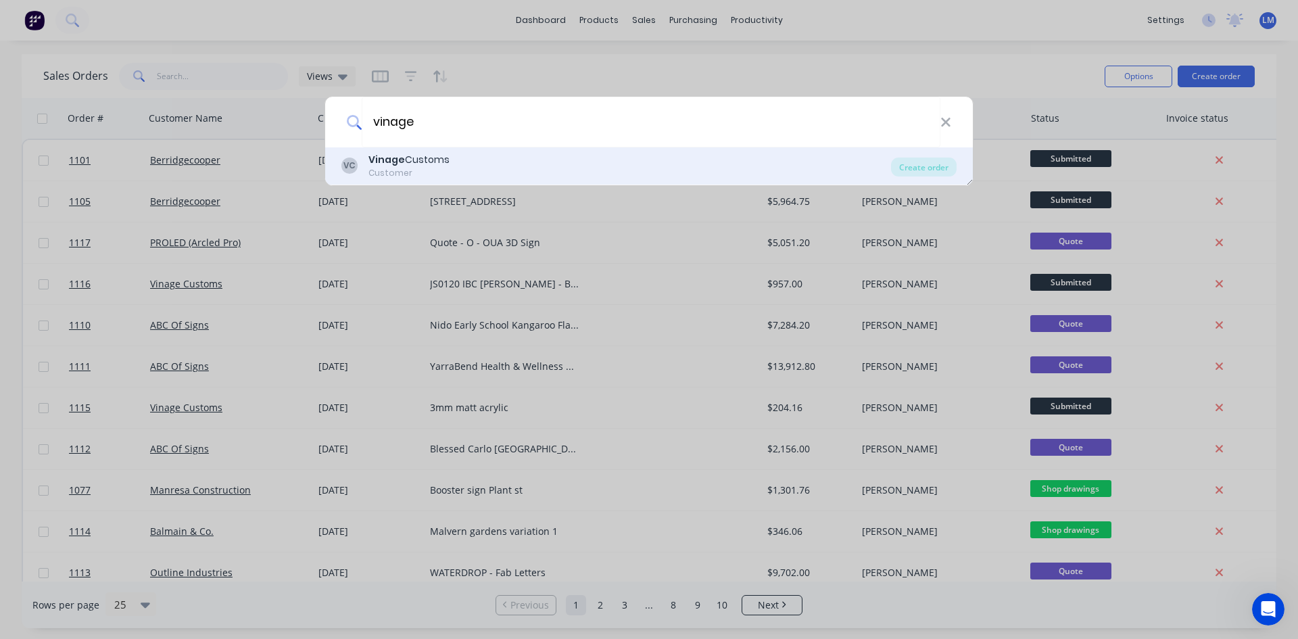
type input "vinage"
click at [465, 171] on div "VC Vinage Customs Customer" at bounding box center [616, 166] width 550 height 26
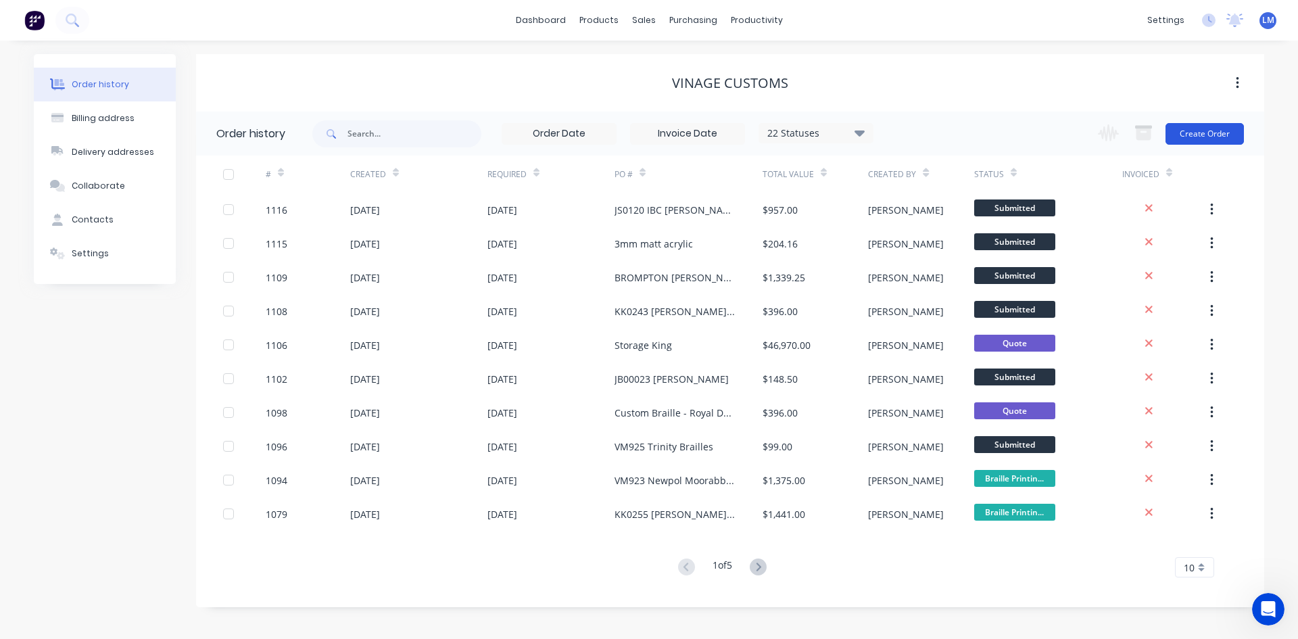
click at [1193, 128] on button "Create Order" at bounding box center [1205, 134] width 78 height 22
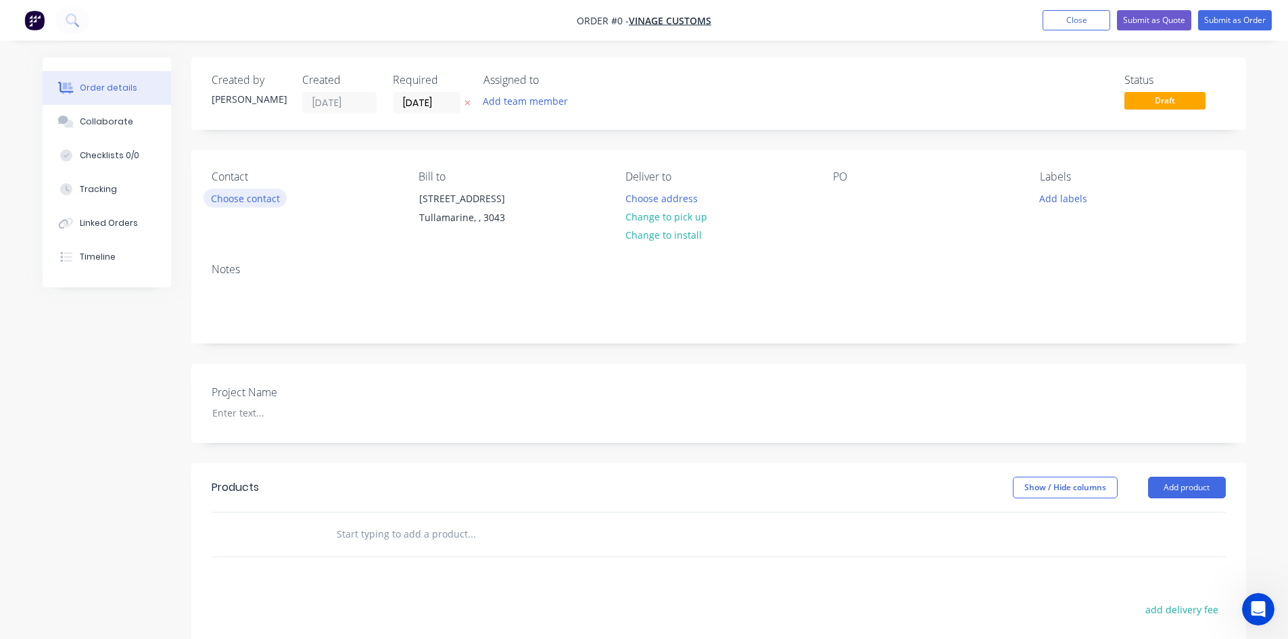
click at [243, 193] on button "Choose contact" at bounding box center [245, 198] width 83 height 18
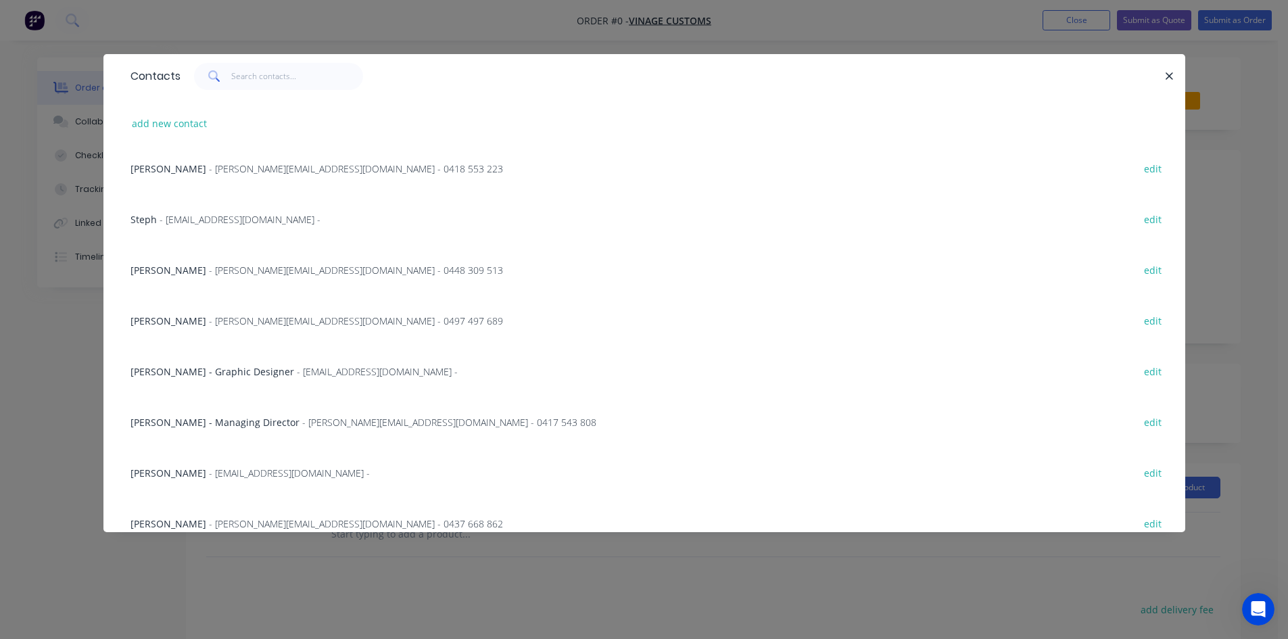
scroll to position [135, 0]
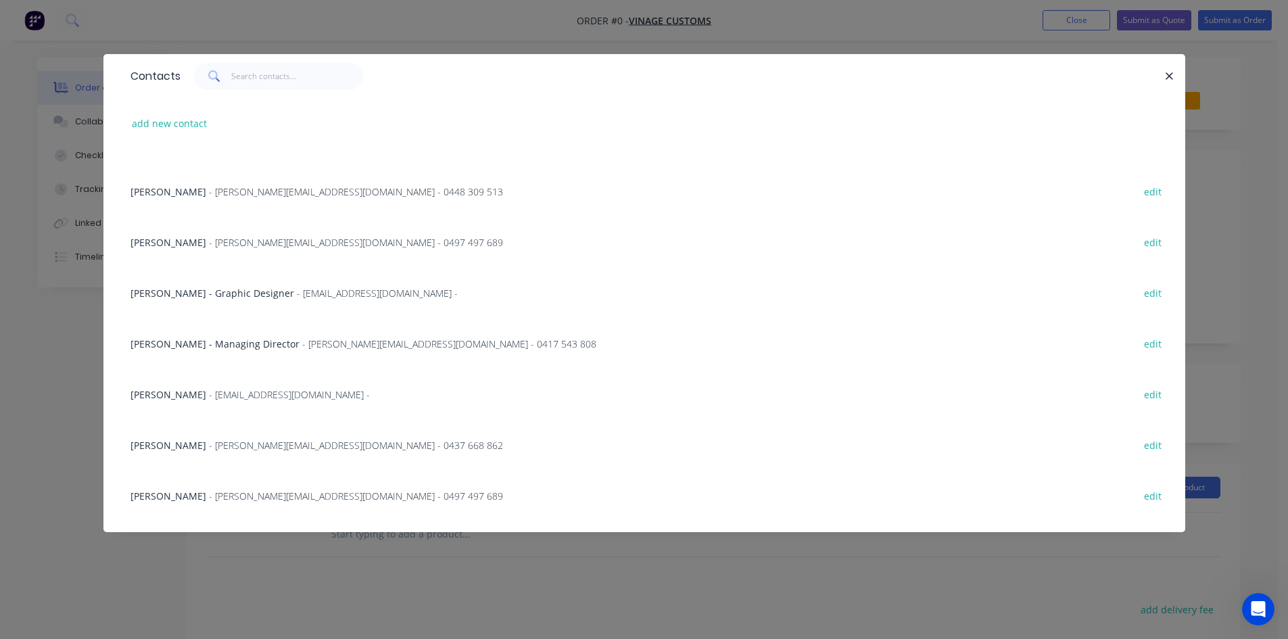
click at [235, 405] on div "[PERSON_NAME] - [EMAIL_ADDRESS][DOMAIN_NAME] - edit" at bounding box center [644, 393] width 1041 height 51
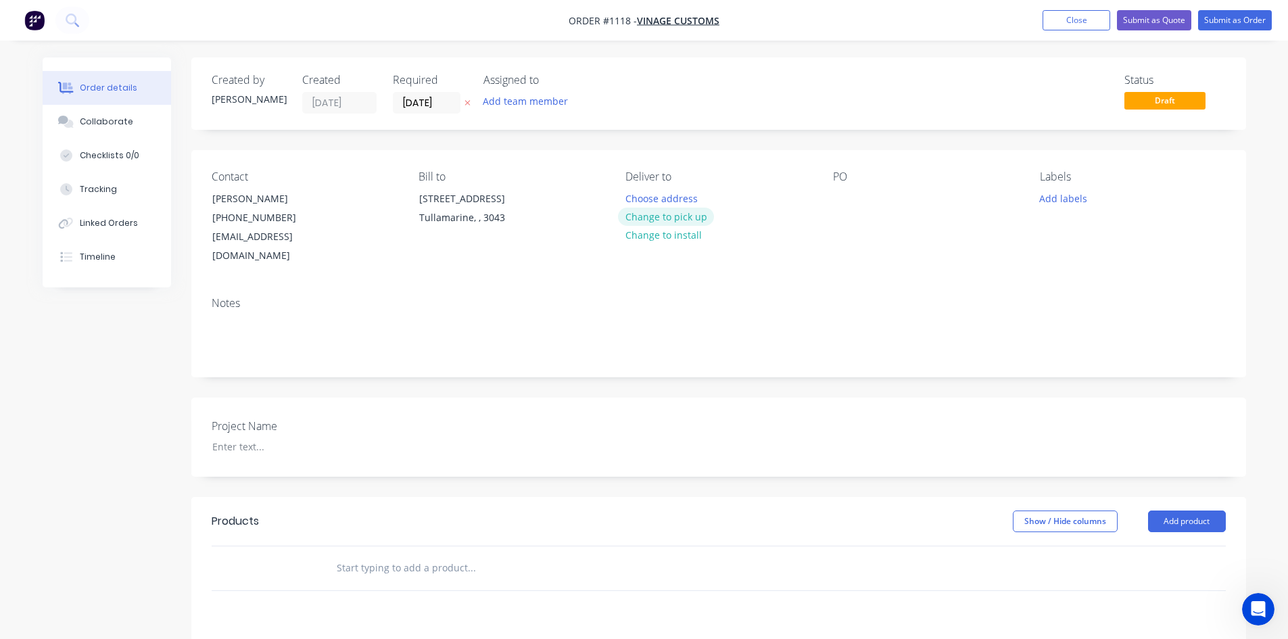
click at [699, 214] on button "Change to pick up" at bounding box center [666, 217] width 96 height 18
click at [852, 203] on div at bounding box center [844, 199] width 22 height 20
paste div
click at [245, 437] on div at bounding box center [285, 447] width 169 height 20
paste div
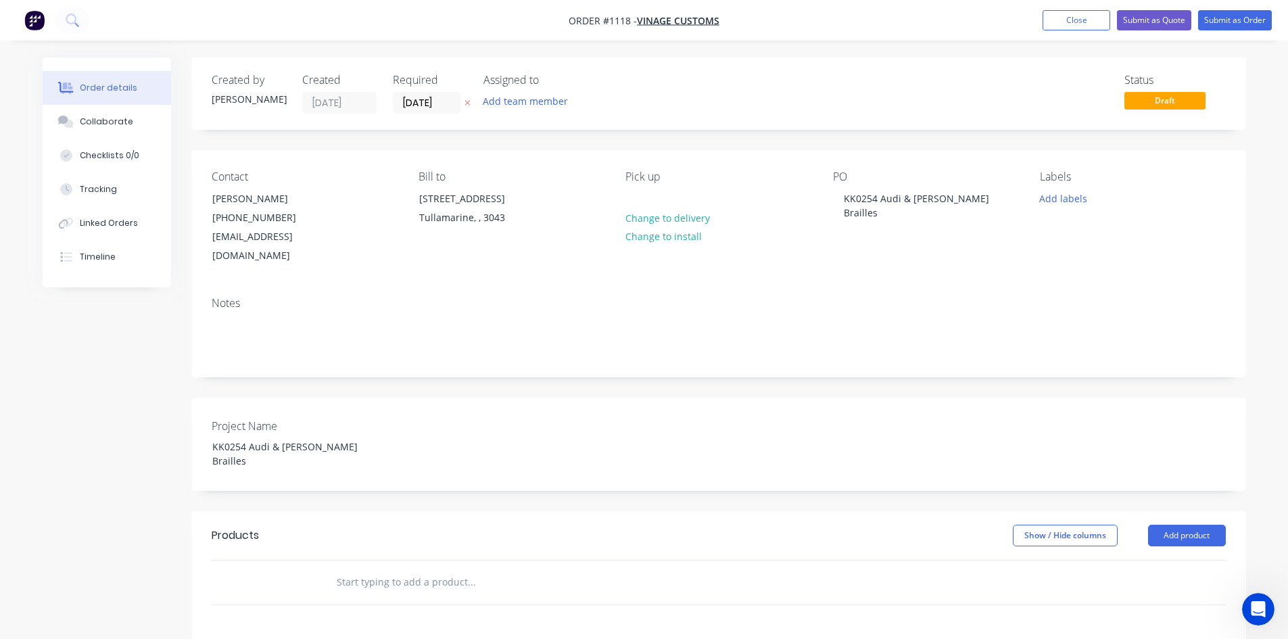
click at [364, 560] on div at bounding box center [563, 582] width 487 height 44
click at [366, 569] on input "text" at bounding box center [471, 582] width 270 height 27
click at [401, 569] on input "text" at bounding box center [471, 582] width 270 height 27
click at [414, 569] on input "text" at bounding box center [471, 582] width 270 height 27
type input "s"
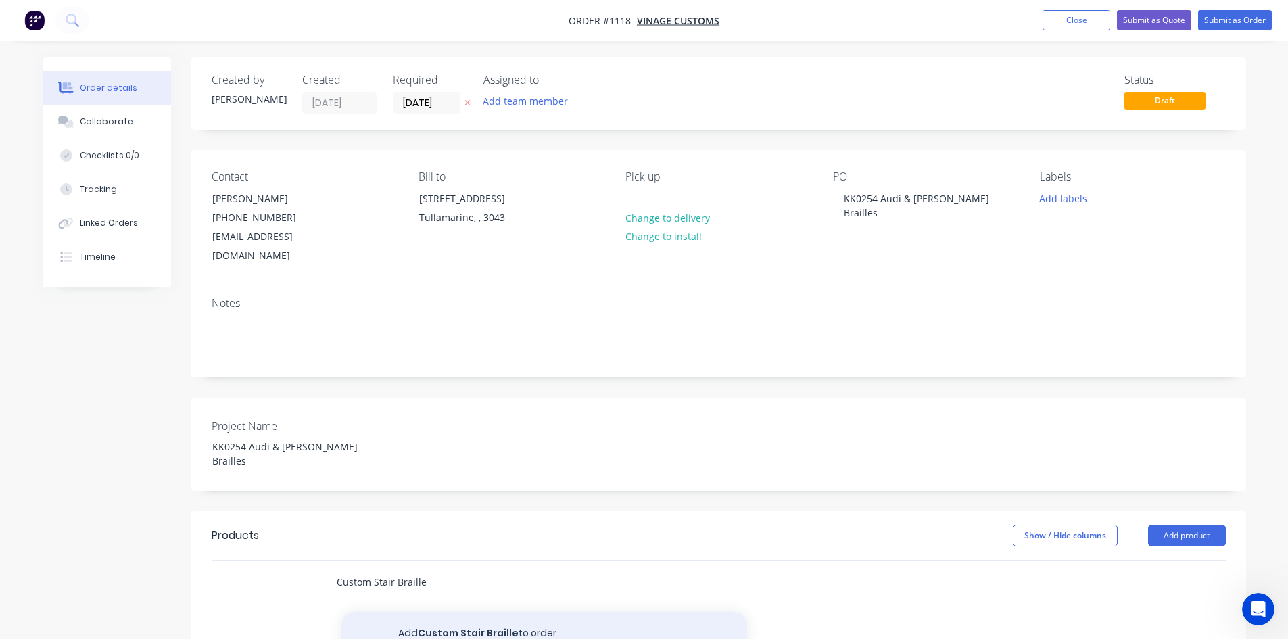
type input "Custom Stair Braille"
click at [460, 612] on button "Add Custom Stair Braille to order" at bounding box center [544, 633] width 406 height 43
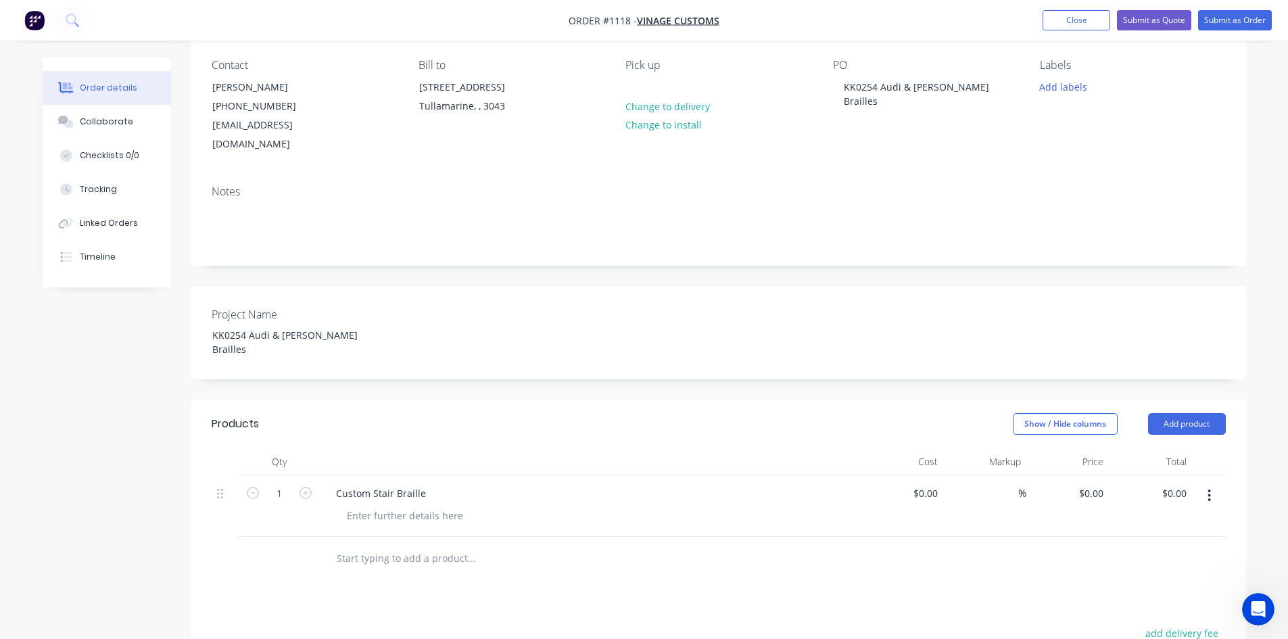
scroll to position [135, 0]
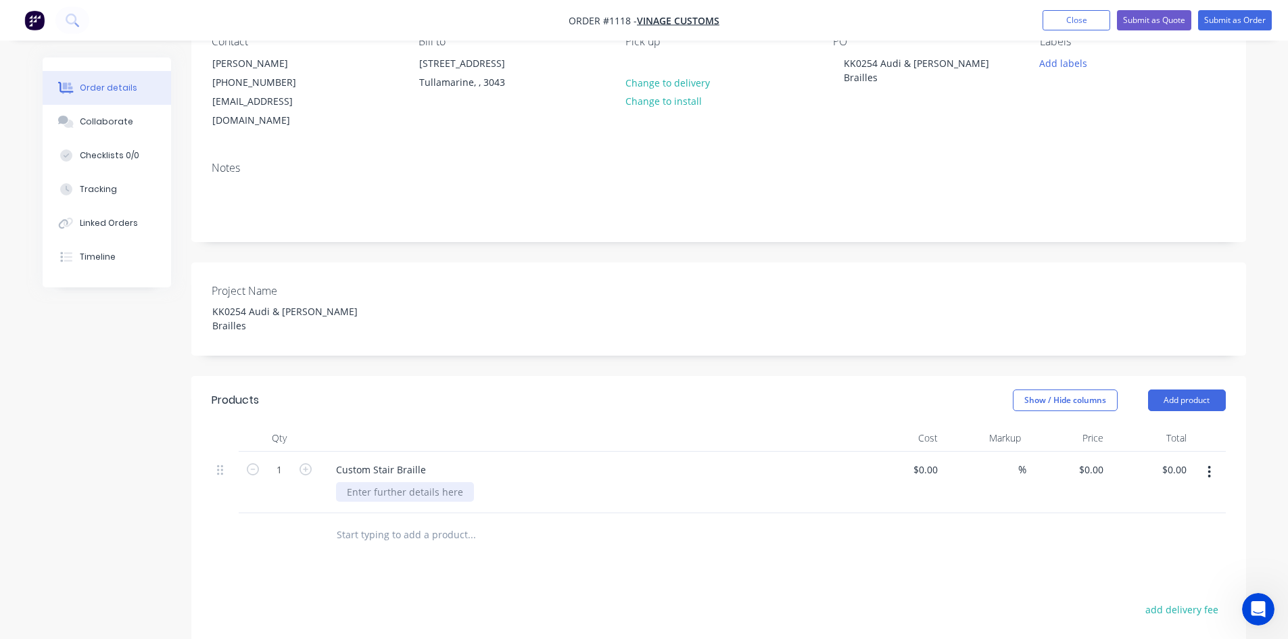
click at [444, 482] on div at bounding box center [405, 492] width 138 height 20
paste div
click at [575, 578] on input "text" at bounding box center [471, 591] width 270 height 27
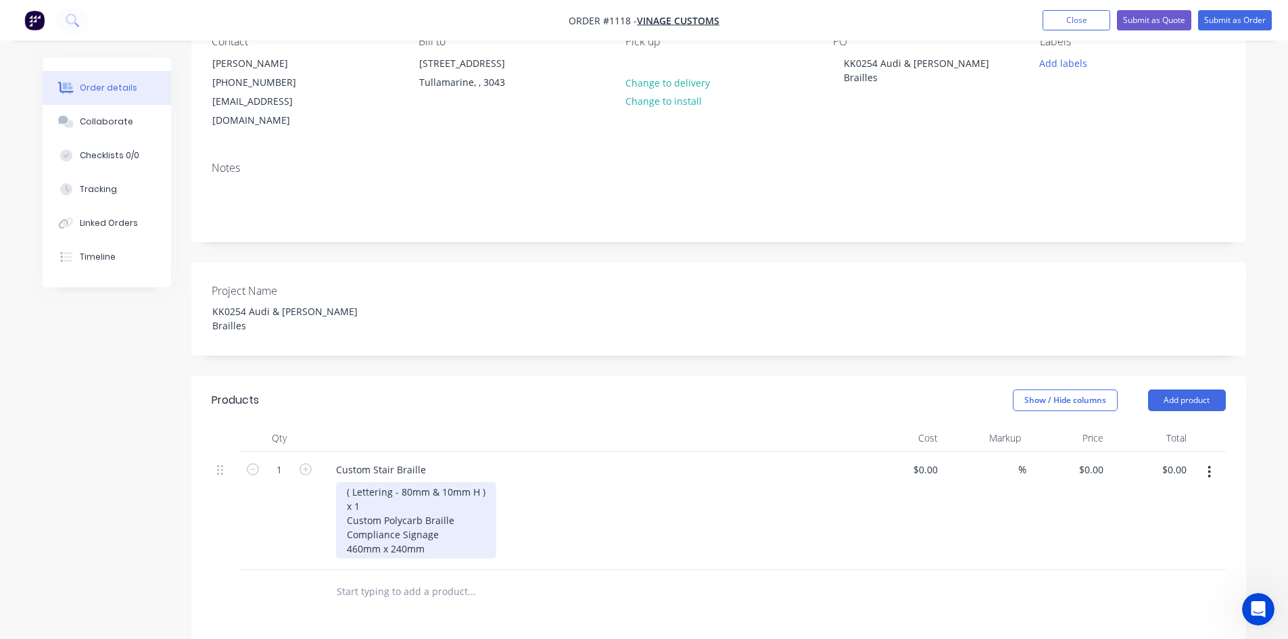
click at [440, 523] on div "( Lettering - 80mm & 10mm H ) x 1 Custom Polycarb Braille Compliance Signage 46…" at bounding box center [416, 520] width 160 height 76
drag, startPoint x: 360, startPoint y: 471, endPoint x: 339, endPoint y: 470, distance: 21.0
click at [339, 482] on div "( Lettering - 80mm & 10mm H ) x 1 Custom Polycarb Braille Compliance Signage 46…" at bounding box center [416, 520] width 160 height 76
click at [456, 508] on div "( Lettering - 80mm & 10mm H ) Custom Polycarb Braille Compliance Signage 460mm …" at bounding box center [416, 513] width 160 height 62
drag, startPoint x: 452, startPoint y: 535, endPoint x: 327, endPoint y: 536, distance: 125.1
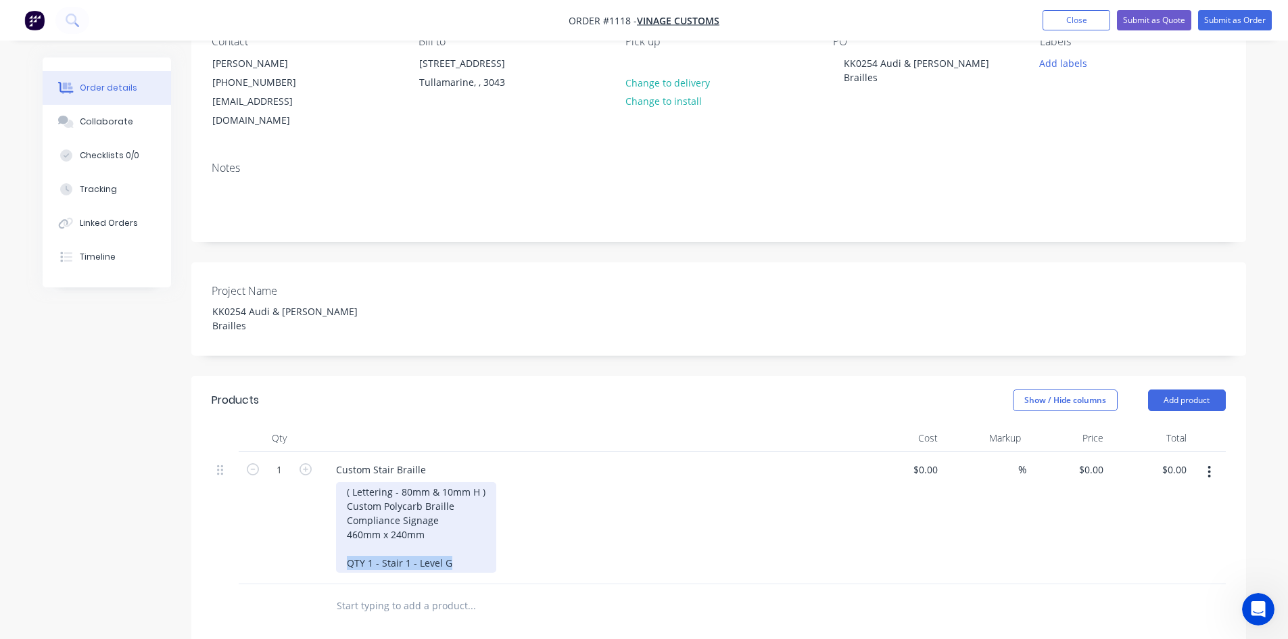
click at [327, 536] on div "Custom Stair Braille ( Lettering - 80mm & 10mm H ) Custom Polycarb Braille Comp…" at bounding box center [590, 518] width 541 height 133
copy div "QTY 1 - Stair 1 - Level G"
click at [464, 533] on div "( Lettering - 80mm & 10mm H ) Custom Polycarb Braille Compliance Signage 460mm …" at bounding box center [416, 527] width 160 height 91
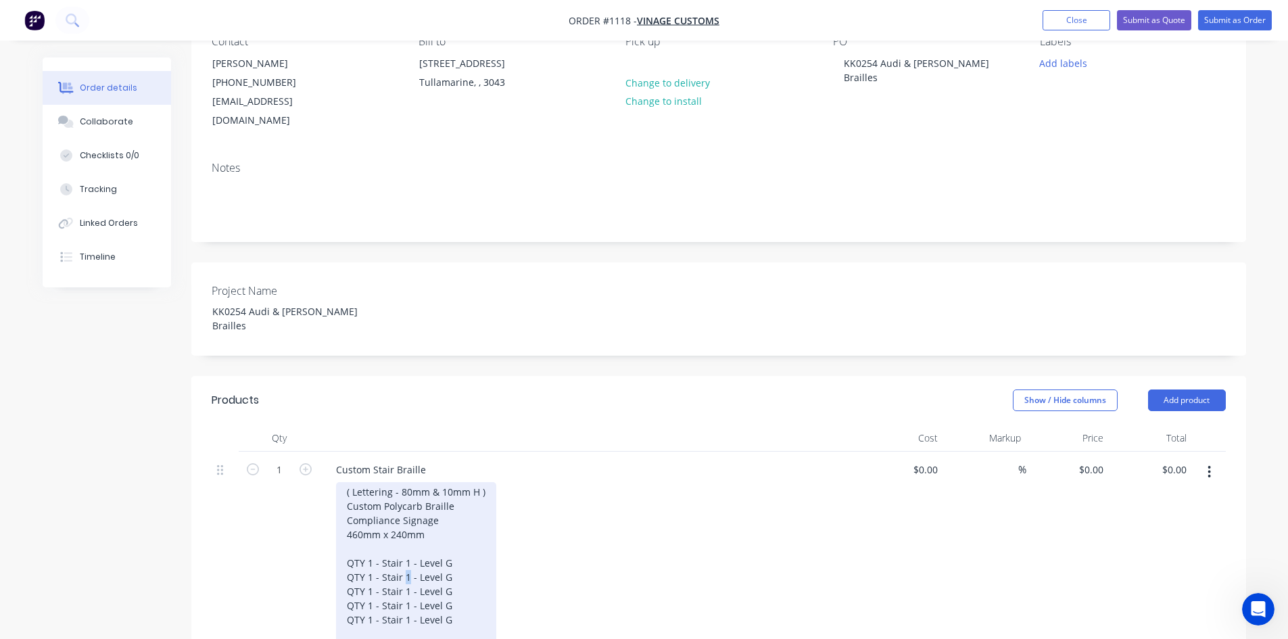
click at [406, 542] on div "( Lettering - 80mm & 10mm H ) Custom Polycarb Braille Compliance Signage 460mm …" at bounding box center [416, 563] width 160 height 162
drag, startPoint x: 443, startPoint y: 546, endPoint x: 452, endPoint y: 546, distance: 9.5
click at [452, 546] on div "( Lettering - 80mm & 10mm H ) Custom Polycarb Braille Compliance Signage 460mm …" at bounding box center [416, 563] width 160 height 162
click at [402, 560] on div "( Lettering - 80mm & 10mm H ) Custom Polycarb Braille Compliance Signage 460mm …" at bounding box center [416, 563] width 160 height 162
drag, startPoint x: 441, startPoint y: 558, endPoint x: 452, endPoint y: 558, distance: 11.5
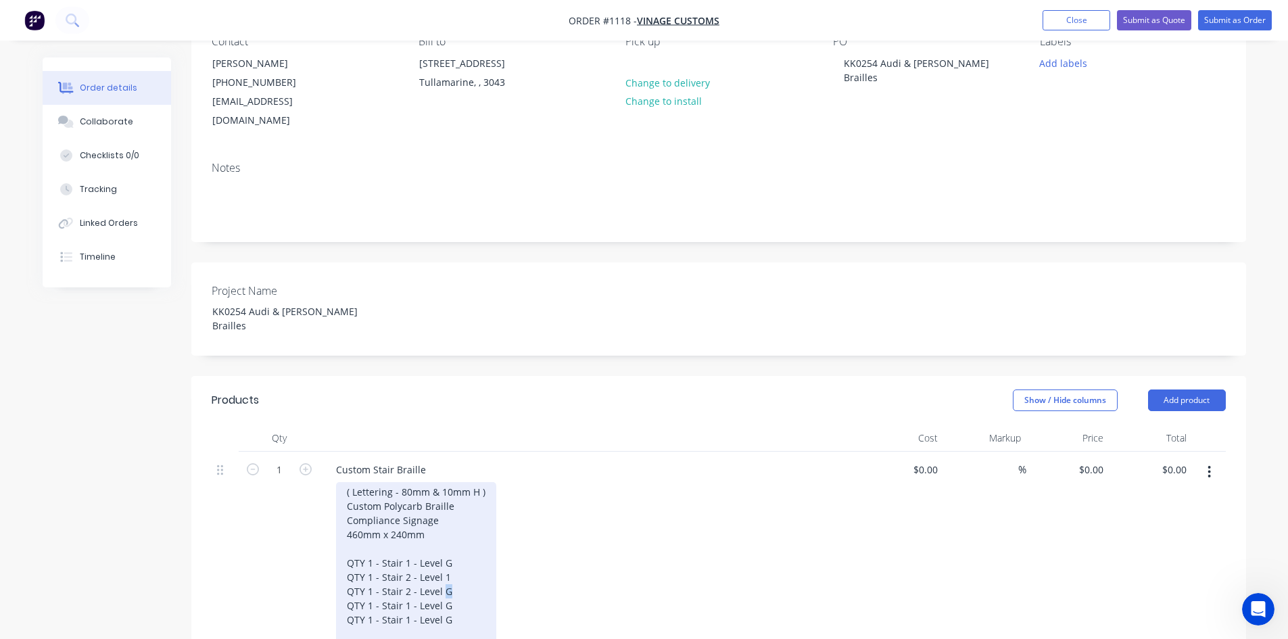
click at [452, 558] on div "( Lettering - 80mm & 10mm H ) Custom Polycarb Braille Compliance Signage 460mm …" at bounding box center [416, 563] width 160 height 162
click at [406, 573] on div "( Lettering - 80mm & 10mm H ) Custom Polycarb Braille Compliance Signage 460mm …" at bounding box center [416, 563] width 160 height 162
drag, startPoint x: 450, startPoint y: 573, endPoint x: 462, endPoint y: 573, distance: 12.8
click at [462, 573] on div "( Lettering - 80mm & 10mm H ) Custom Polycarb Braille Compliance Signage 460mm …" at bounding box center [416, 563] width 160 height 162
drag, startPoint x: 442, startPoint y: 589, endPoint x: 453, endPoint y: 589, distance: 10.8
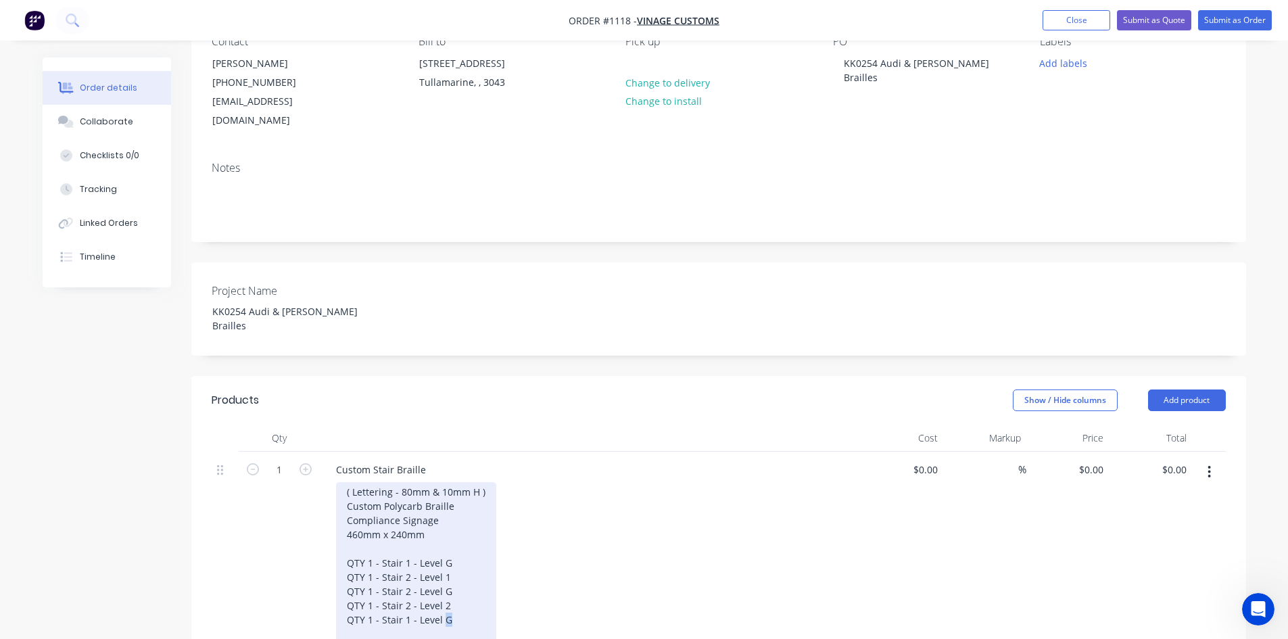
click at [453, 589] on div "( Lettering - 80mm & 10mm H ) Custom Polycarb Braille Compliance Signage 460mm …" at bounding box center [416, 563] width 160 height 162
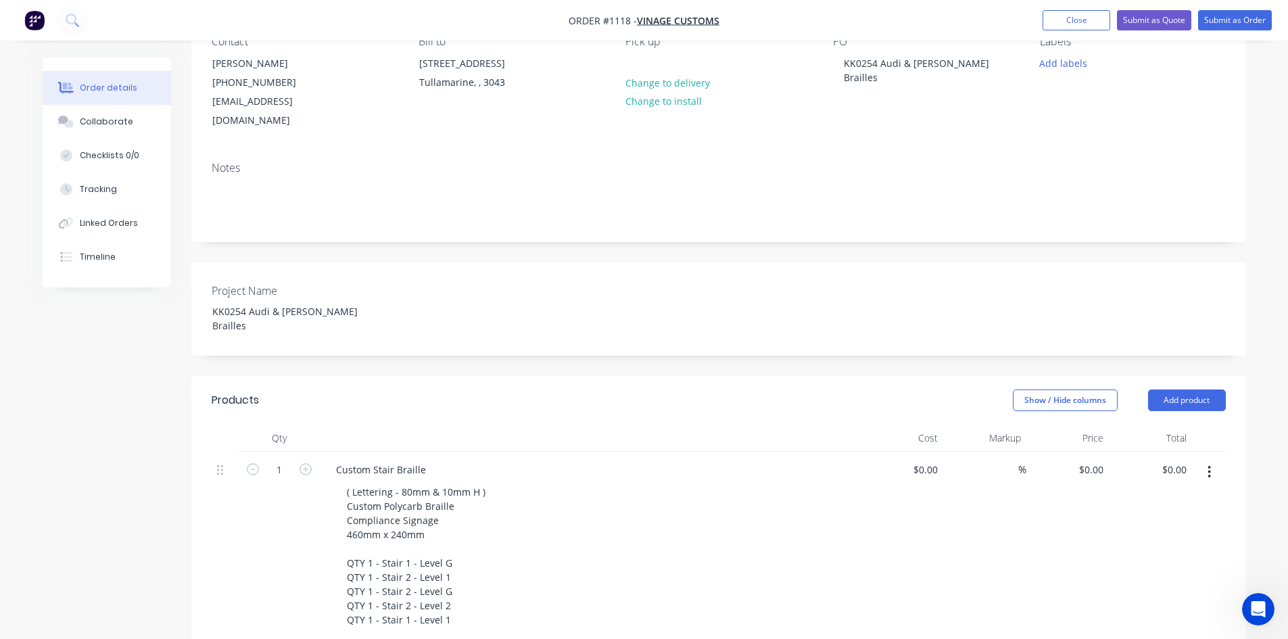
click at [602, 588] on div "( Lettering - 80mm & 10mm H ) Custom Polycarb Braille Compliance Signage 460mm …" at bounding box center [595, 563] width 519 height 162
click at [1015, 535] on div "%" at bounding box center [984, 546] width 83 height 189
click at [1207, 464] on icon "button" at bounding box center [1208, 471] width 3 height 15
click at [1161, 525] on div "Duplicate" at bounding box center [1161, 535] width 104 height 20
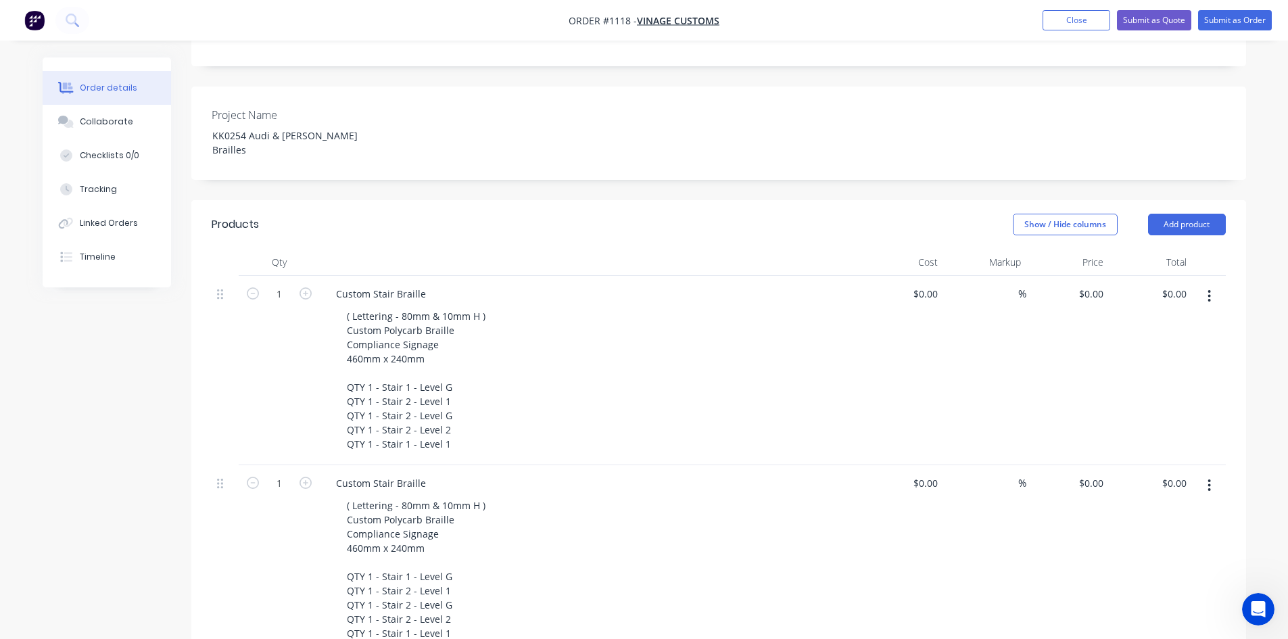
scroll to position [338, 0]
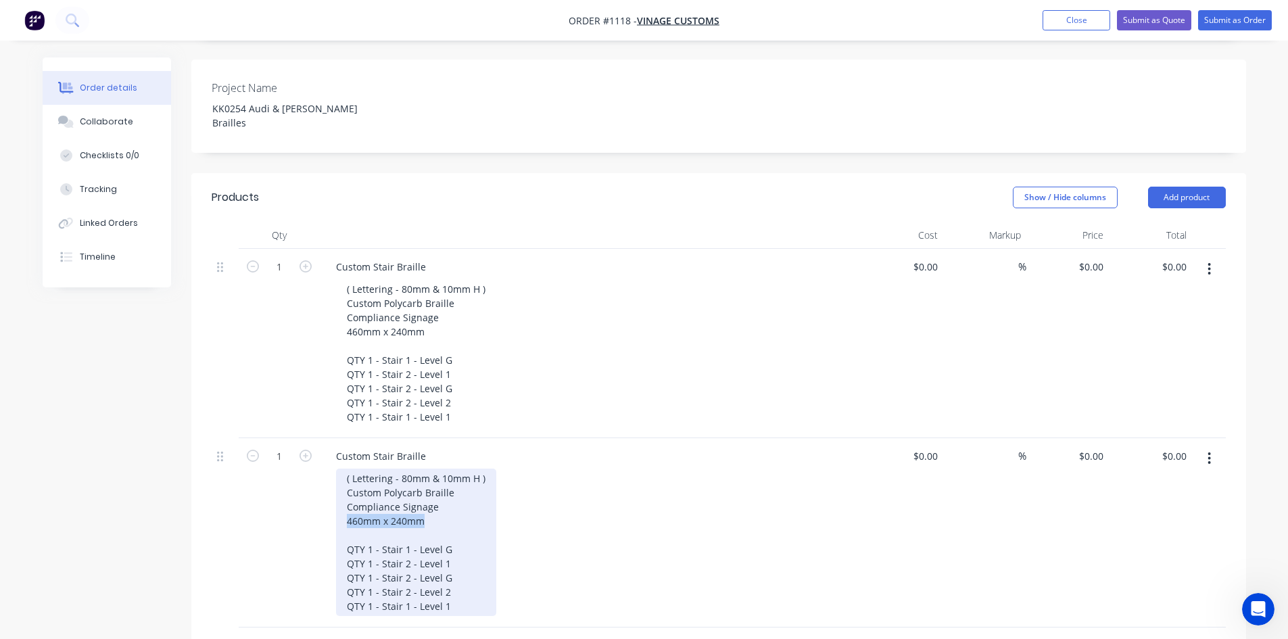
drag, startPoint x: 342, startPoint y: 489, endPoint x: 461, endPoint y: 487, distance: 119.0
click at [459, 487] on div "( Lettering - 80mm & 10mm H ) Custom Polycarb Braille Compliance Signage 460mm …" at bounding box center [416, 542] width 160 height 147
copy div "460mm x 240mm"
paste div
drag, startPoint x: 431, startPoint y: 490, endPoint x: 300, endPoint y: 490, distance: 131.2
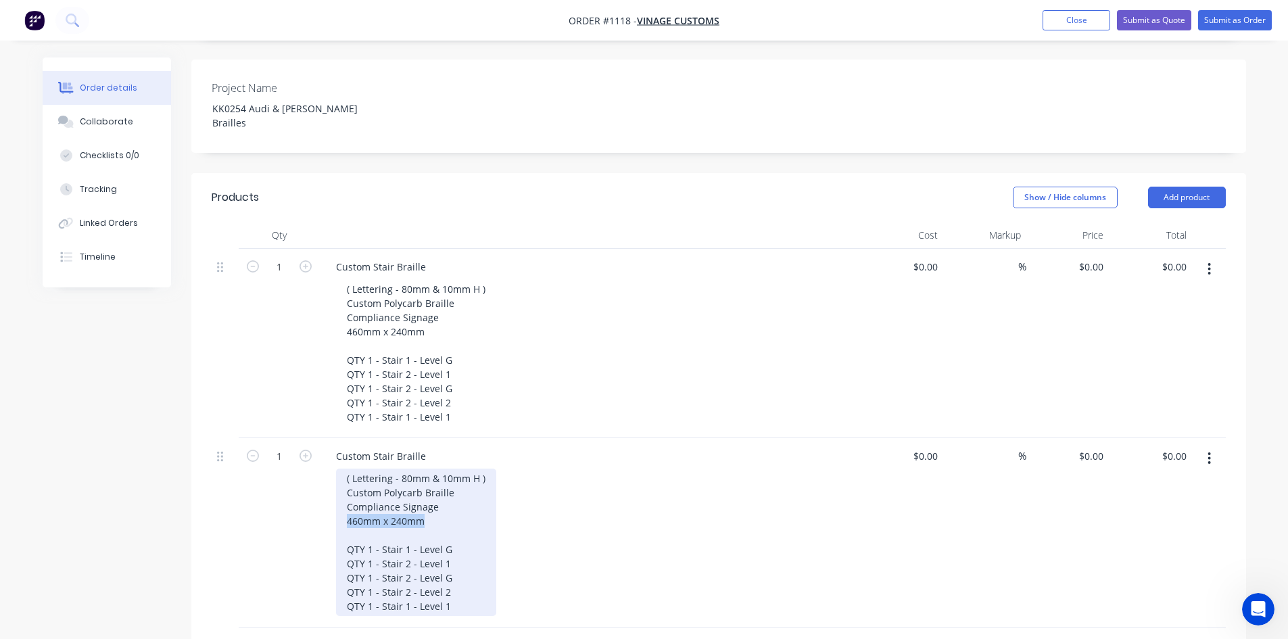
click at [300, 490] on div "1 Custom Stair Braille ( Lettering - 80mm & 10mm H ) Custom Polycarb Braille Co…" at bounding box center [719, 532] width 1014 height 189
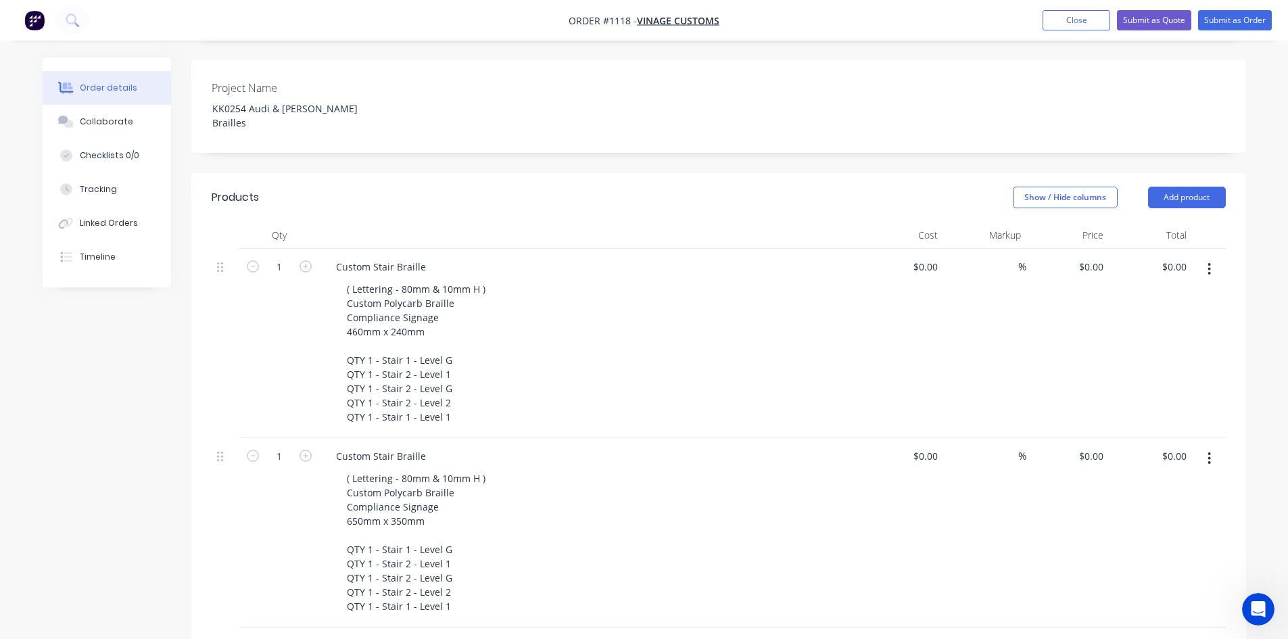
click at [636, 514] on div "( Lettering - 80mm & 10mm H ) Custom Polycarb Braille Compliance Signage 650mm …" at bounding box center [595, 542] width 519 height 147
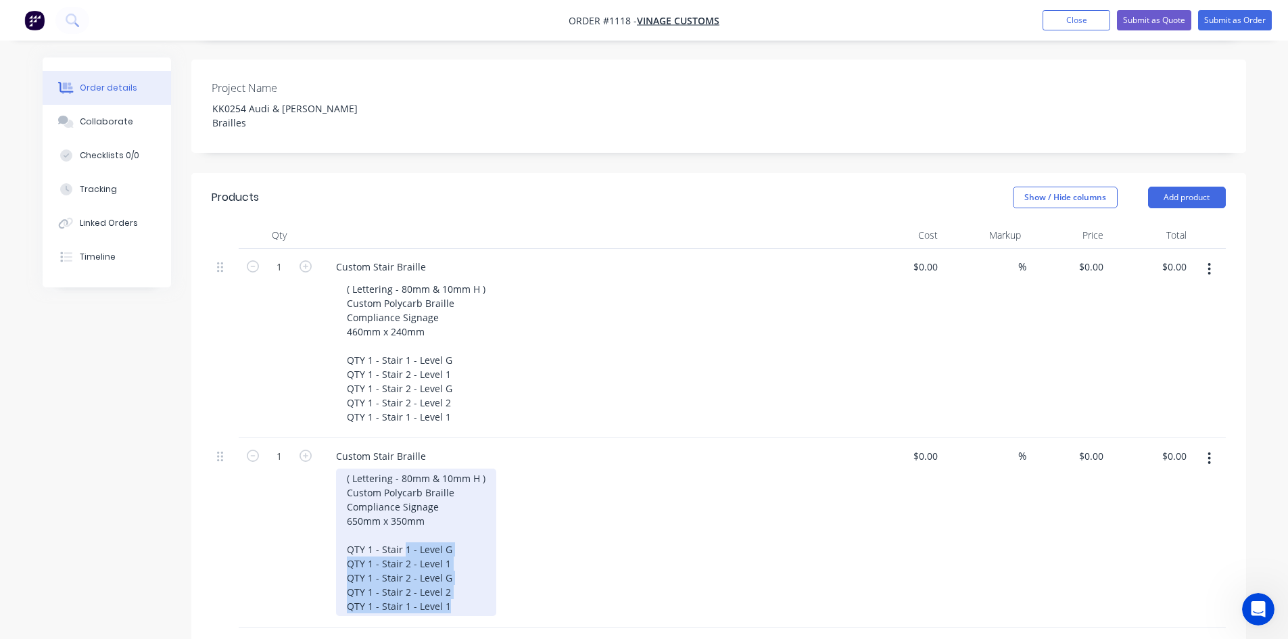
drag, startPoint x: 404, startPoint y: 512, endPoint x: 540, endPoint y: 594, distance: 159.0
click at [539, 594] on div "Qty Cost Markup Price Total 1 Custom Stair Braille ( Lettering - 80mm & 10mm H …" at bounding box center [718, 447] width 1055 height 450
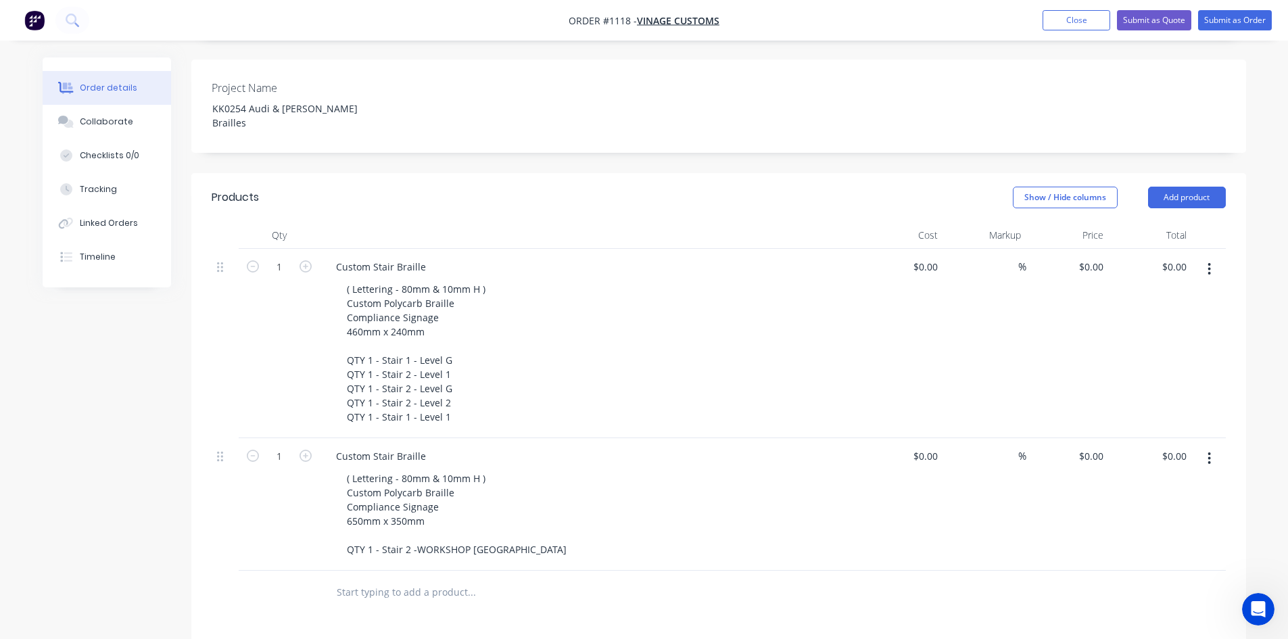
click at [540, 594] on div "Products Show / Hide columns Add product Qty Cost Markup Price Total 1 Custom S…" at bounding box center [718, 556] width 1055 height 766
click at [925, 257] on div "$0.00" at bounding box center [925, 267] width 37 height 20
type input "$55.00"
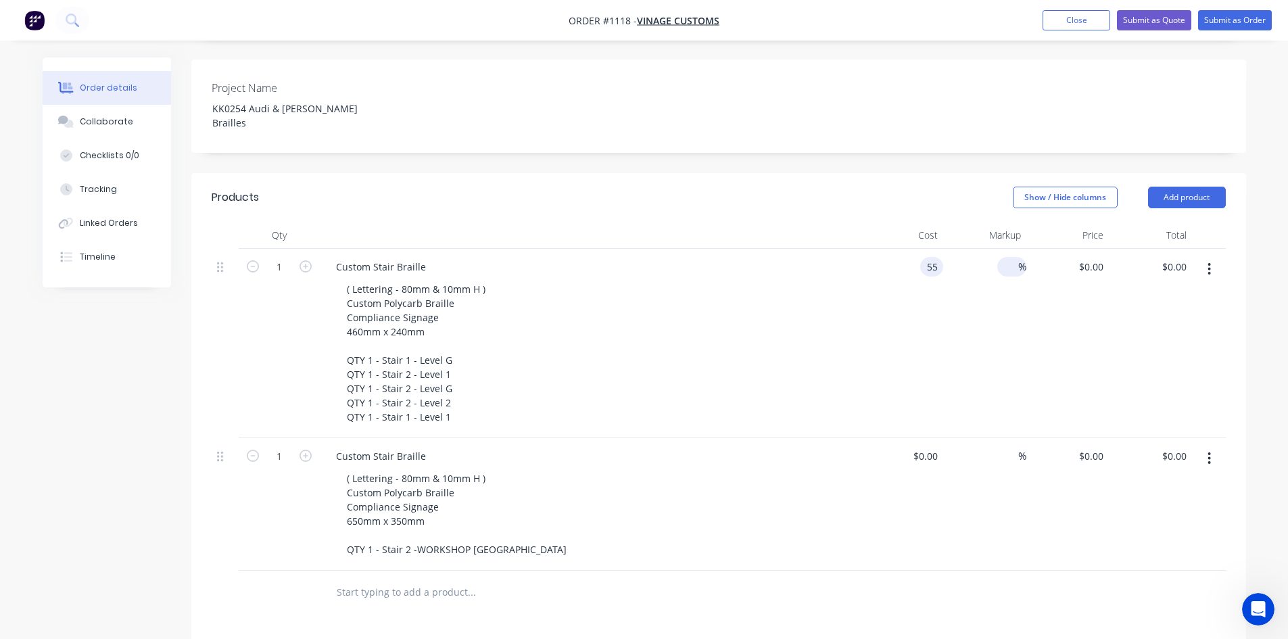
type input "$55.00"
click at [1007, 257] on input at bounding box center [1011, 267] width 16 height 20
type input "40"
type input "$77.00"
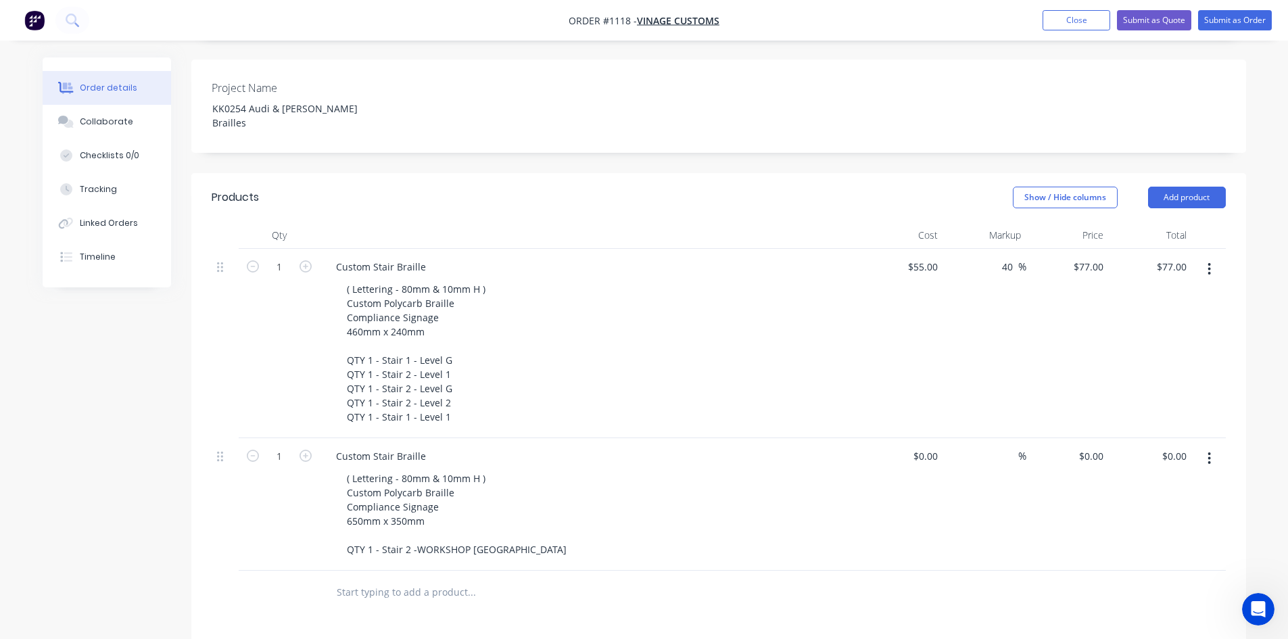
click at [959, 287] on div "40 40 %" at bounding box center [984, 343] width 83 height 189
drag, startPoint x: 1080, startPoint y: 233, endPoint x: 1140, endPoint y: 234, distance: 60.2
click at [1139, 249] on div "1 Custom Stair Braille ( Lettering - 80mm & 10mm H ) Custom Polycarb Braille Co…" at bounding box center [719, 343] width 1014 height 189
type input "80"
type input "45.45"
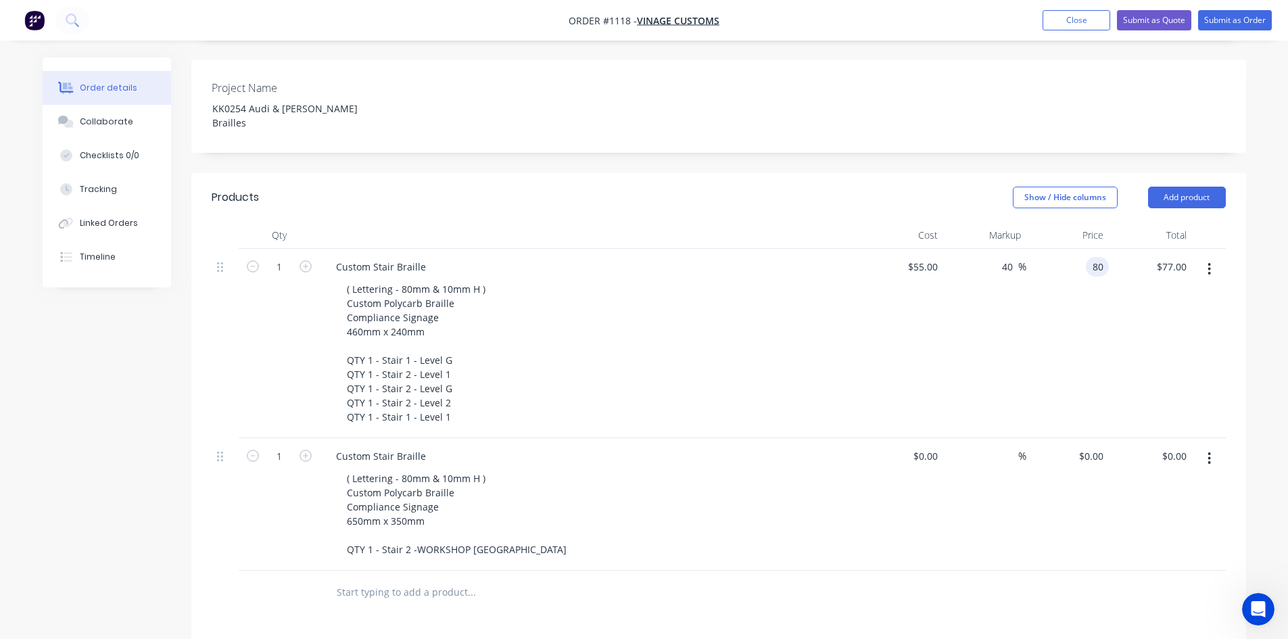
type input "$80.00"
click at [767, 356] on div "( Lettering - 80mm & 10mm H ) Custom Polycarb Braille Compliance Signage 460mm …" at bounding box center [595, 352] width 519 height 147
click at [302, 260] on icon "button" at bounding box center [306, 266] width 12 height 12
type input "2"
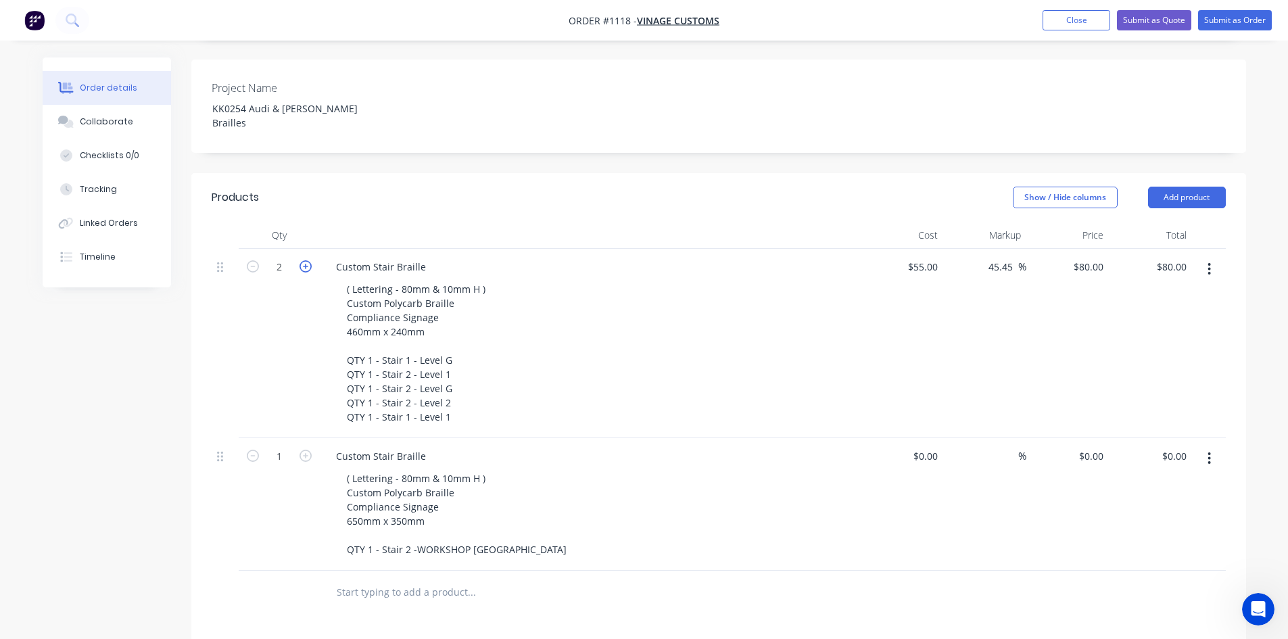
type input "$160.00"
click at [302, 260] on icon "button" at bounding box center [306, 266] width 12 height 12
type input "3"
type input "$240.00"
click at [302, 260] on icon "button" at bounding box center [306, 266] width 12 height 12
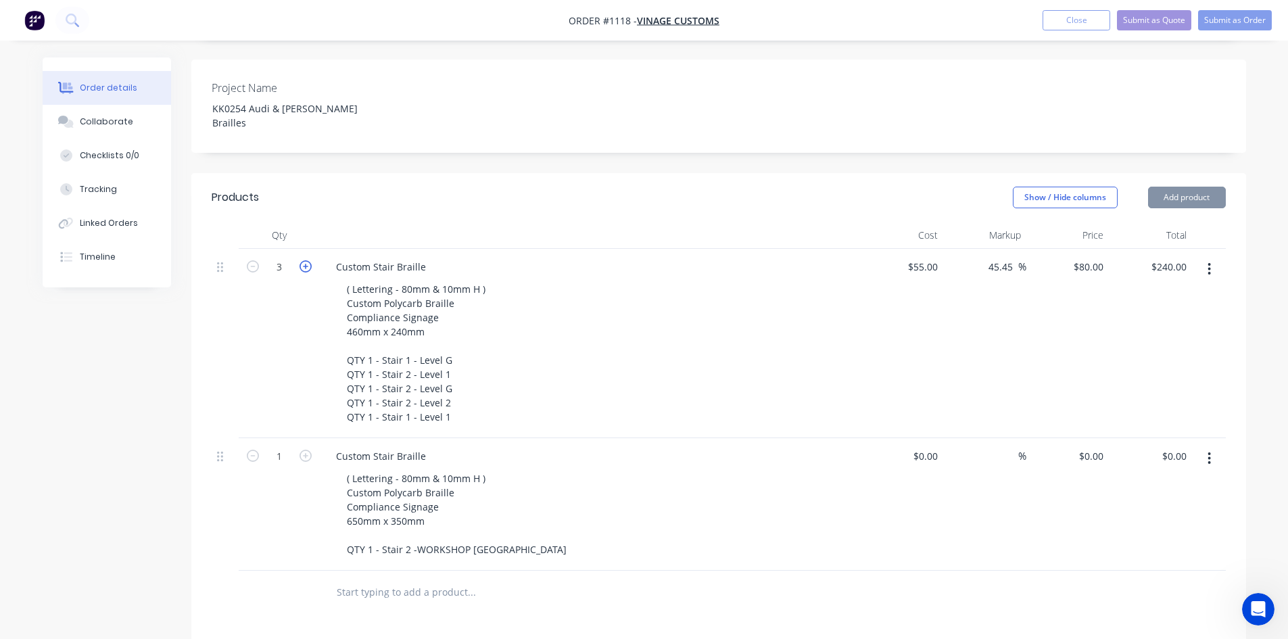
type input "4"
type input "$320.00"
click at [302, 260] on icon "button" at bounding box center [306, 266] width 12 height 12
type input "5"
type input "$400.00"
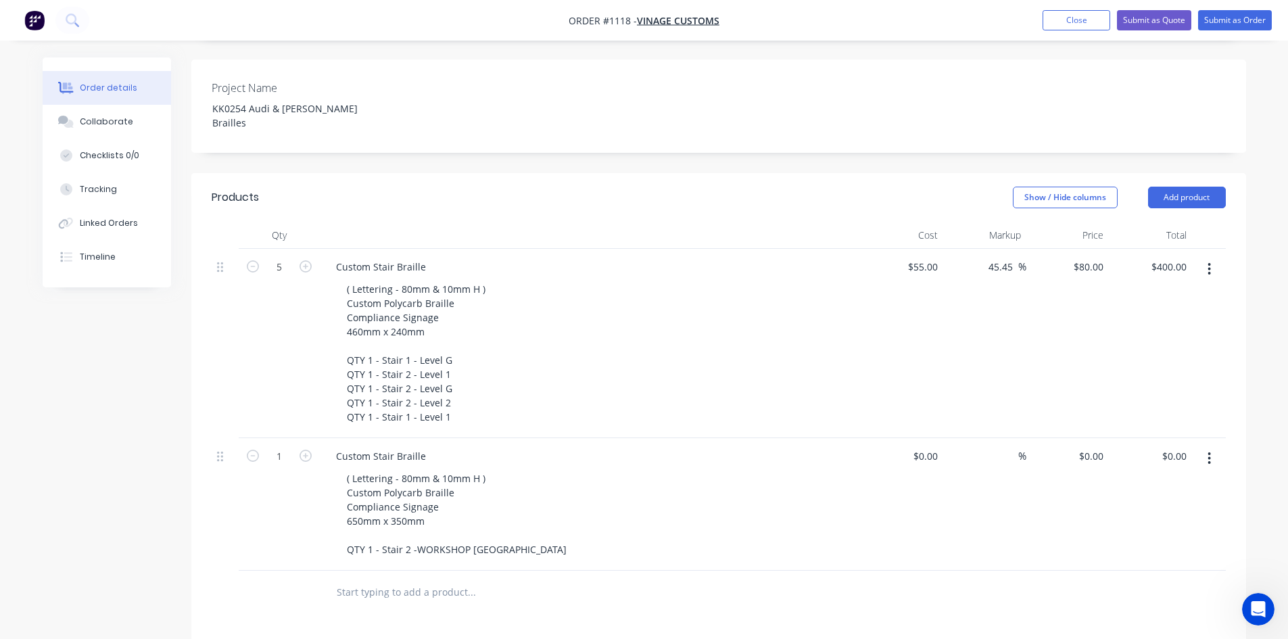
click at [689, 469] on div "( Lettering - 80mm & 10mm H ) Custom Polycarb Braille Compliance Signage 650mm …" at bounding box center [595, 514] width 519 height 91
click at [1013, 446] on input at bounding box center [1011, 456] width 16 height 20
click at [924, 446] on div "$0.00" at bounding box center [925, 456] width 37 height 20
type input "$80.00"
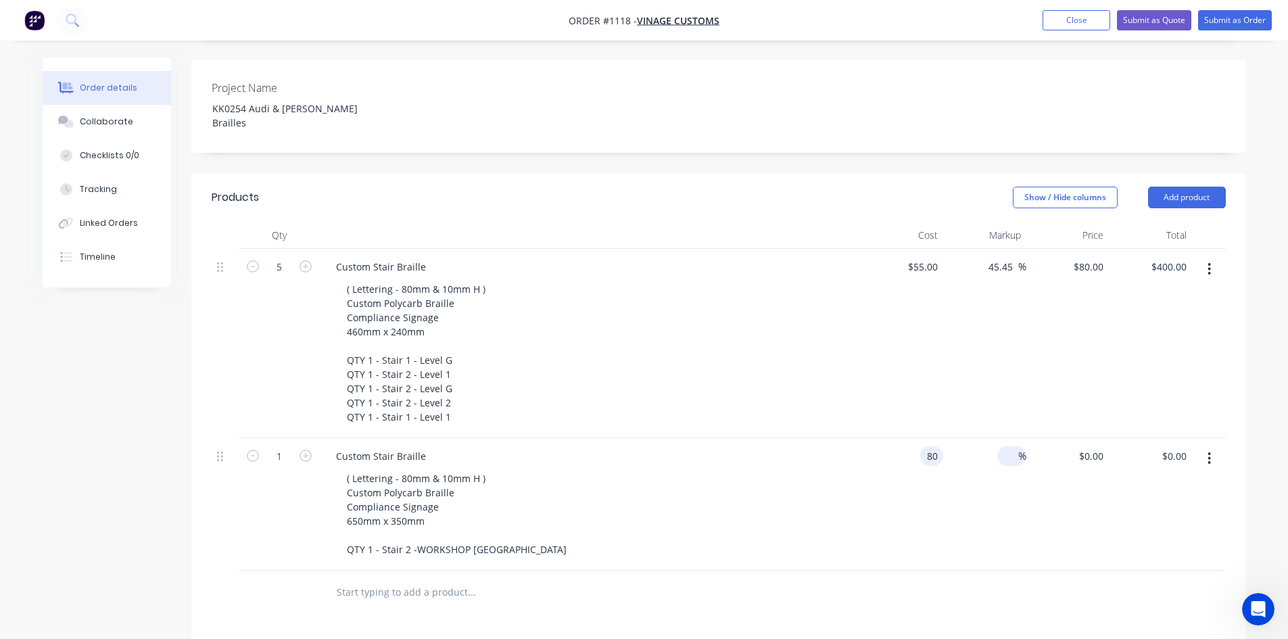
type input "$80.00"
click at [1011, 446] on input at bounding box center [1011, 456] width 16 height 20
type input "45"
type input "$116.00"
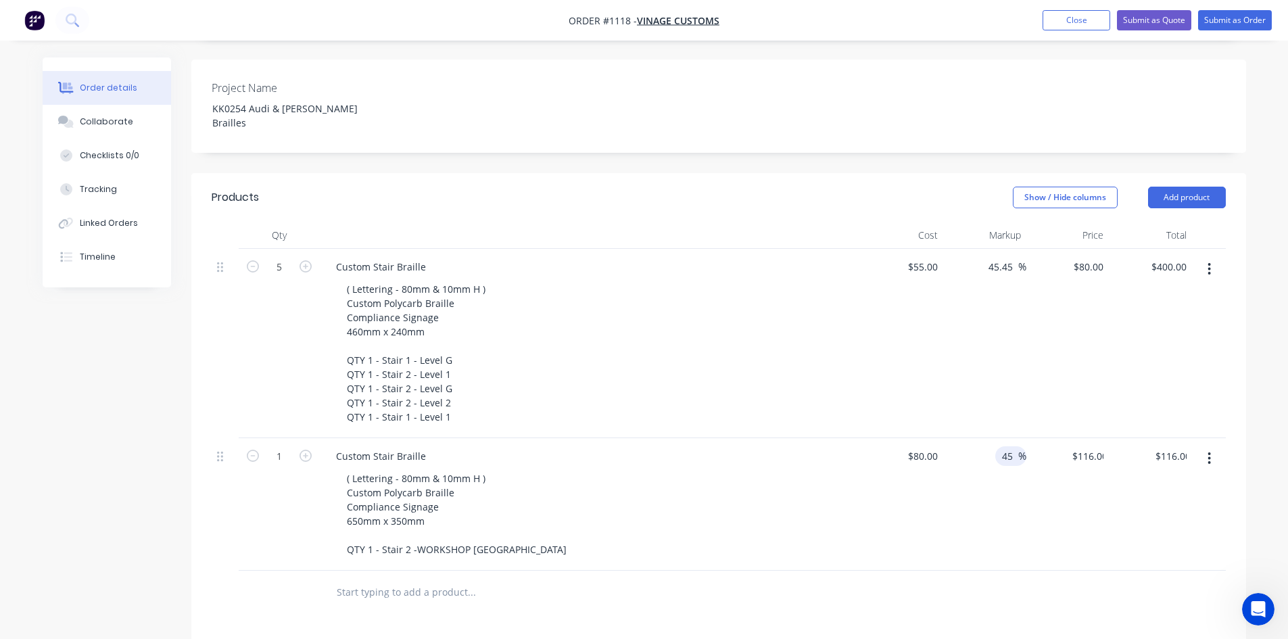
click at [1032, 510] on div "$116.00 $80.00" at bounding box center [1067, 504] width 83 height 133
click at [435, 579] on input "text" at bounding box center [471, 592] width 270 height 27
type input "l"
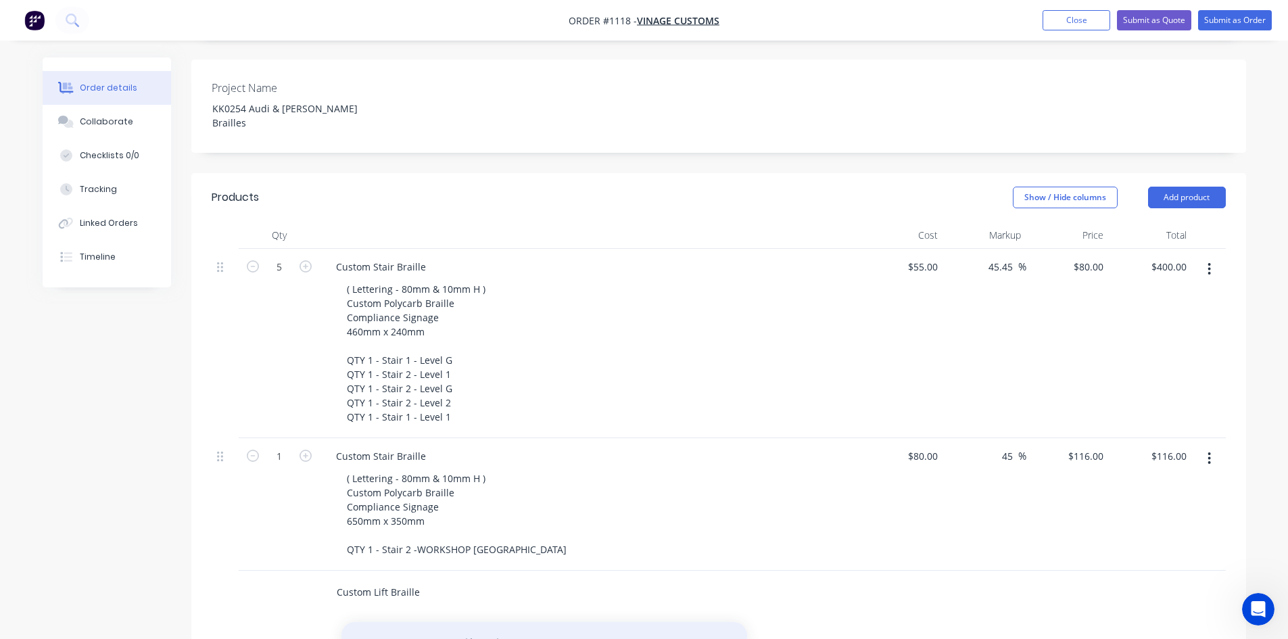
type input "Custom Lift Braille"
click at [529, 622] on button "Add Custom Lift Braille to order" at bounding box center [544, 643] width 406 height 43
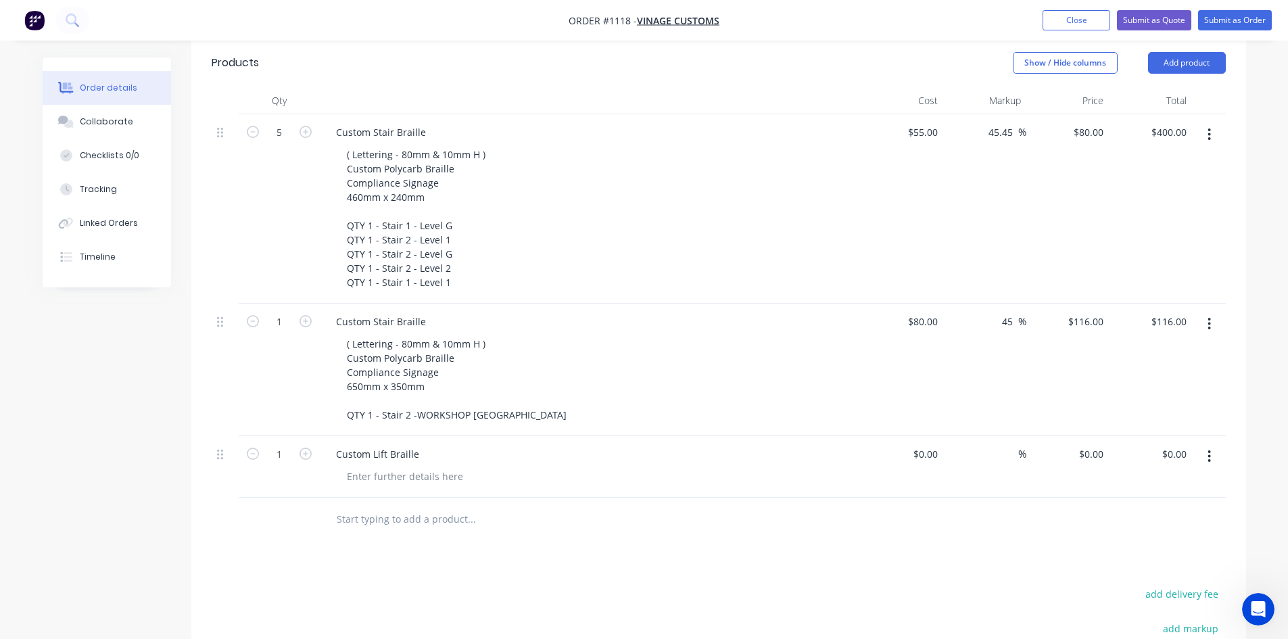
scroll to position [473, 0]
click at [380, 466] on div at bounding box center [405, 476] width 138 height 20
paste div
click at [554, 571] on div "Products Show / Hide columns Add product Qty Cost Markup Price Total 5 Custom S…" at bounding box center [718, 466] width 1055 height 856
click at [430, 471] on div "Silver Polycarb Braille Compliance Signage 250mm x 180mm" at bounding box center [396, 490] width 120 height 48
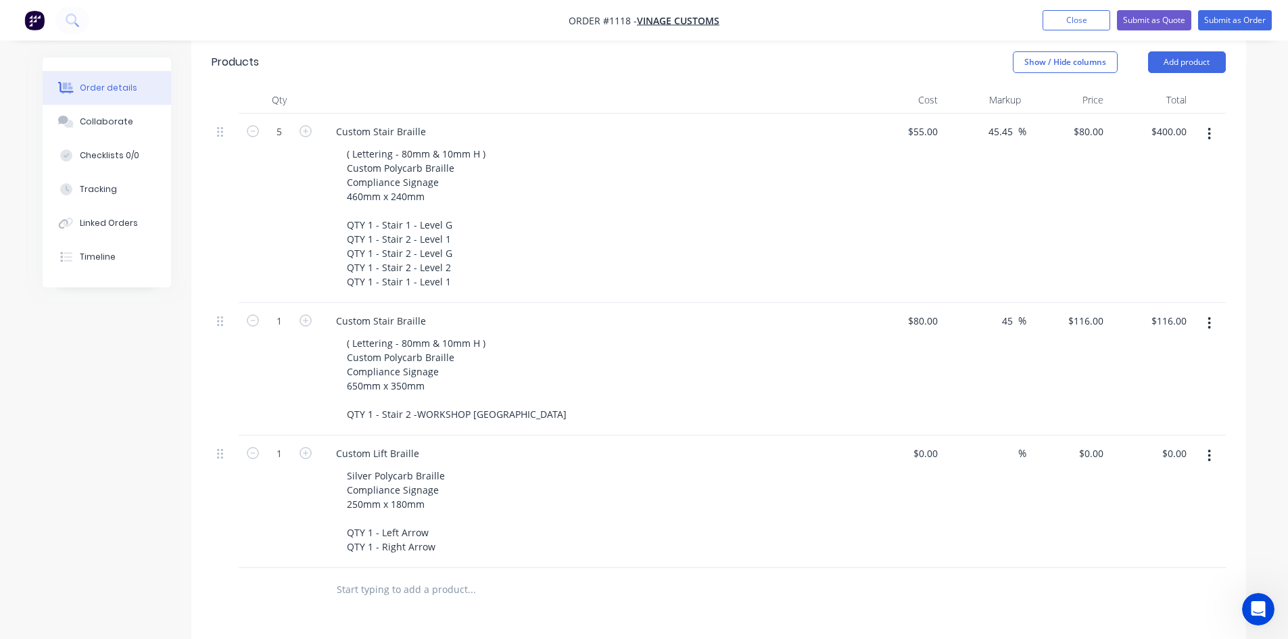
drag, startPoint x: 620, startPoint y: 573, endPoint x: 632, endPoint y: 571, distance: 12.3
click at [623, 573] on div at bounding box center [563, 590] width 487 height 44
click at [1086, 435] on div "0 0" at bounding box center [1067, 501] width 83 height 133
type input "$60.00"
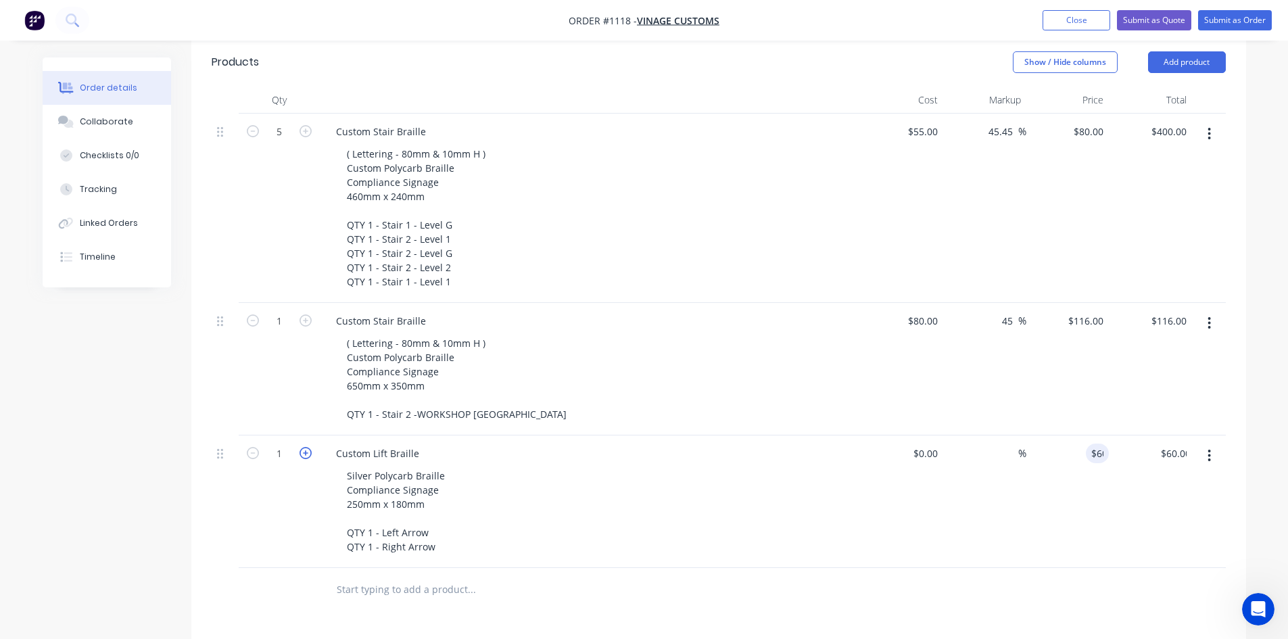
click at [303, 447] on icon "button" at bounding box center [306, 453] width 12 height 12
type input "2"
type input "$120.00"
click at [739, 576] on div at bounding box center [563, 589] width 476 height 27
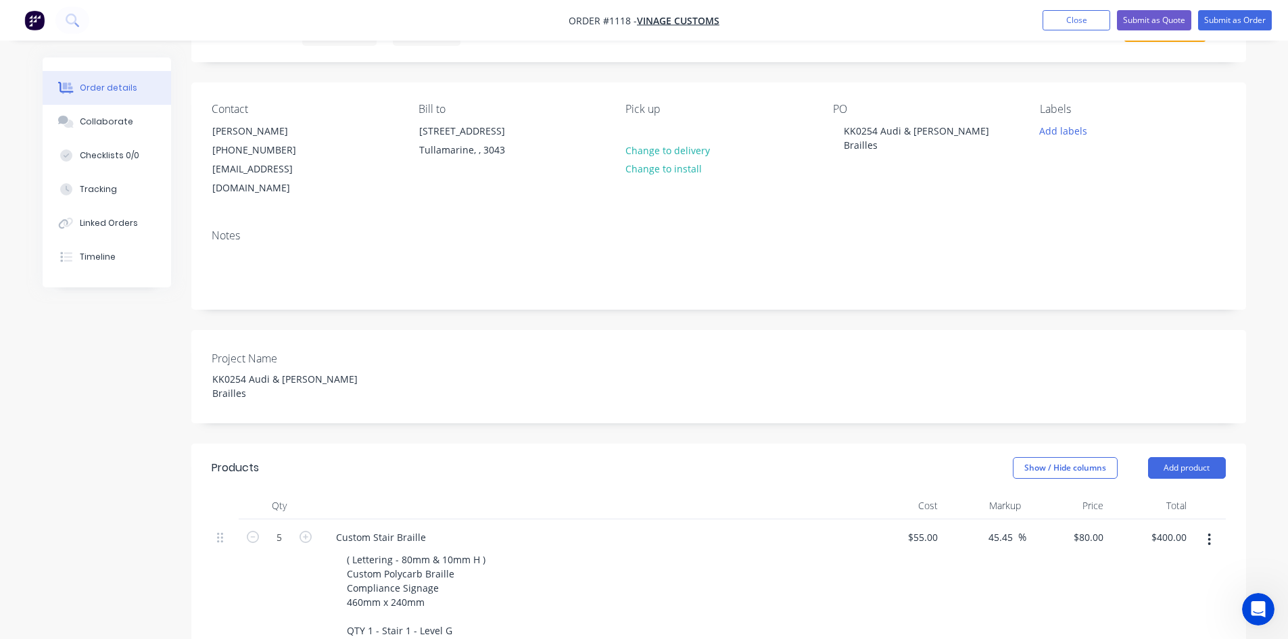
scroll to position [0, 0]
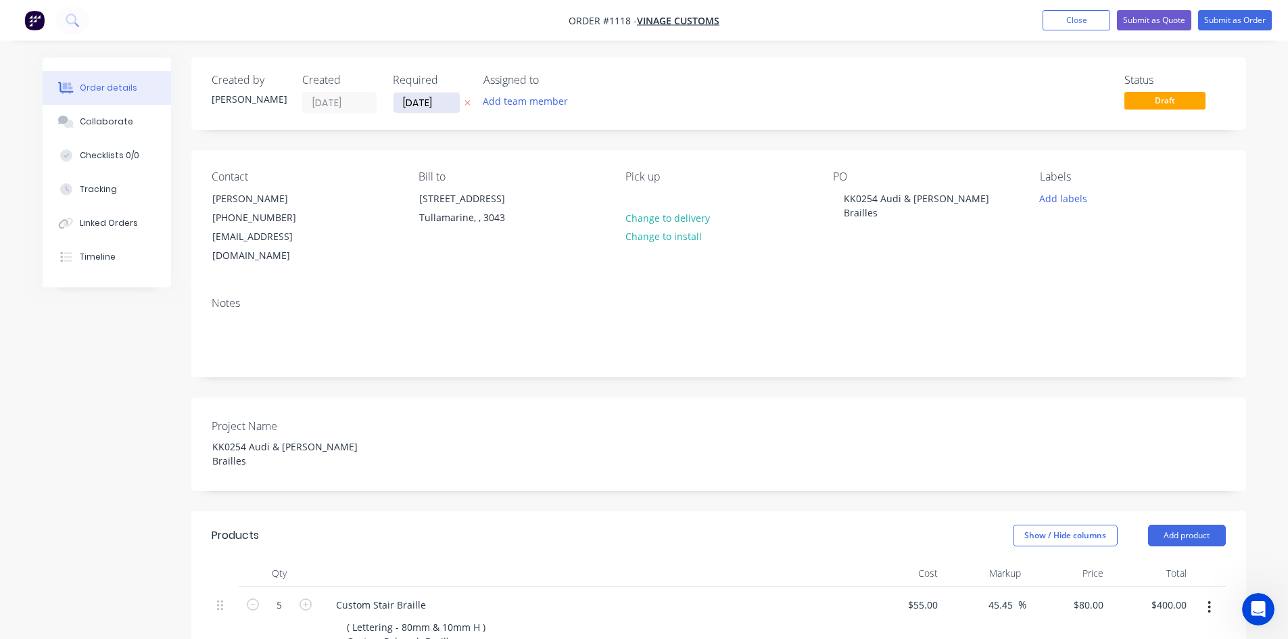
click at [435, 95] on input "[DATE]" at bounding box center [426, 103] width 66 height 20
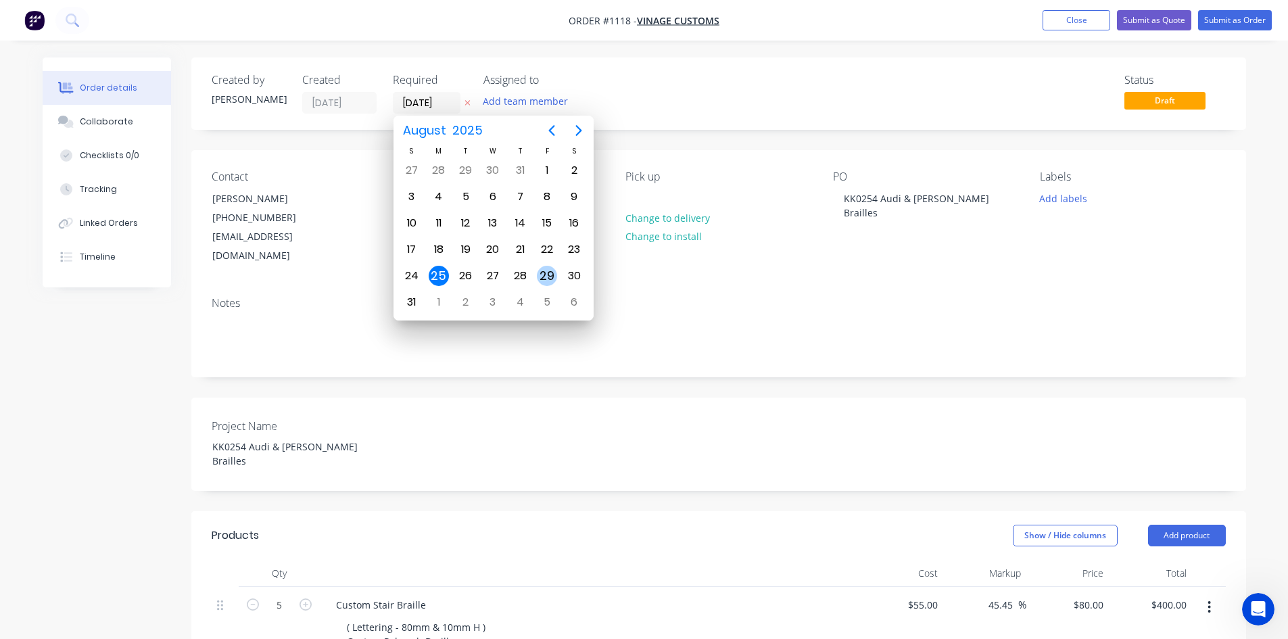
click at [547, 276] on div "29" at bounding box center [547, 276] width 20 height 20
type input "[DATE]"
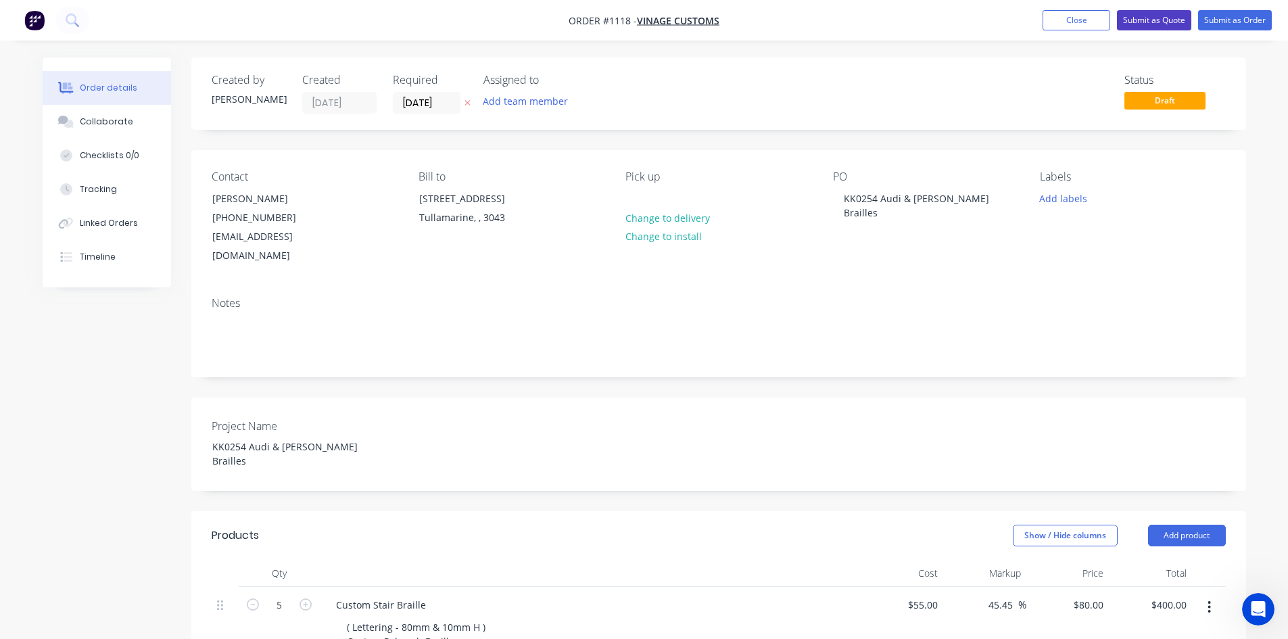
click at [1158, 20] on button "Submit as Quote" at bounding box center [1154, 20] width 74 height 20
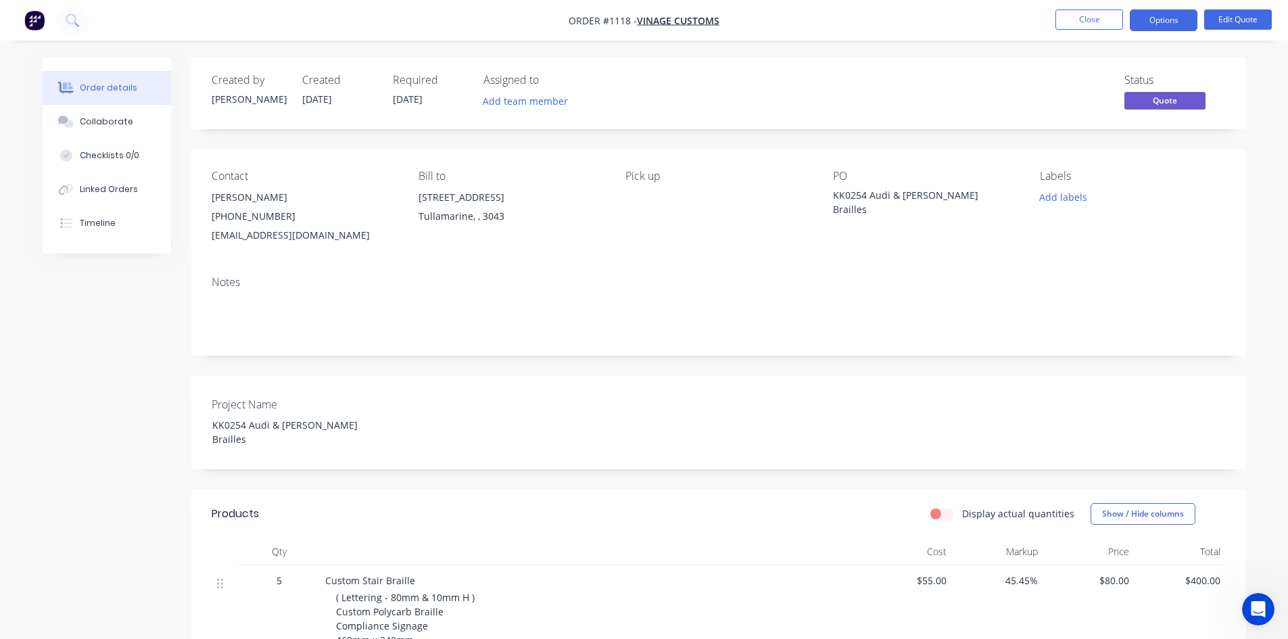
click at [1158, 20] on button "Options" at bounding box center [1164, 20] width 68 height 22
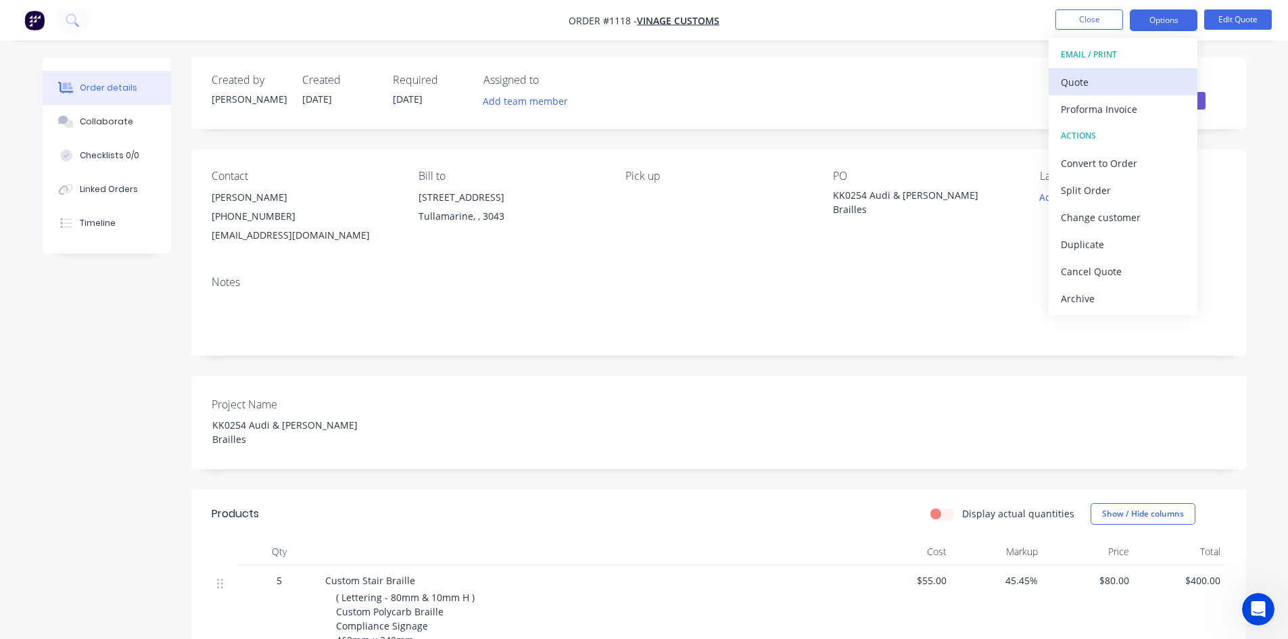
click at [1105, 88] on div "Quote" at bounding box center [1123, 82] width 124 height 20
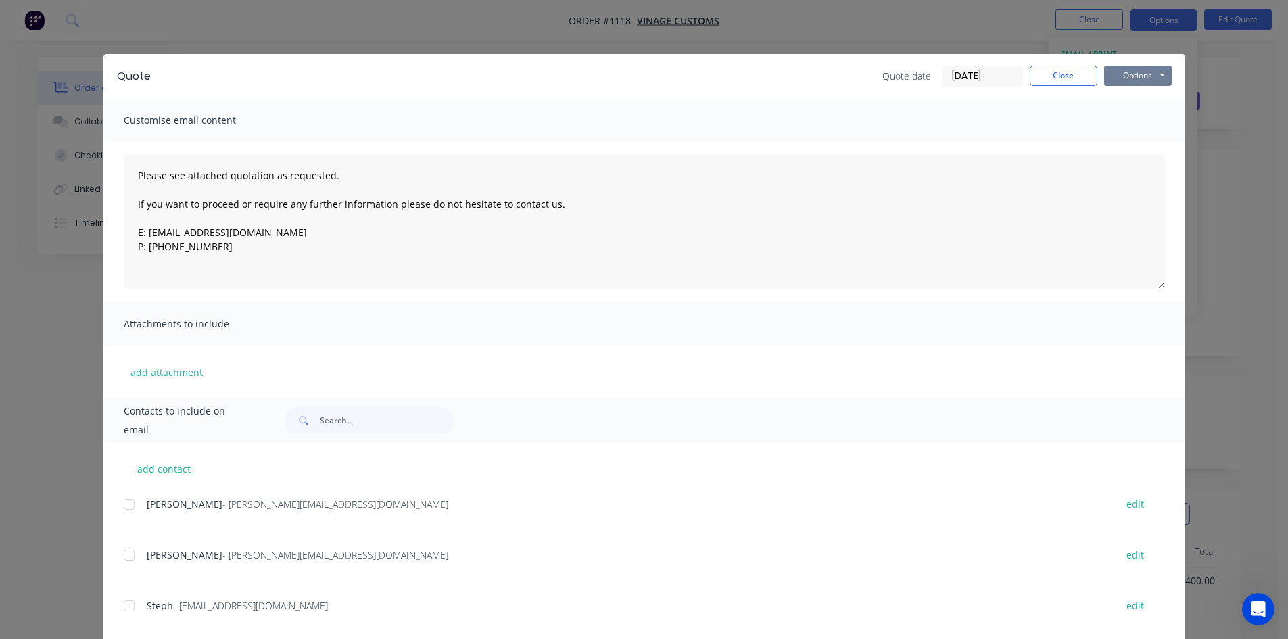
click at [1126, 78] on button "Options" at bounding box center [1138, 76] width 68 height 20
click at [1128, 126] on button "Print" at bounding box center [1147, 122] width 87 height 22
click at [1064, 74] on button "Close" at bounding box center [1064, 76] width 68 height 20
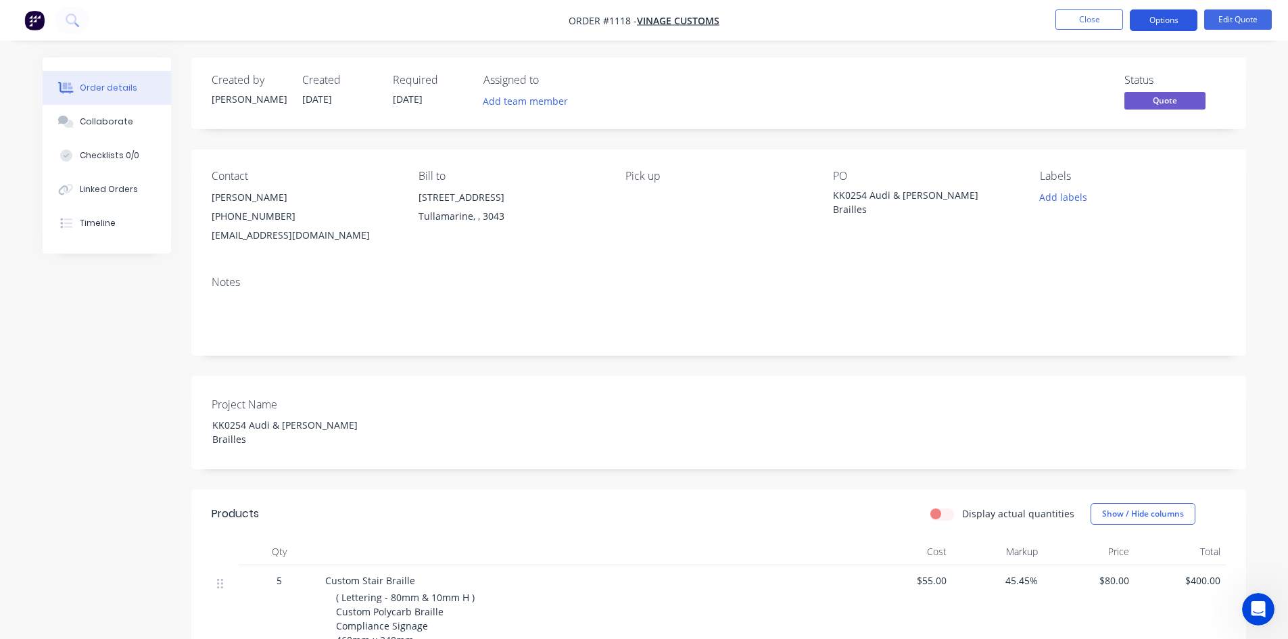
click at [1156, 21] on button "Options" at bounding box center [1164, 20] width 68 height 22
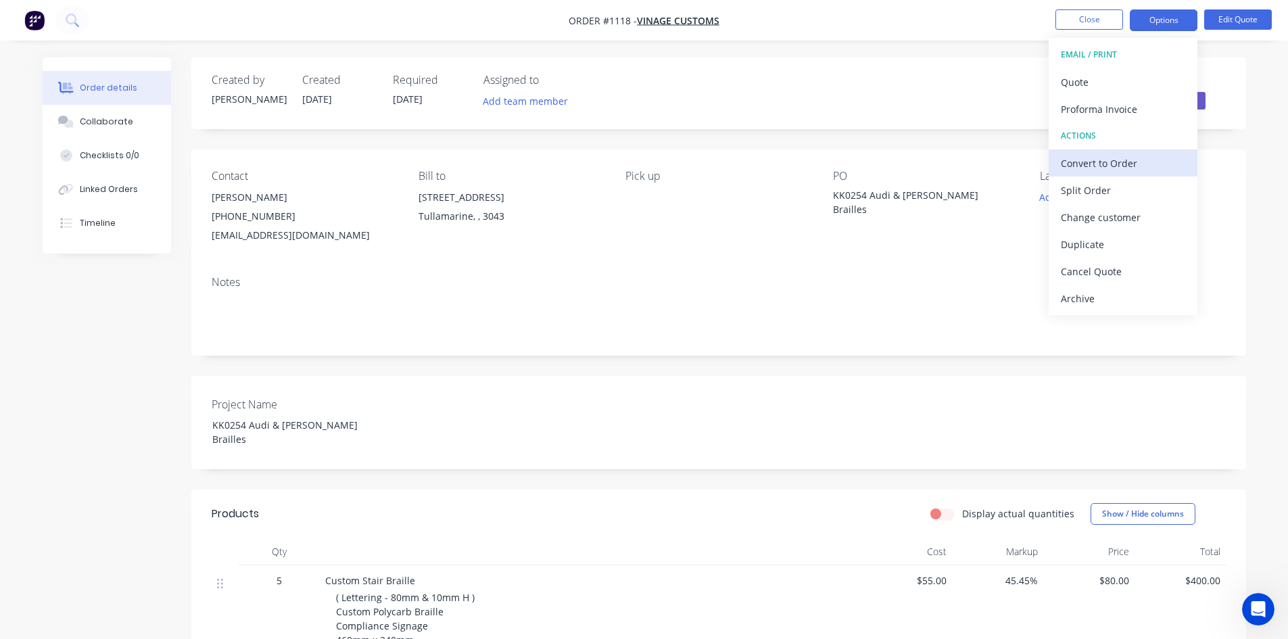
click at [1126, 164] on div "Convert to Order" at bounding box center [1123, 163] width 124 height 20
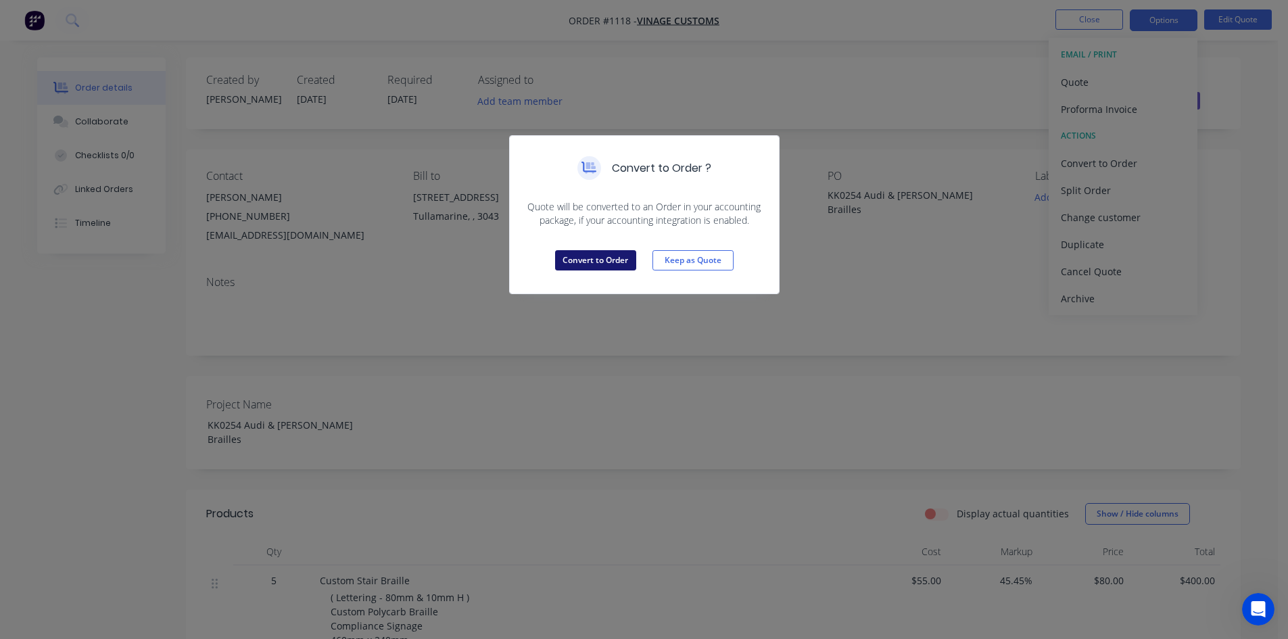
click at [616, 255] on button "Convert to Order" at bounding box center [595, 260] width 81 height 20
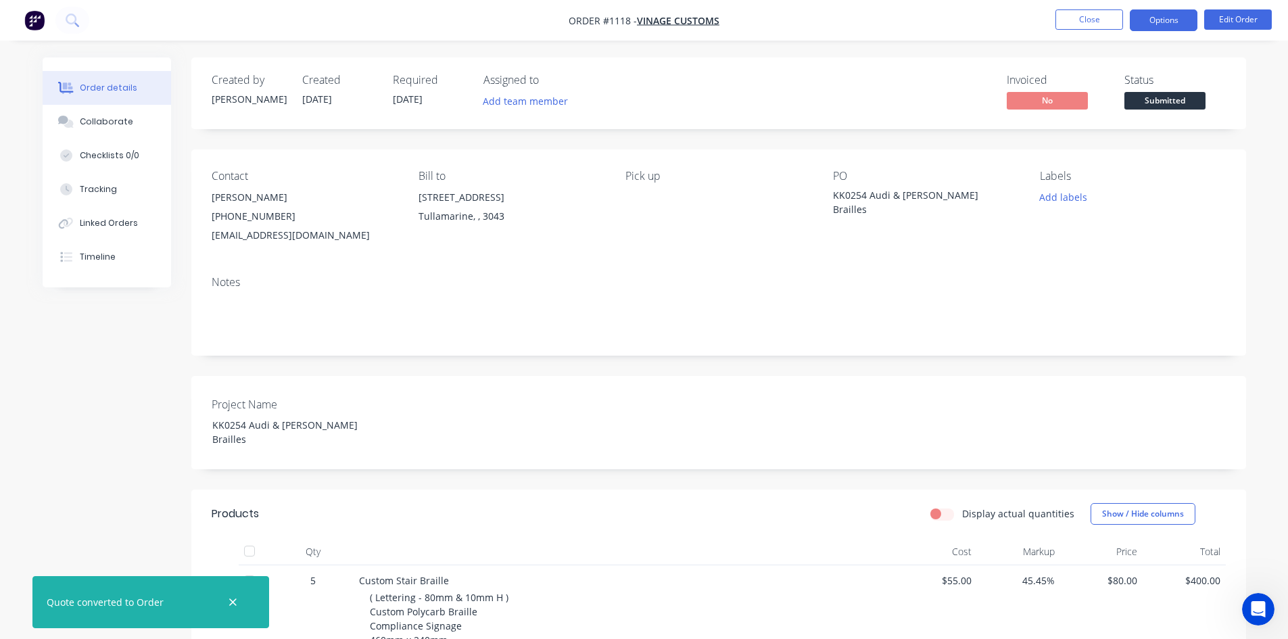
click at [1158, 26] on button "Options" at bounding box center [1164, 20] width 68 height 22
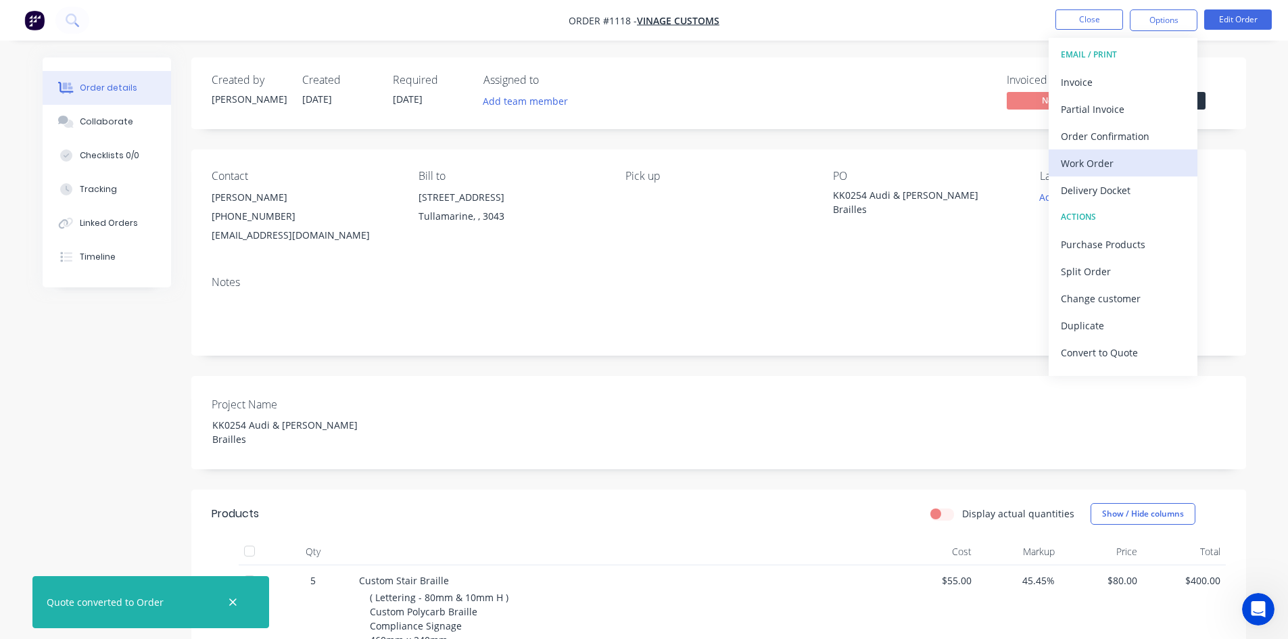
click at [1120, 161] on div "Work Order" at bounding box center [1123, 163] width 124 height 20
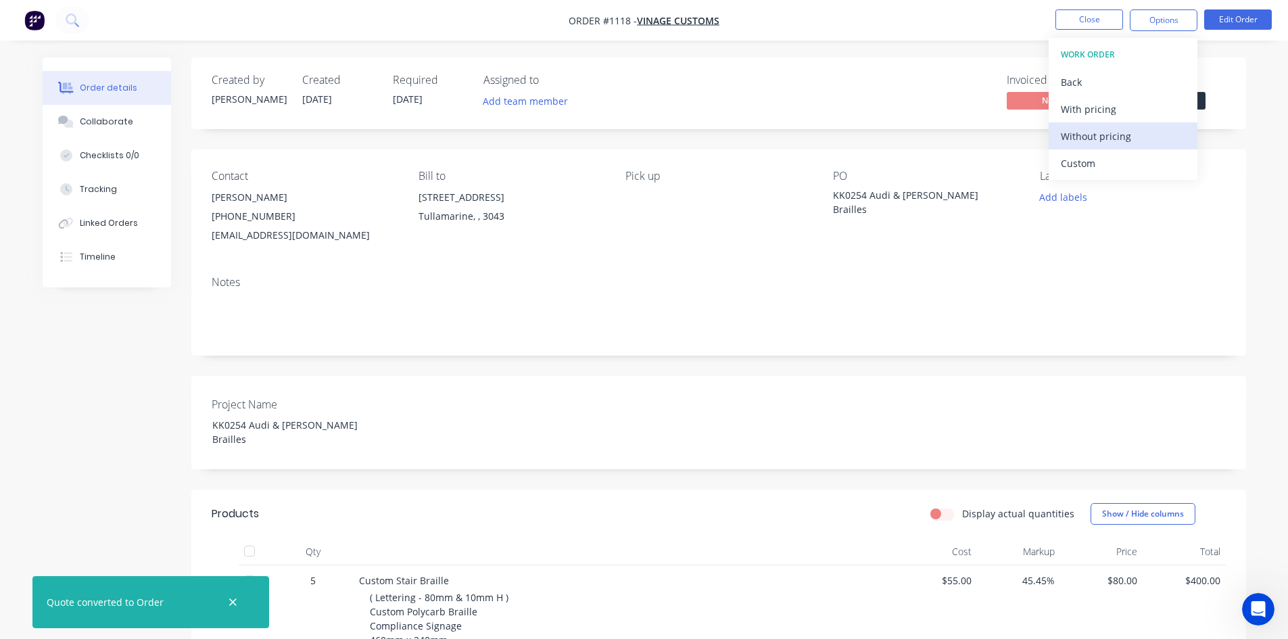
click at [1112, 144] on div "Without pricing" at bounding box center [1123, 136] width 124 height 20
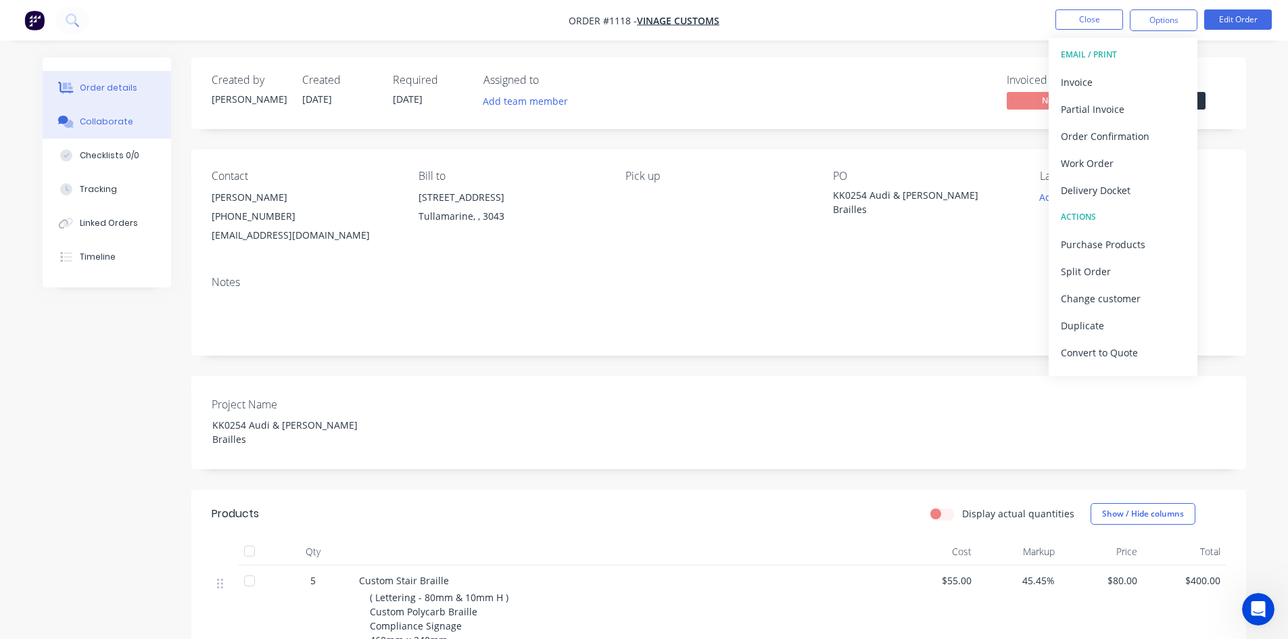
click at [104, 124] on div "Collaborate" at bounding box center [106, 122] width 53 height 12
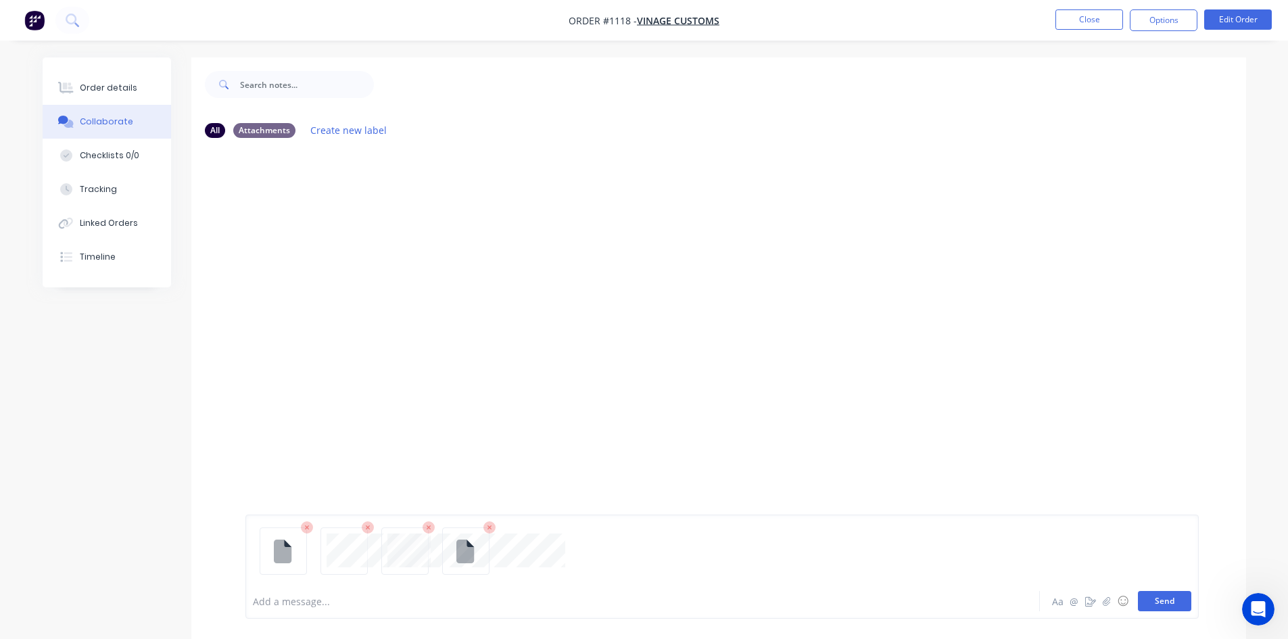
click at [1165, 601] on button "Send" at bounding box center [1164, 601] width 53 height 20
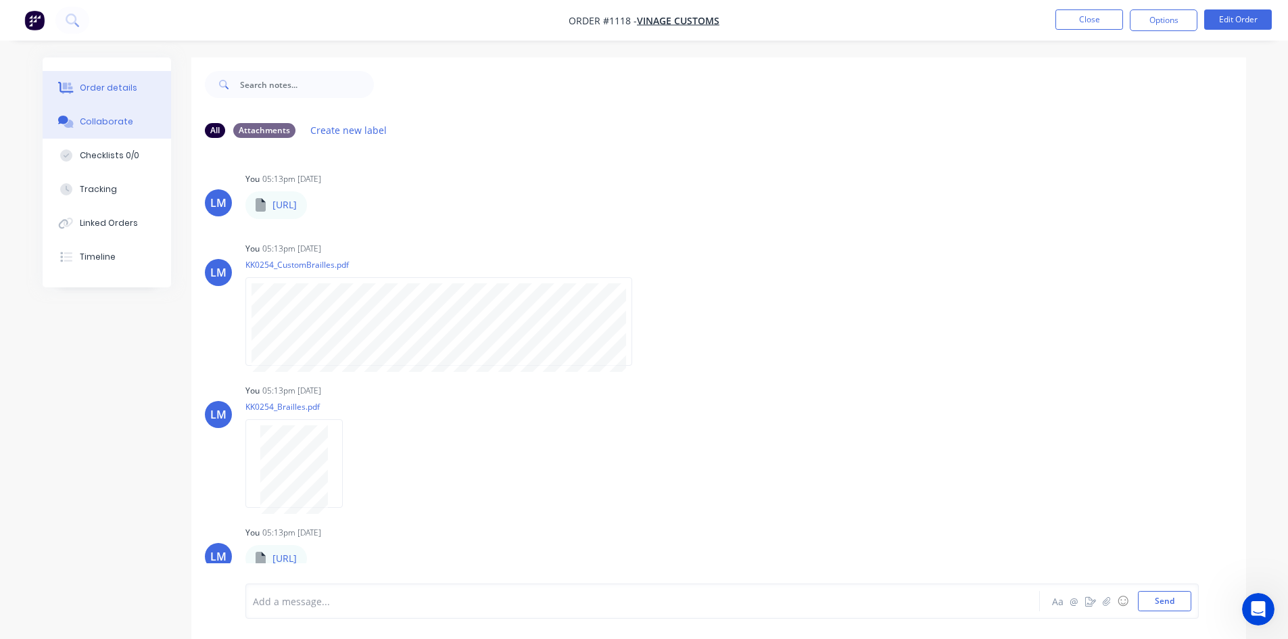
click at [87, 94] on button "Order details" at bounding box center [107, 88] width 128 height 34
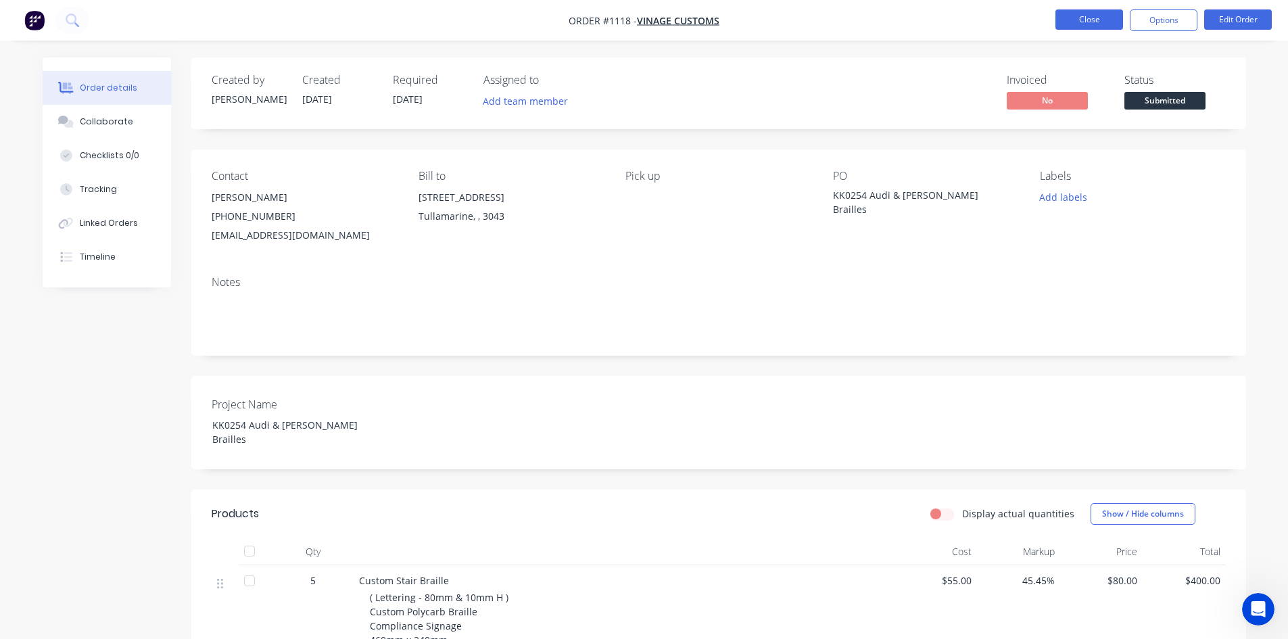
click at [1086, 18] on button "Close" at bounding box center [1089, 19] width 68 height 20
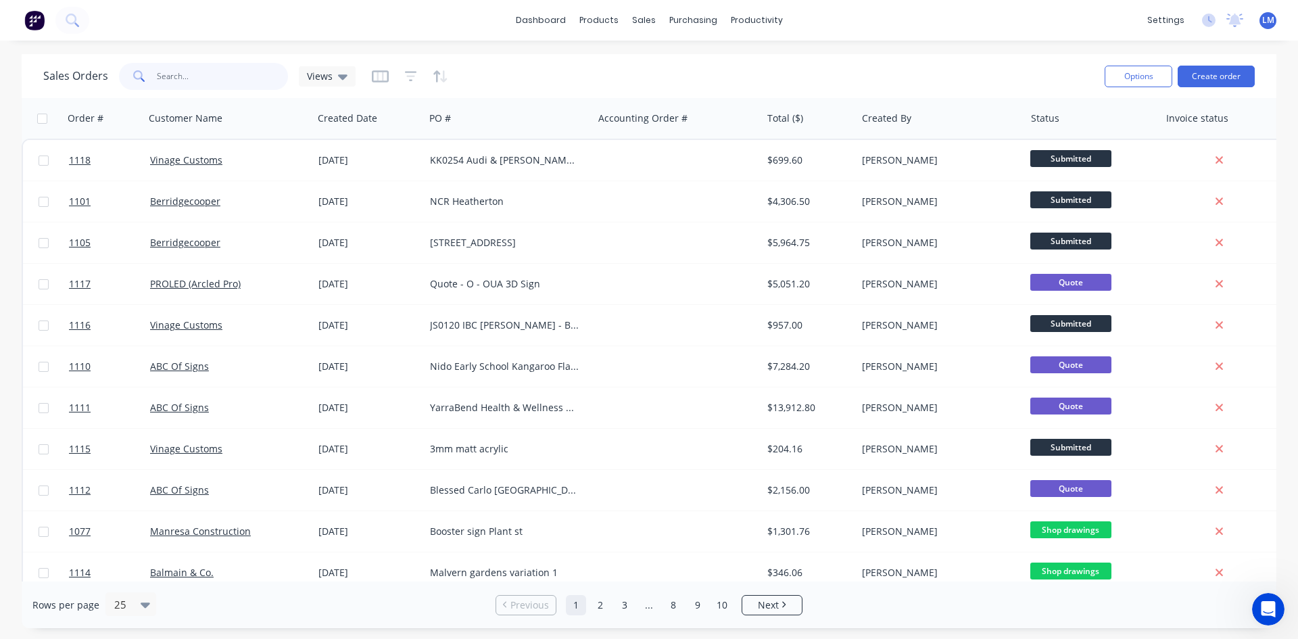
click at [235, 86] on input "text" at bounding box center [223, 76] width 132 height 27
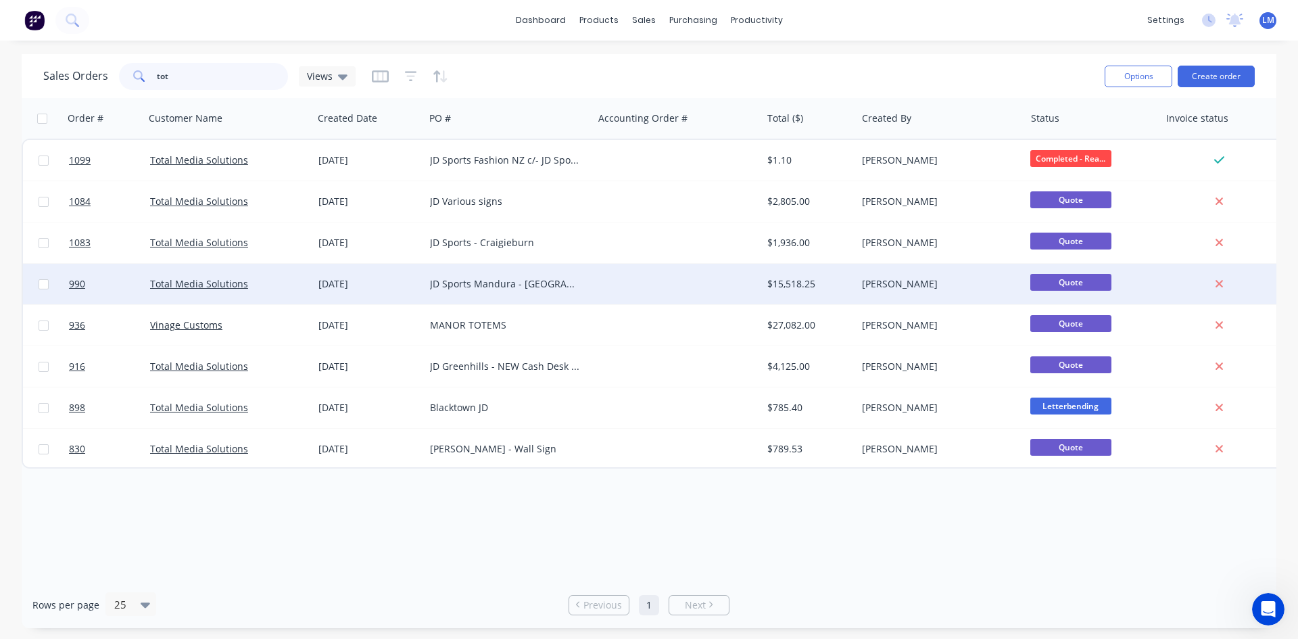
type input "tot"
click at [500, 286] on div "JD Sports Mandura - [GEOGRAPHIC_DATA]" at bounding box center [505, 284] width 150 height 14
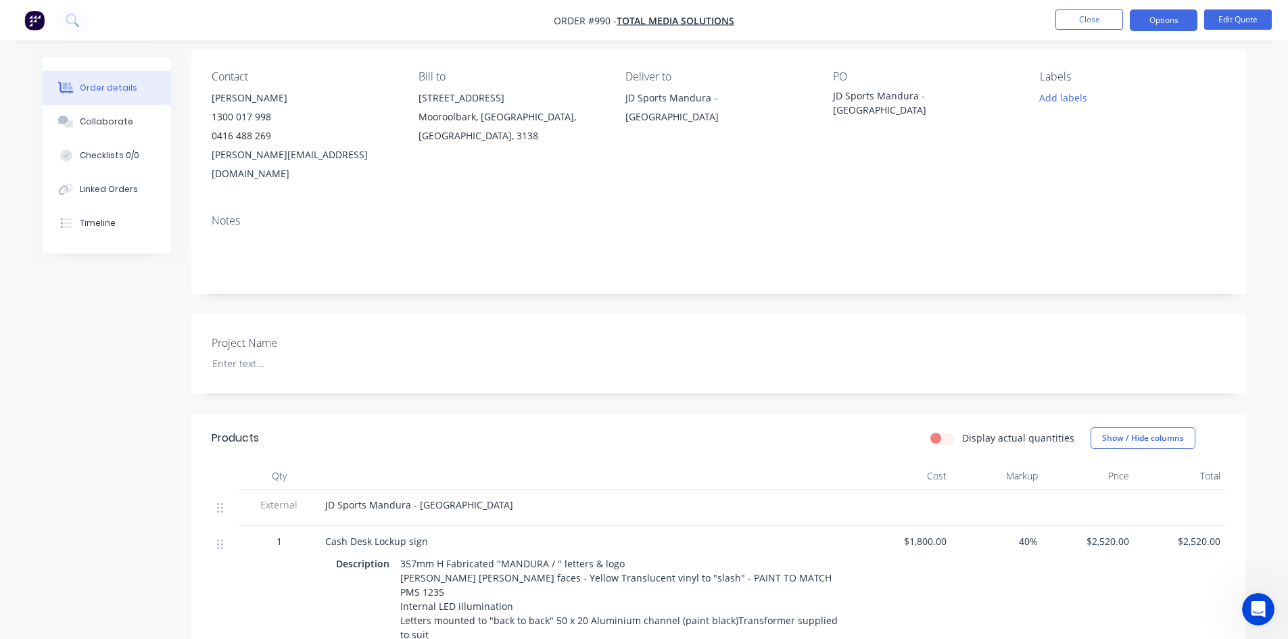
scroll to position [203, 0]
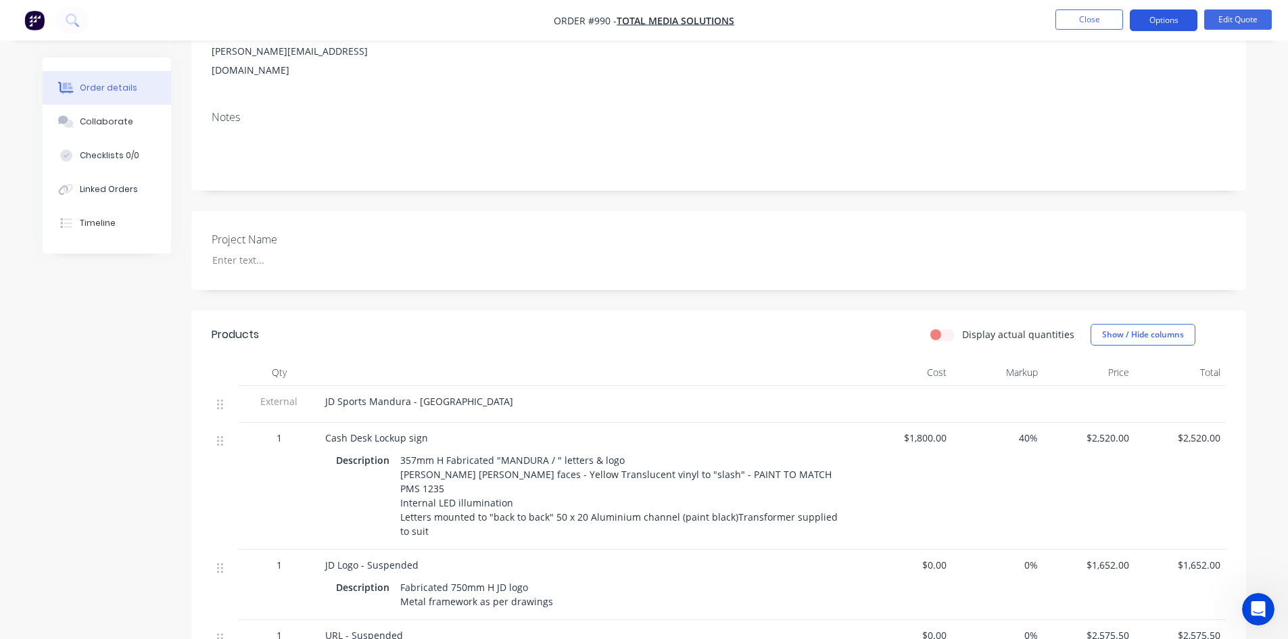
click at [1172, 29] on button "Options" at bounding box center [1164, 20] width 68 height 22
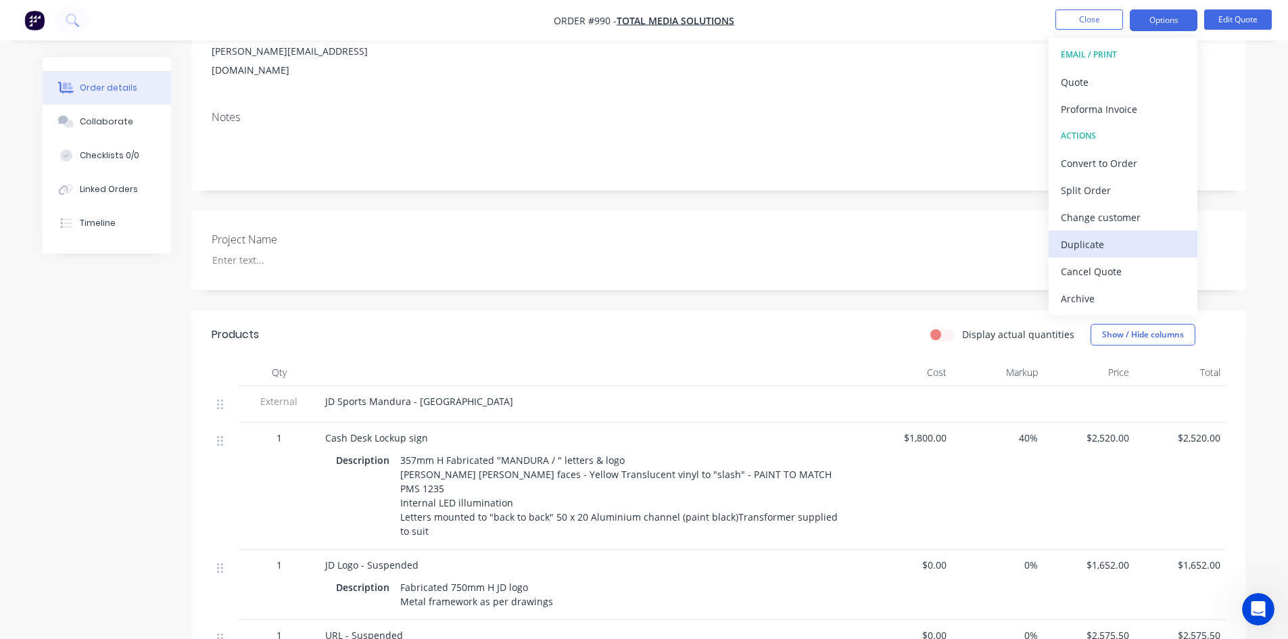
click at [1124, 245] on div "Duplicate" at bounding box center [1123, 245] width 124 height 20
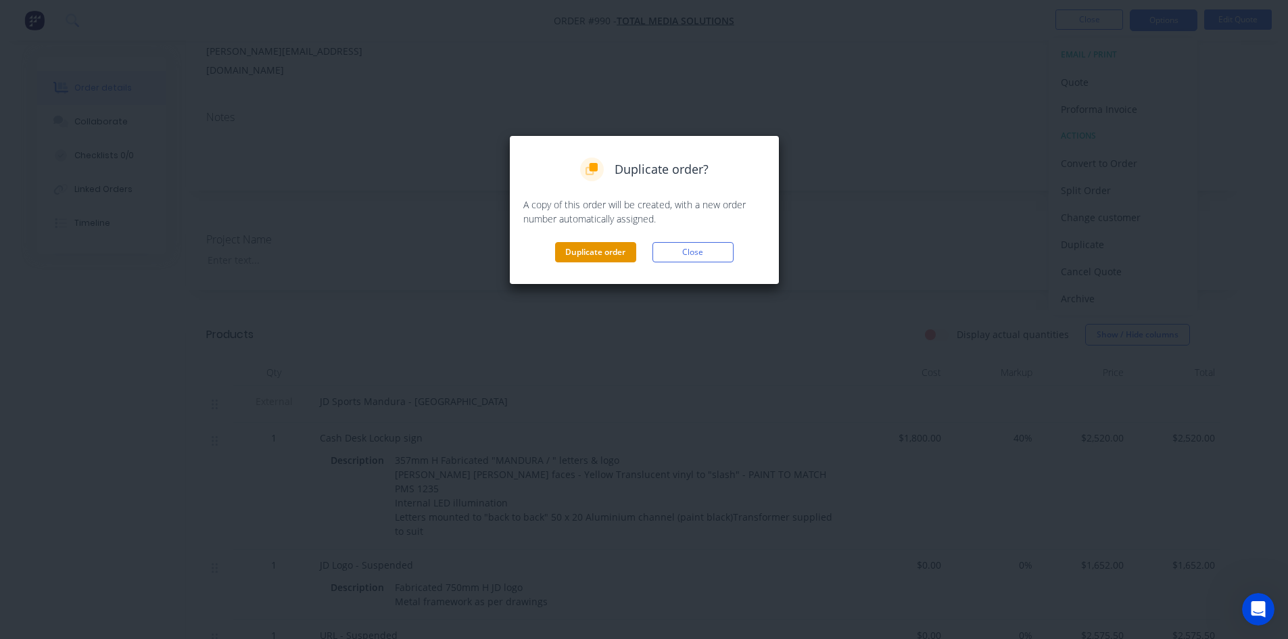
click at [583, 254] on button "Duplicate order" at bounding box center [595, 252] width 81 height 20
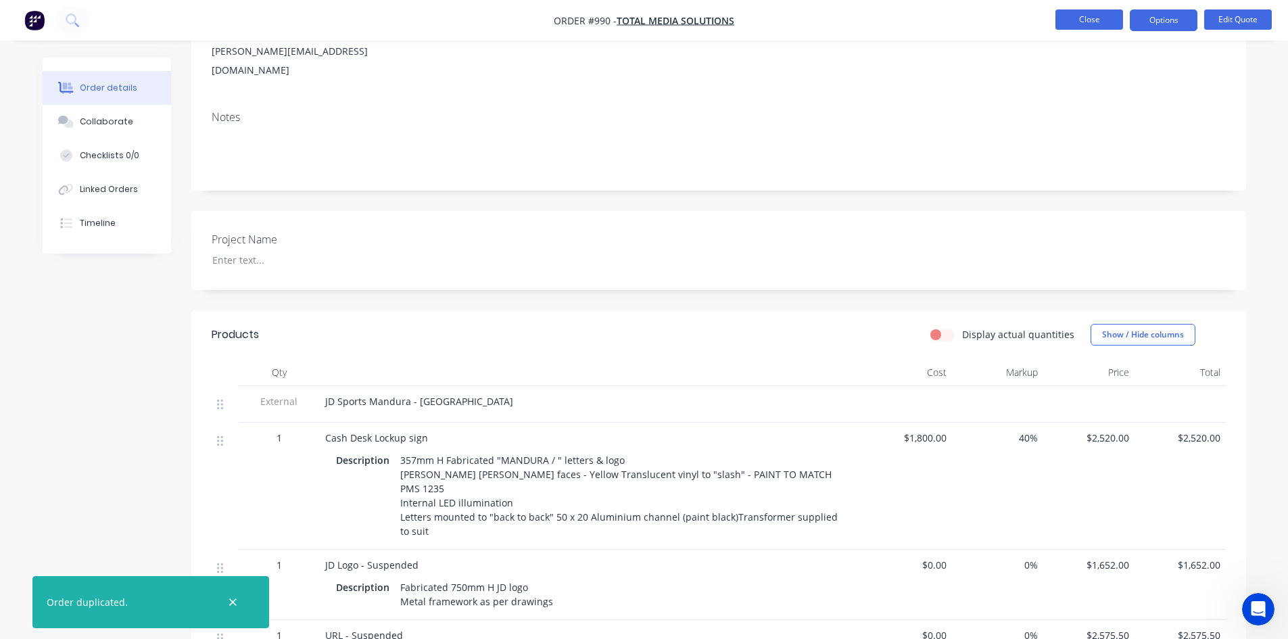
click at [1084, 19] on button "Close" at bounding box center [1089, 19] width 68 height 20
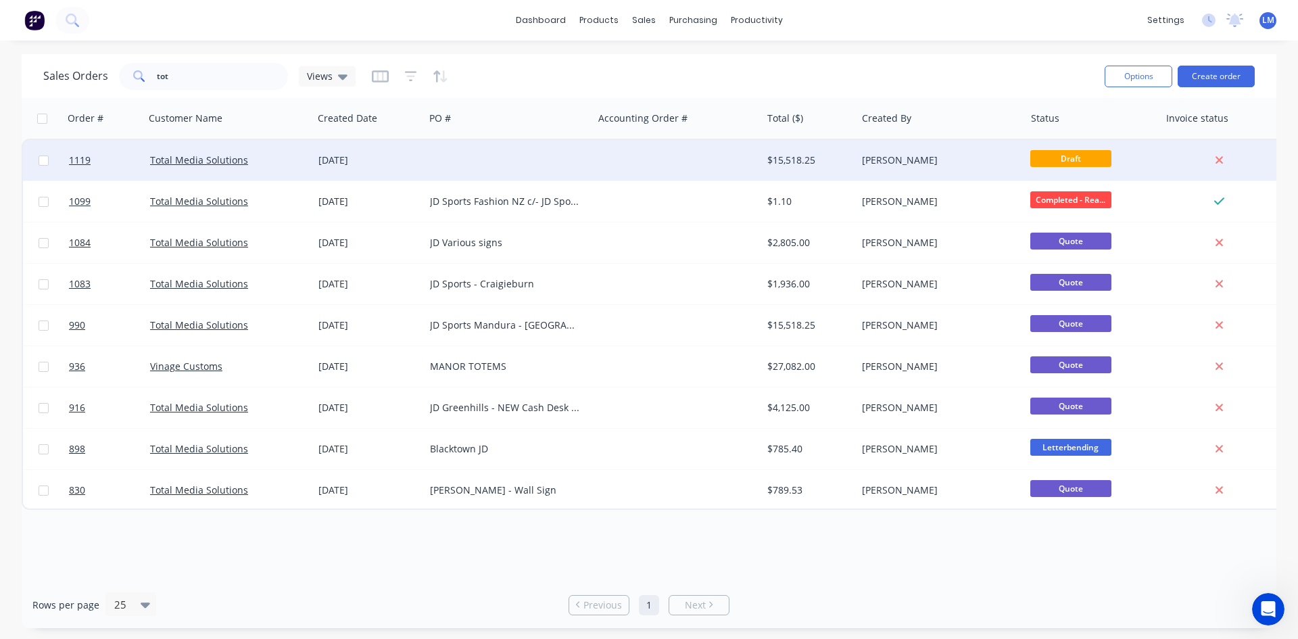
click at [520, 162] on div at bounding box center [509, 160] width 168 height 41
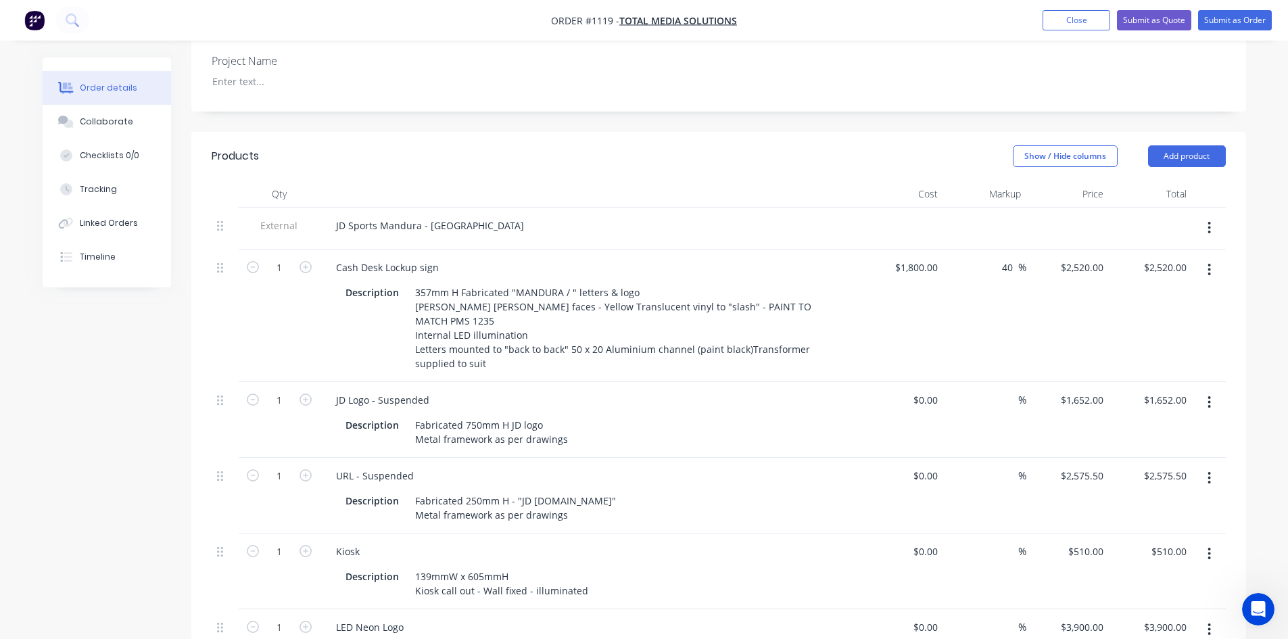
scroll to position [406, 0]
click at [1207, 392] on icon "button" at bounding box center [1208, 399] width 3 height 15
click at [1167, 506] on div "Delete" at bounding box center [1161, 516] width 104 height 20
click at [1207, 387] on button "button" at bounding box center [1209, 399] width 32 height 24
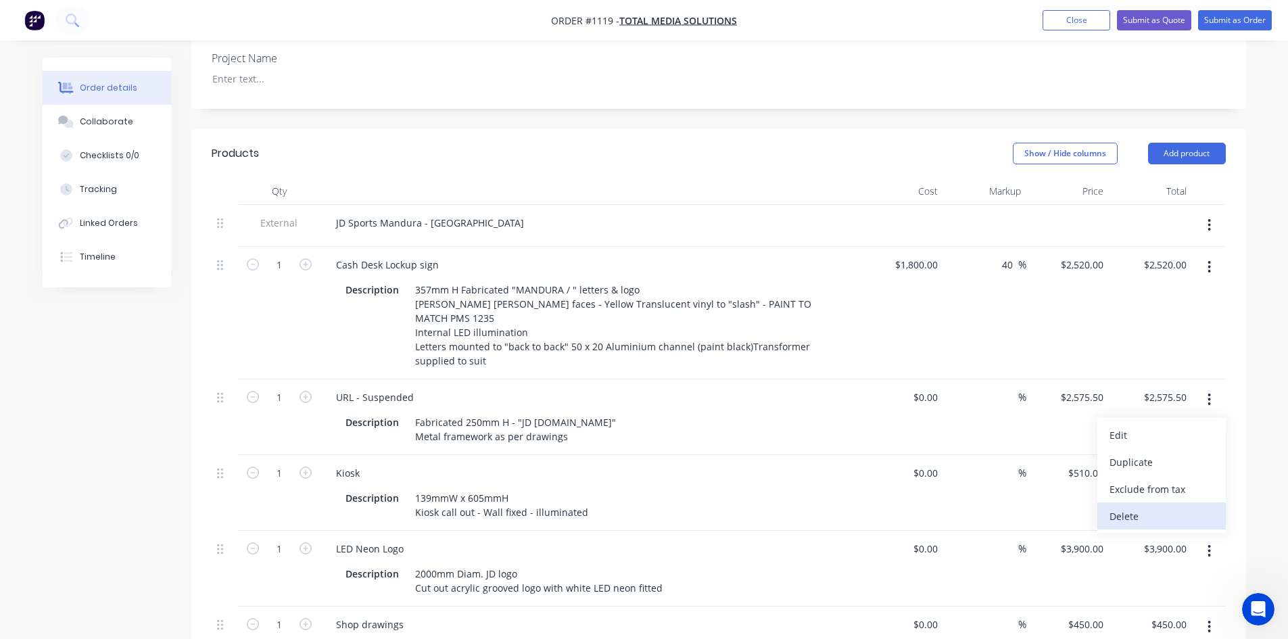
click at [1159, 506] on div "Delete" at bounding box center [1161, 516] width 104 height 20
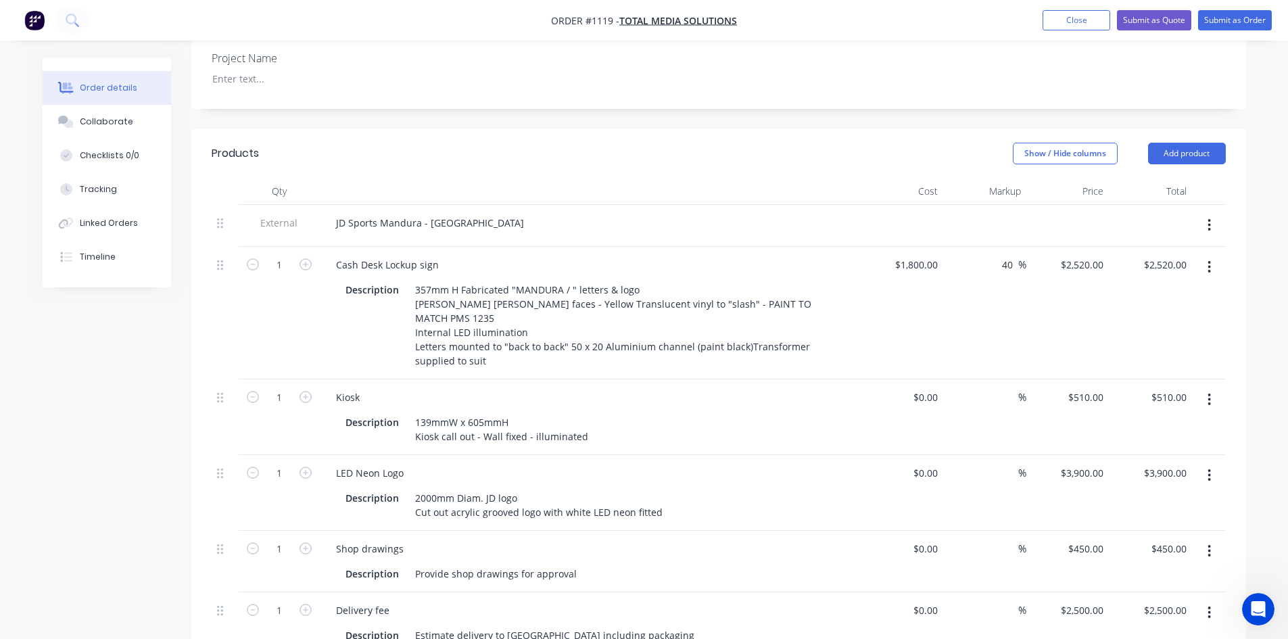
click at [1212, 387] on button "button" at bounding box center [1209, 399] width 32 height 24
click at [1146, 506] on div "Delete" at bounding box center [1161, 516] width 104 height 20
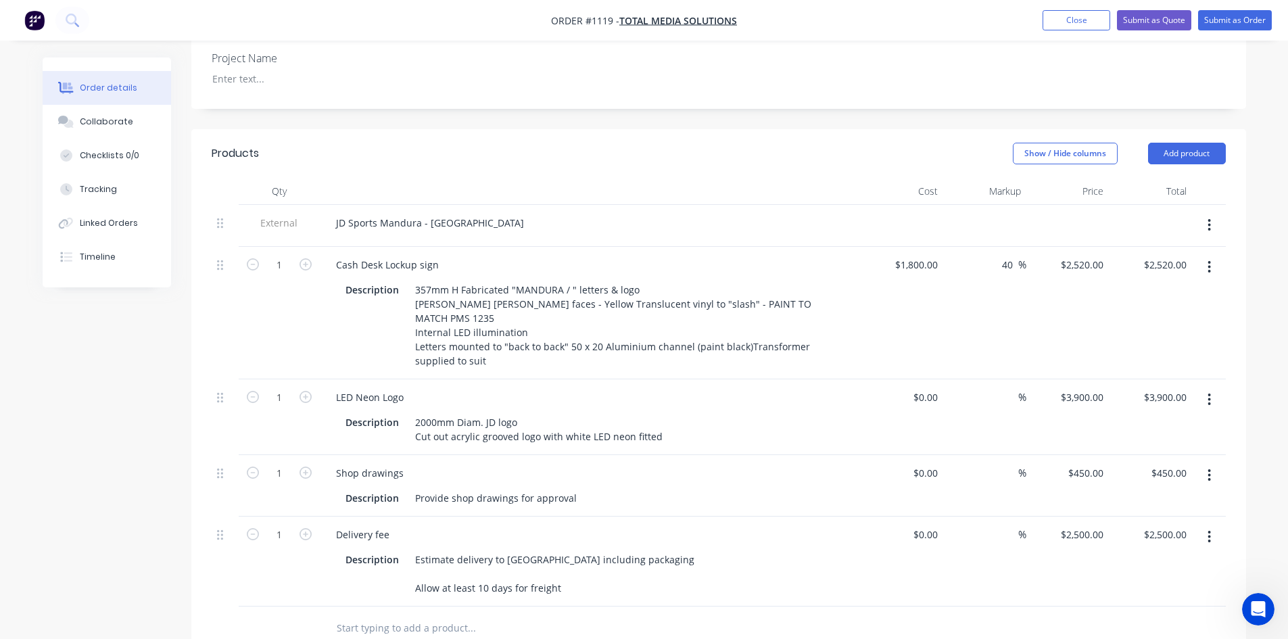
click at [1209, 469] on icon "button" at bounding box center [1209, 475] width 3 height 12
click at [1140, 582] on div "Delete" at bounding box center [1161, 592] width 104 height 20
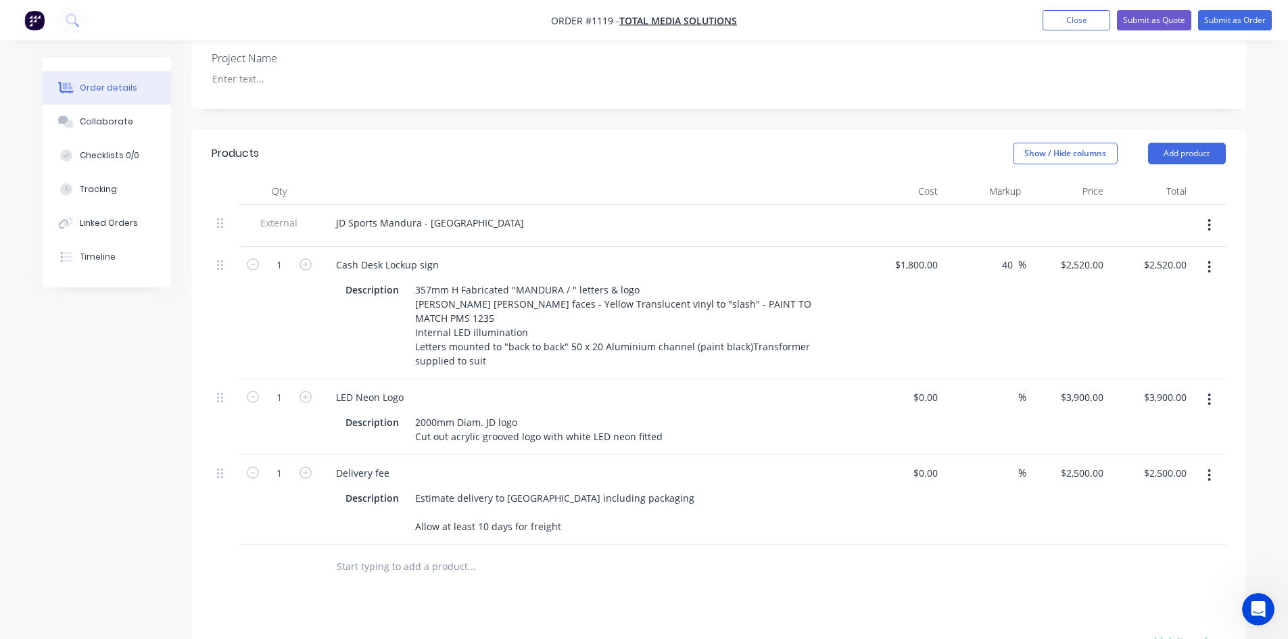
click at [1207, 392] on icon "button" at bounding box center [1208, 399] width 3 height 15
click at [1157, 506] on div "Delete" at bounding box center [1161, 516] width 104 height 20
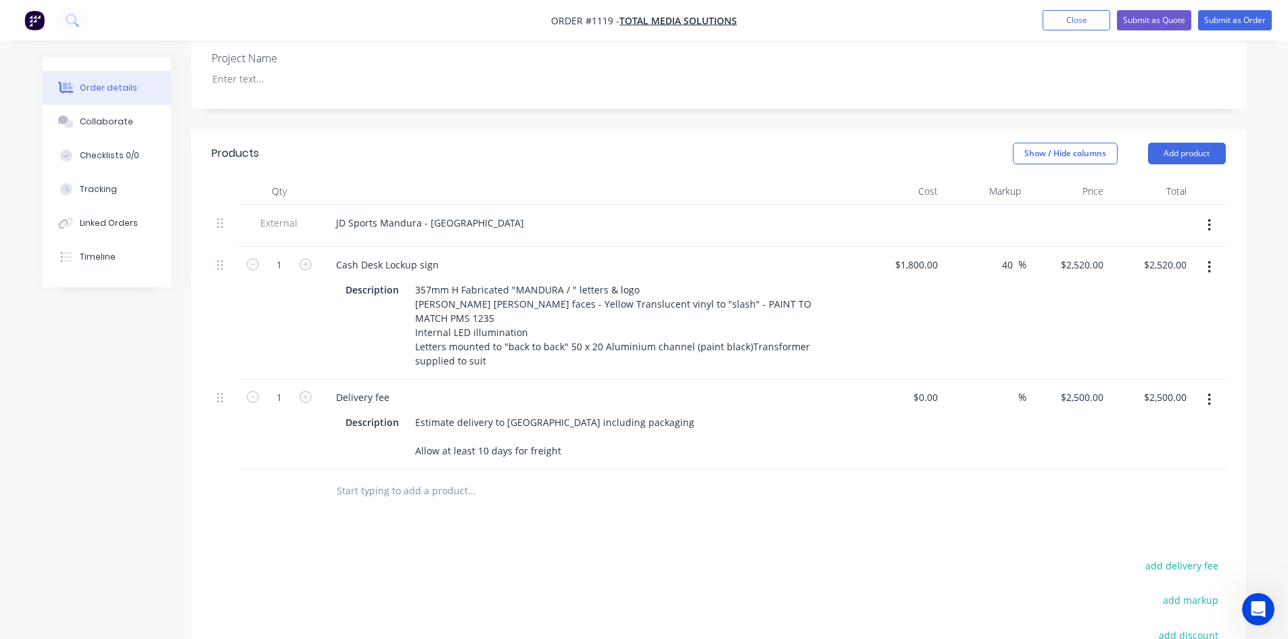
click at [1093, 379] on div "$2,500.00 $2,500.00" at bounding box center [1067, 424] width 83 height 90
click at [1066, 379] on div "2500 2500" at bounding box center [1067, 424] width 83 height 90
drag, startPoint x: 1079, startPoint y: 360, endPoint x: 1123, endPoint y: 362, distance: 44.0
click at [1122, 379] on div "1 Delivery fee Description Estimate delivery to WA including packaging Allow at…" at bounding box center [719, 424] width 1014 height 90
type input "$1,000.00"
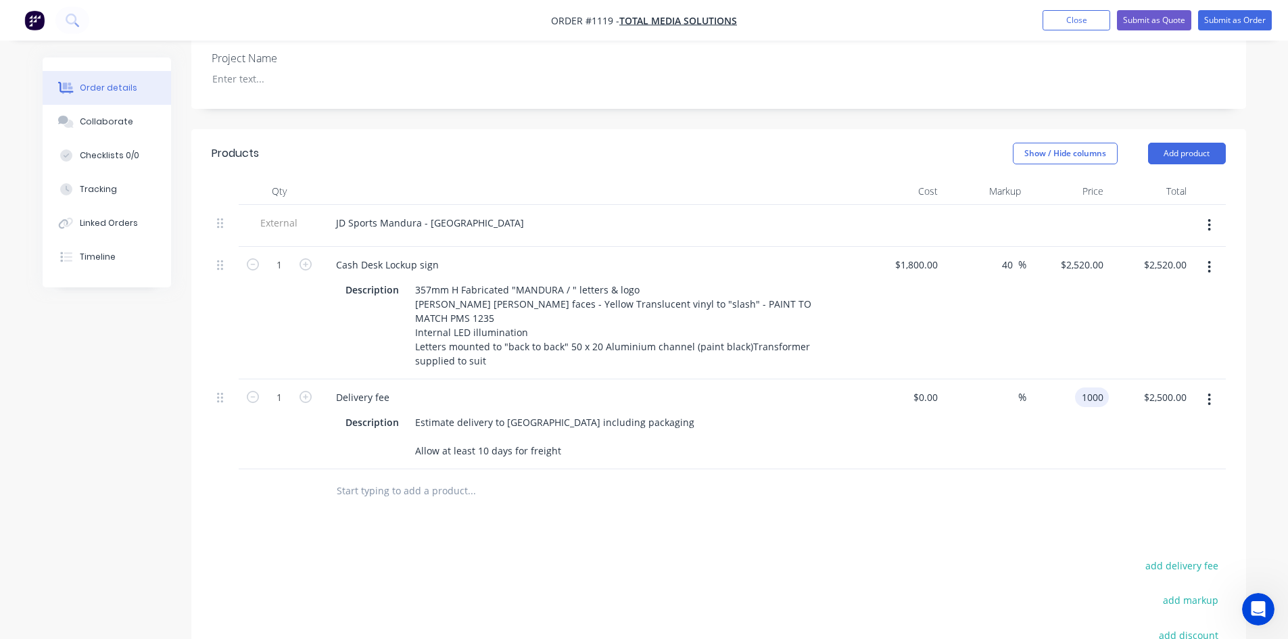
type input "$1,000.00"
click at [1149, 17] on button "Submit as Quote" at bounding box center [1154, 20] width 74 height 20
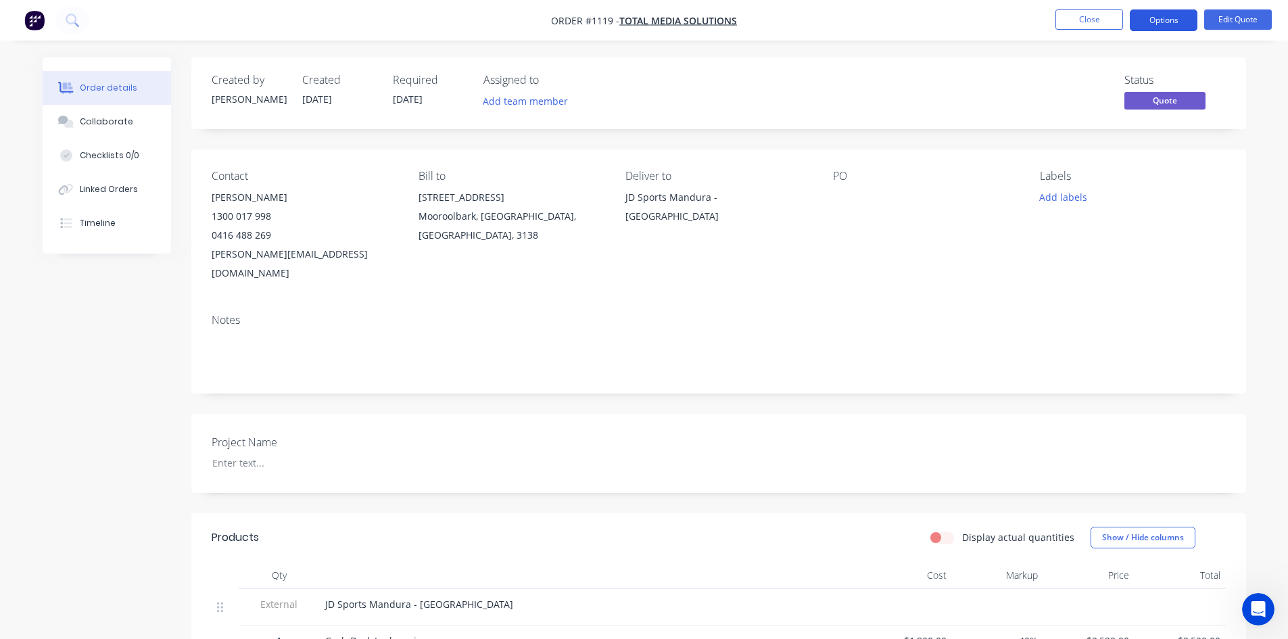
click at [1157, 18] on button "Options" at bounding box center [1164, 20] width 68 height 22
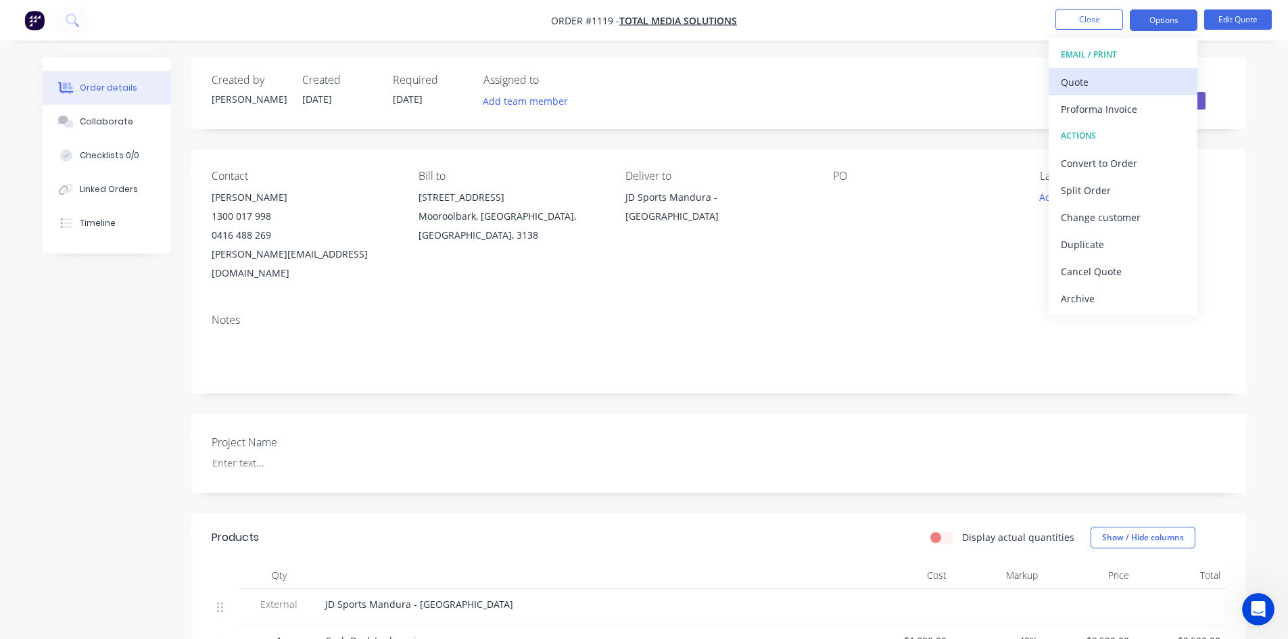
click at [1111, 85] on div "Quote" at bounding box center [1123, 82] width 124 height 20
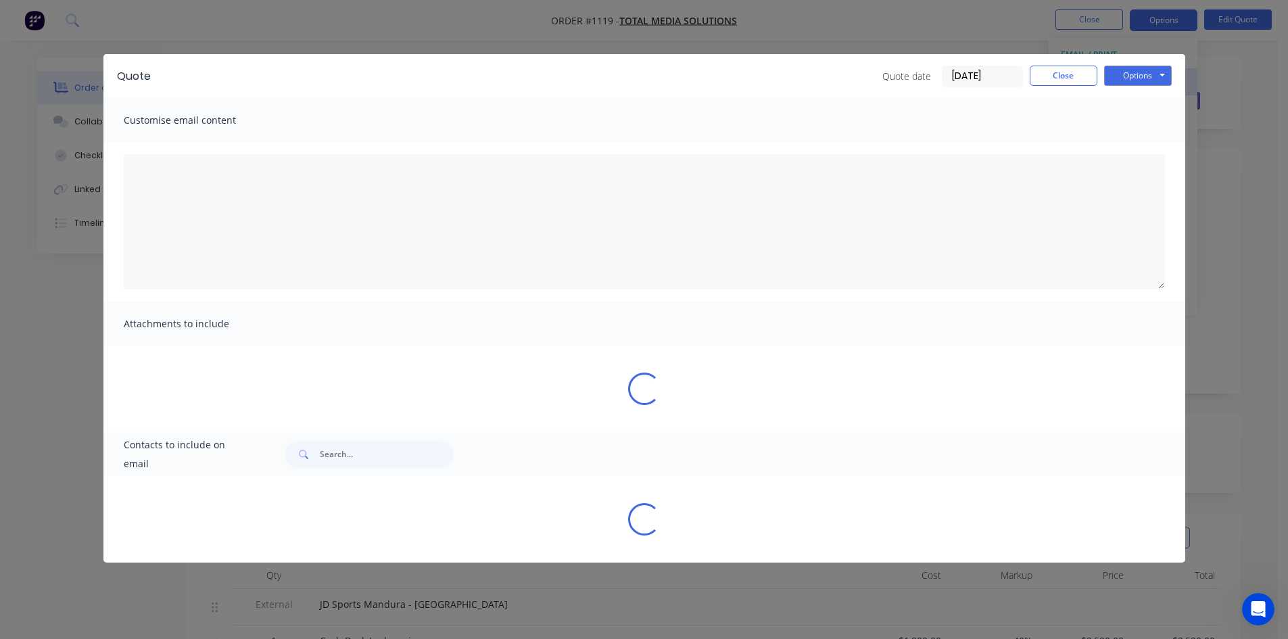
type textarea "Please see attached quotation as requested. If you want to proceed or require a…"
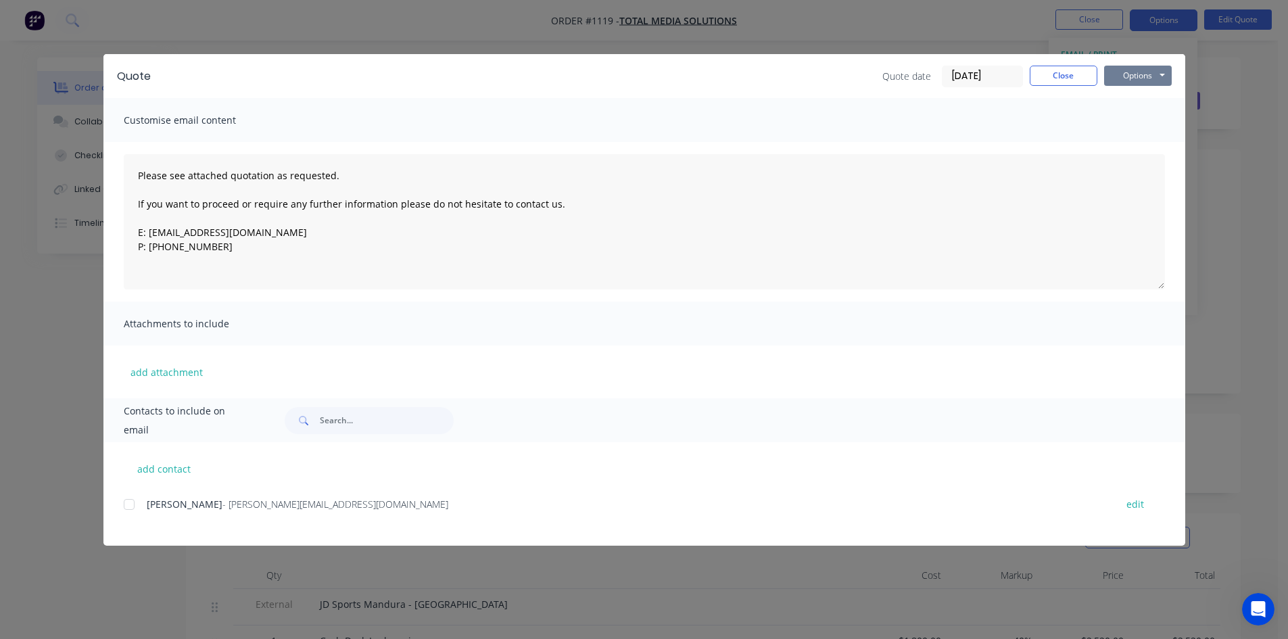
click at [1125, 72] on button "Options" at bounding box center [1138, 76] width 68 height 20
click at [1130, 116] on button "Print" at bounding box center [1147, 122] width 87 height 22
click at [1068, 80] on button "Close" at bounding box center [1064, 76] width 68 height 20
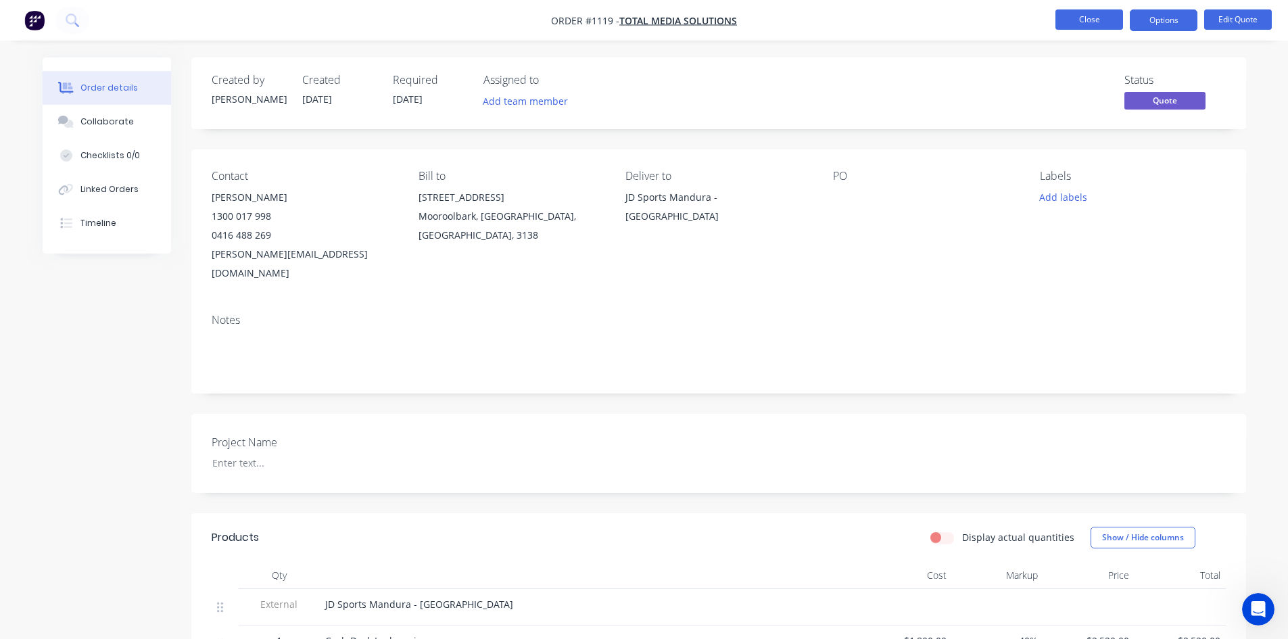
click at [1088, 22] on button "Close" at bounding box center [1089, 19] width 68 height 20
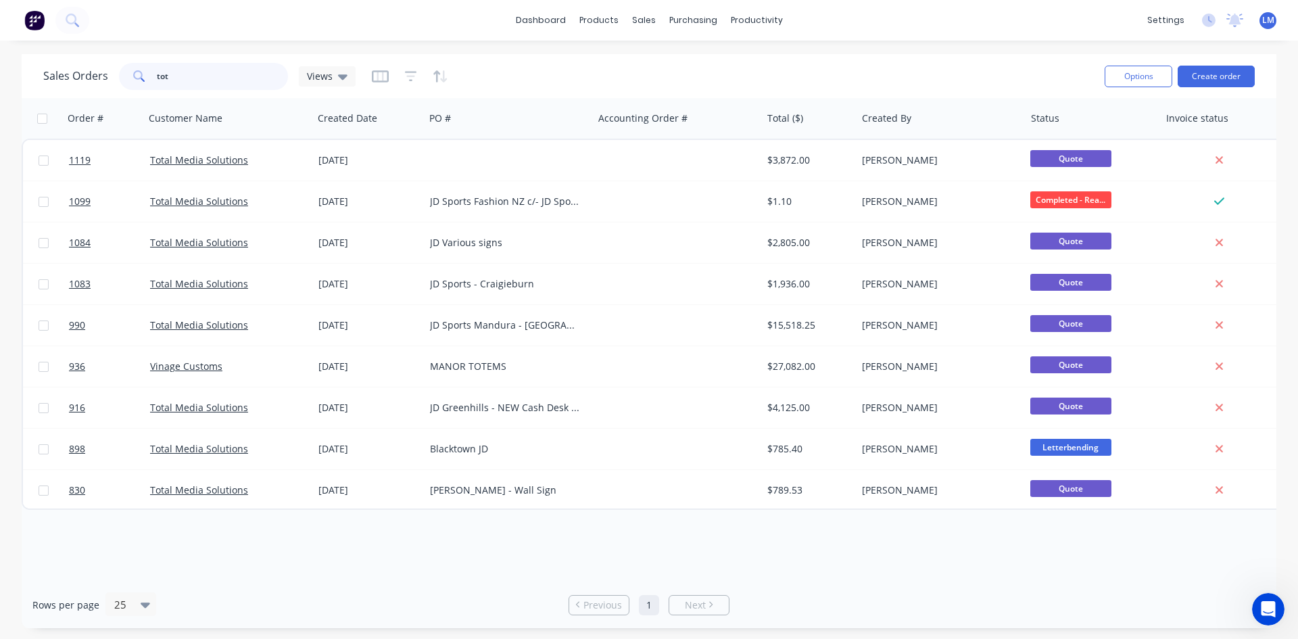
drag, startPoint x: 170, startPoint y: 78, endPoint x: 144, endPoint y: 74, distance: 26.6
click at [144, 74] on div "tot" at bounding box center [203, 76] width 169 height 27
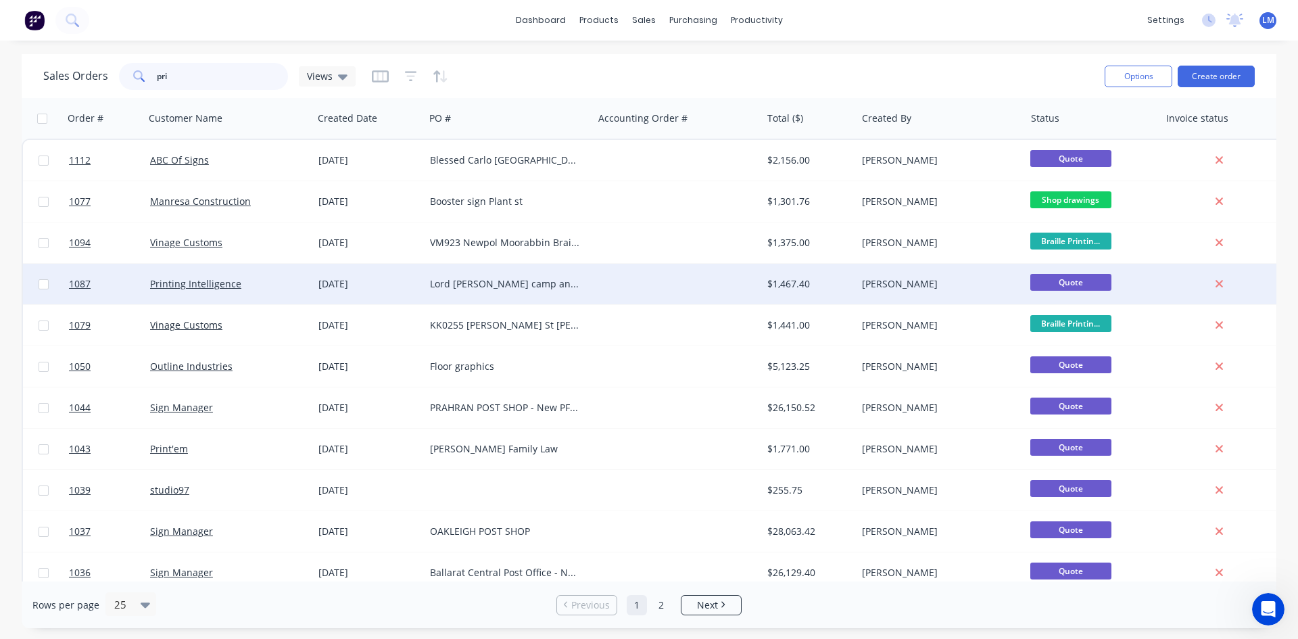
type input "pri"
click at [256, 289] on div "Printing Intelligence" at bounding box center [225, 284] width 150 height 14
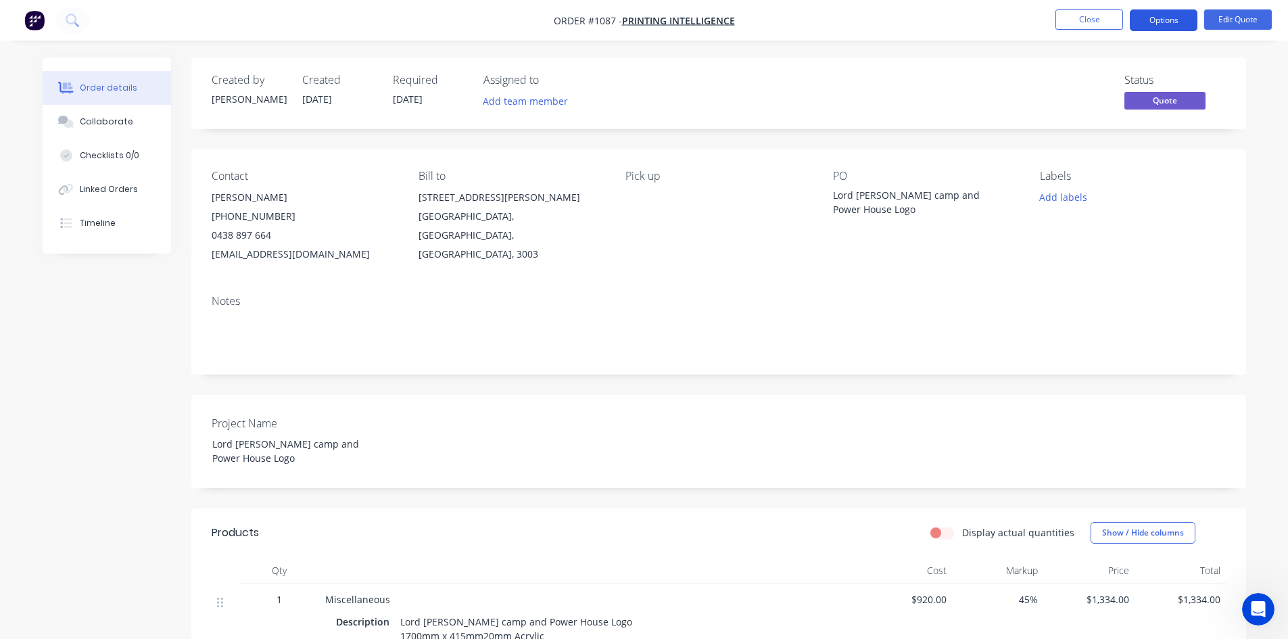
click at [1163, 10] on button "Options" at bounding box center [1164, 20] width 68 height 22
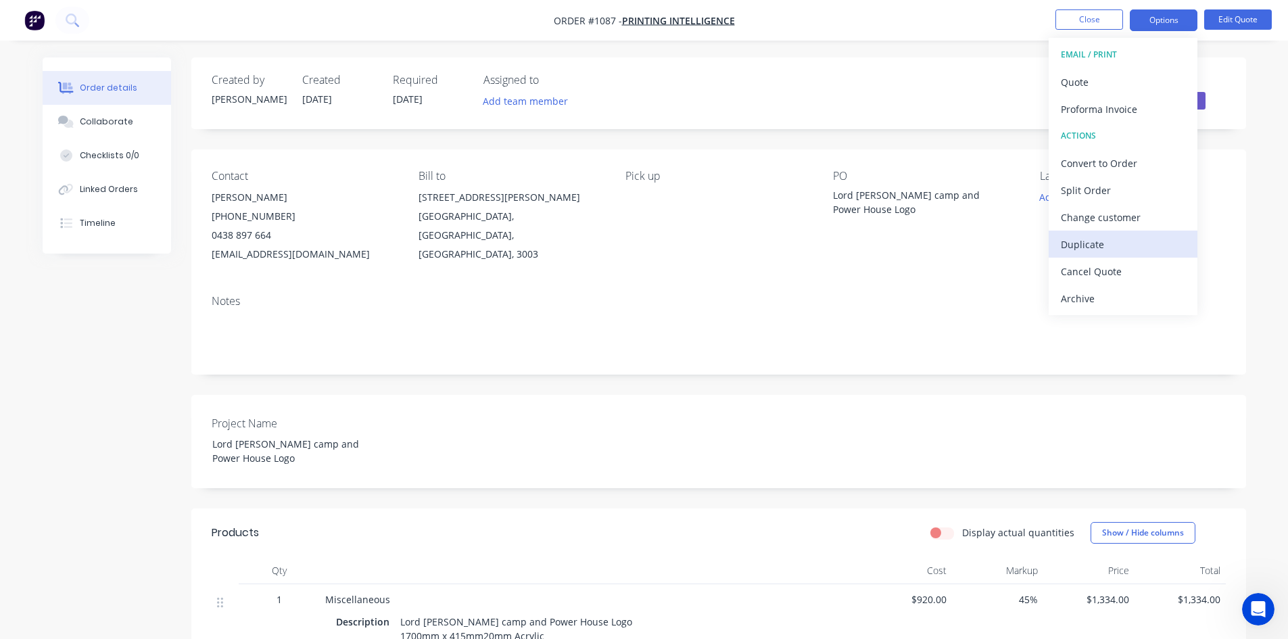
click at [1113, 244] on div "Duplicate" at bounding box center [1123, 245] width 124 height 20
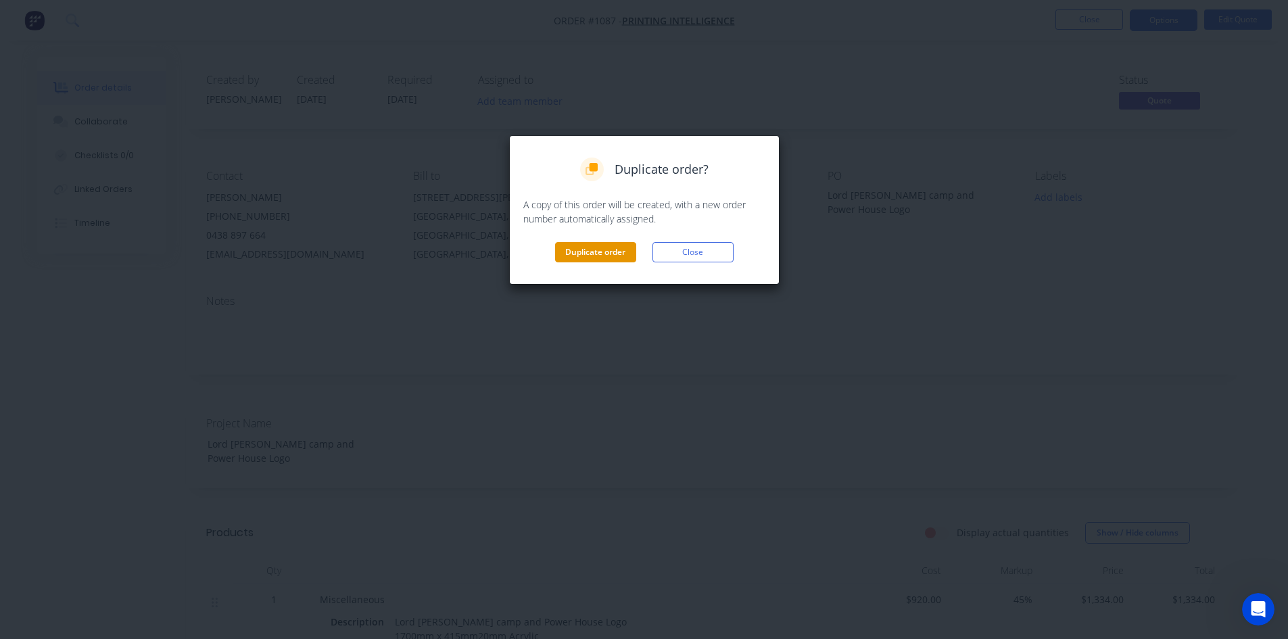
click at [606, 252] on button "Duplicate order" at bounding box center [595, 252] width 81 height 20
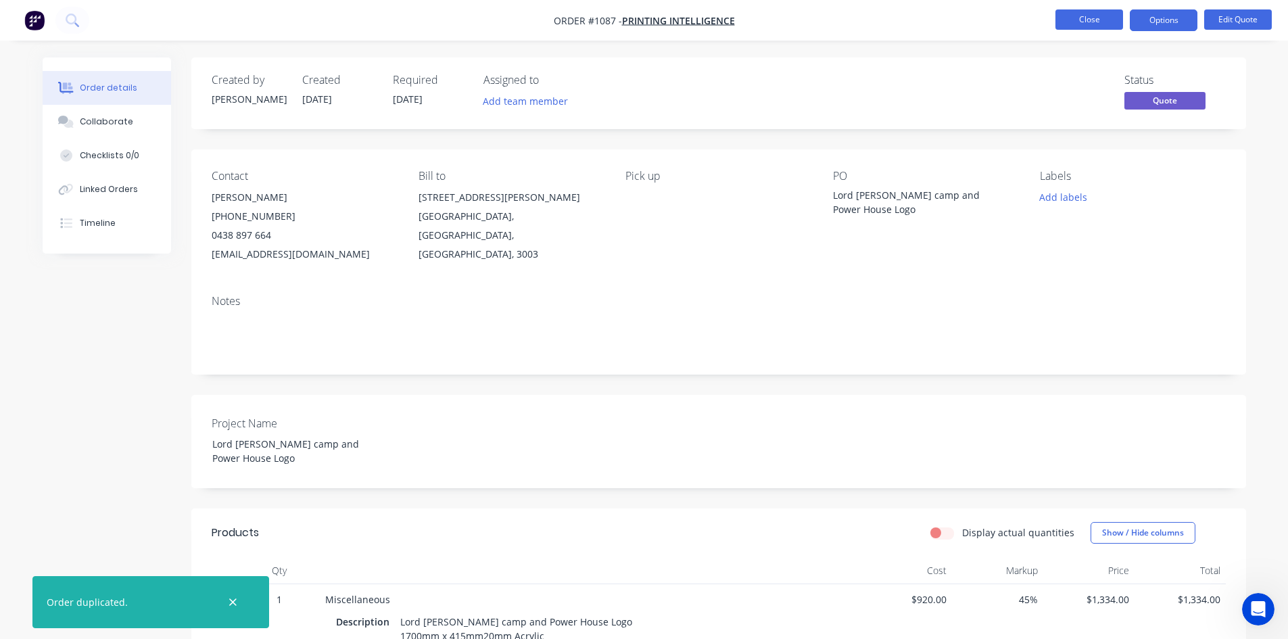
click at [1091, 16] on button "Close" at bounding box center [1089, 19] width 68 height 20
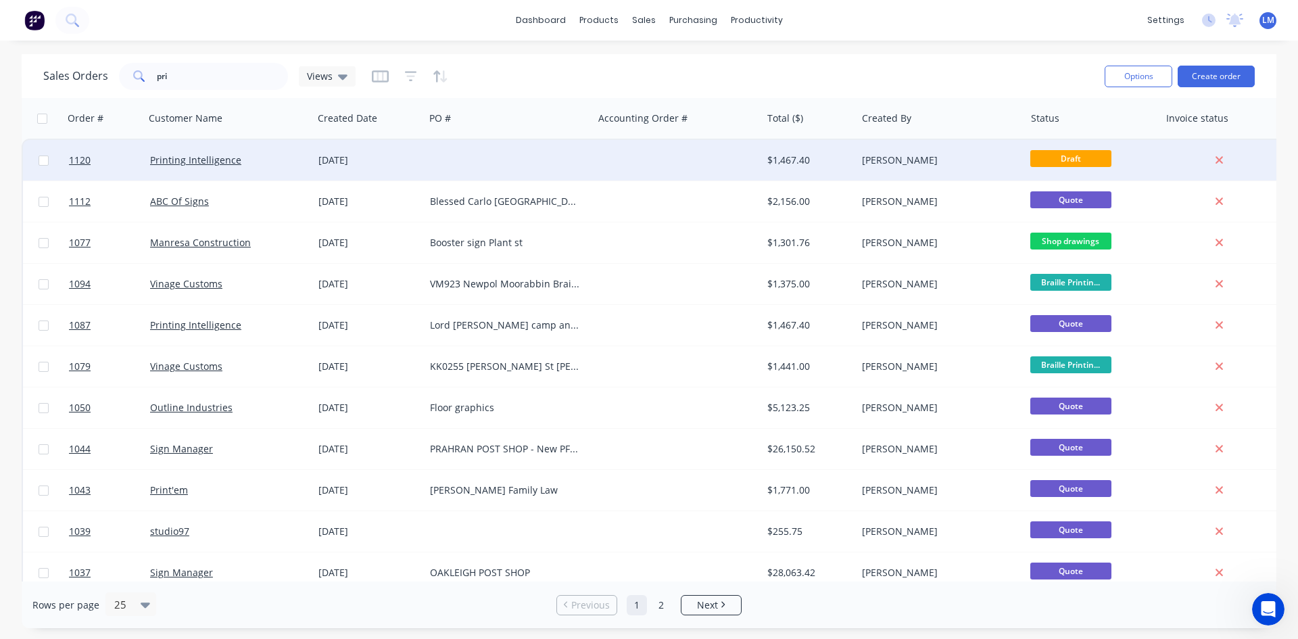
click at [470, 157] on div at bounding box center [509, 160] width 168 height 41
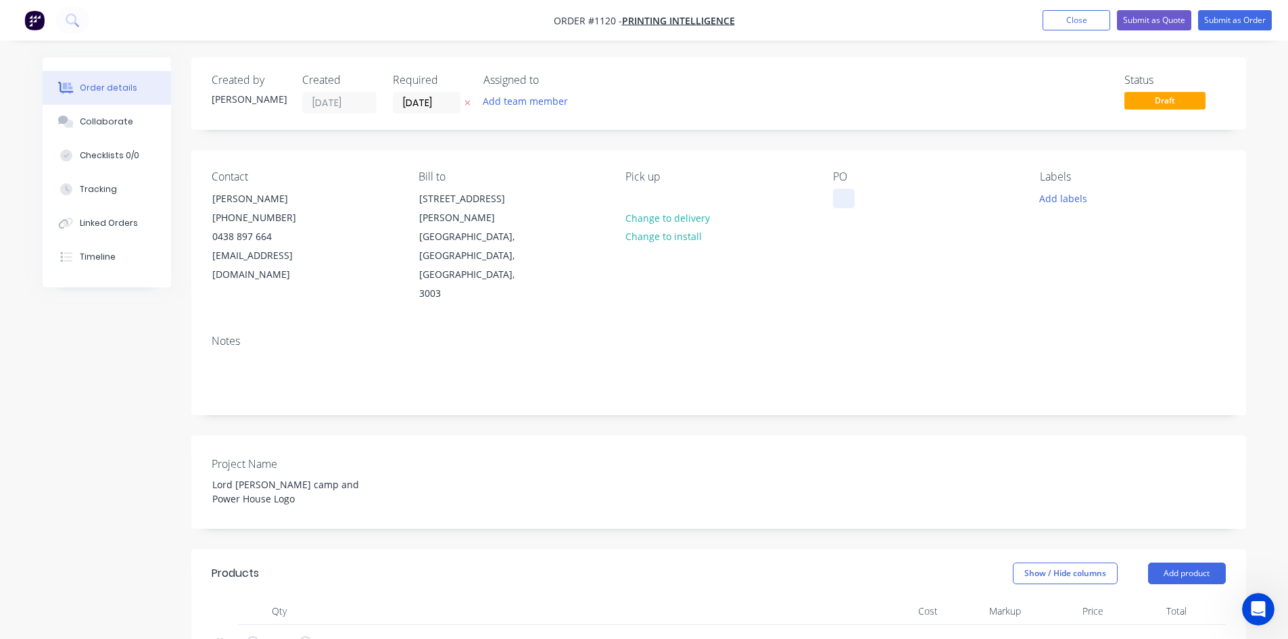
click at [840, 196] on div at bounding box center [844, 199] width 22 height 20
drag, startPoint x: 886, startPoint y: 198, endPoint x: 823, endPoint y: 198, distance: 62.9
click at [823, 198] on div "Contact [PERSON_NAME] [PHONE_NUMBER] [EMAIL_ADDRESS][DOMAIN_NAME] Bill to [STRE…" at bounding box center [718, 237] width 1055 height 174
copy div "LSC - Logo"
drag, startPoint x: 231, startPoint y: 466, endPoint x: 204, endPoint y: 448, distance: 32.3
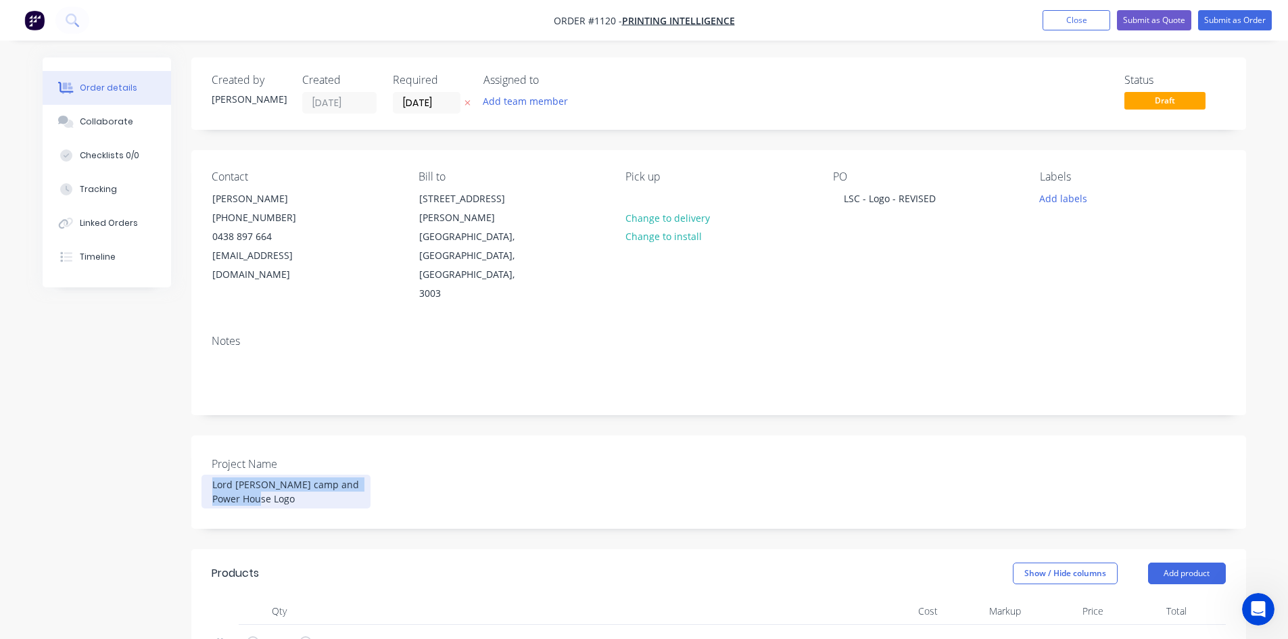
click at [204, 475] on div "Lord [PERSON_NAME] camp and Power House Logo" at bounding box center [285, 492] width 169 height 34
paste div
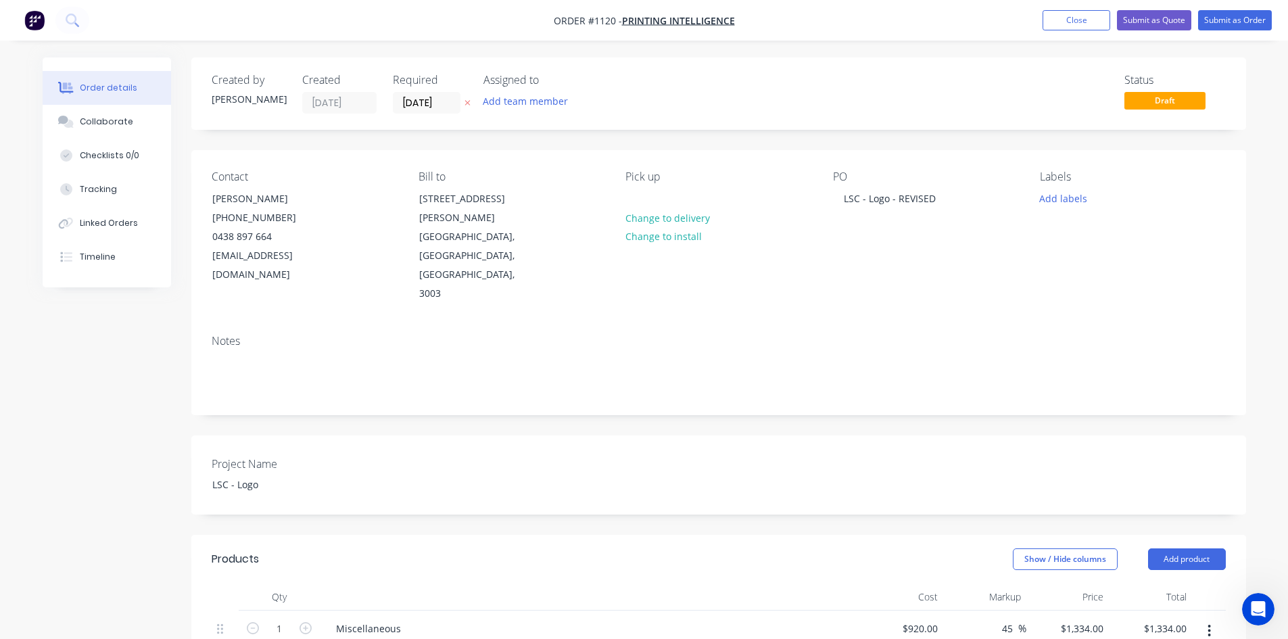
click at [506, 495] on div "Created by [PERSON_NAME] Created [DATE] Required [DATE] Assigned to Add team me…" at bounding box center [718, 584] width 1055 height 1054
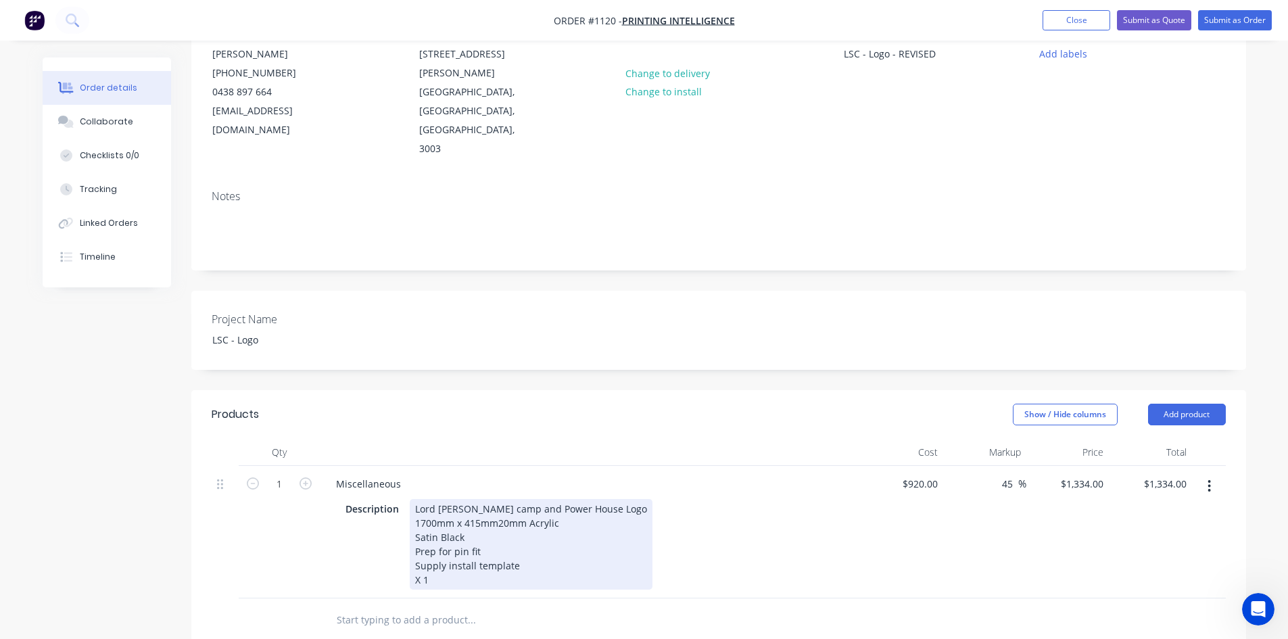
scroll to position [270, 0]
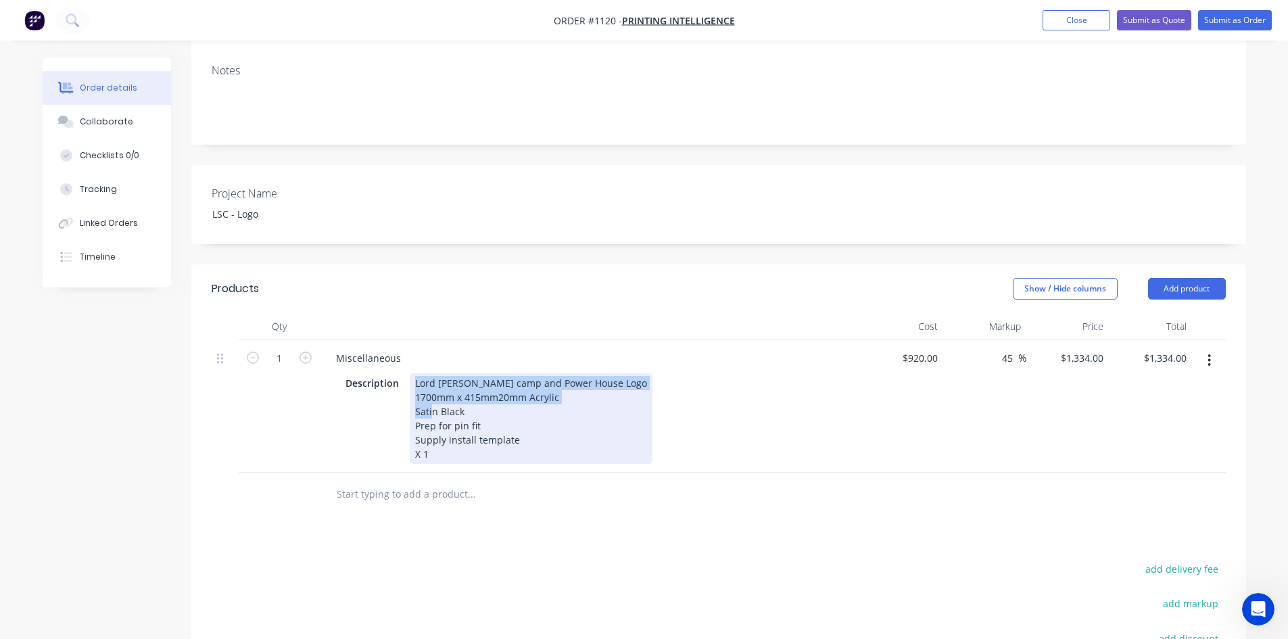
drag, startPoint x: 413, startPoint y: 344, endPoint x: 507, endPoint y: 373, distance: 98.2
click at [507, 373] on div "Lord [PERSON_NAME] camp and Power House Logo 1700mm x 415mm20mm Acrylic Satin B…" at bounding box center [531, 418] width 243 height 91
paste div
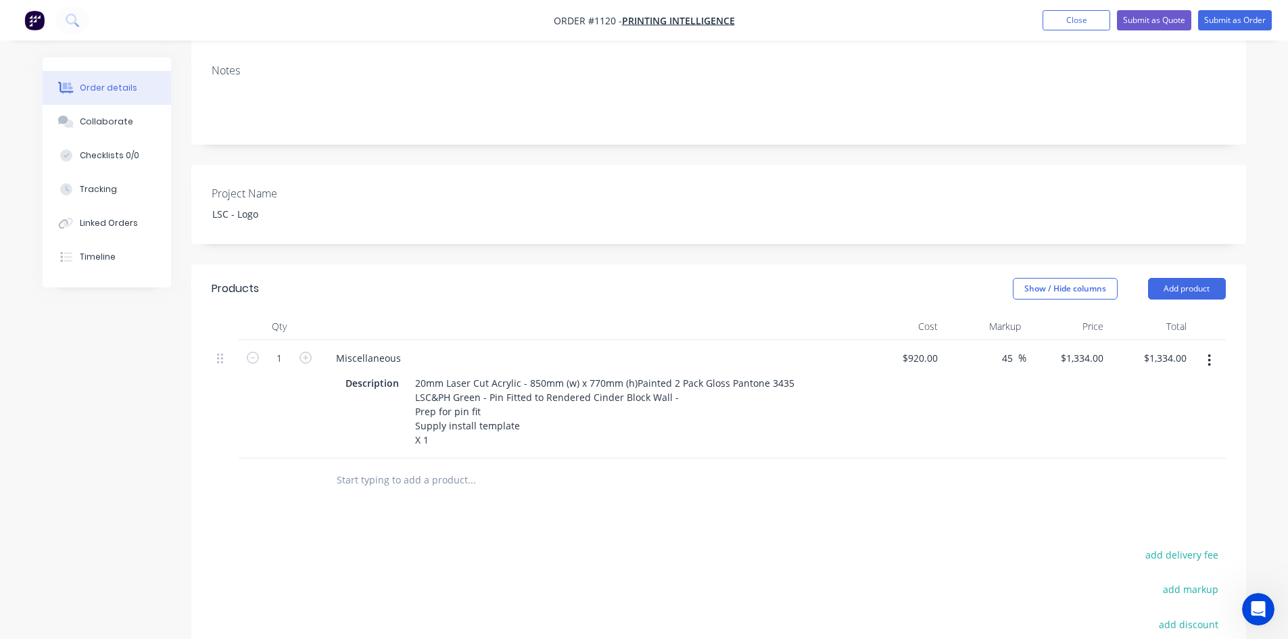
click at [769, 487] on div "Products Show / Hide columns Add product Qty Cost Markup Price Total 1 Miscella…" at bounding box center [718, 545] width 1055 height 563
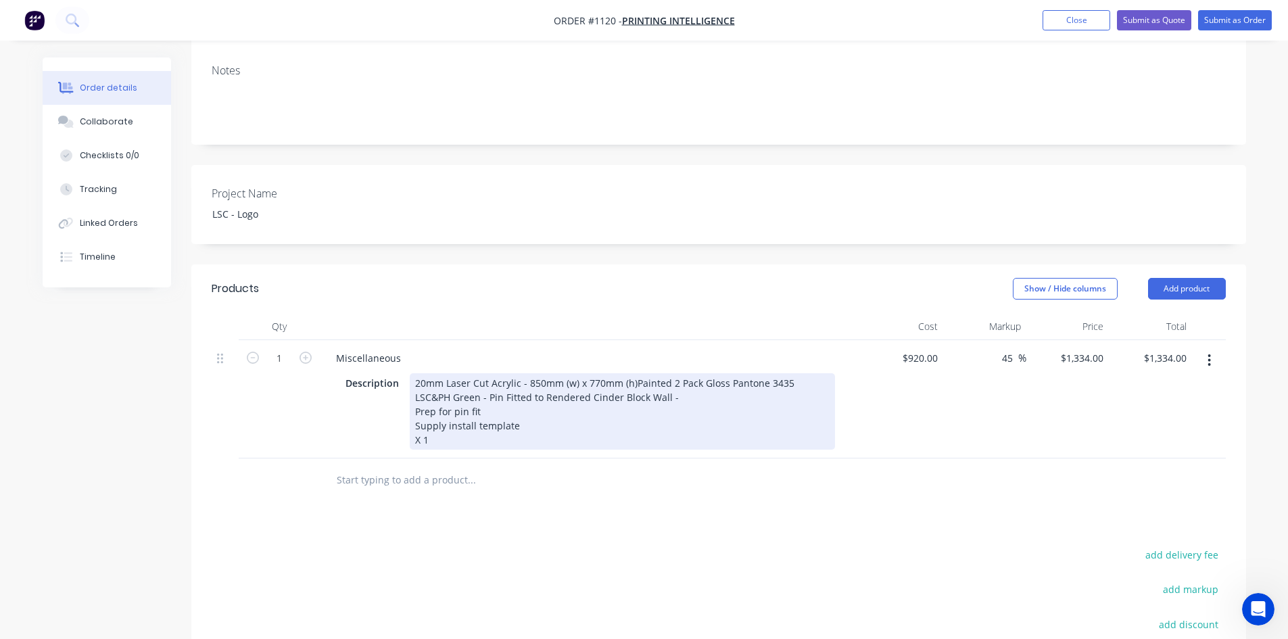
click at [633, 373] on div "20mm Laser Cut Acrylic - 850mm (w) x 770mm (h)Painted 2 Pack Gloss Pantone 3435…" at bounding box center [622, 411] width 425 height 76
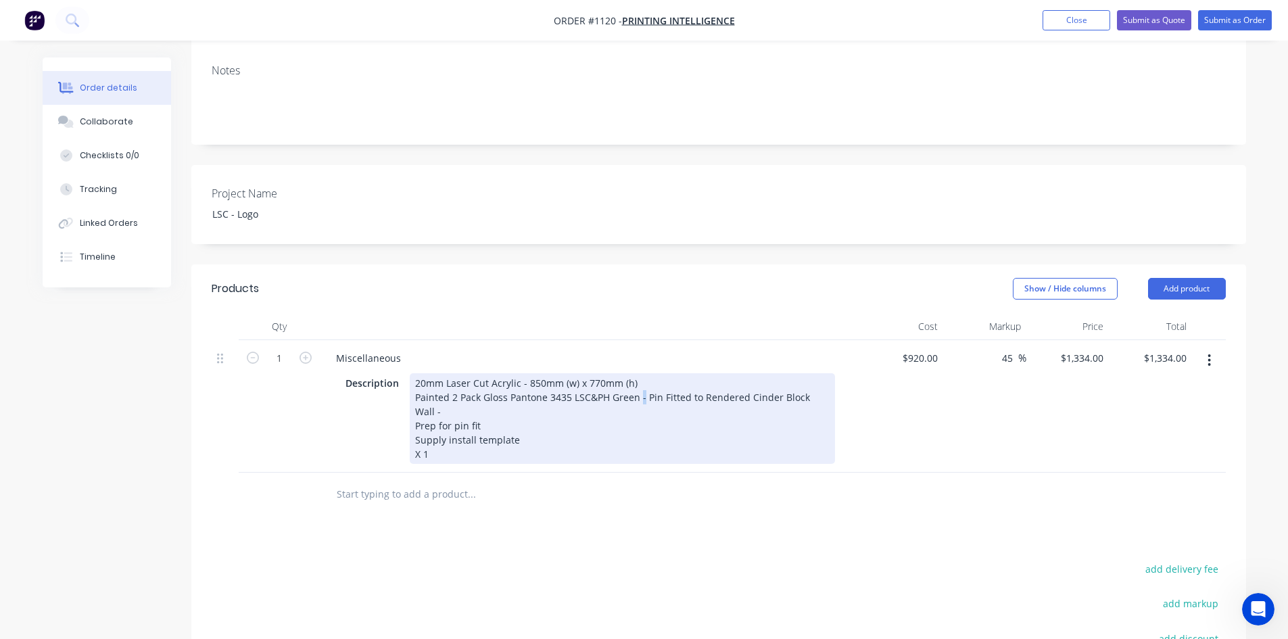
click at [638, 373] on div "20mm Laser Cut Acrylic - 850mm (w) x 770mm (h) Painted 2 Pack Gloss Pantone 343…" at bounding box center [622, 418] width 425 height 91
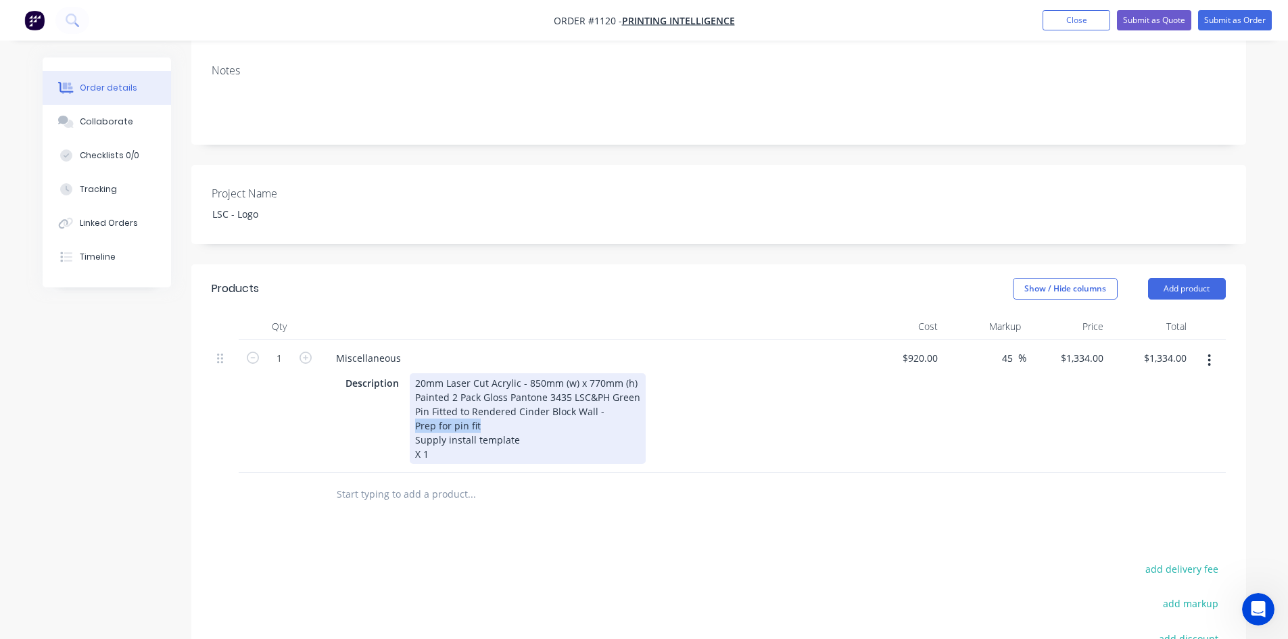
drag, startPoint x: 485, startPoint y: 391, endPoint x: 398, endPoint y: 387, distance: 86.6
click at [398, 387] on div "Description 20mm Laser Cut Acrylic - 850mm (w) x 770mm (h) Painted 2 Pack Gloss…" at bounding box center [587, 418] width 495 height 91
drag, startPoint x: 611, startPoint y: 376, endPoint x: 589, endPoint y: 377, distance: 22.3
click at [589, 377] on div "20mm Laser Cut Acrylic - 850mm (w) x 770mm (h) Painted 2 Pack Gloss Pantone 343…" at bounding box center [528, 418] width 236 height 91
drag, startPoint x: 679, startPoint y: 415, endPoint x: 631, endPoint y: 418, distance: 47.4
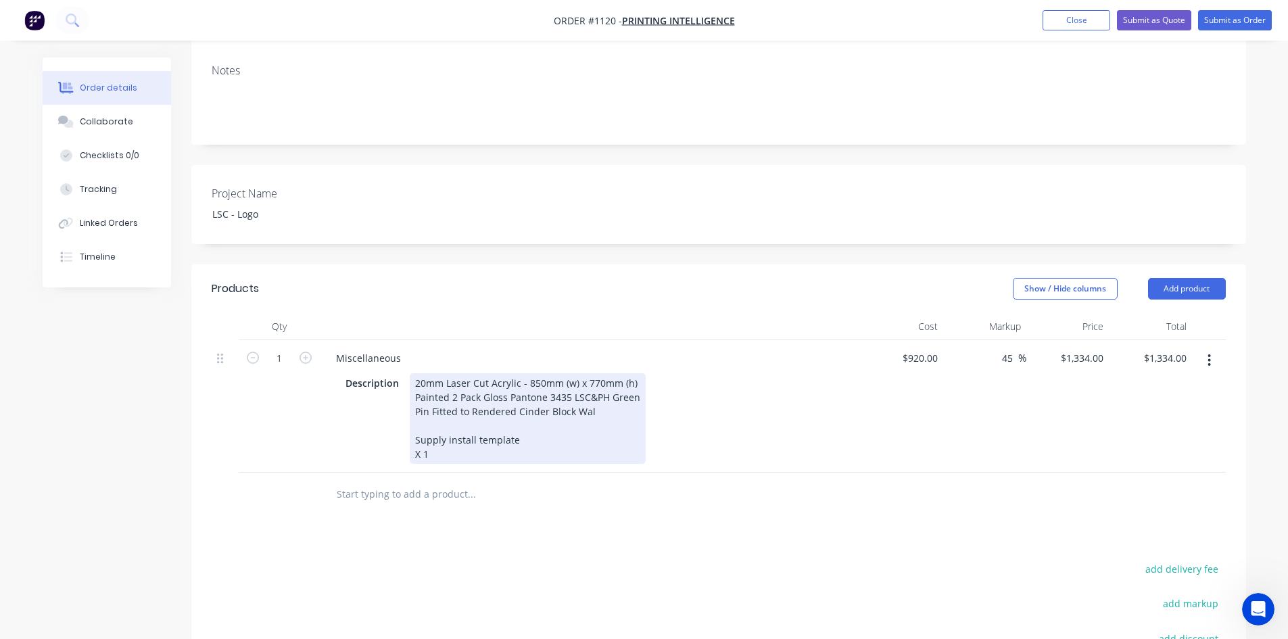
click at [679, 416] on div "Description 20mm Laser Cut Acrylic - 850mm (w) x 770mm (h) Painted 2 Pack Gloss…" at bounding box center [587, 418] width 495 height 91
click at [441, 390] on div "20mm Laser Cut Acrylic - 850mm (w) x 770mm (h) Painted 2 Pack Gloss Pantone 343…" at bounding box center [528, 418] width 236 height 91
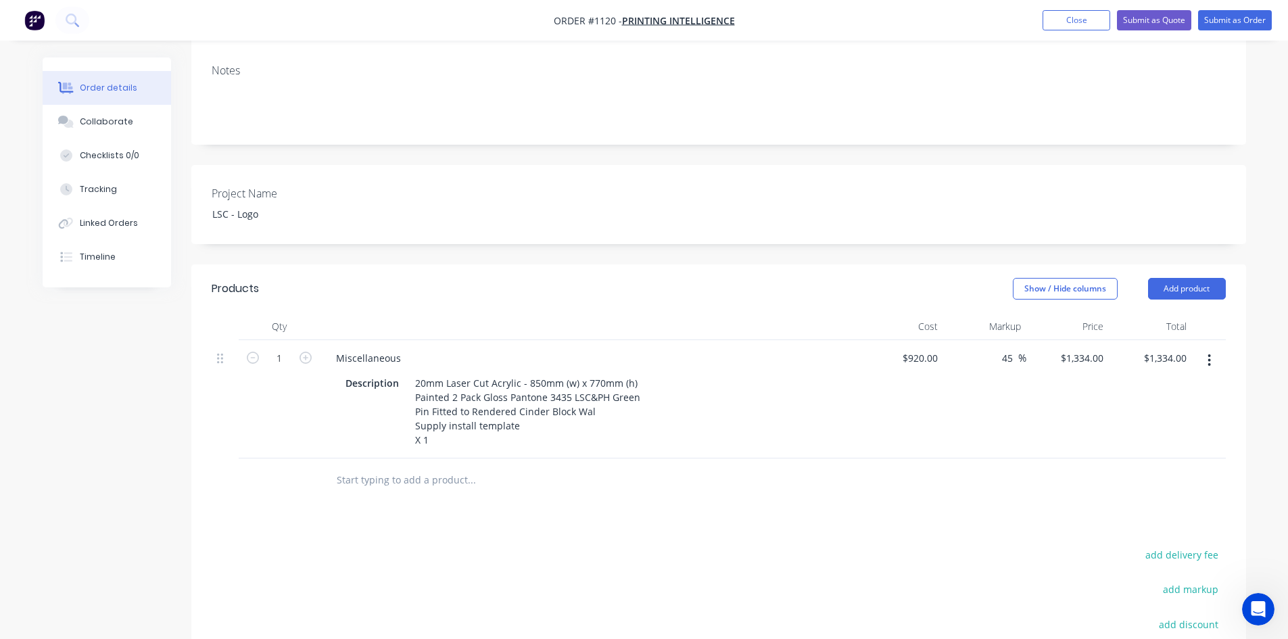
click at [594, 466] on input "text" at bounding box center [471, 479] width 270 height 27
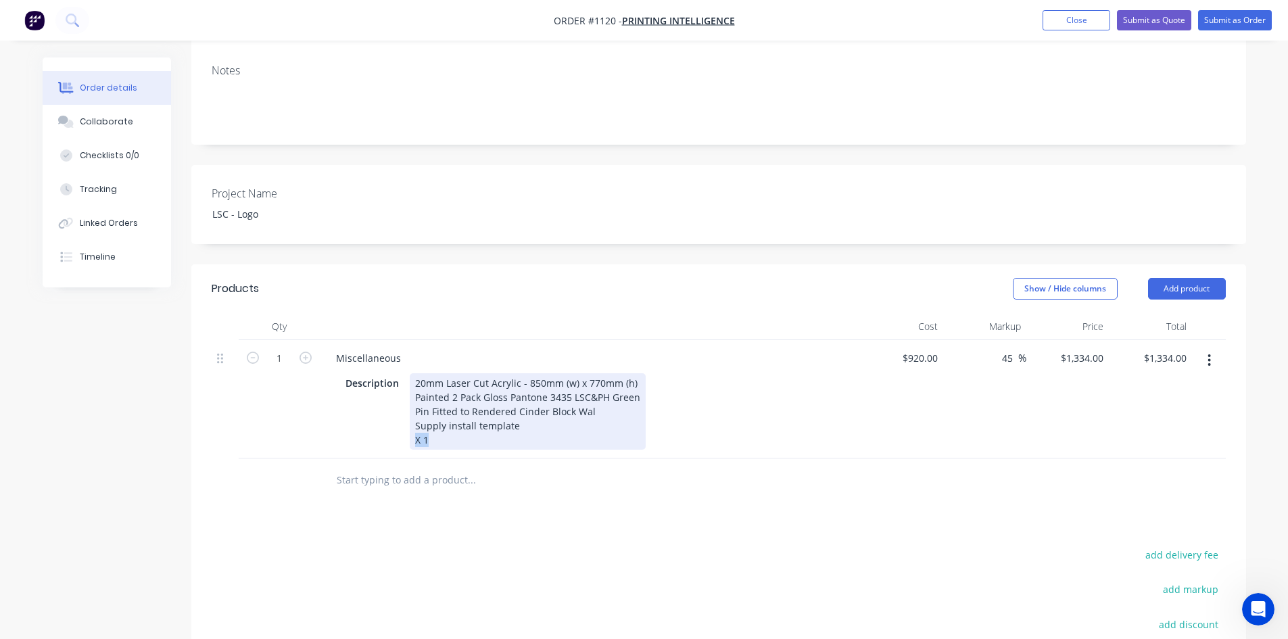
drag, startPoint x: 440, startPoint y: 406, endPoint x: 397, endPoint y: 406, distance: 43.3
click at [398, 406] on div "Description 20mm Laser Cut Acrylic - 850mm (w) x 770mm (h) Painted 2 Pack Gloss…" at bounding box center [587, 411] width 495 height 76
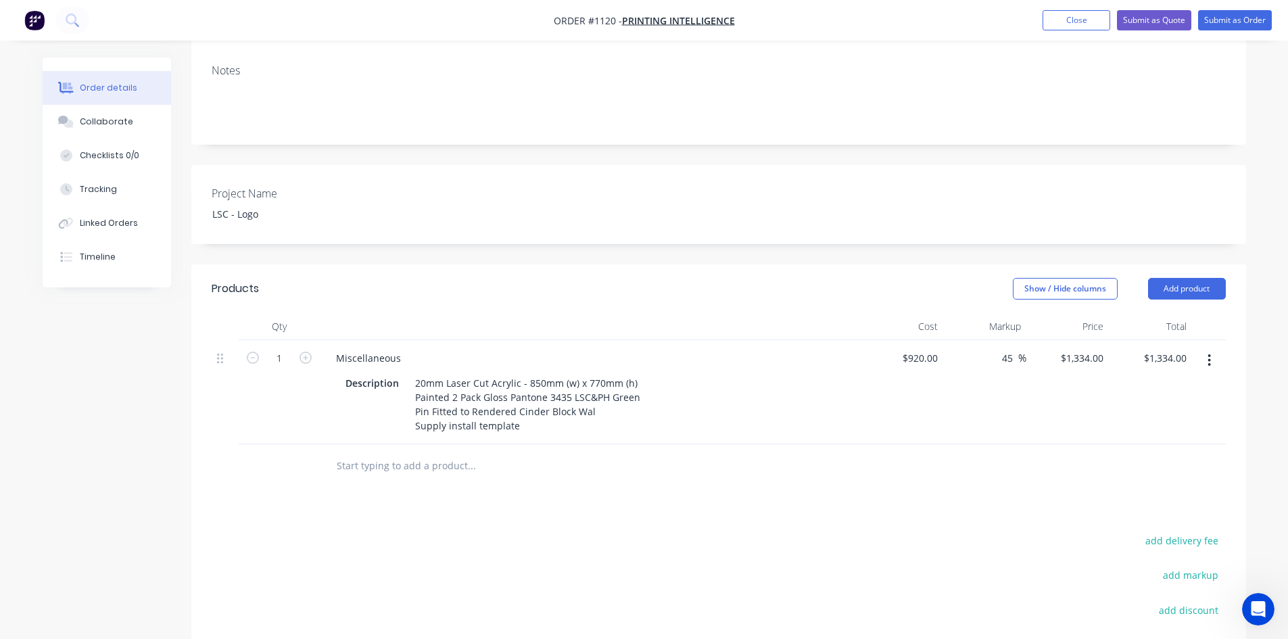
click at [631, 483] on div "Products Show / Hide columns Add product Qty Cost Markup Price Total 1 Miscella…" at bounding box center [718, 538] width 1055 height 548
click at [928, 348] on input "920" at bounding box center [922, 358] width 42 height 20
click at [928, 348] on input "920" at bounding box center [931, 358] width 23 height 20
type input "$700.00"
type input "$1,015.00"
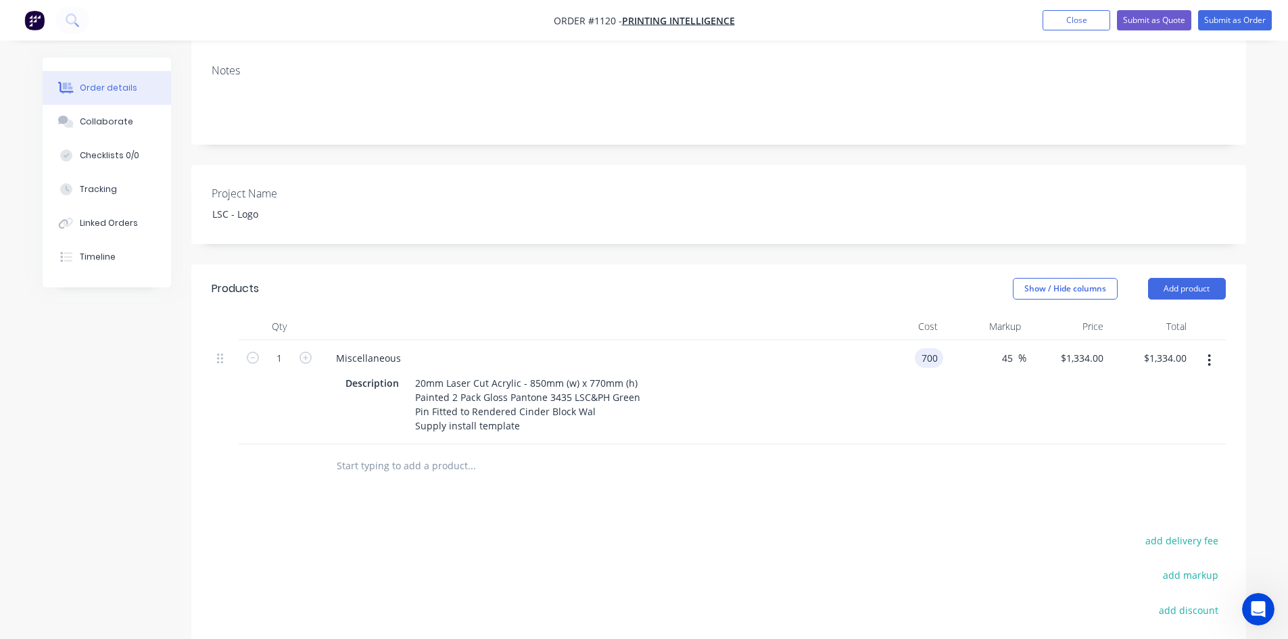
type input "$1,015.00"
click at [988, 389] on div "45 45 %" at bounding box center [984, 392] width 83 height 104
click at [1151, 20] on button "Submit as Quote" at bounding box center [1154, 20] width 74 height 20
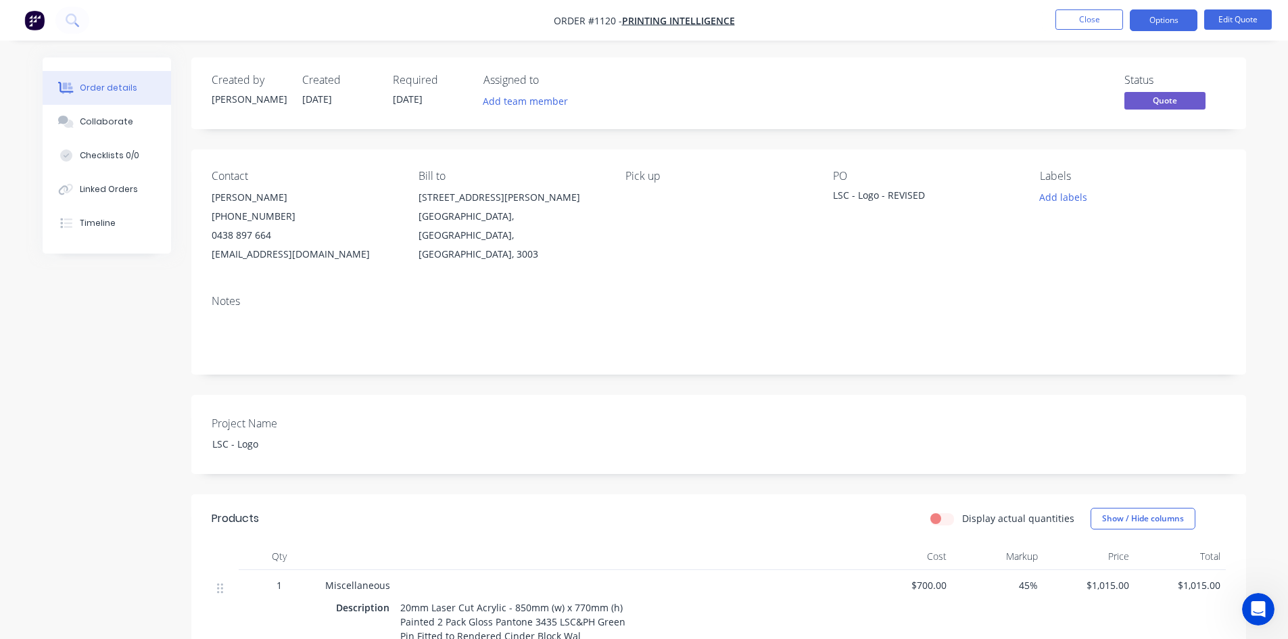
click at [1151, 20] on button "Options" at bounding box center [1164, 20] width 68 height 22
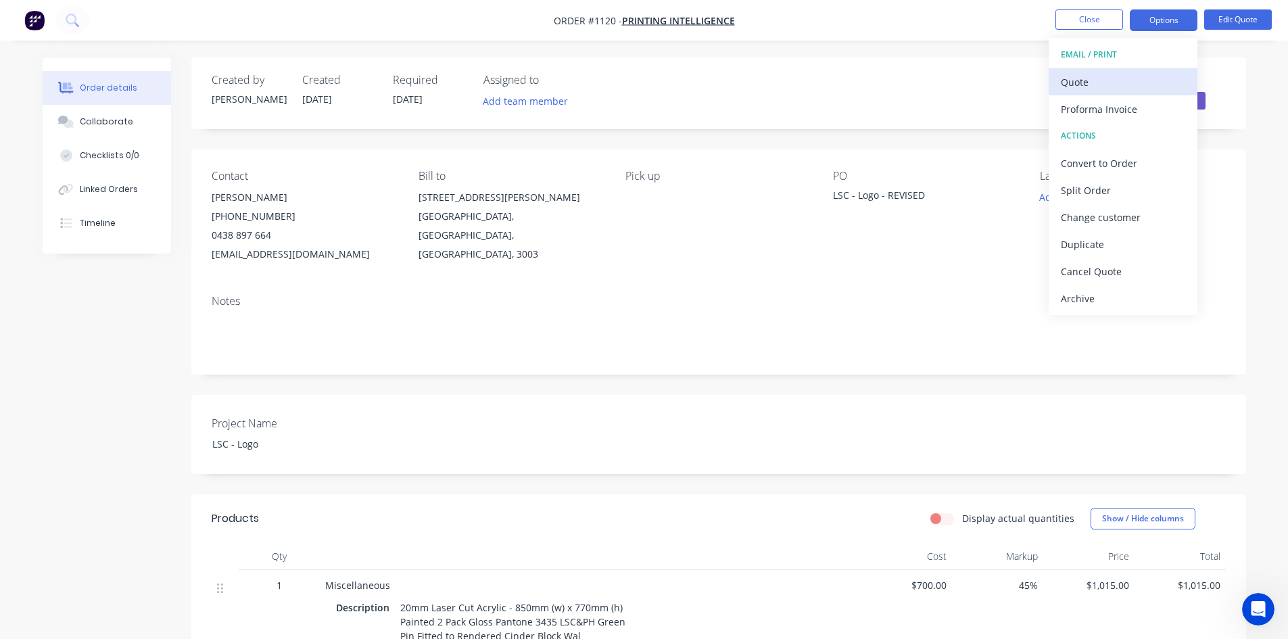
click at [1116, 83] on div "Quote" at bounding box center [1123, 82] width 124 height 20
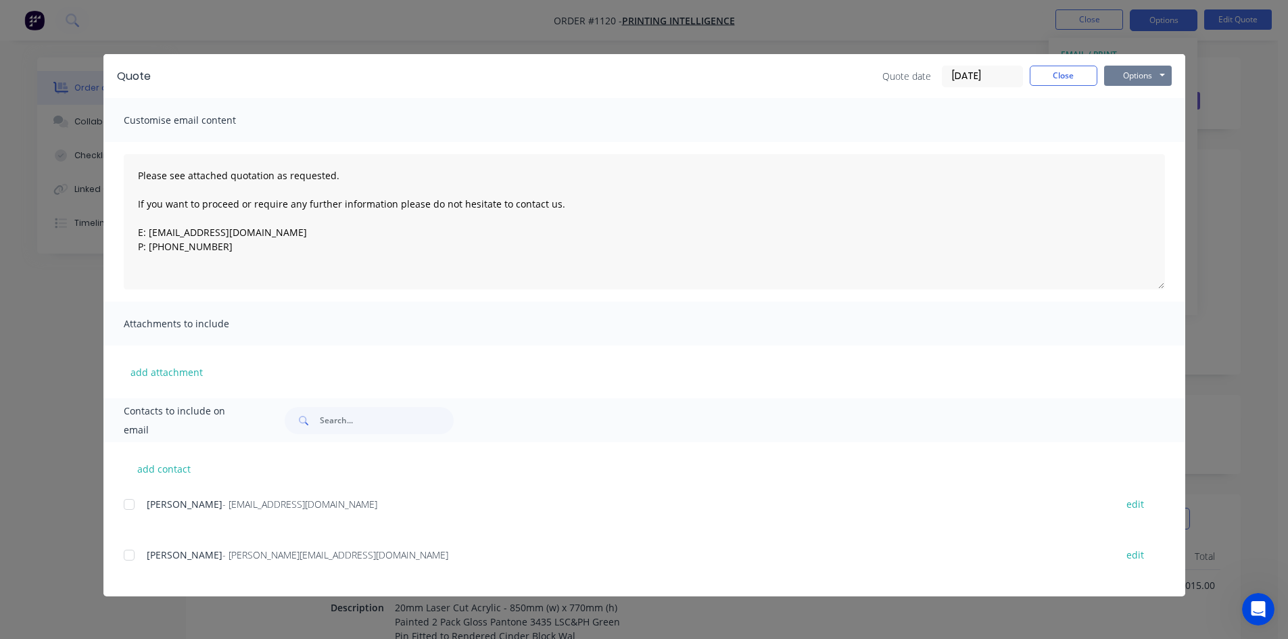
click at [1125, 79] on button "Options" at bounding box center [1138, 76] width 68 height 20
click at [1136, 120] on button "Print" at bounding box center [1147, 122] width 87 height 22
click at [1077, 81] on button "Close" at bounding box center [1064, 76] width 68 height 20
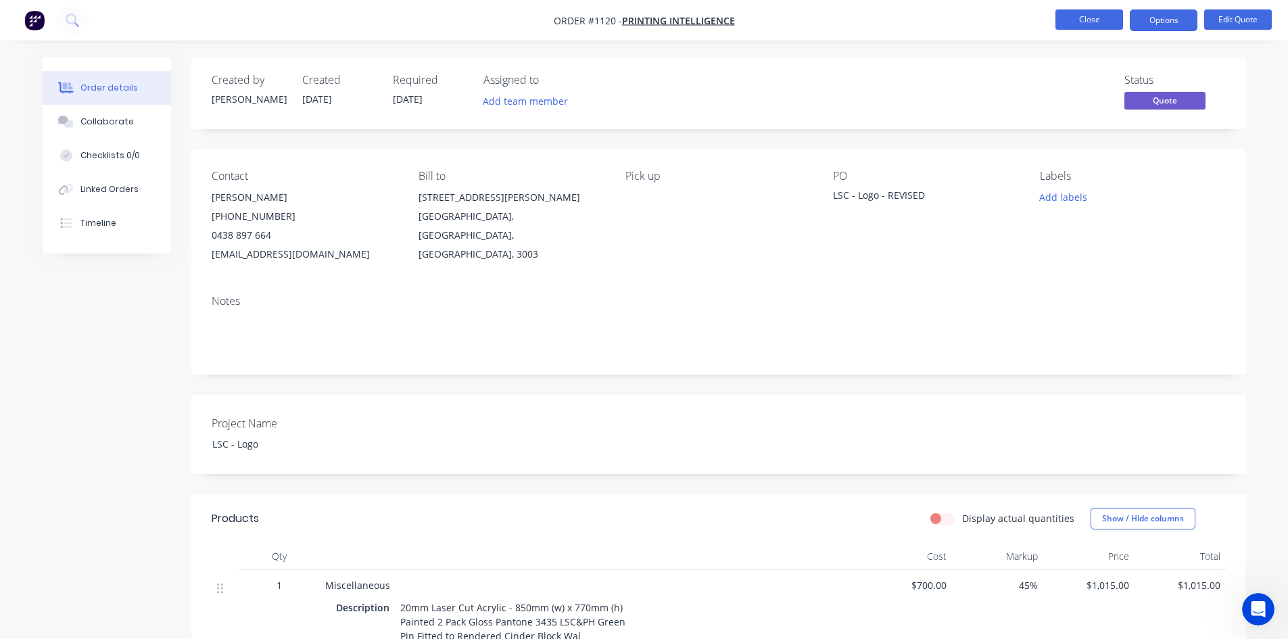
click at [1080, 12] on button "Close" at bounding box center [1089, 19] width 68 height 20
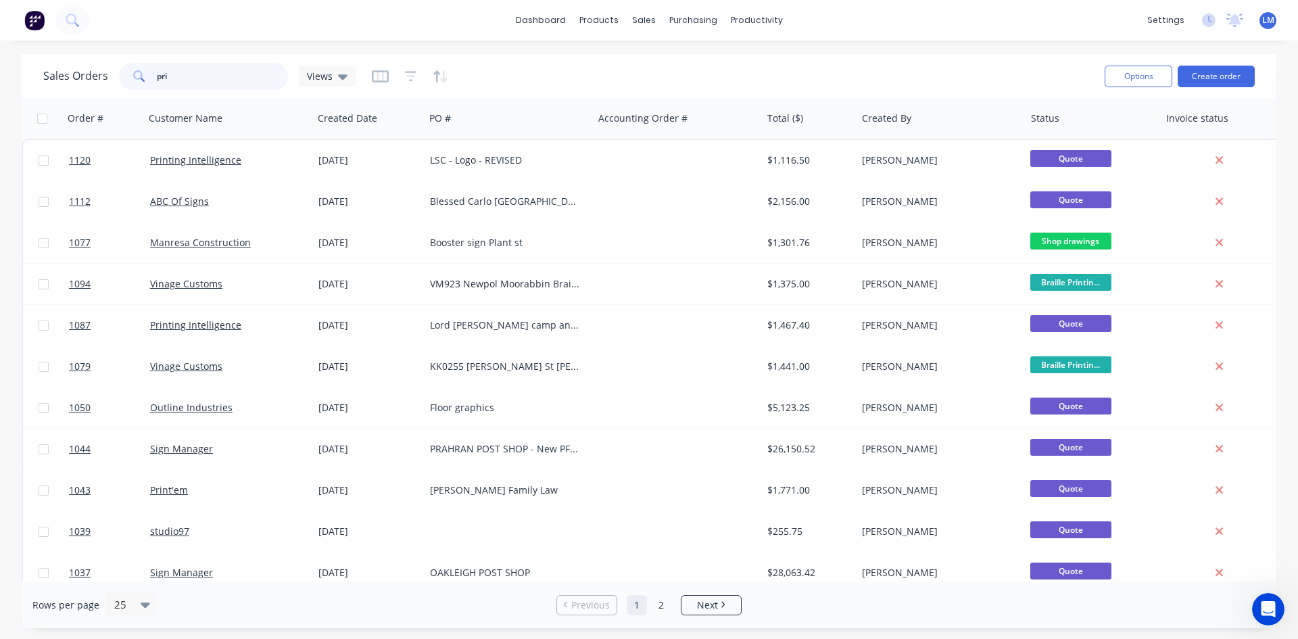
drag, startPoint x: 153, startPoint y: 74, endPoint x: 141, endPoint y: 75, distance: 12.9
click at [141, 75] on div "pri" at bounding box center [203, 76] width 169 height 27
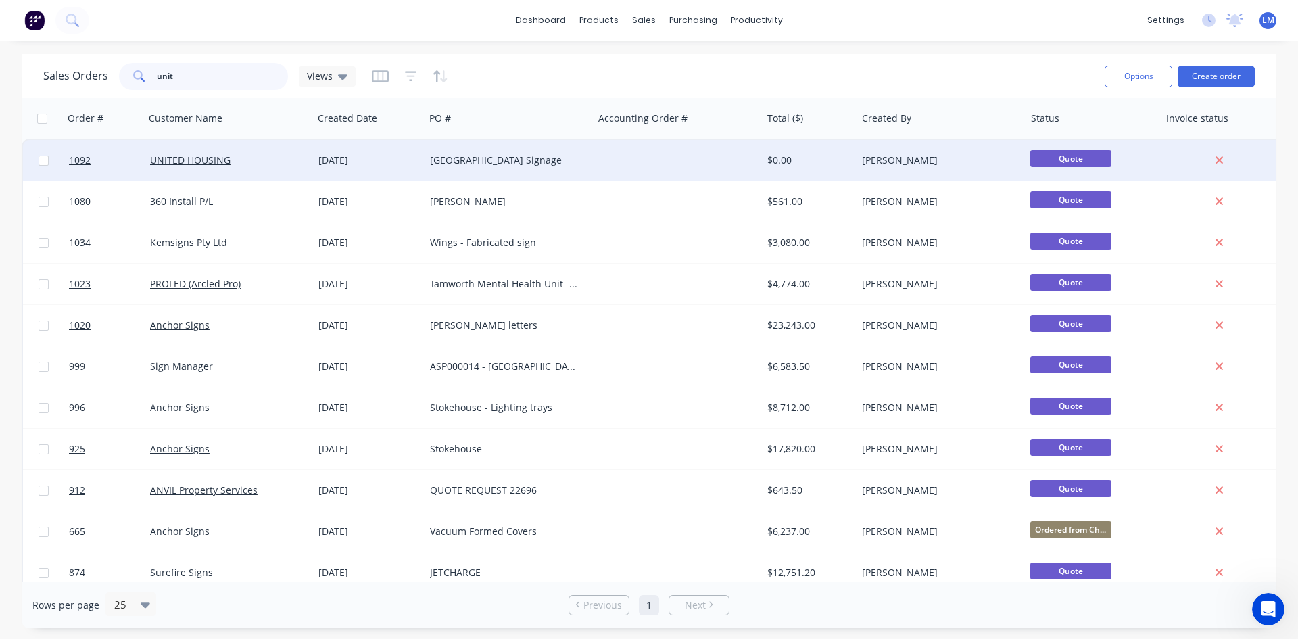
type input "unit"
click at [449, 153] on div "[GEOGRAPHIC_DATA] Signage" at bounding box center [505, 160] width 150 height 14
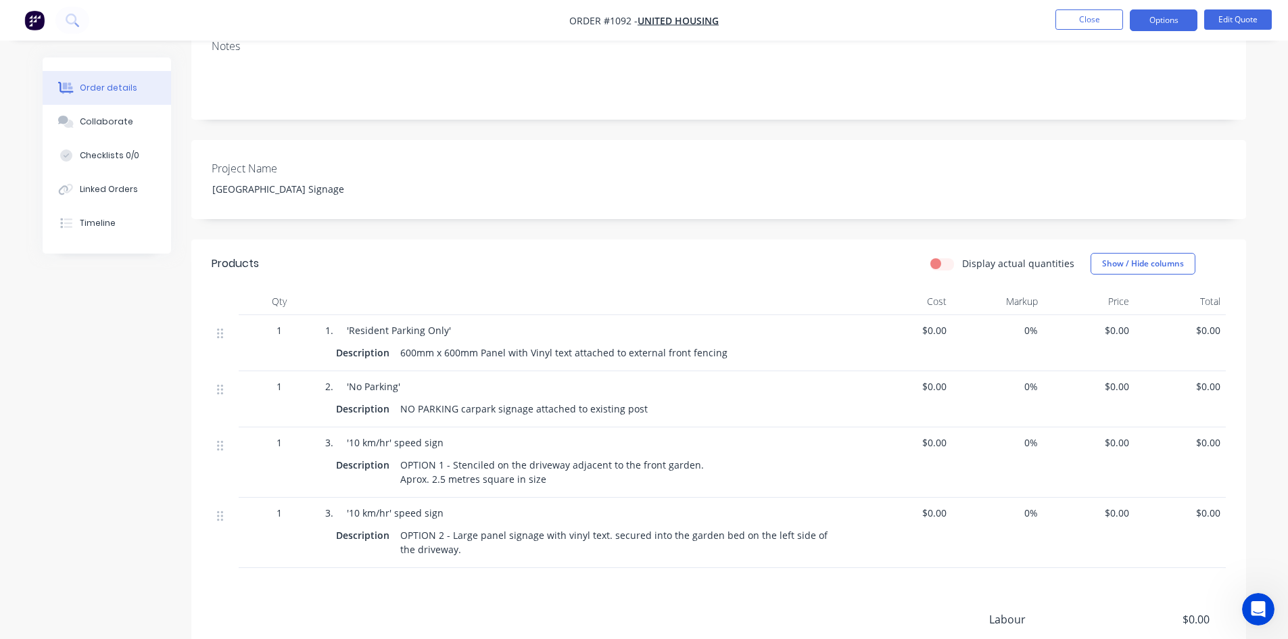
scroll to position [338, 0]
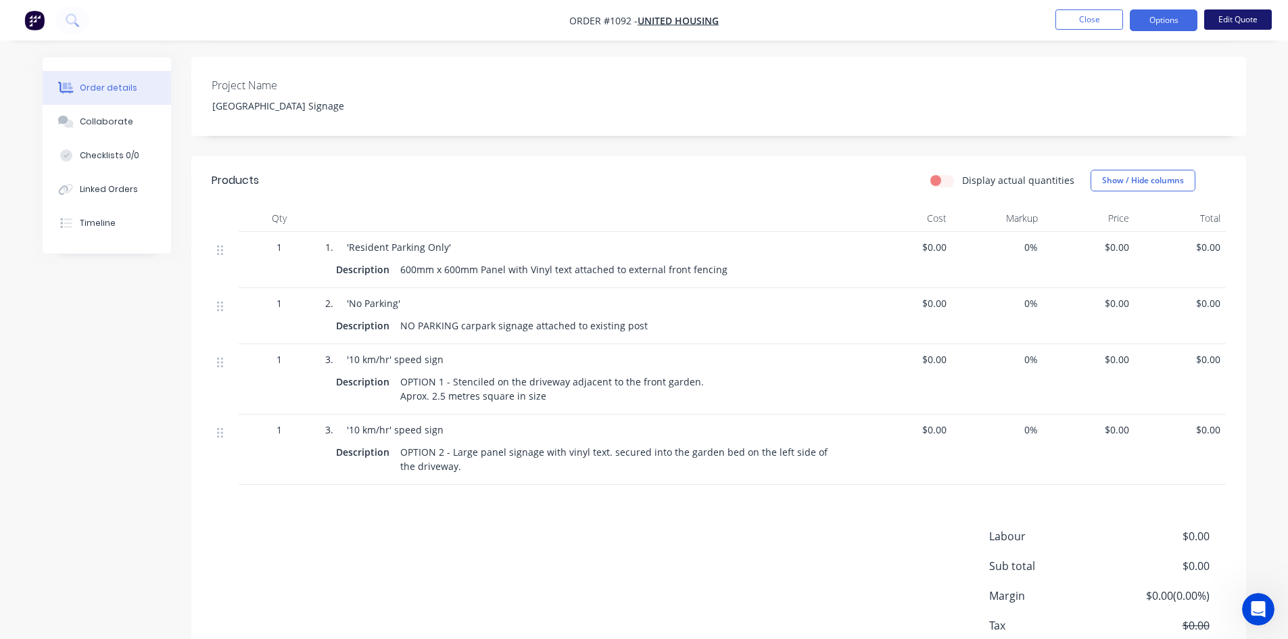
click at [1250, 20] on button "Edit Quote" at bounding box center [1238, 19] width 68 height 20
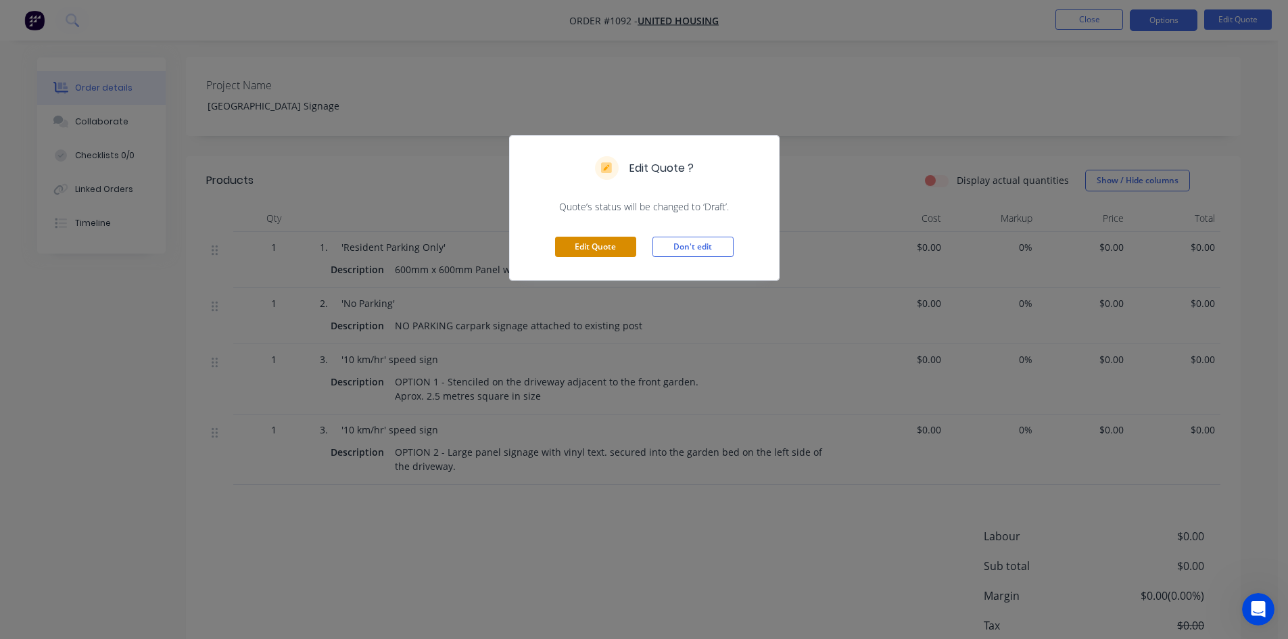
click at [583, 249] on button "Edit Quote" at bounding box center [595, 247] width 81 height 20
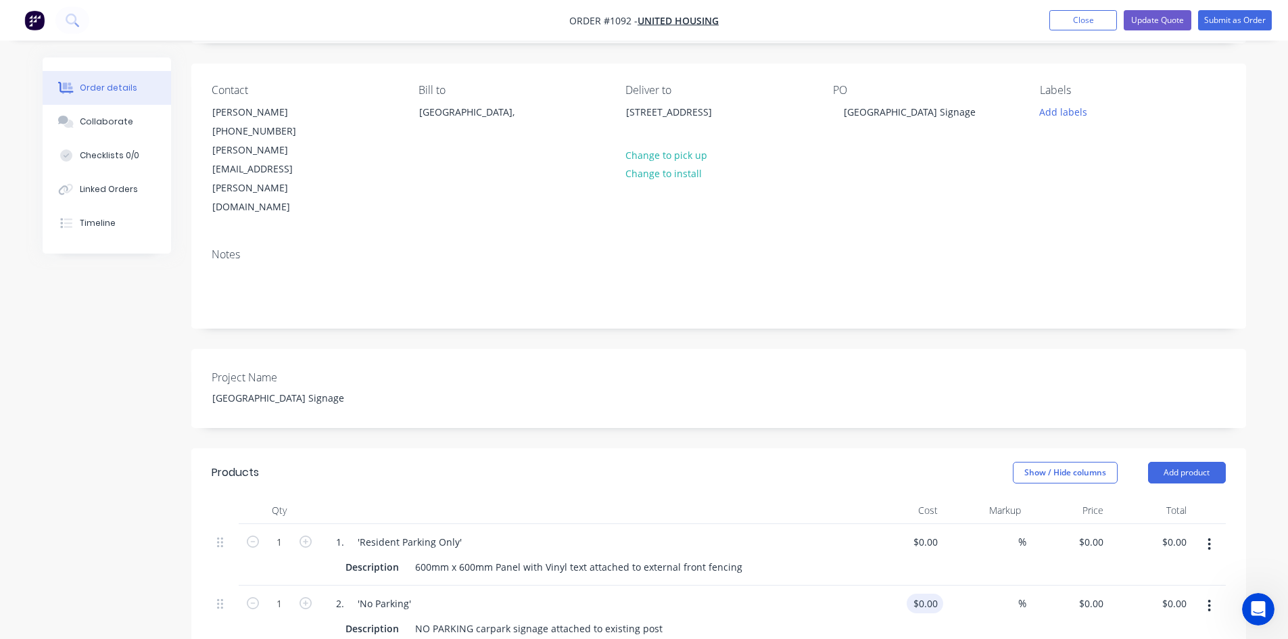
scroll to position [270, 0]
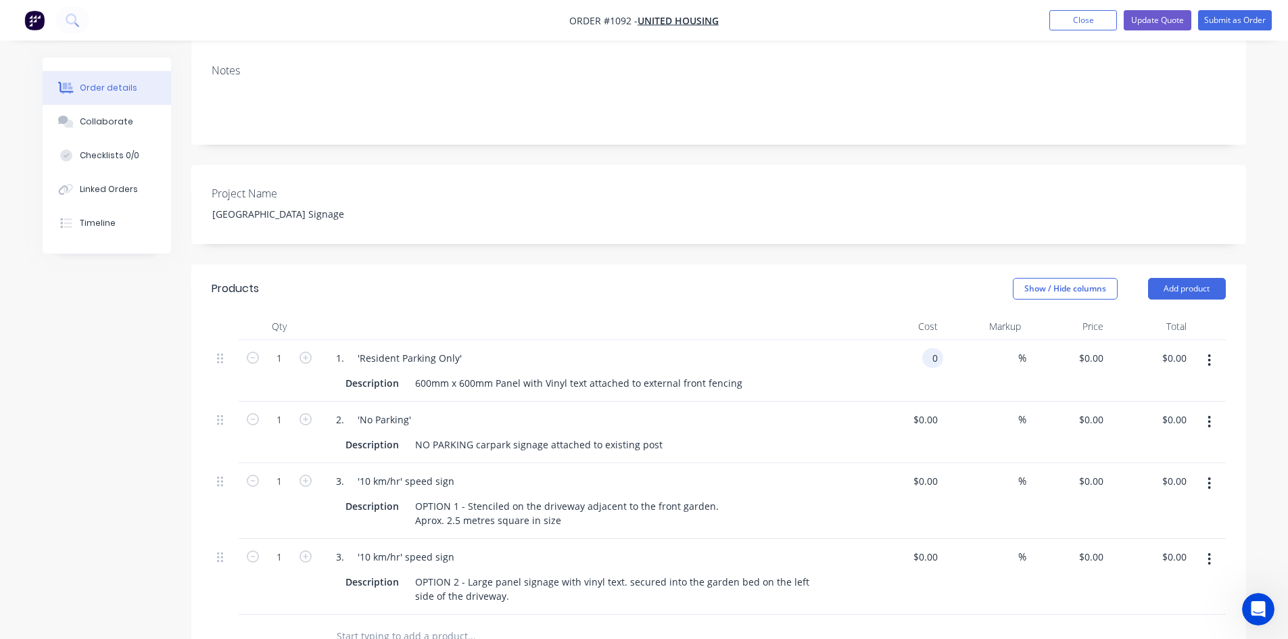
click at [928, 348] on input "0" at bounding box center [936, 358] width 16 height 20
type input "$240.00"
click at [998, 348] on div "%" at bounding box center [1011, 358] width 29 height 20
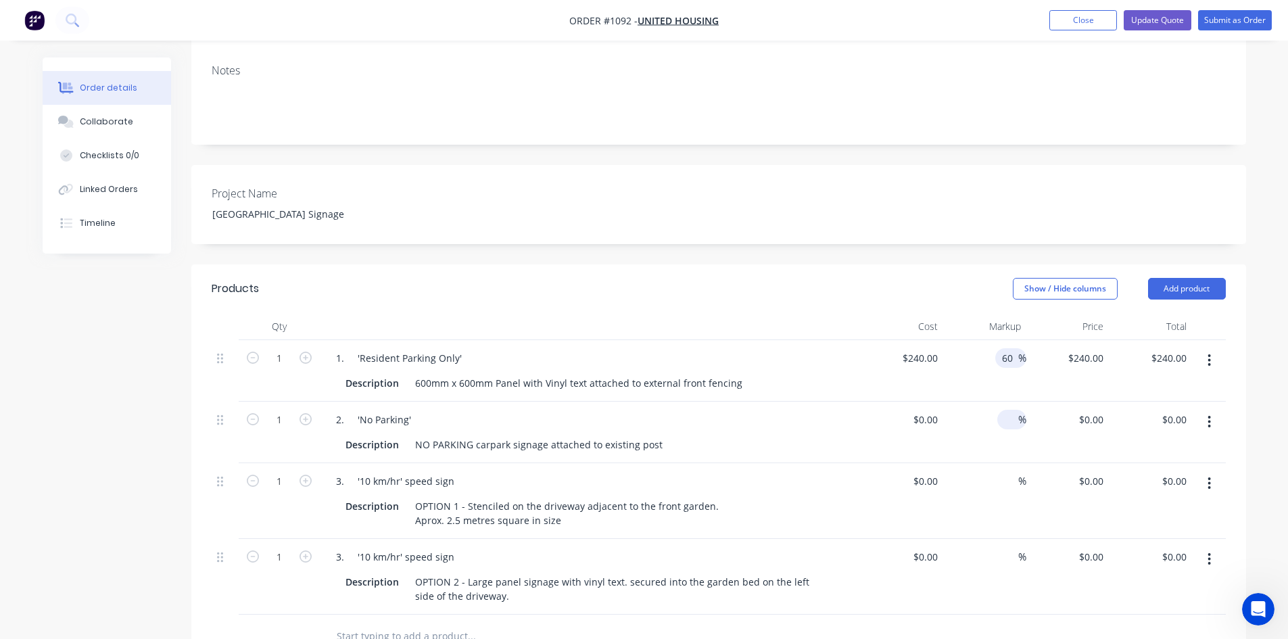
type input "60"
type input "$384.00"
click at [1007, 410] on input at bounding box center [1011, 420] width 16 height 20
type input "60"
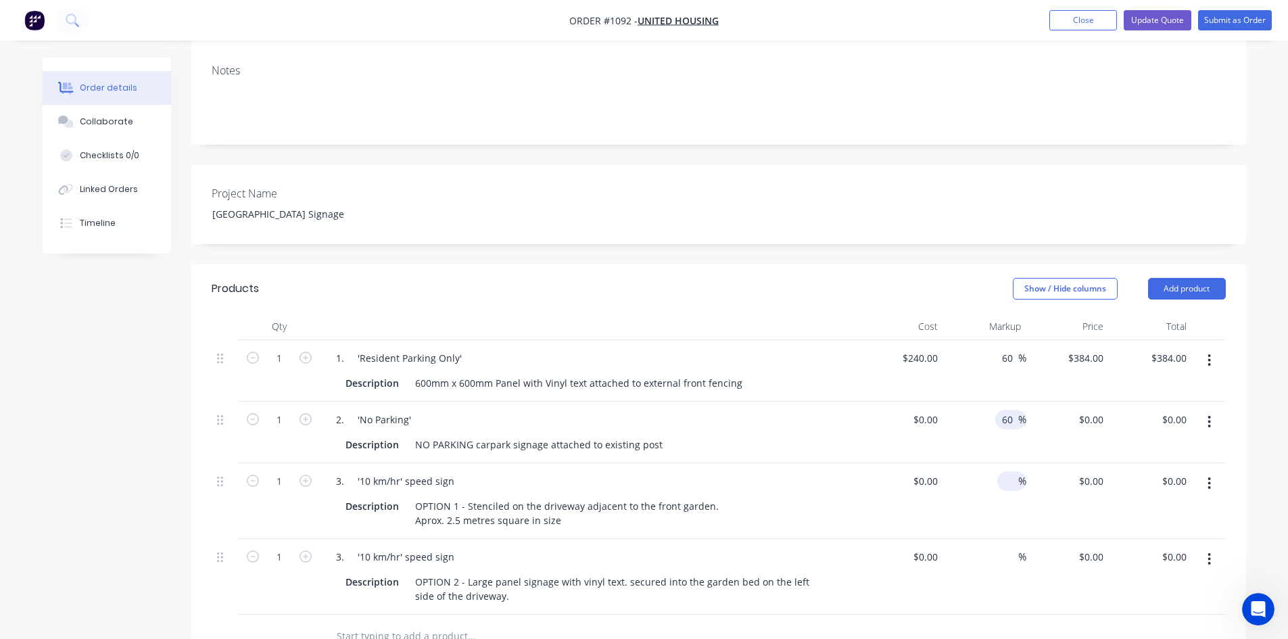
click at [1003, 471] on input at bounding box center [1011, 481] width 16 height 20
type input "60"
click at [1005, 547] on input at bounding box center [1011, 557] width 16 height 20
type input "60"
click at [980, 615] on div at bounding box center [719, 637] width 1014 height 44
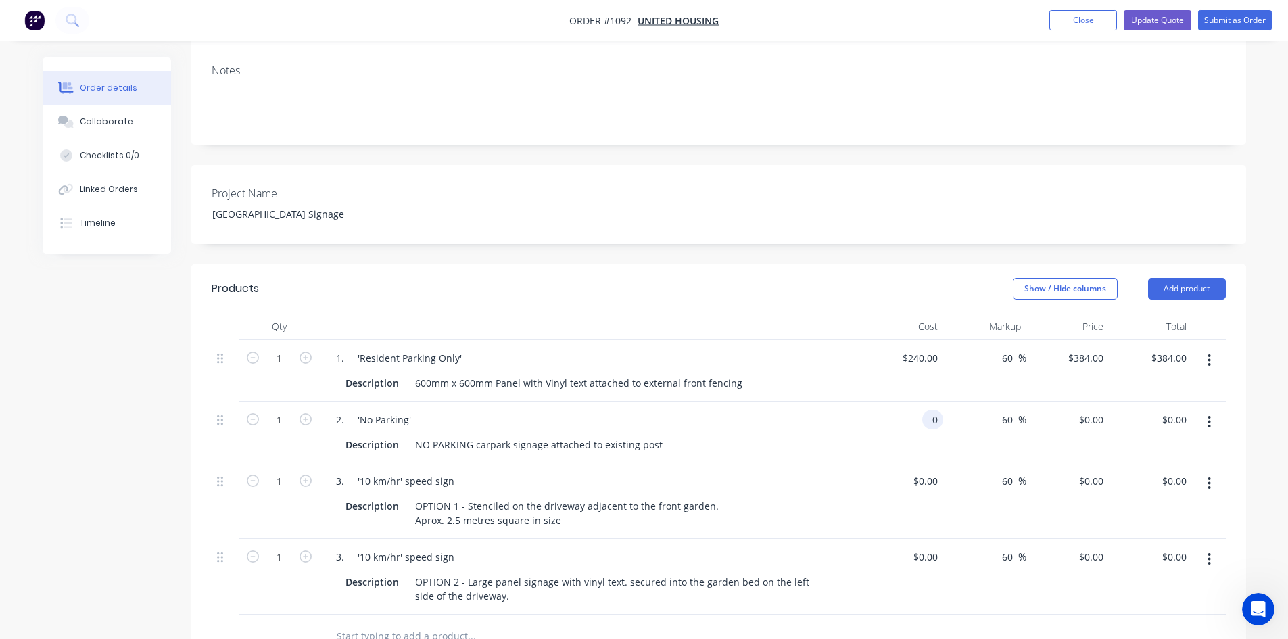
click at [928, 410] on input "0" at bounding box center [936, 420] width 16 height 20
type input "$100.00"
type input "$160.00"
click at [940, 470] on div "$0.00 $0.00" at bounding box center [902, 501] width 83 height 76
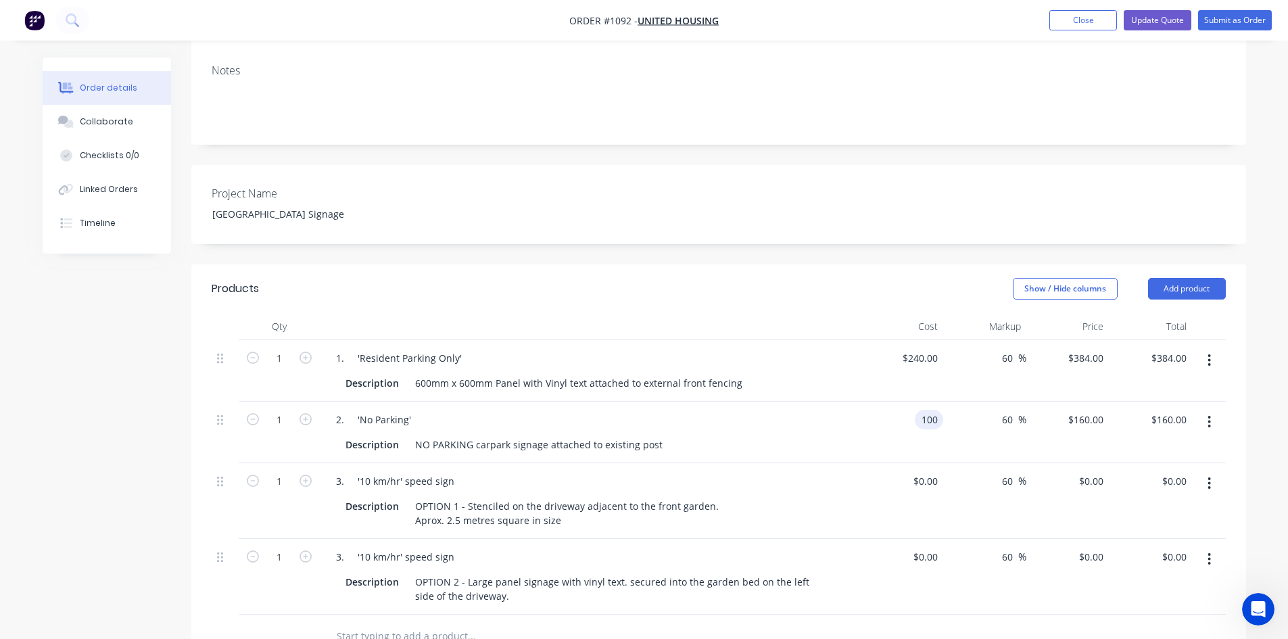
click at [918, 410] on div "100 100" at bounding box center [929, 420] width 28 height 20
type input "$110.00"
type input "$176.00"
click at [937, 468] on div "$0.00 $0.00" at bounding box center [902, 501] width 83 height 76
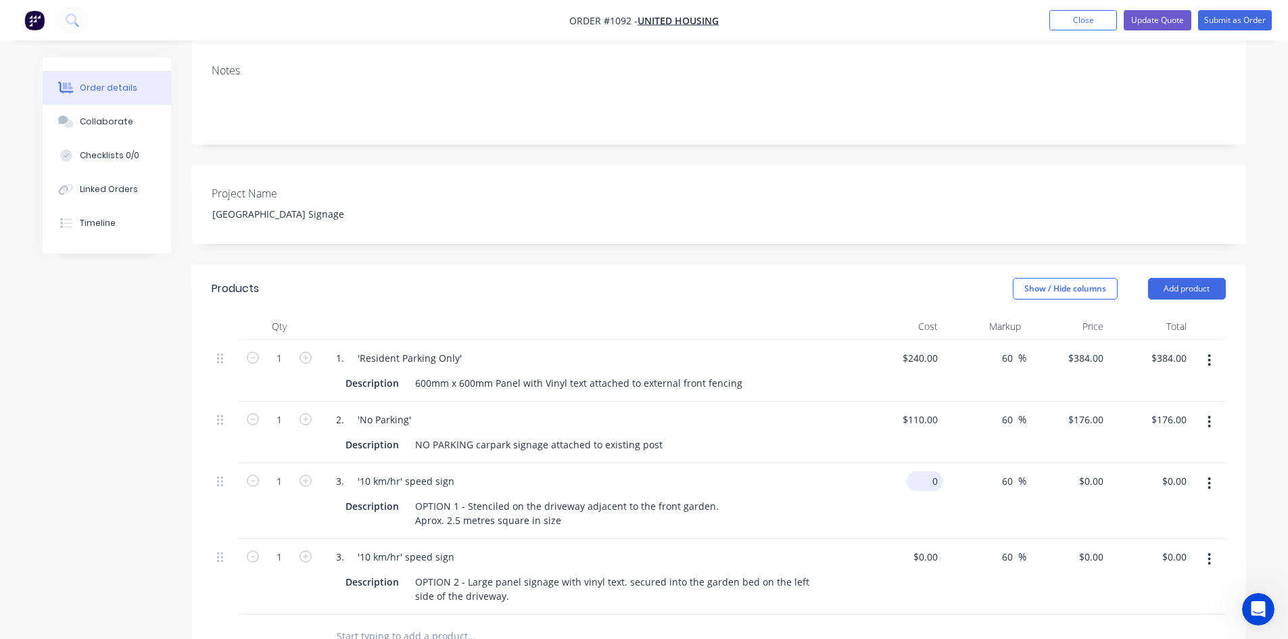
click at [920, 463] on div "0 $0.00" at bounding box center [902, 501] width 83 height 76
type input "$700.00"
type input "$1,120.00"
click at [942, 548] on div "$0.00 $0.00" at bounding box center [902, 577] width 83 height 76
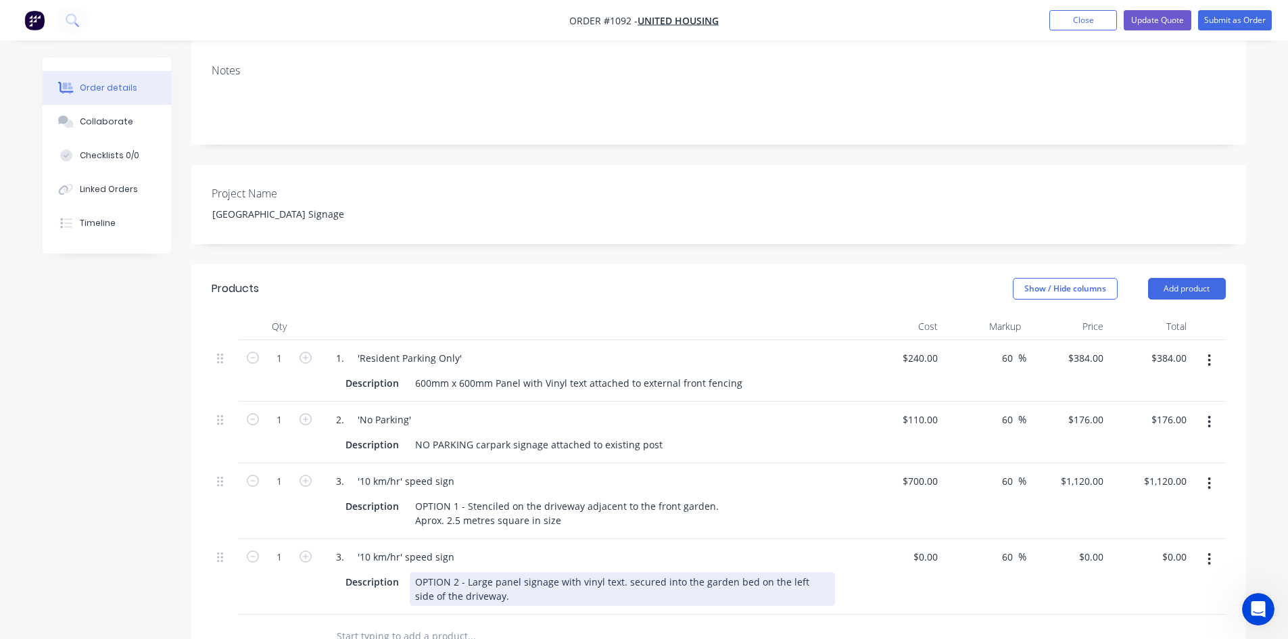
click at [521, 572] on div "OPTION 2 - Large panel signage with vinyl text. secured into the garden bed on …" at bounding box center [622, 589] width 425 height 34
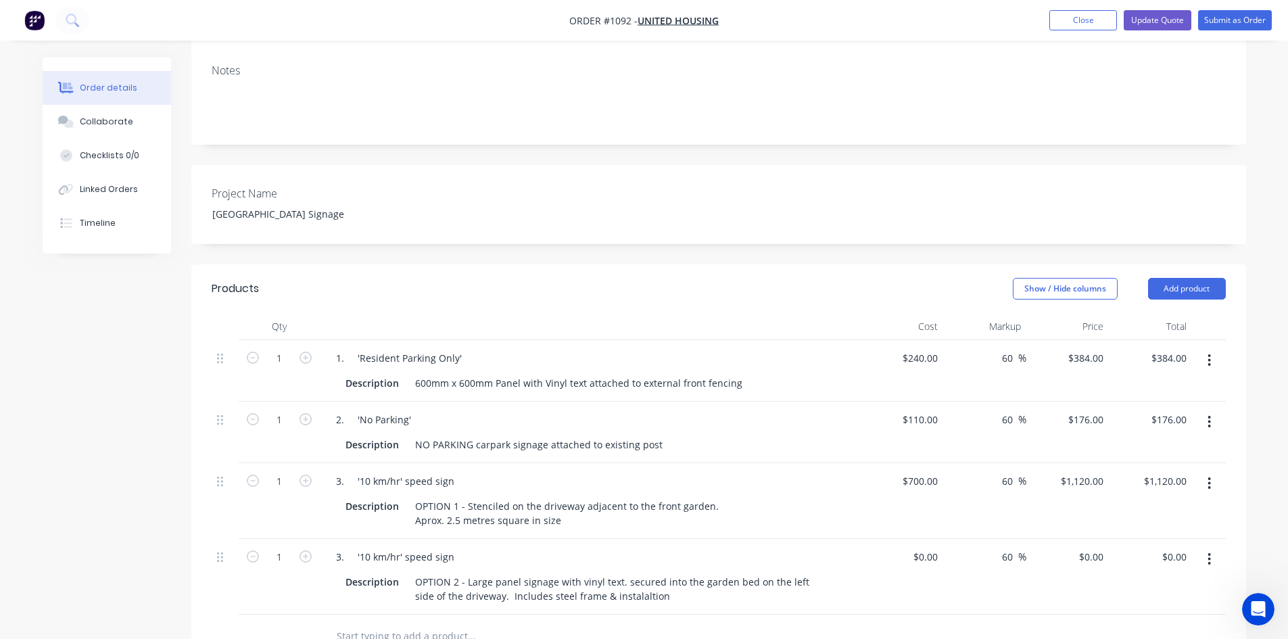
click at [865, 615] on div at bounding box center [719, 637] width 1014 height 44
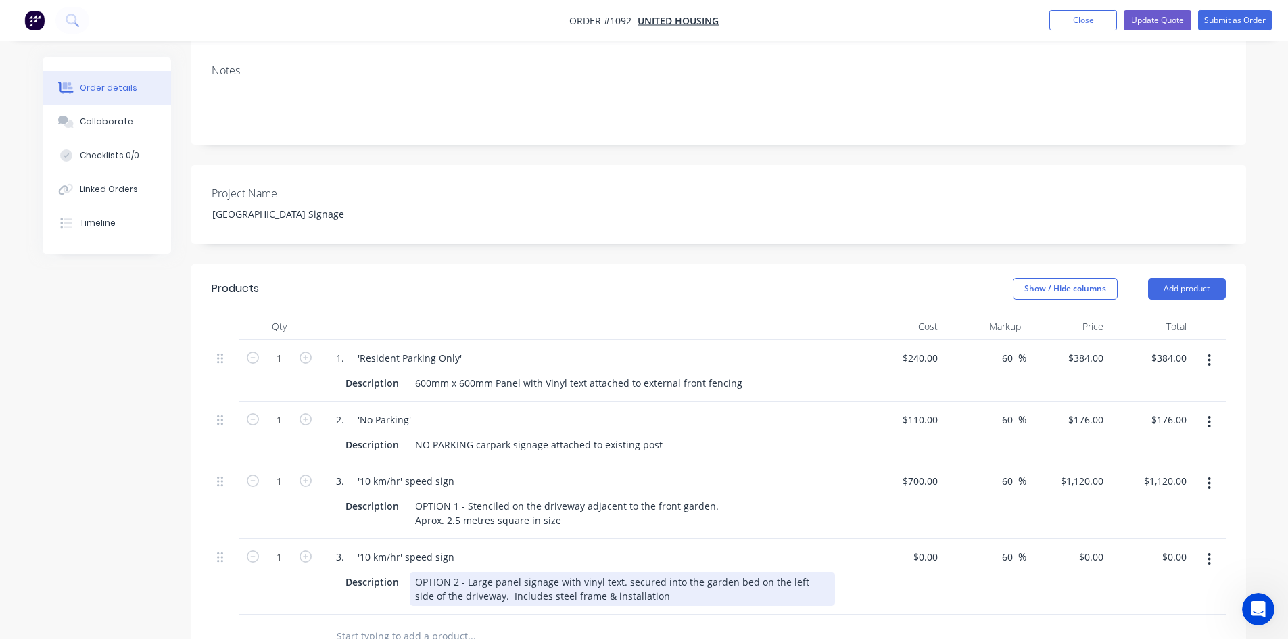
click at [465, 572] on div "OPTION 2 - Large panel signage with vinyl text. secured into the garden bed on …" at bounding box center [622, 589] width 425 height 34
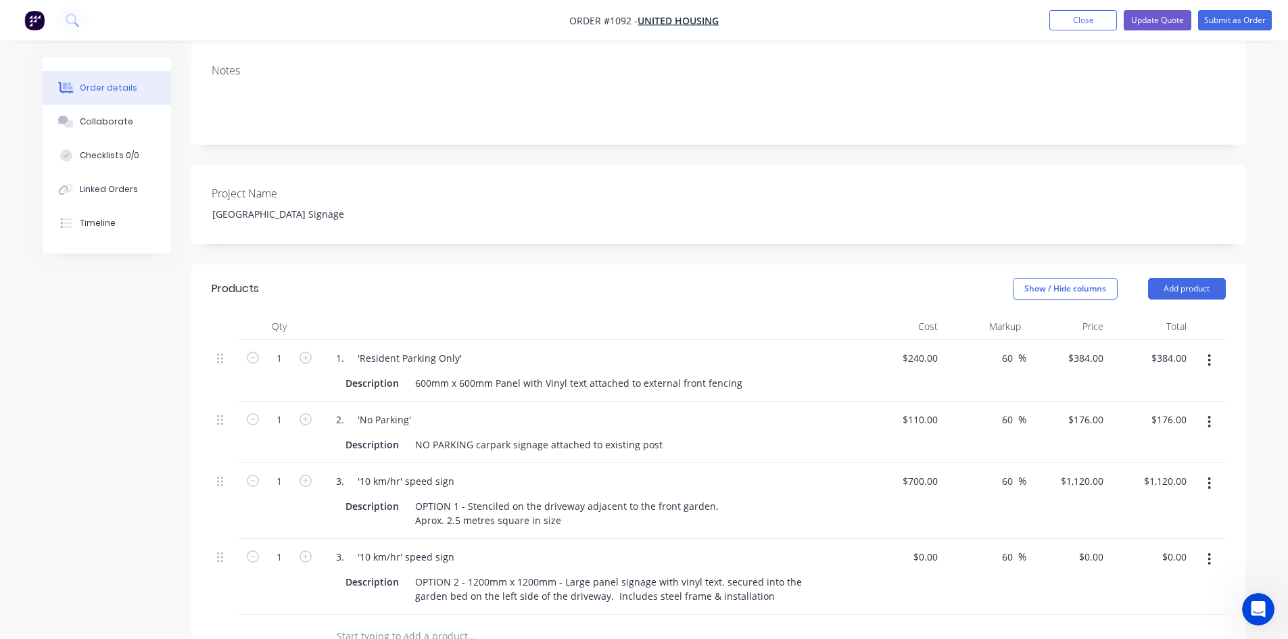
drag, startPoint x: 920, startPoint y: 551, endPoint x: 927, endPoint y: 552, distance: 6.8
click at [921, 551] on div "$0.00 $0.00" at bounding box center [902, 577] width 83 height 76
click at [927, 547] on div "0 0" at bounding box center [932, 557] width 21 height 20
type input "$1,200.00"
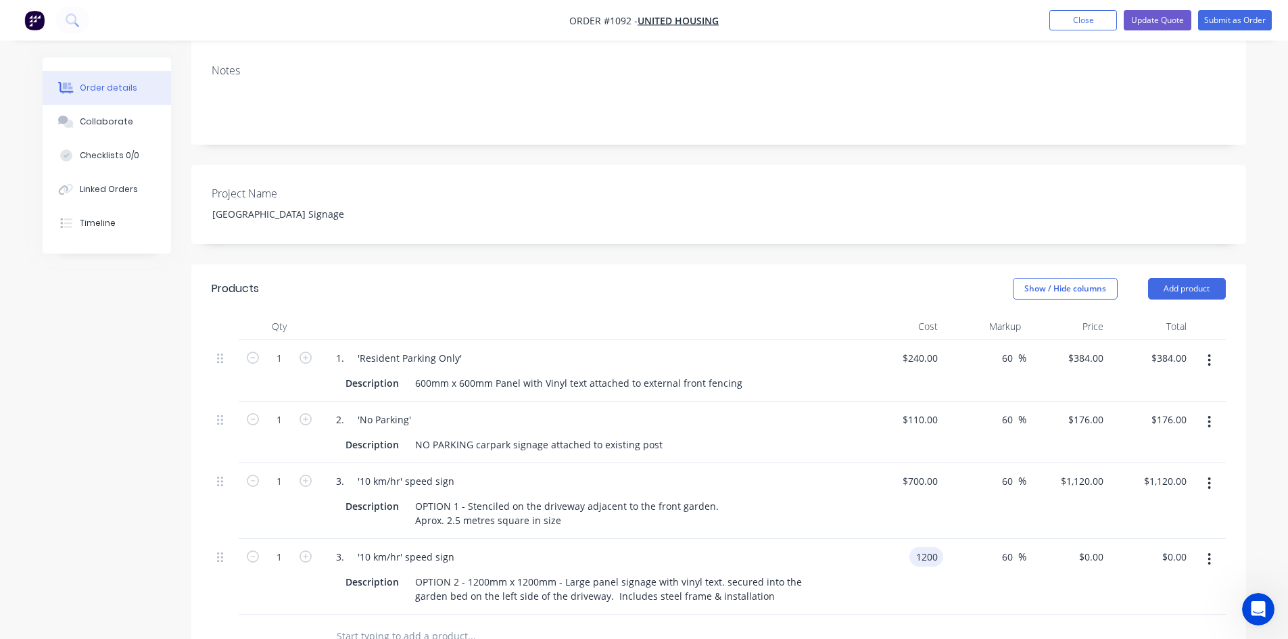
type input "$1,920.00"
click at [963, 615] on div at bounding box center [719, 637] width 1014 height 44
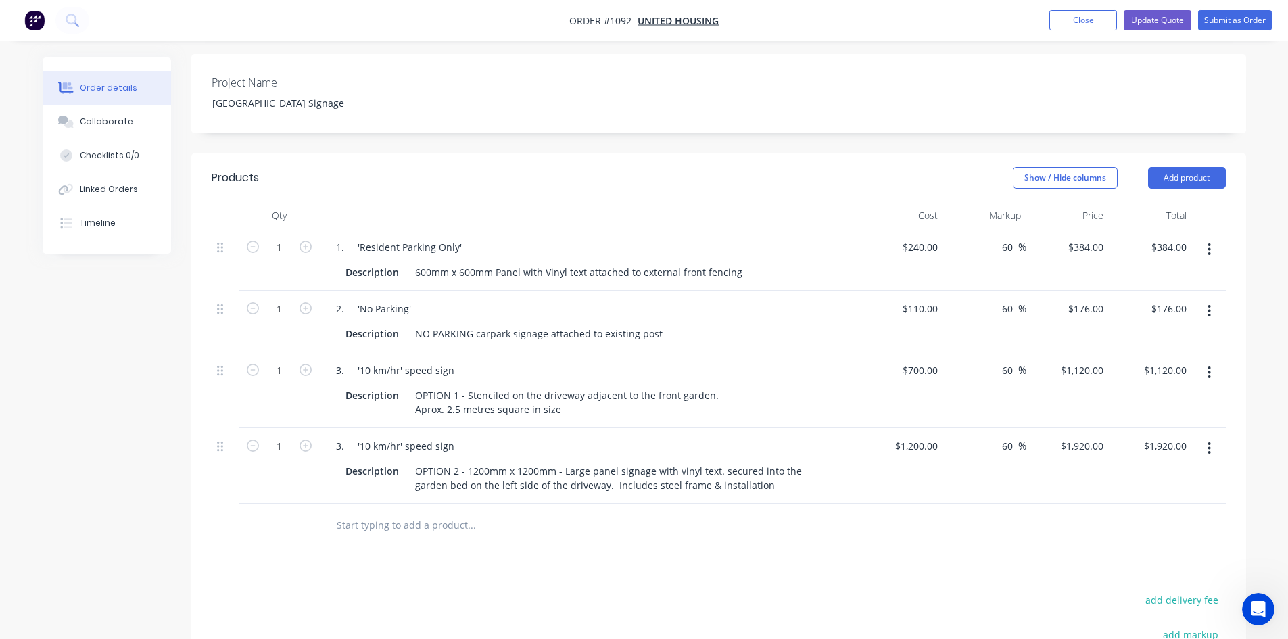
scroll to position [406, 0]
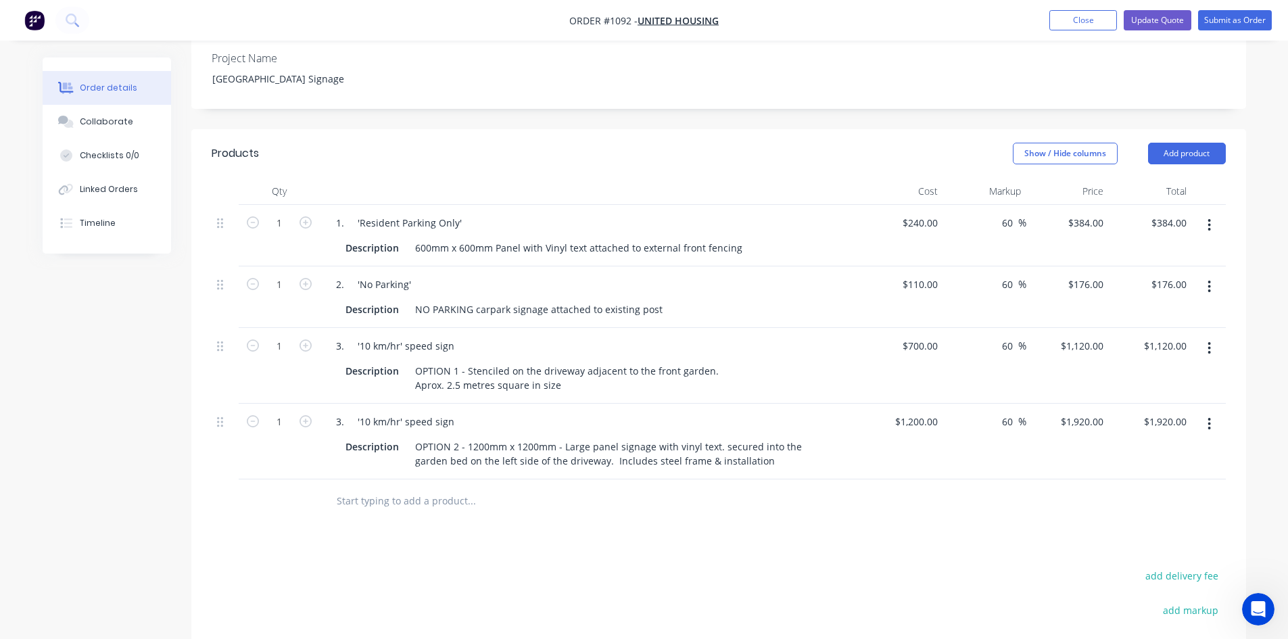
click at [1211, 416] on icon "button" at bounding box center [1208, 423] width 3 height 15
click at [1147, 477] on div "Duplicate" at bounding box center [1161, 487] width 104 height 20
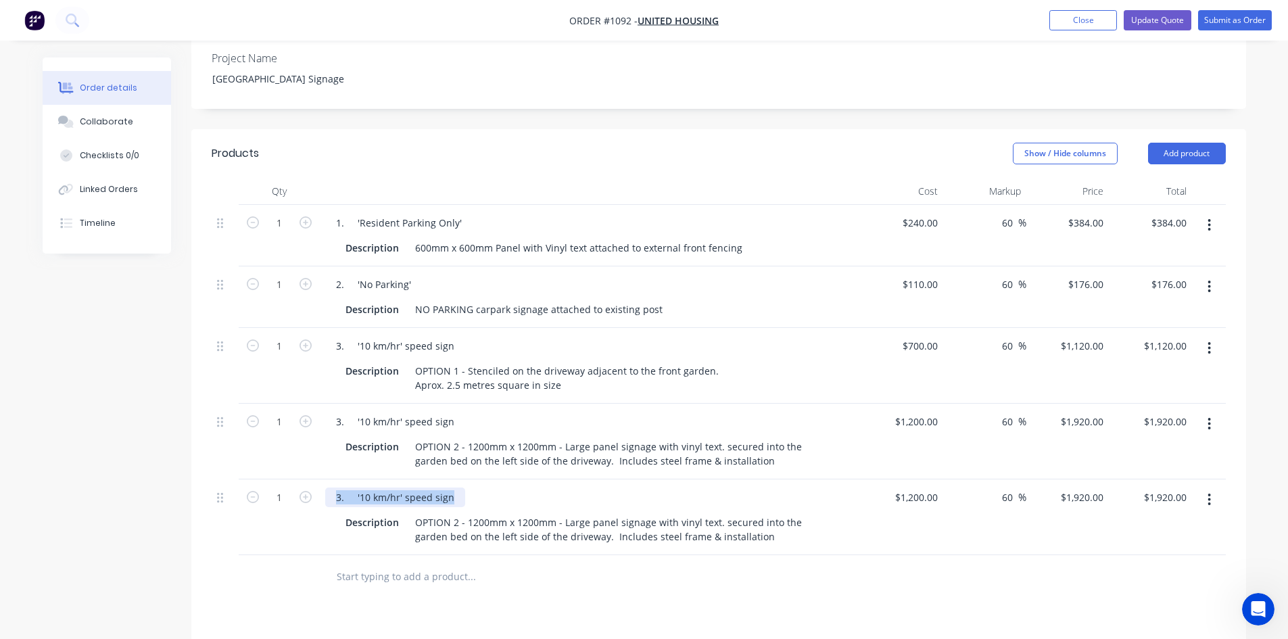
drag, startPoint x: 331, startPoint y: 453, endPoint x: 498, endPoint y: 454, distance: 167.0
click at [498, 487] on div "3. '10 km/hr' speed sign" at bounding box center [590, 497] width 530 height 20
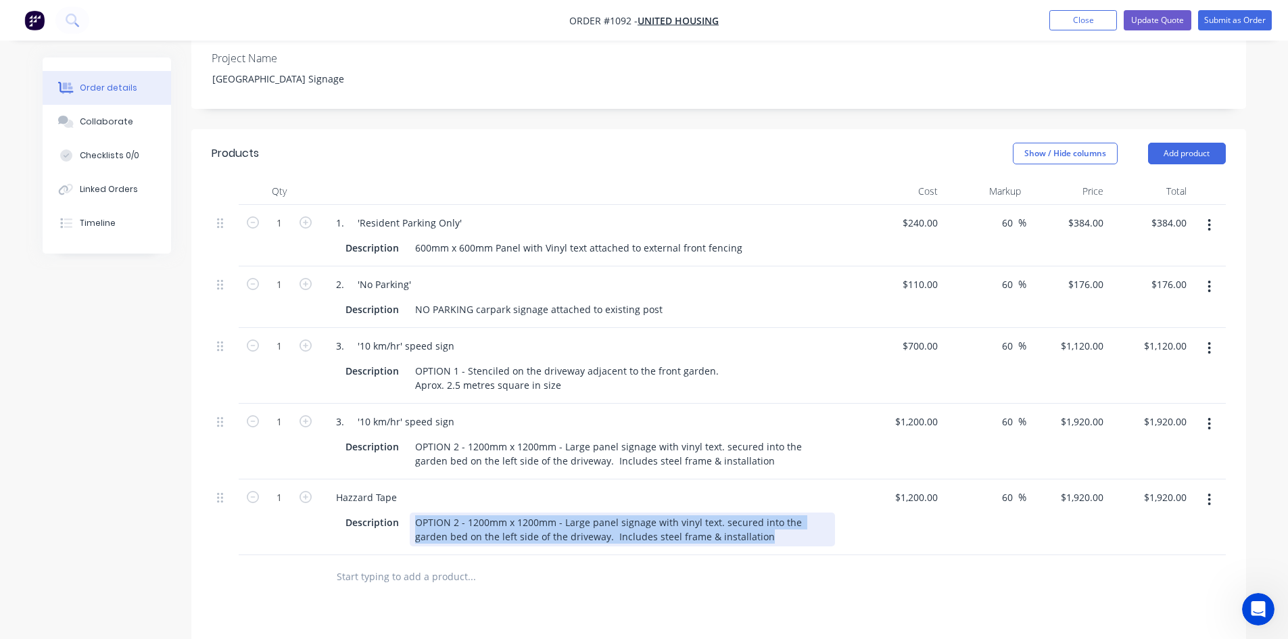
drag, startPoint x: 602, startPoint y: 494, endPoint x: 772, endPoint y: 535, distance: 174.8
click at [765, 512] on div "OPTION 2 - 1200mm x 1200mm - Large panel signage with vinyl text. secured into …" at bounding box center [622, 529] width 425 height 34
paste div
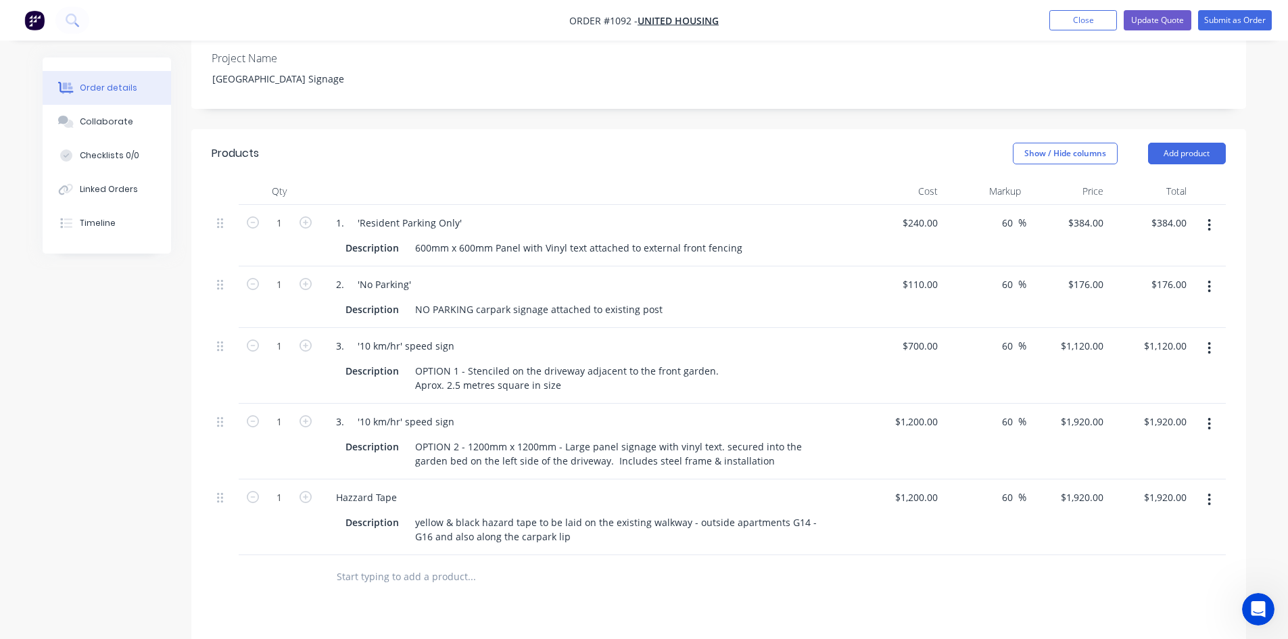
click at [779, 596] on div "Products Show / Hide columns Add product Qty Cost Markup Price Total 1 1. 'Resi…" at bounding box center [718, 526] width 1055 height 794
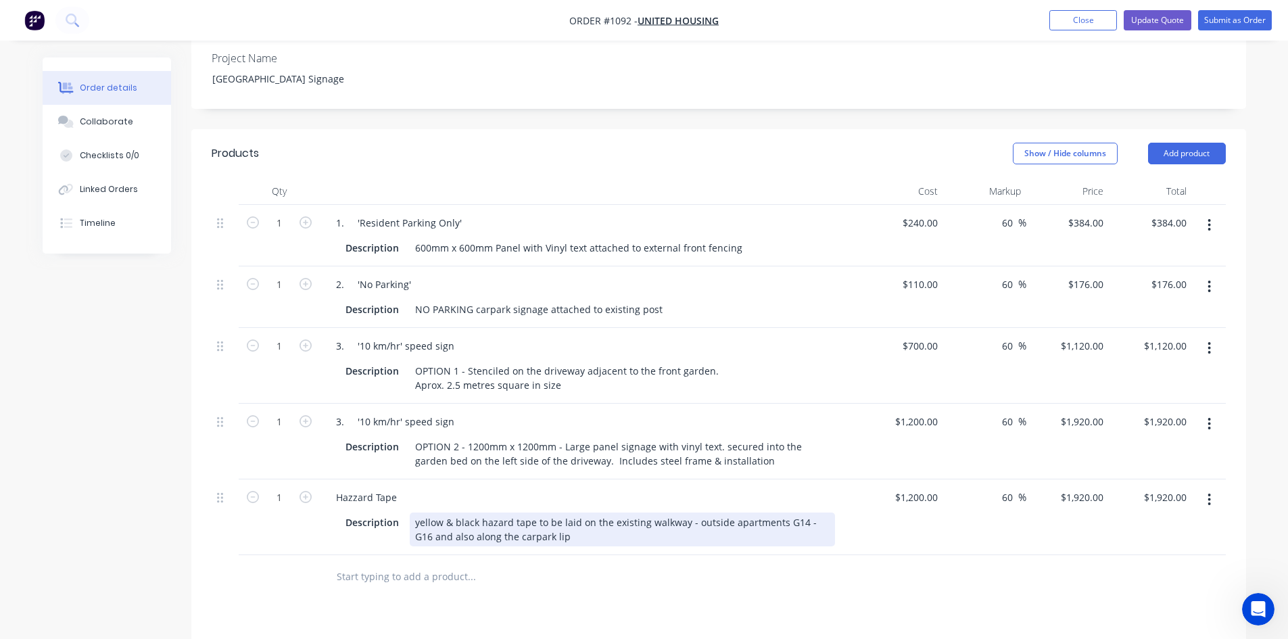
click at [413, 512] on div "yellow & black hazard tape to be laid on the existing walkway - outside apartme…" at bounding box center [622, 529] width 425 height 34
click at [688, 512] on div "Yyellow & black hazard tape to be laid on the existing walkway - outside apartm…" at bounding box center [622, 529] width 425 height 34
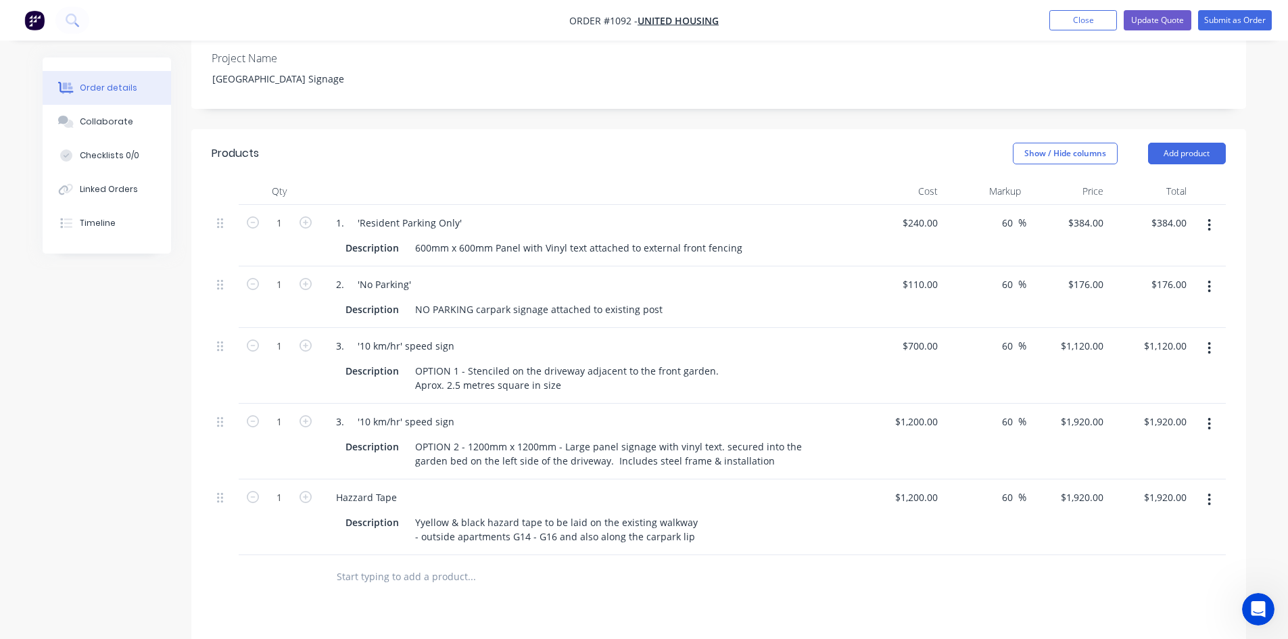
click at [707, 563] on div at bounding box center [528, 576] width 406 height 27
click at [913, 487] on div "1200 1200" at bounding box center [926, 497] width 34 height 20
click at [686, 512] on div "Yyellow & black hazard tape to be laid on the existing walkway - outside apartm…" at bounding box center [556, 529] width 293 height 34
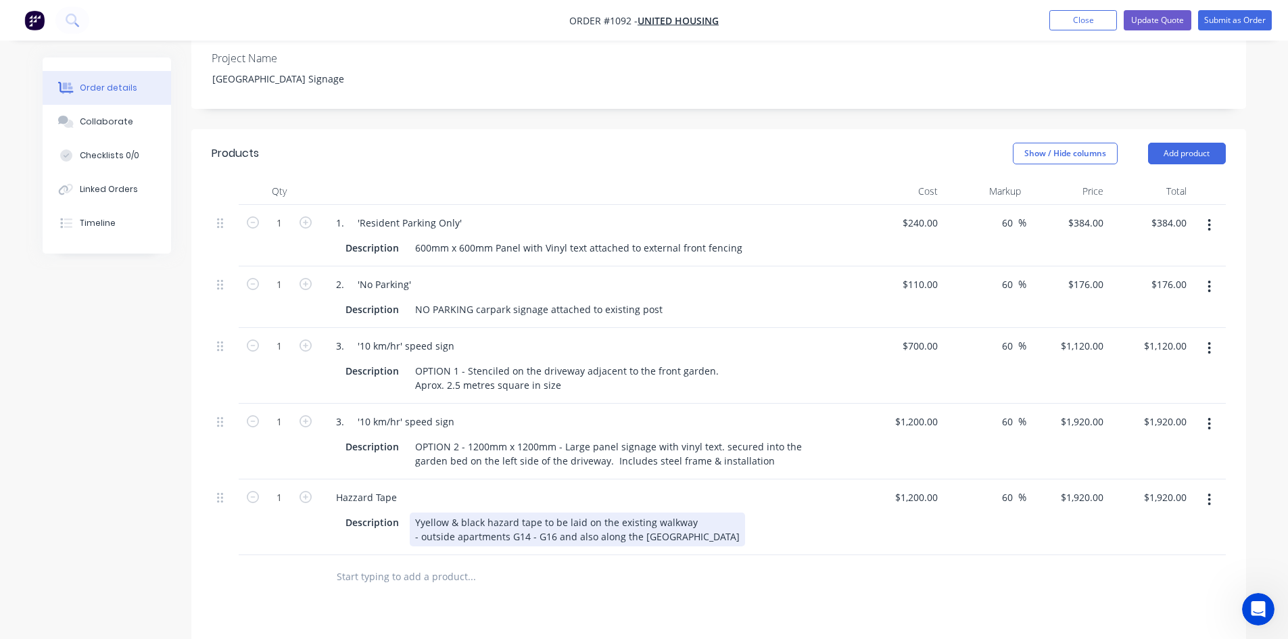
click at [686, 512] on div "Yyellow & black hazard tape to be laid on the existing walkway - outside apartm…" at bounding box center [577, 529] width 335 height 34
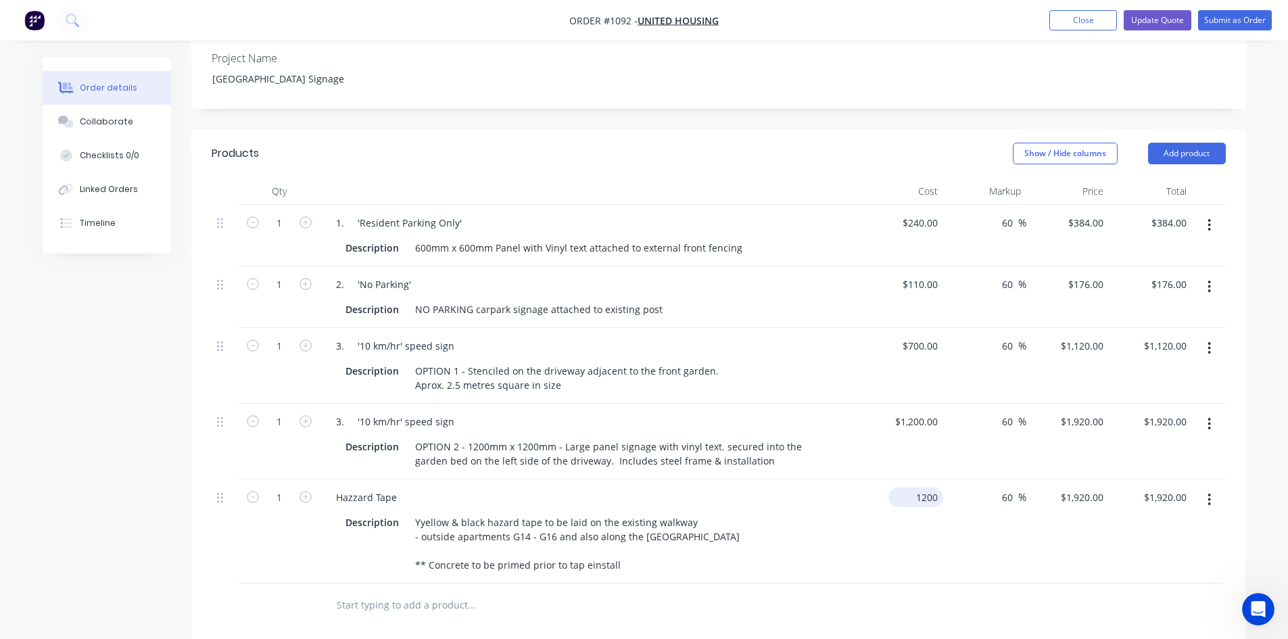
click at [920, 487] on input "1200" at bounding box center [918, 497] width 49 height 20
click at [924, 487] on input "1200" at bounding box center [918, 497] width 49 height 20
type input "$600.00"
type input "$960.00"
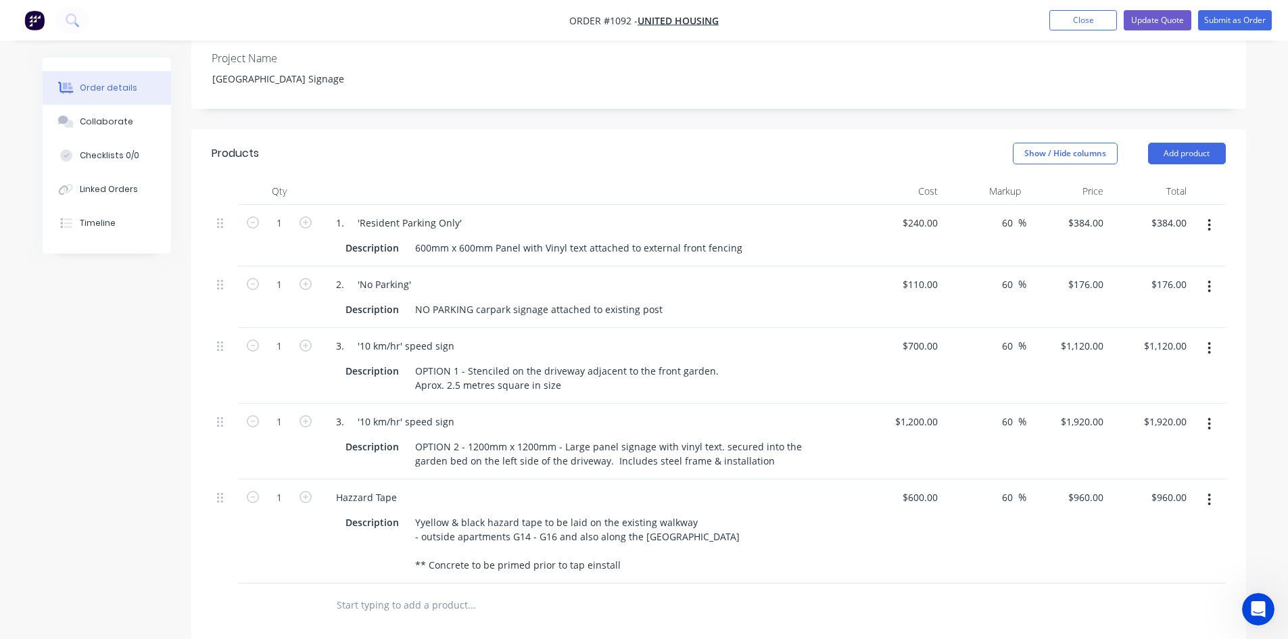
click at [905, 583] on div at bounding box center [719, 605] width 1014 height 44
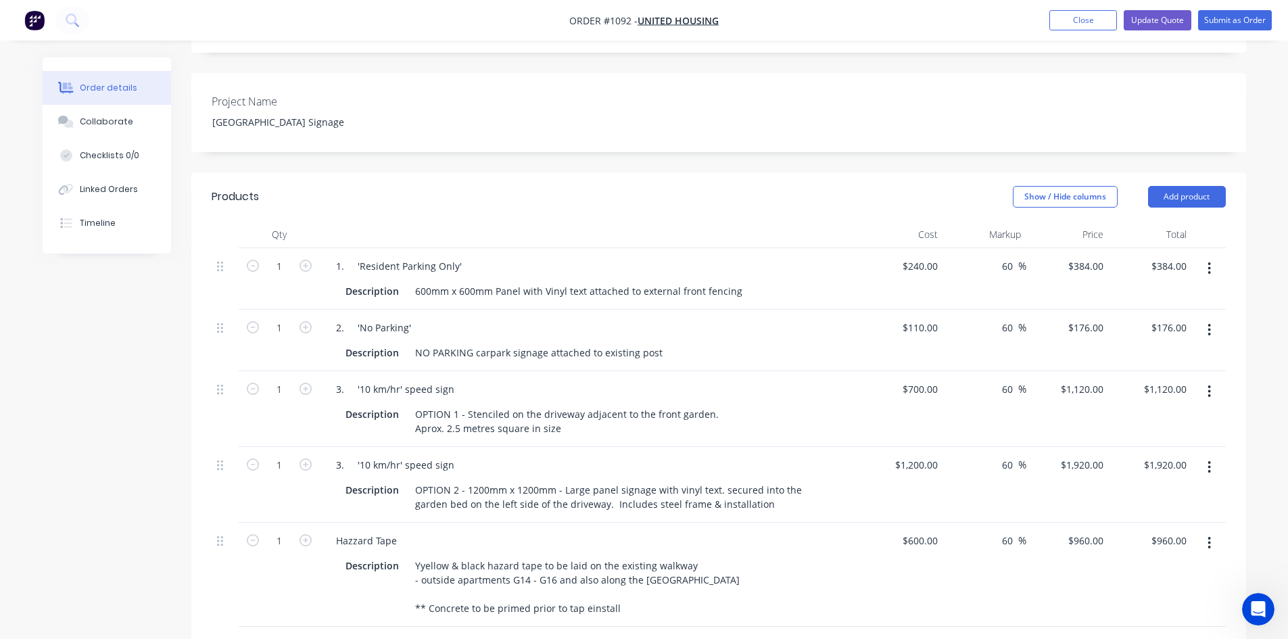
scroll to position [338, 0]
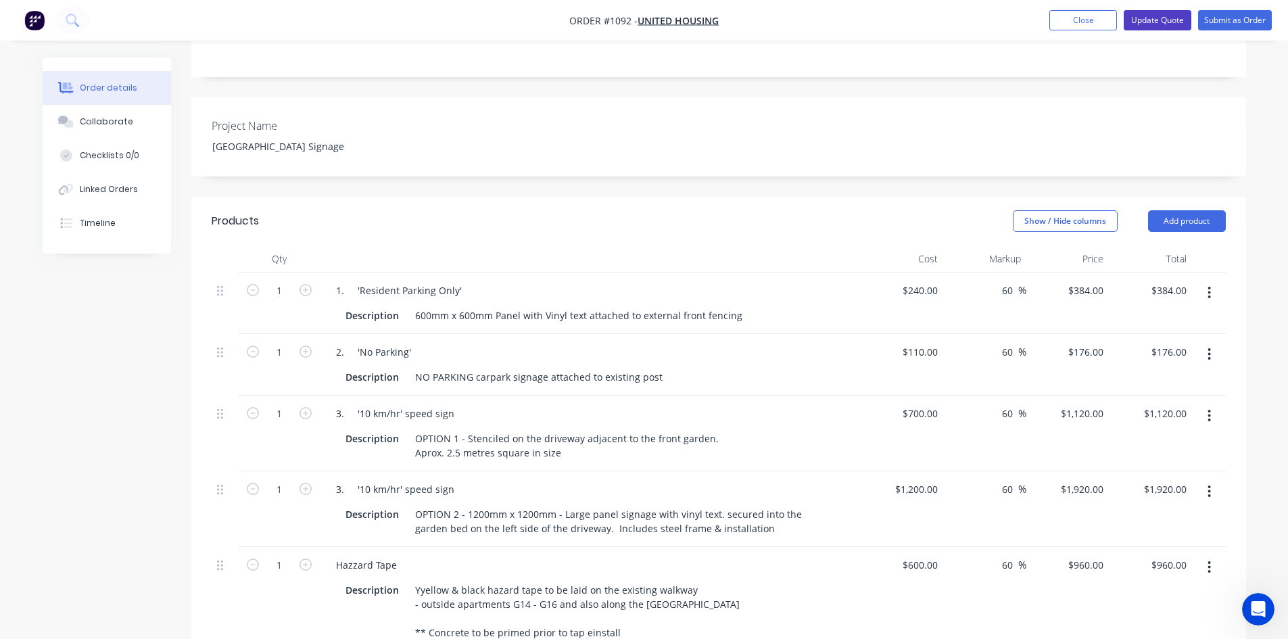
click at [1166, 21] on button "Update Quote" at bounding box center [1158, 20] width 68 height 20
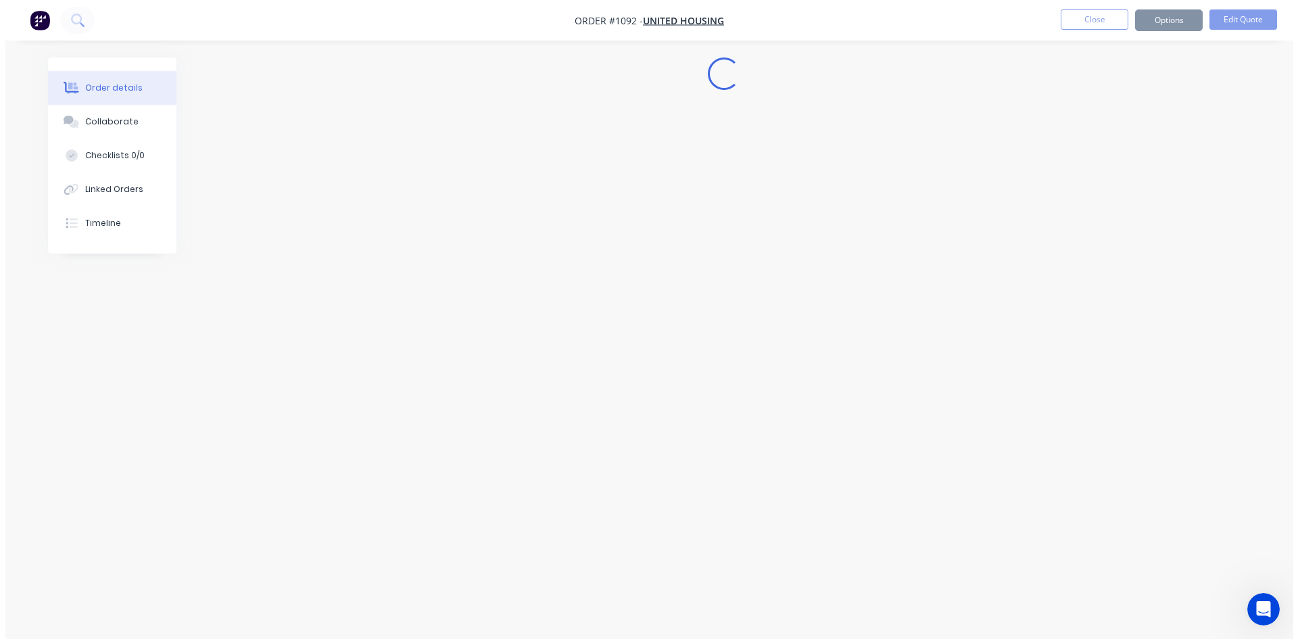
scroll to position [0, 0]
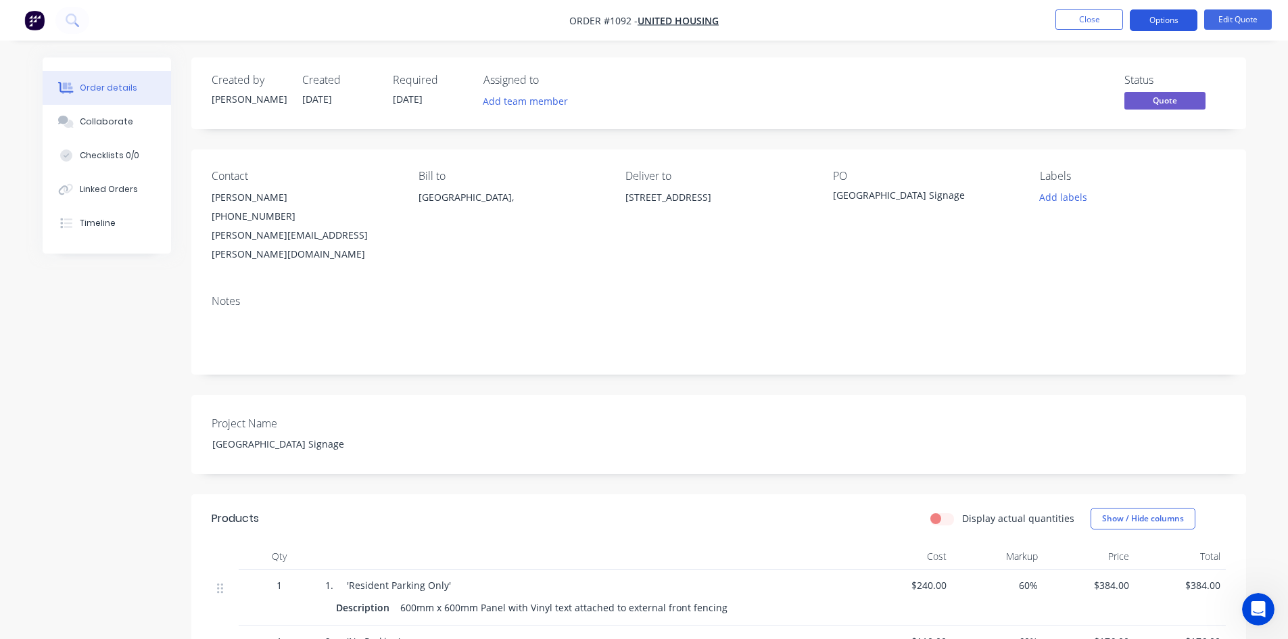
click at [1170, 22] on button "Options" at bounding box center [1164, 20] width 68 height 22
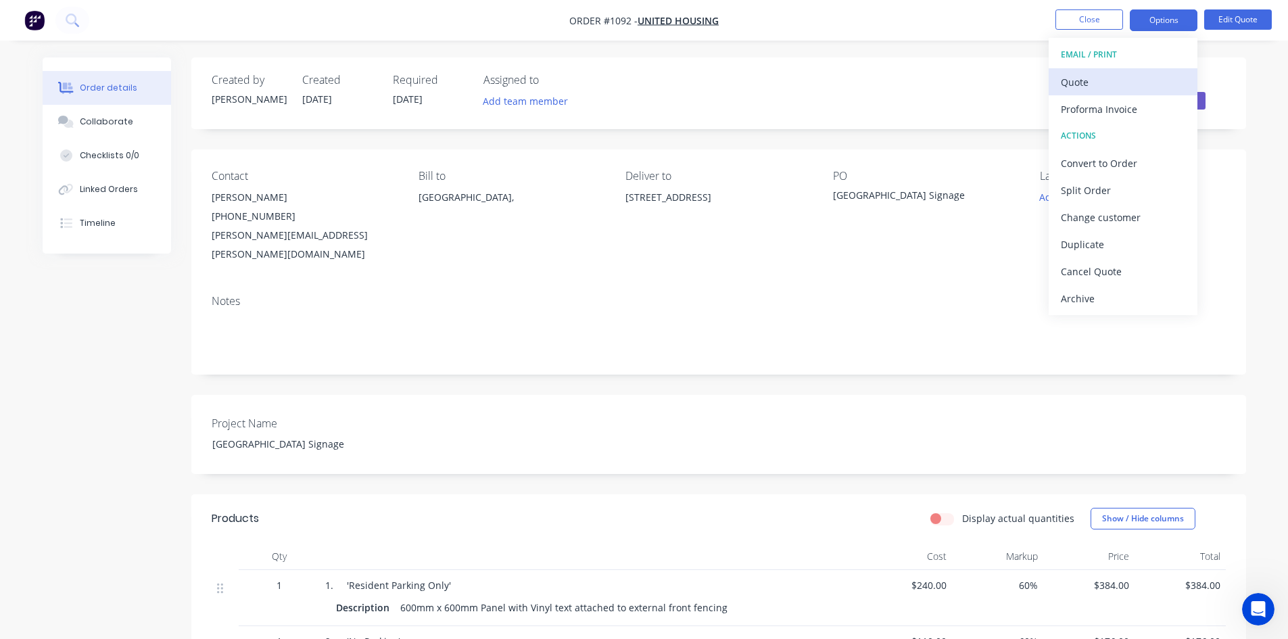
click at [1120, 80] on div "Quote" at bounding box center [1123, 82] width 124 height 20
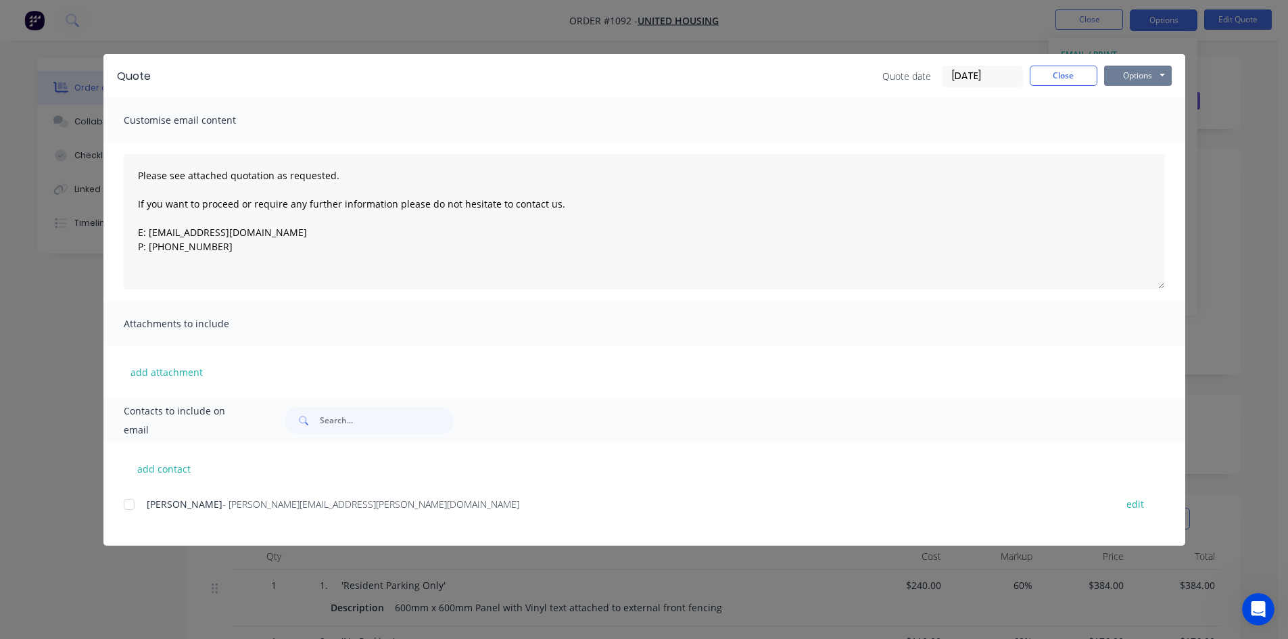
click at [1124, 75] on button "Options" at bounding box center [1138, 76] width 68 height 20
click at [1137, 124] on button "Print" at bounding box center [1147, 122] width 87 height 22
click at [1049, 84] on button "Close" at bounding box center [1064, 76] width 68 height 20
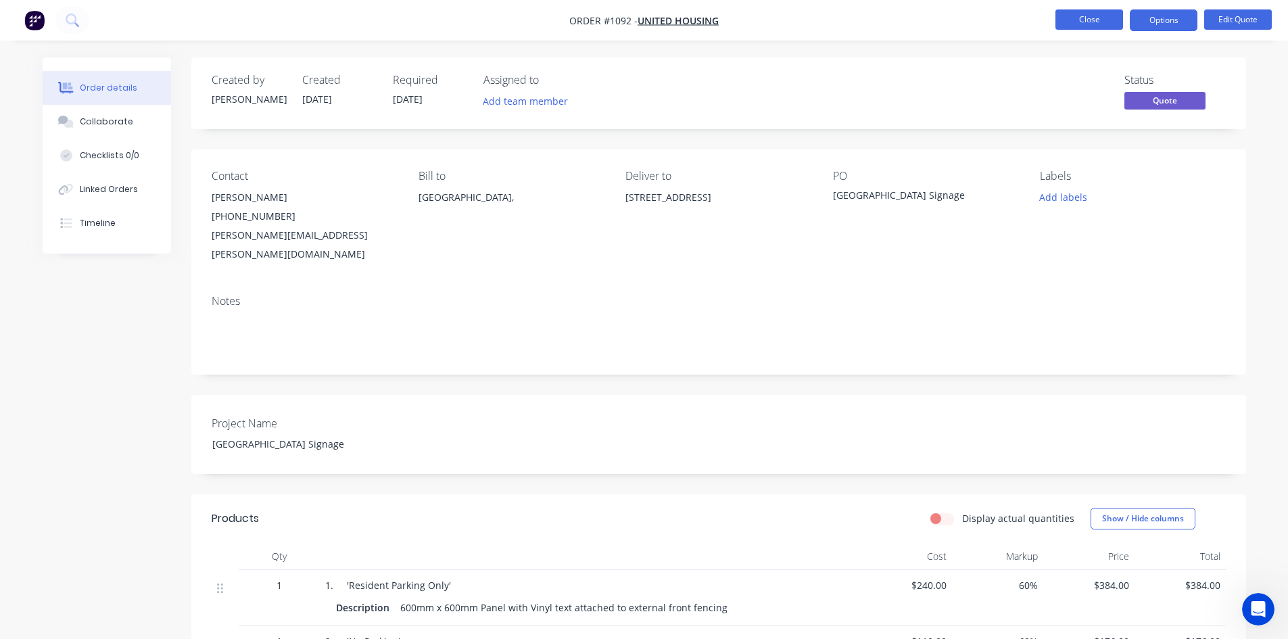
click at [1084, 18] on button "Close" at bounding box center [1089, 19] width 68 height 20
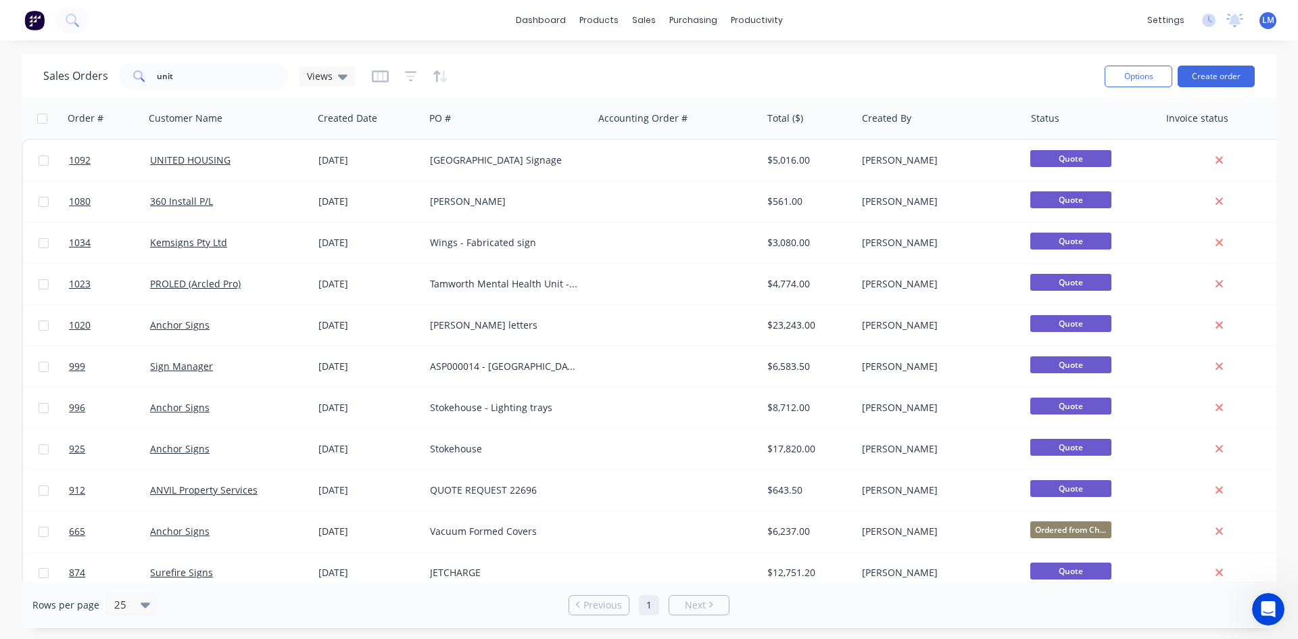
click at [1268, 22] on span "LM" at bounding box center [1268, 20] width 12 height 12
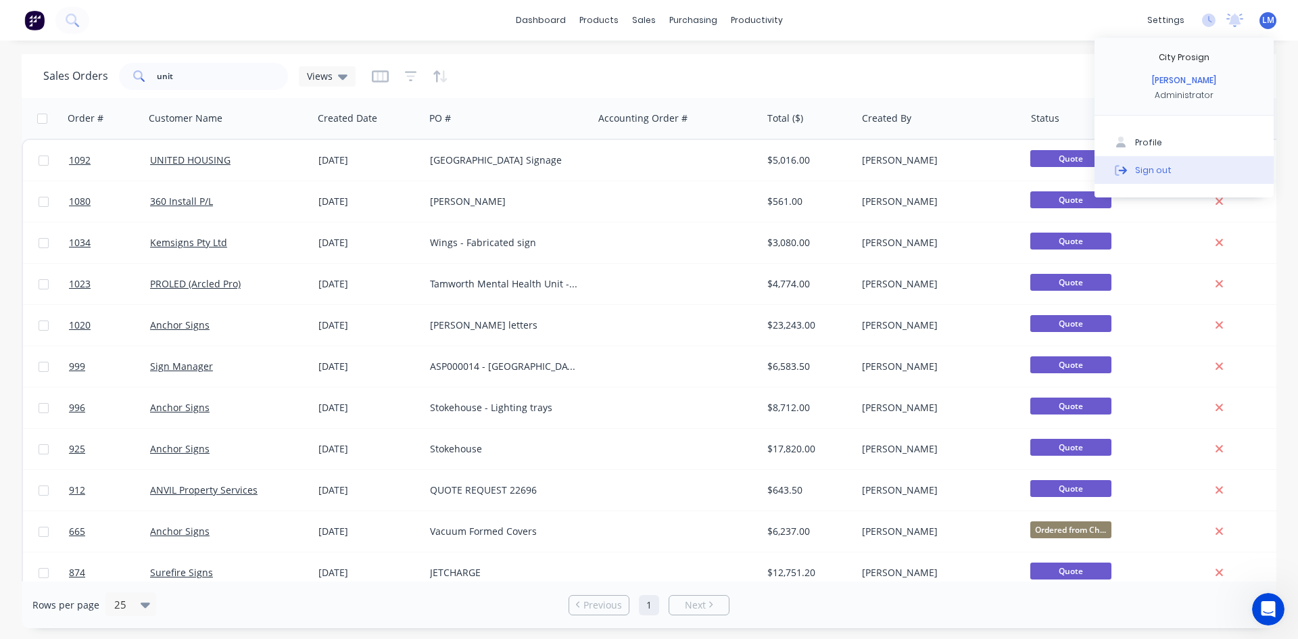
click at [1179, 171] on button "Sign out" at bounding box center [1184, 169] width 179 height 27
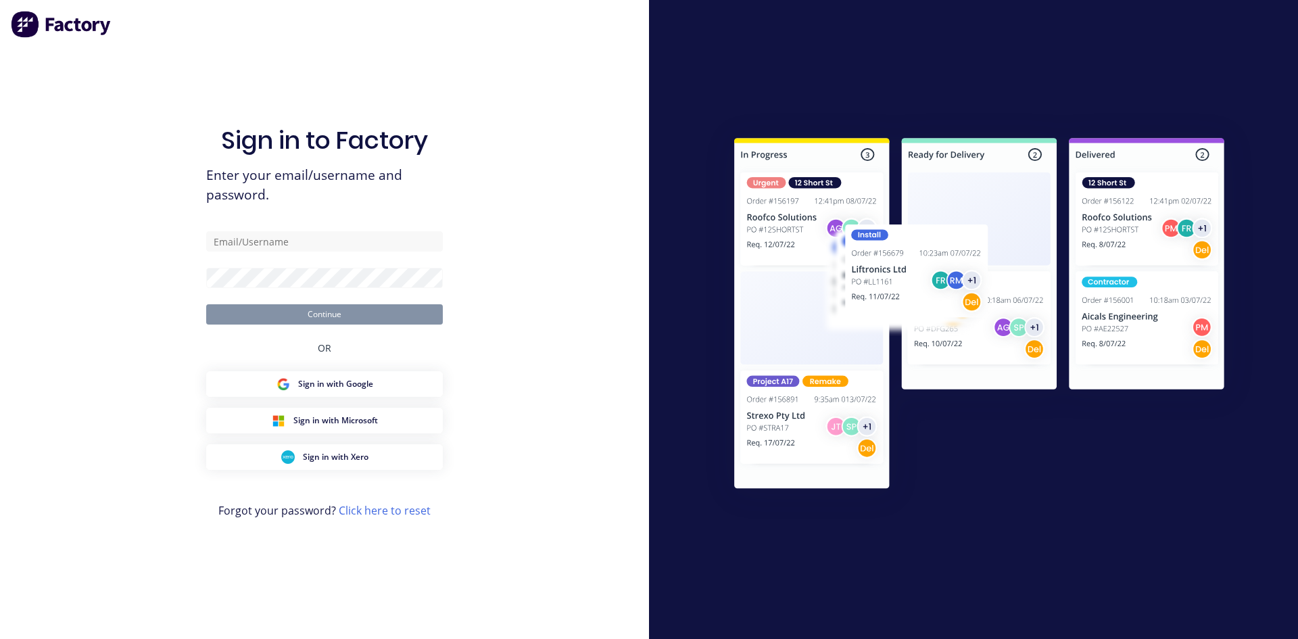
type input "[EMAIL_ADDRESS][DOMAIN_NAME]"
